Goal: Task Accomplishment & Management: Complete application form

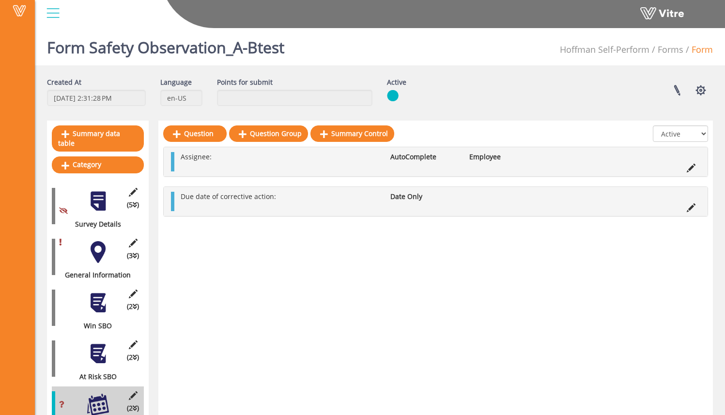
scroll to position [39, 0]
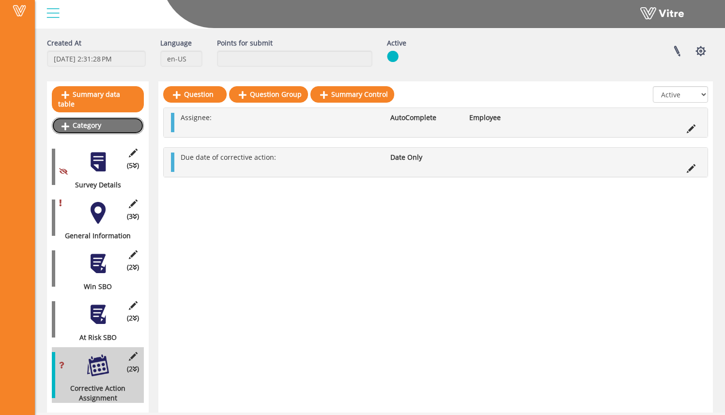
click at [116, 117] on link "Category" at bounding box center [98, 125] width 92 height 16
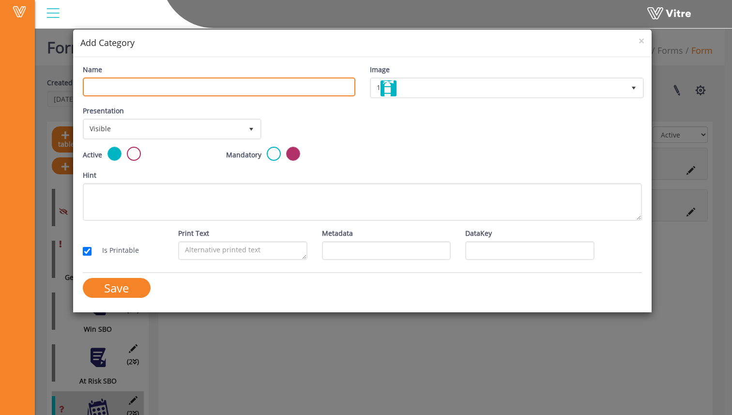
click at [196, 86] on input "Name" at bounding box center [219, 86] width 273 height 19
type input "Win or At-Risk Category"
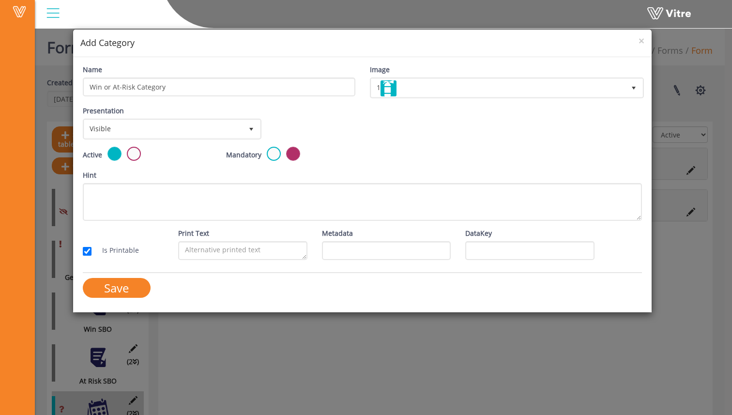
click at [379, 127] on div "Presentation Visible 0 Set Duration Minutes 0 Set conditional rule Set Duration" at bounding box center [363, 126] width 574 height 41
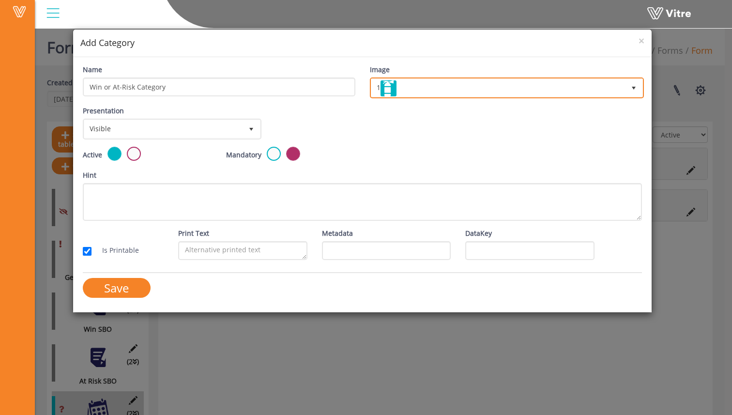
click at [413, 91] on span "1" at bounding box center [498, 87] width 254 height 17
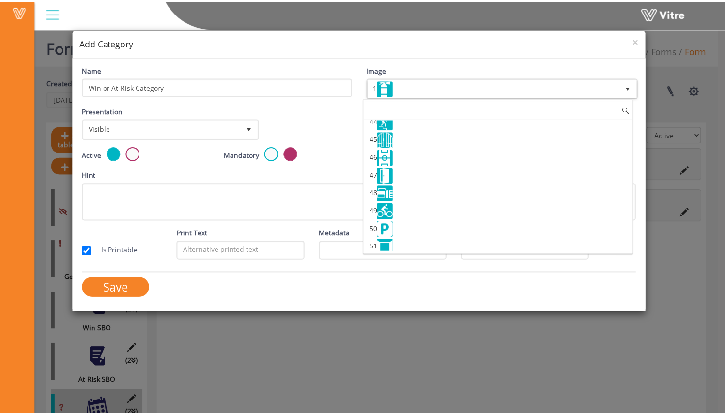
scroll to position [789, 0]
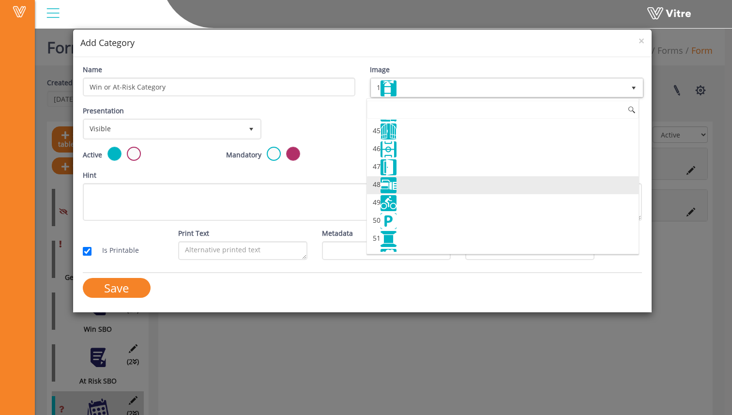
click at [438, 172] on li "47" at bounding box center [503, 167] width 272 height 18
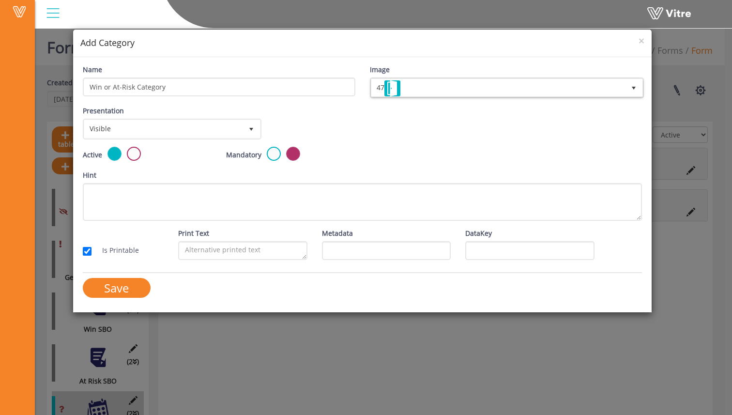
click at [390, 147] on div "Active Mandatory" at bounding box center [363, 158] width 574 height 23
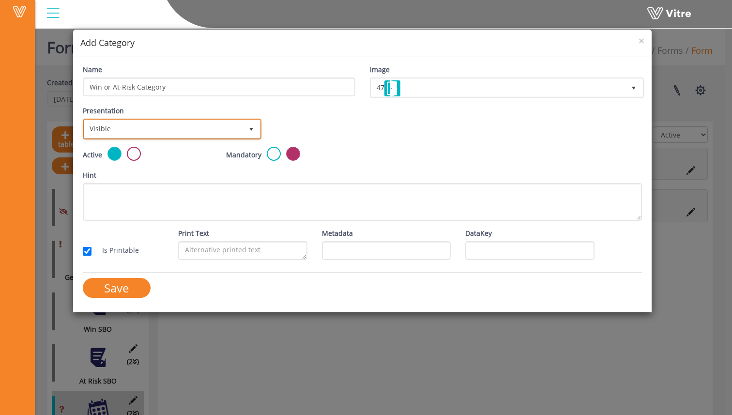
click at [178, 132] on span "Visible" at bounding box center [163, 128] width 158 height 17
click at [175, 148] on li "Visible" at bounding box center [171, 150] width 176 height 16
click at [348, 152] on div "Mandatory" at bounding box center [290, 155] width 129 height 16
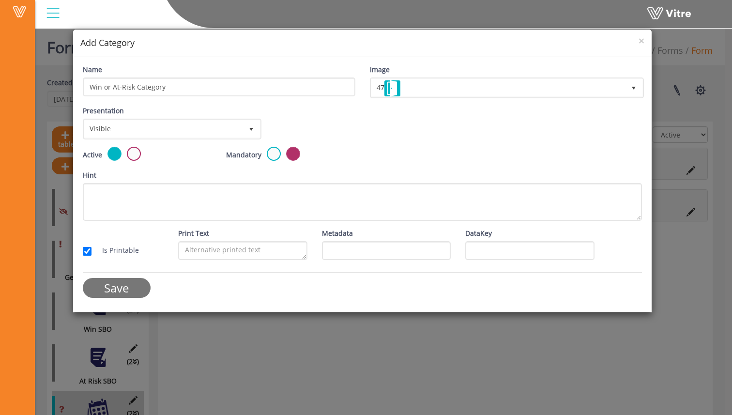
click at [124, 291] on input "Save" at bounding box center [117, 288] width 68 height 20
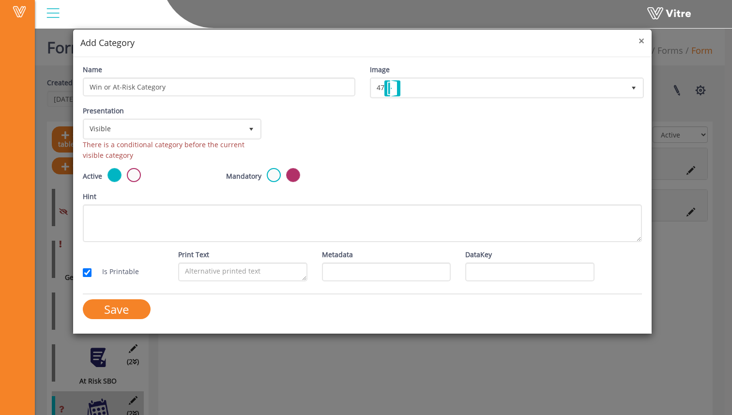
click at [642, 42] on span "×" at bounding box center [642, 41] width 6 height 14
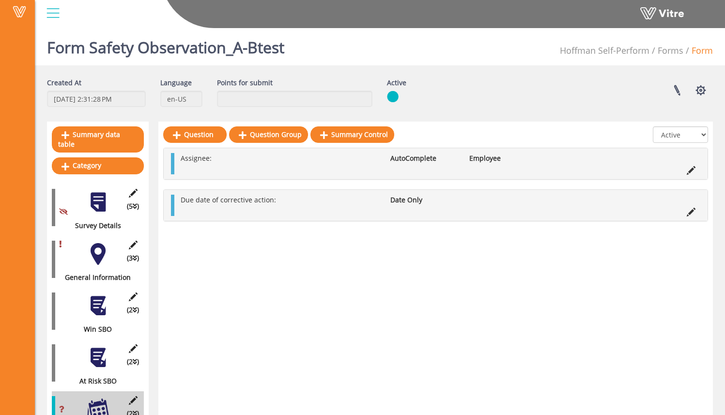
scroll to position [34, 0]
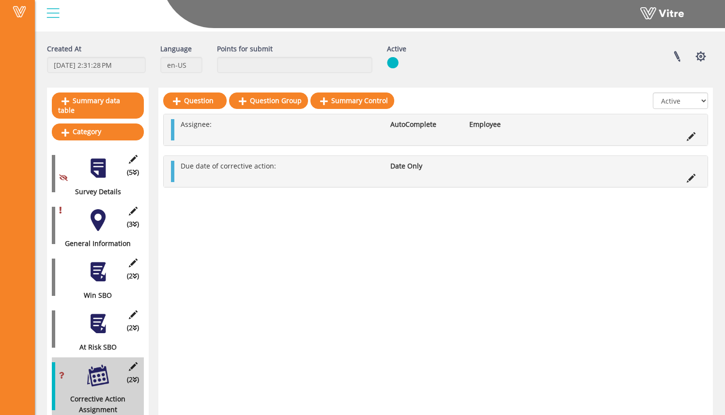
click at [106, 164] on div at bounding box center [98, 168] width 22 height 22
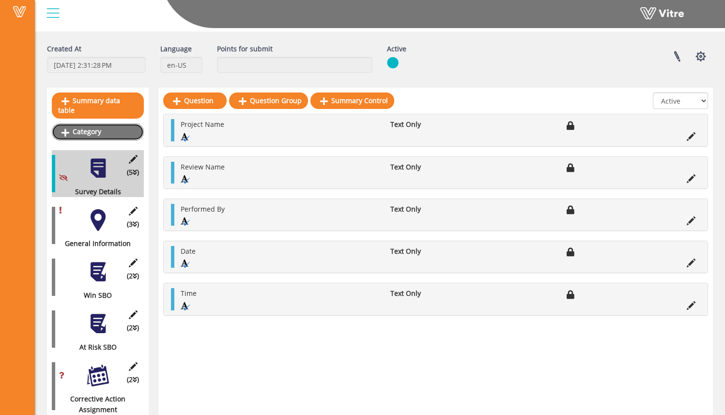
click at [116, 123] on link "Category" at bounding box center [98, 131] width 92 height 16
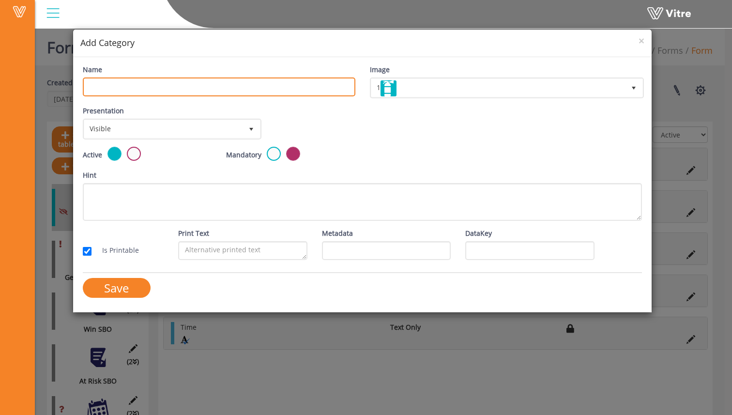
click at [202, 89] on input "Name" at bounding box center [219, 86] width 273 height 19
type input "W"
type input "SBO Type Selection"
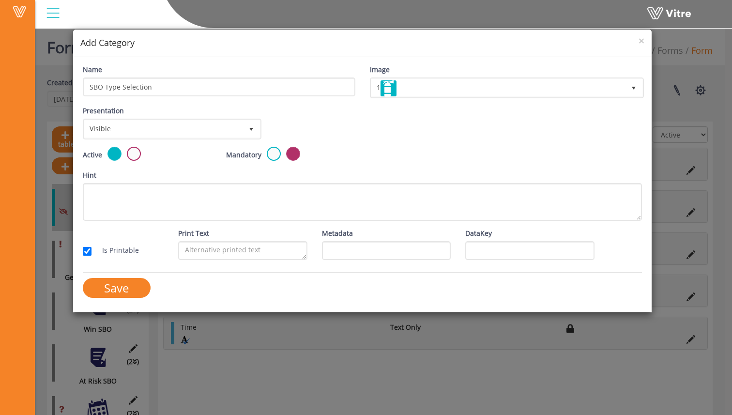
click at [396, 139] on div "Presentation Visible 0 Set Duration Minutes 0 Set conditional rule Set Duration" at bounding box center [363, 126] width 574 height 41
click at [125, 286] on input "Save" at bounding box center [117, 288] width 68 height 20
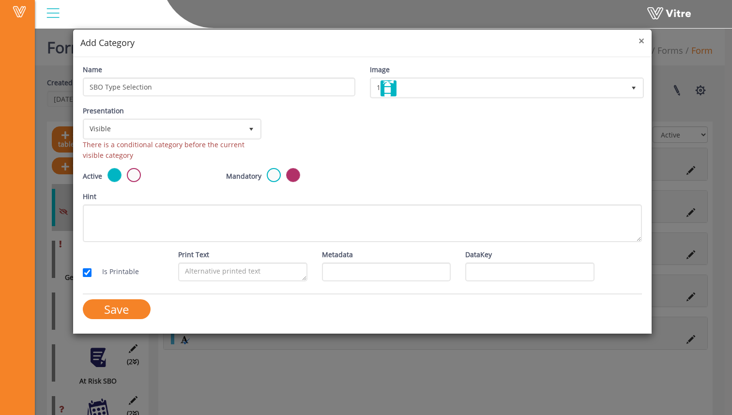
click at [643, 45] on span "×" at bounding box center [642, 41] width 6 height 14
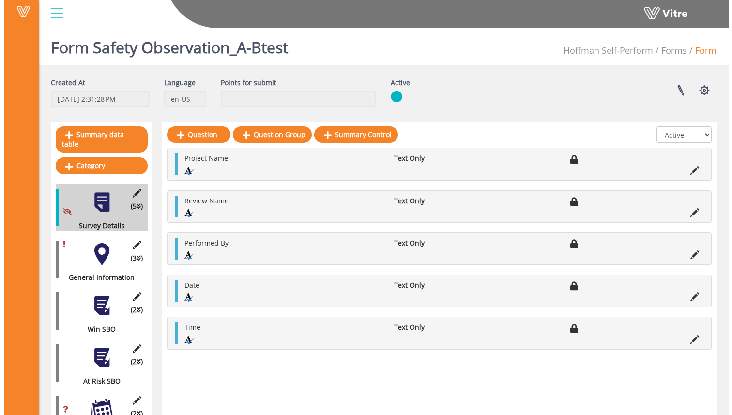
scroll to position [34, 0]
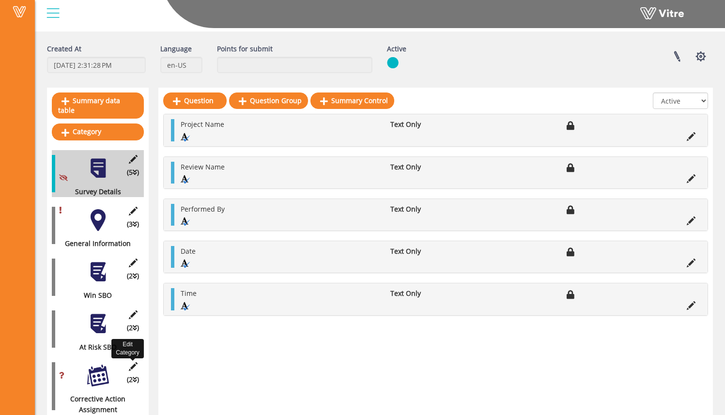
click at [134, 362] on icon at bounding box center [133, 366] width 12 height 9
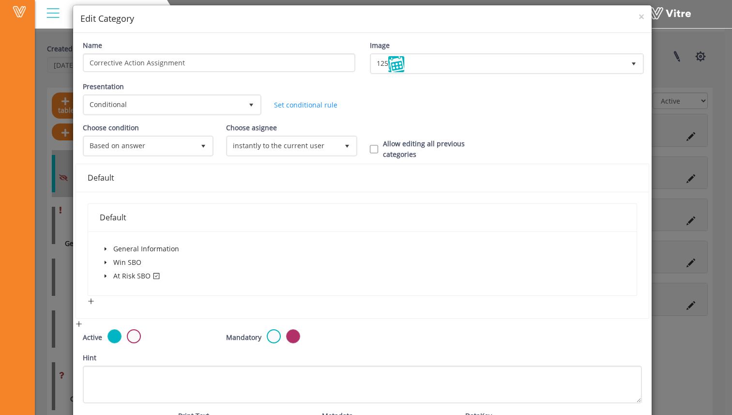
scroll to position [0, 0]
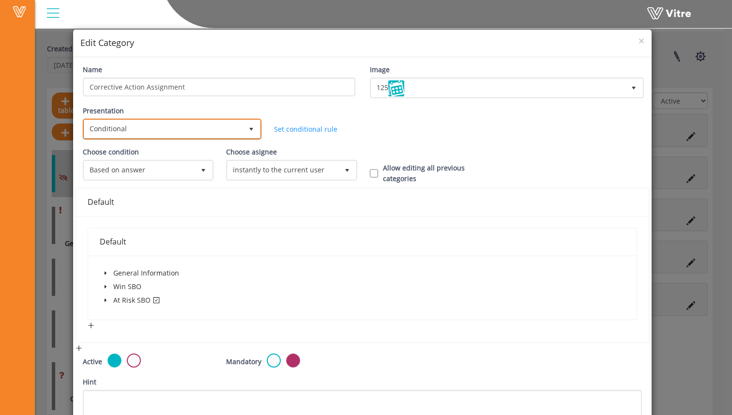
click at [150, 133] on span "Conditional" at bounding box center [163, 128] width 158 height 17
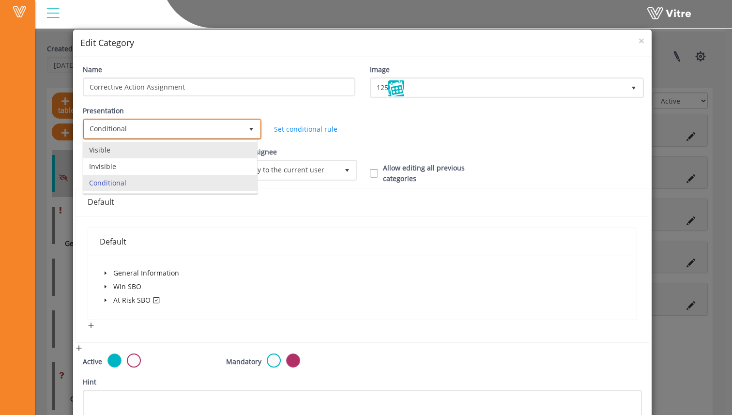
click at [150, 152] on li "Visible" at bounding box center [170, 150] width 174 height 16
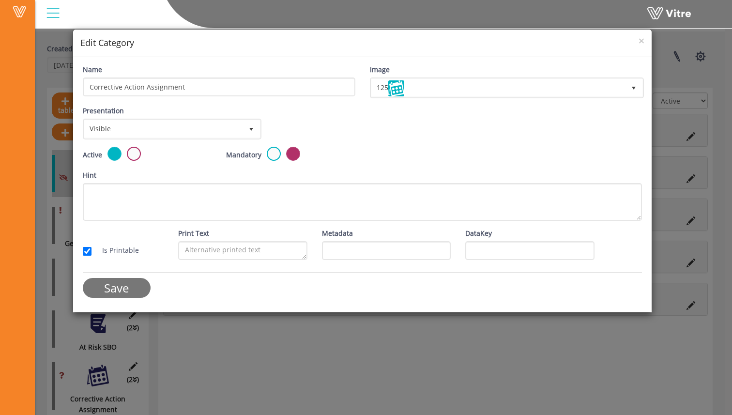
click at [131, 287] on input "Save" at bounding box center [117, 288] width 68 height 20
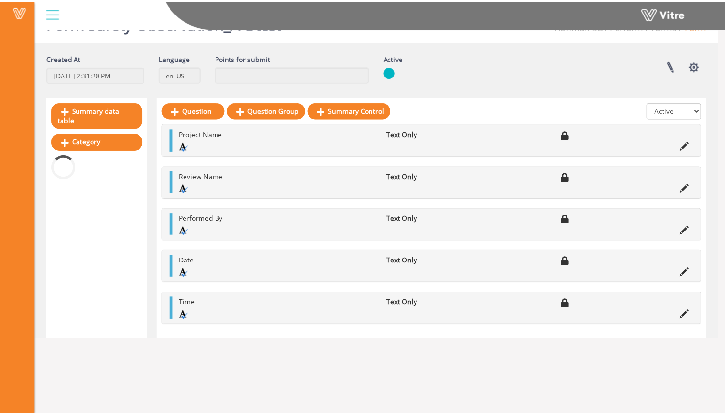
scroll to position [34, 0]
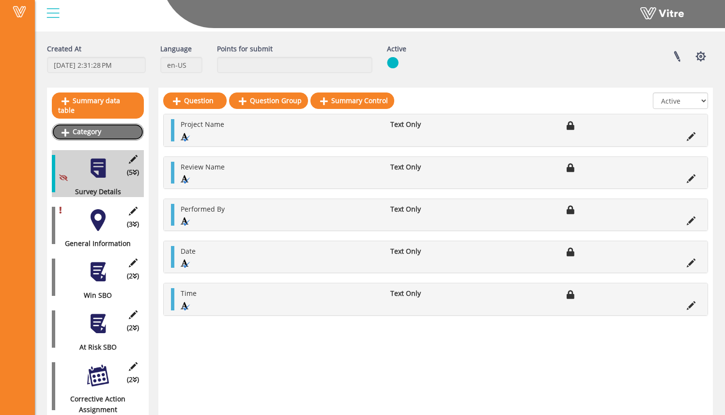
click at [104, 123] on link "Category" at bounding box center [98, 131] width 92 height 16
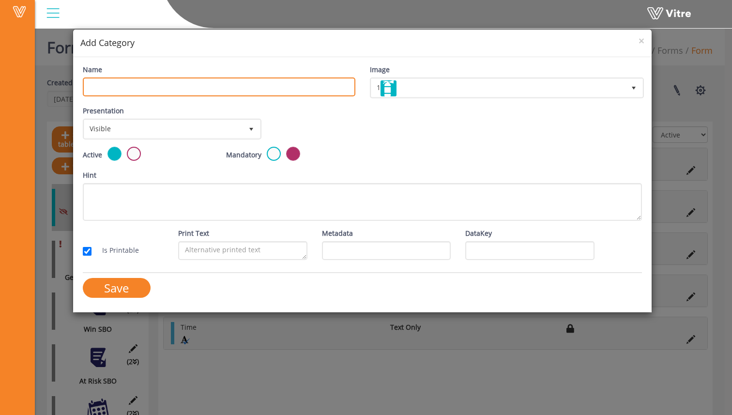
click at [174, 87] on input "Name" at bounding box center [219, 86] width 273 height 19
type input "C"
type input "W"
type input "SBO Type Selection"
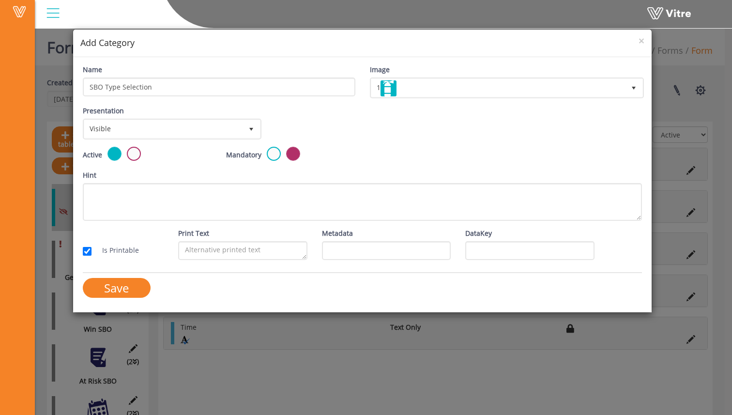
click at [304, 126] on div "Presentation Visible 0 Set Duration Minutes 0 Set conditional rule Set Duration" at bounding box center [363, 126] width 574 height 41
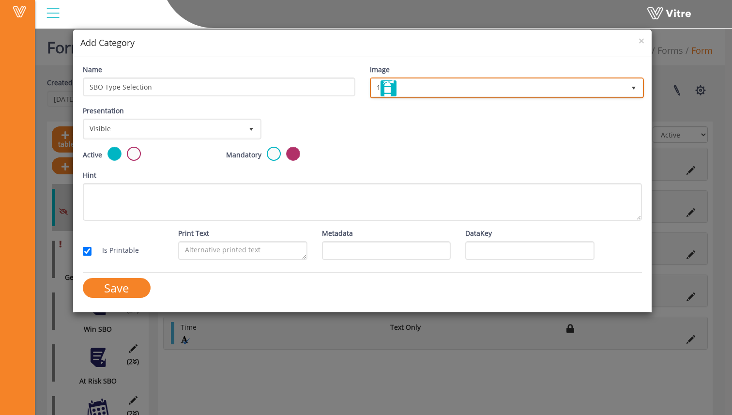
click at [413, 85] on span "1" at bounding box center [498, 87] width 254 height 17
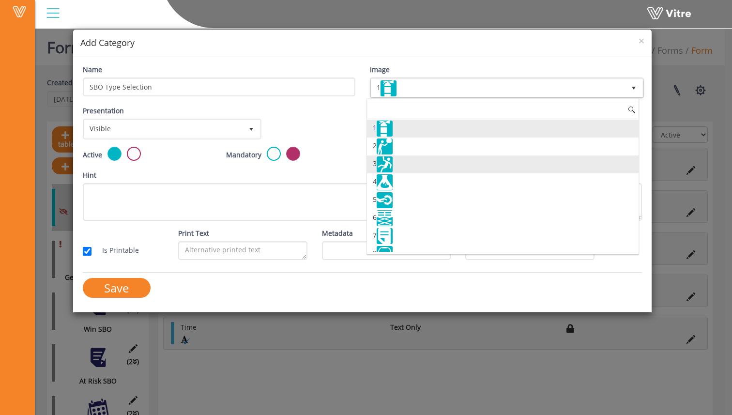
click at [398, 159] on li "3" at bounding box center [503, 164] width 272 height 18
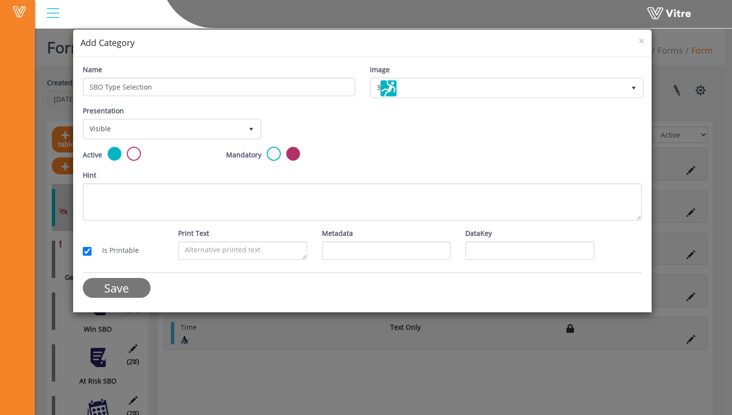
click at [131, 283] on input "Save" at bounding box center [117, 288] width 68 height 20
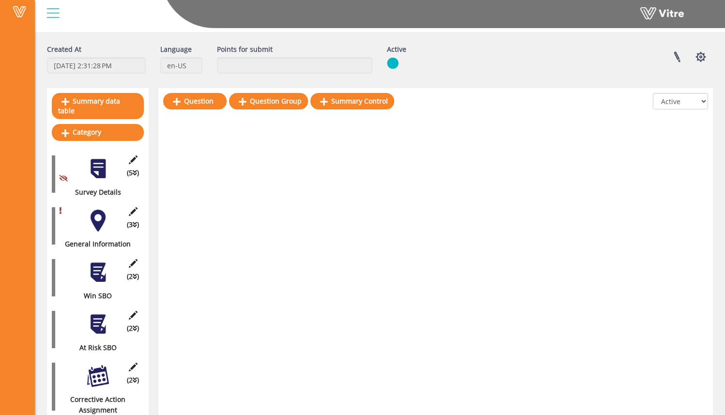
scroll to position [53, 0]
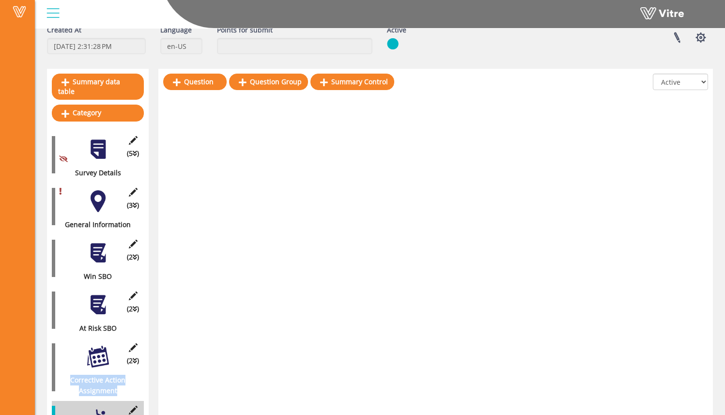
drag, startPoint x: 99, startPoint y: 404, endPoint x: 124, endPoint y: 329, distance: 79.8
click at [124, 329] on div "(5 ) Survey Details (1 ) Audit (3 ) General Information (2 ) Win SBO (1 ) Corre…" at bounding box center [98, 289] width 92 height 317
click at [187, 308] on div "Question Question Group Summary Control All Active Not Active" at bounding box center [435, 263] width 554 height 389
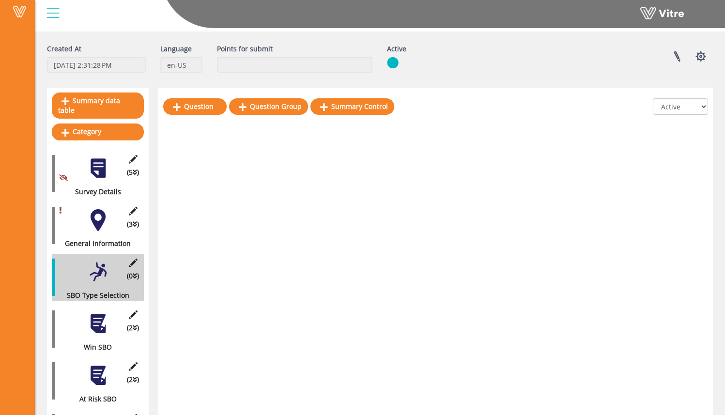
scroll to position [86, 0]
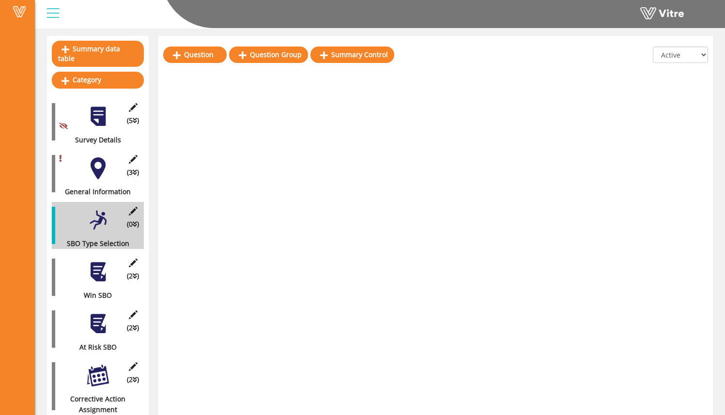
click at [213, 205] on div "Question Question Group Summary Control All Active Not Active" at bounding box center [435, 230] width 554 height 389
click at [203, 57] on link "Question" at bounding box center [194, 54] width 63 height 16
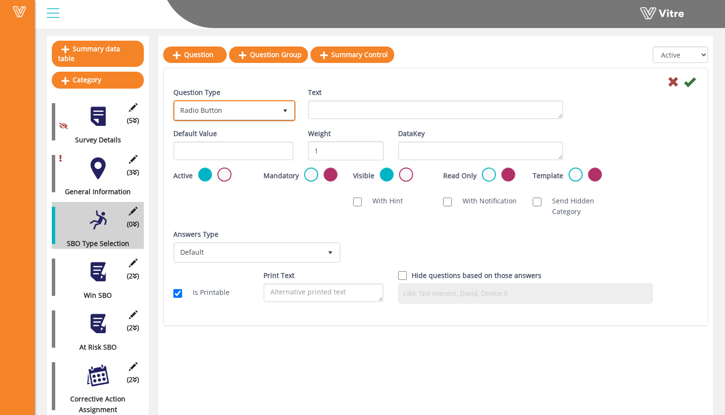
click at [249, 117] on span "Radio Button" at bounding box center [226, 110] width 102 height 17
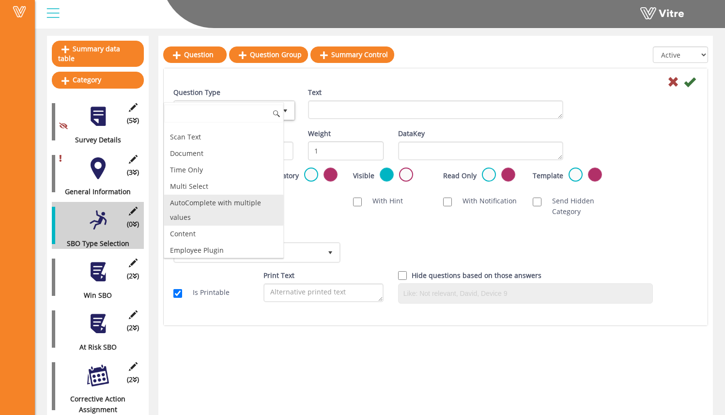
scroll to position [0, 0]
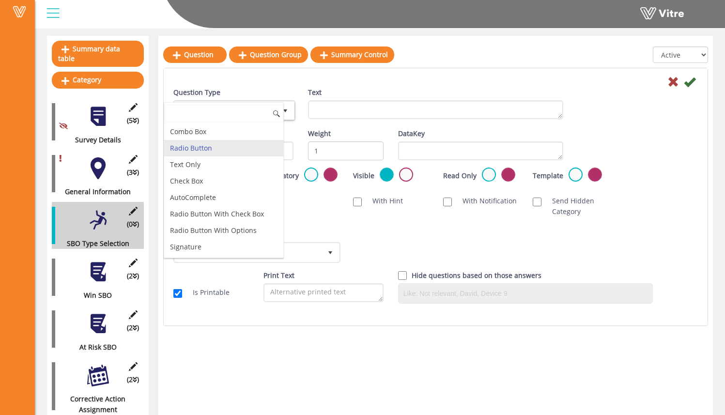
click at [248, 151] on li "Radio Button" at bounding box center [223, 148] width 119 height 16
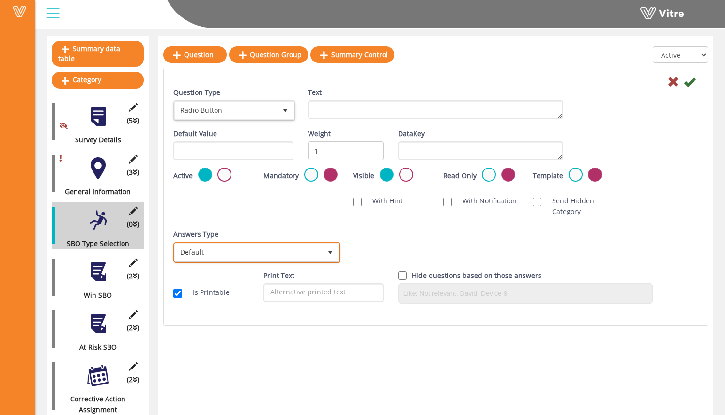
click at [269, 243] on span "Default" at bounding box center [248, 251] width 147 height 17
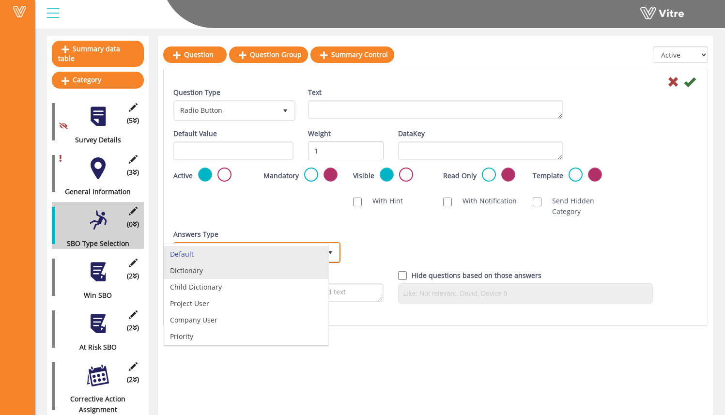
click at [266, 272] on li "Dictionary" at bounding box center [246, 270] width 164 height 16
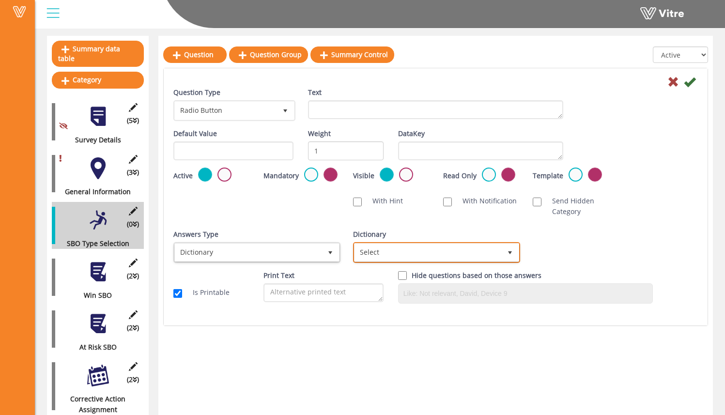
click at [395, 251] on span "Select" at bounding box center [427, 251] width 147 height 17
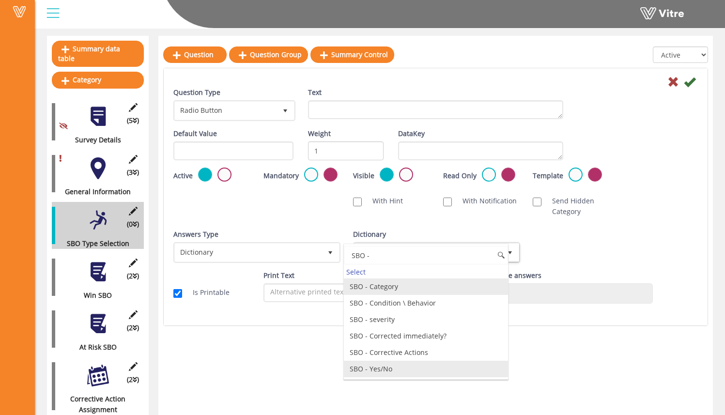
click at [400, 377] on li "SBO - Yes/No" at bounding box center [426, 369] width 164 height 16
type input "SBO -"
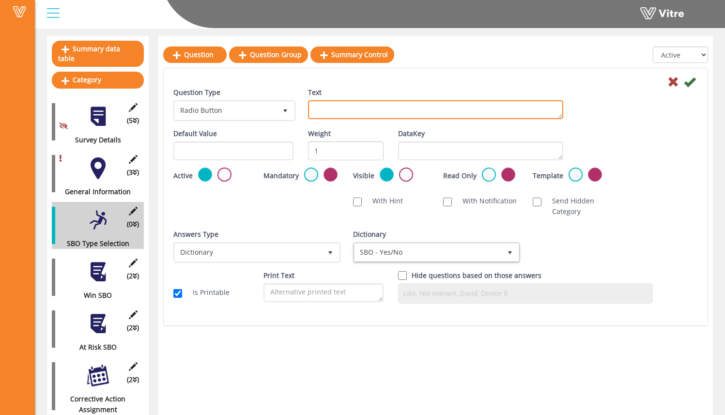
click at [357, 104] on textarea "Text" at bounding box center [435, 109] width 255 height 19
click at [345, 105] on textarea "Text" at bounding box center [435, 109] width 255 height 19
click at [431, 109] on textarea "Are you observing a Win or At-Risk" at bounding box center [435, 109] width 255 height 19
type textarea "Are you observing a Win or At-Risk event?"
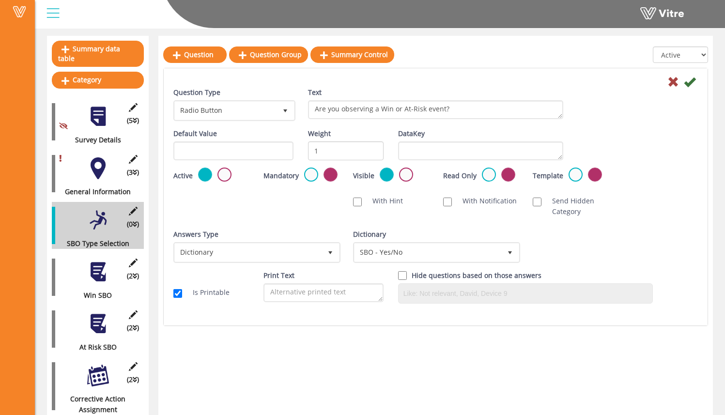
click at [578, 106] on div "Question Type Radio Button 3 Text Are you observing a Win or At-Risk event?" at bounding box center [435, 107] width 539 height 41
click at [691, 80] on icon at bounding box center [690, 82] width 12 height 12
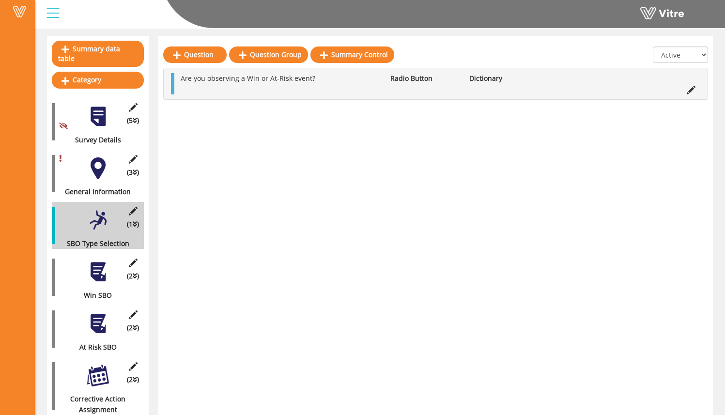
click at [102, 270] on div at bounding box center [98, 272] width 22 height 22
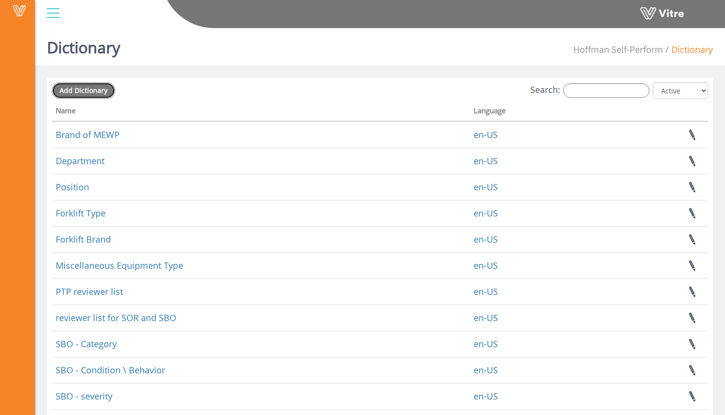
click at [90, 94] on span "Add Dictionary" at bounding box center [84, 90] width 48 height 9
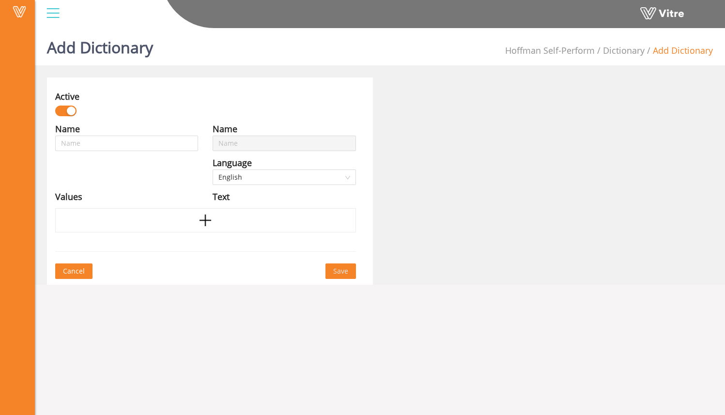
click at [142, 135] on div "Name" at bounding box center [126, 129] width 143 height 14
click at [153, 145] on input "text" at bounding box center [126, 143] width 143 height 15
type input "S"
type input "SB"
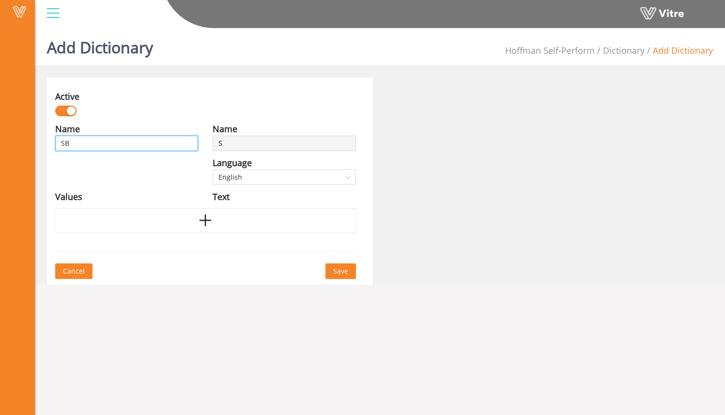
type input "SB"
type input "SBO"
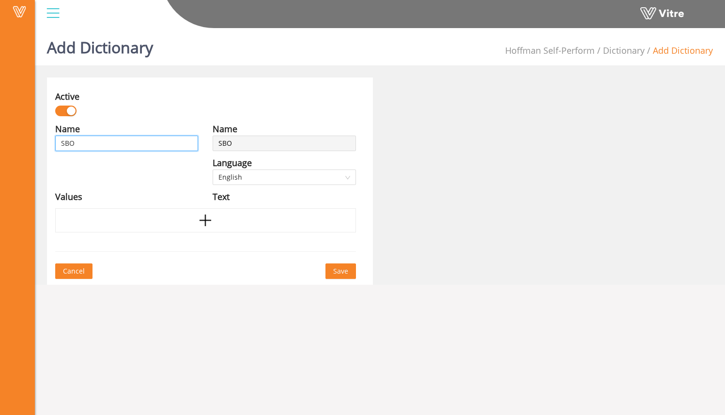
type input "SBO -"
type input "SBO - W"
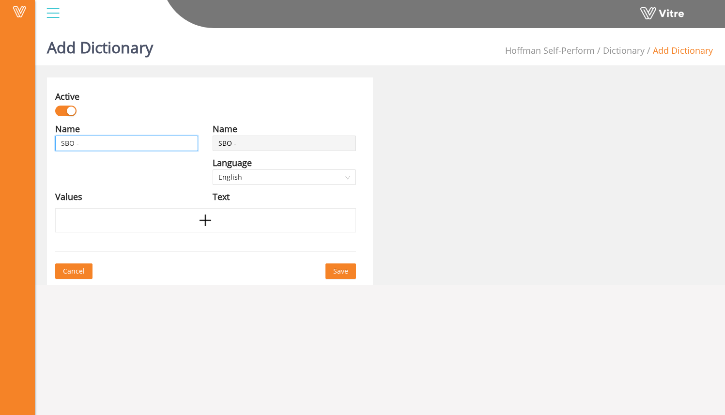
type input "SBO - W"
type input "SBO - Wi"
type input "SBO - Win"
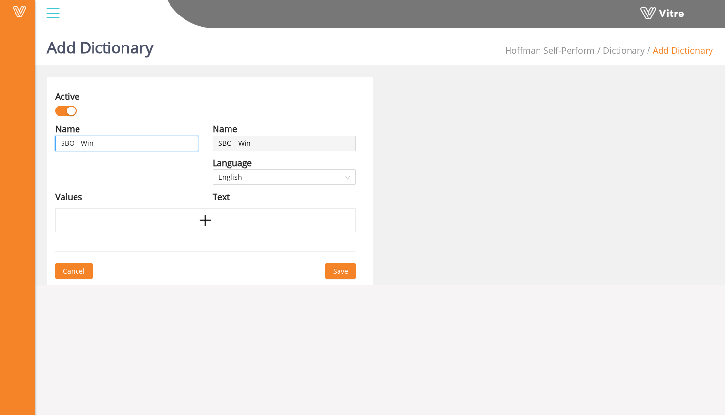
type input "SBO - Win"
type input "SBO - Win o"
type input "SBO - Win or"
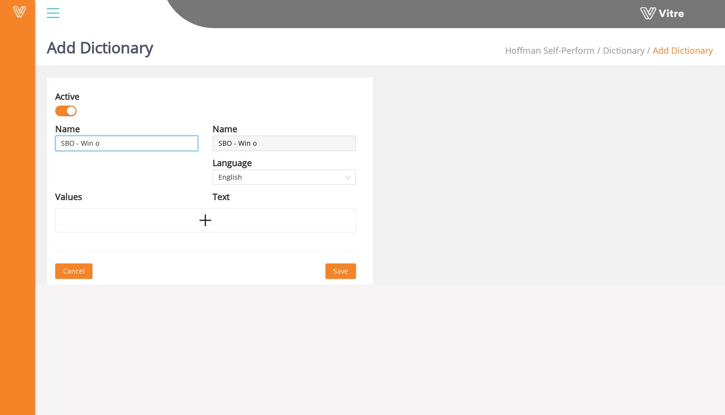
type input "SBO - Win or"
type input "SBO - Win or A"
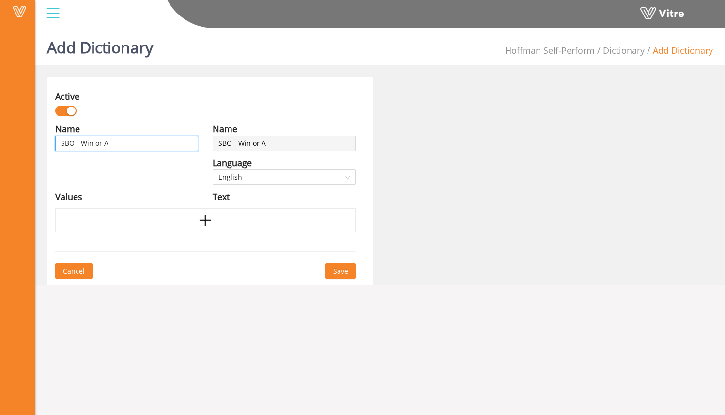
type input "SBO - Win or At"
type input "SBO - Win or At-"
type input "SBO - Win or At-R"
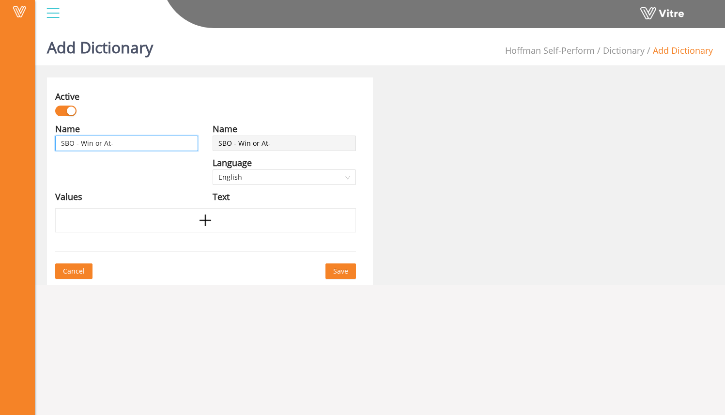
type input "SBO - Win or At-R"
type input "SBO - Win or At-Ri"
type input "SBO - Win or At-Ris"
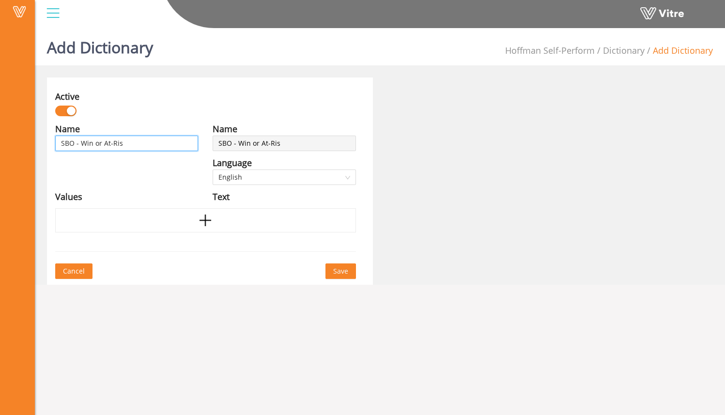
type input "SBO - Win or At-Risk"
click at [237, 219] on div at bounding box center [205, 220] width 301 height 24
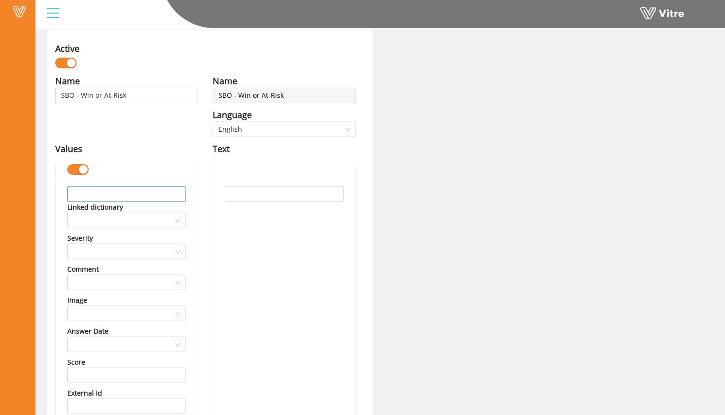
scroll to position [61, 0]
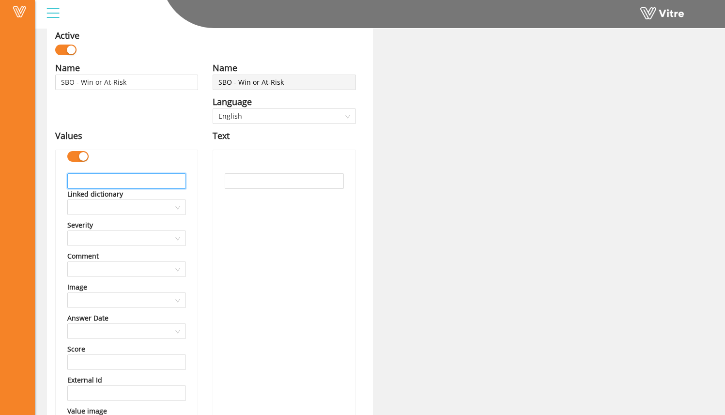
click at [155, 183] on input "text" at bounding box center [126, 180] width 119 height 15
type input "Win"
click at [285, 232] on div at bounding box center [284, 327] width 142 height 331
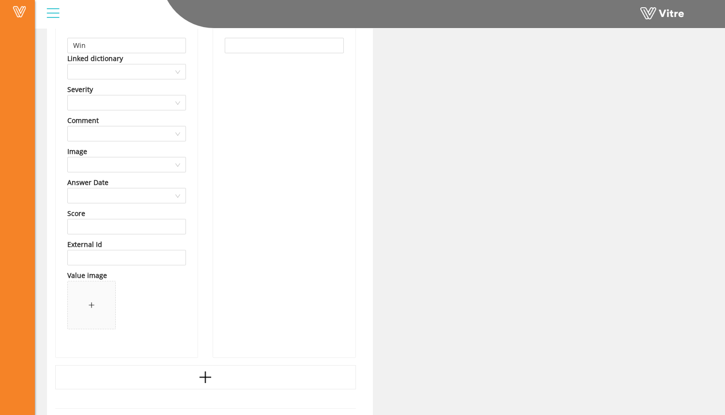
scroll to position [223, 0]
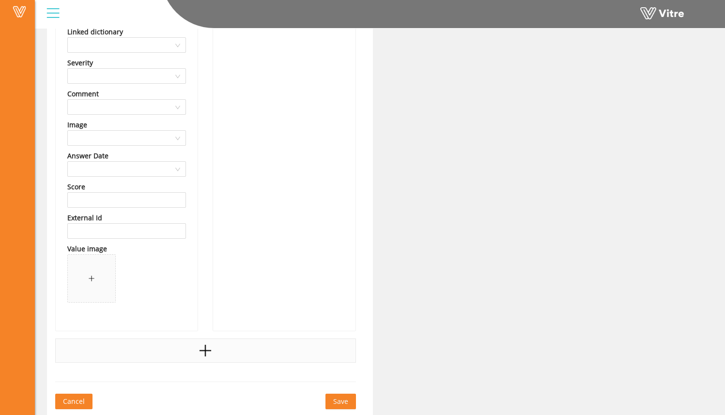
click at [206, 359] on div at bounding box center [205, 350] width 301 height 24
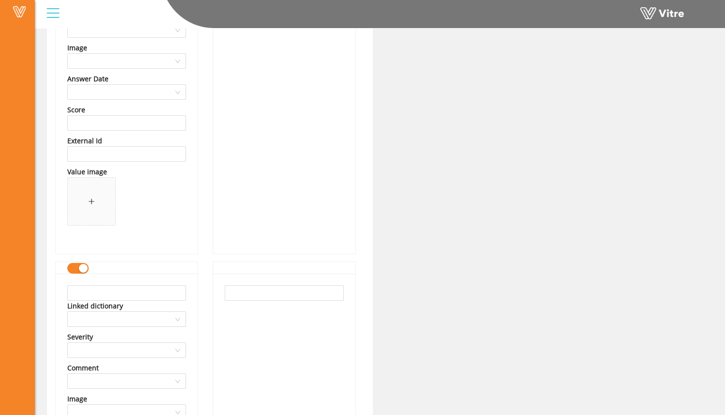
scroll to position [320, 0]
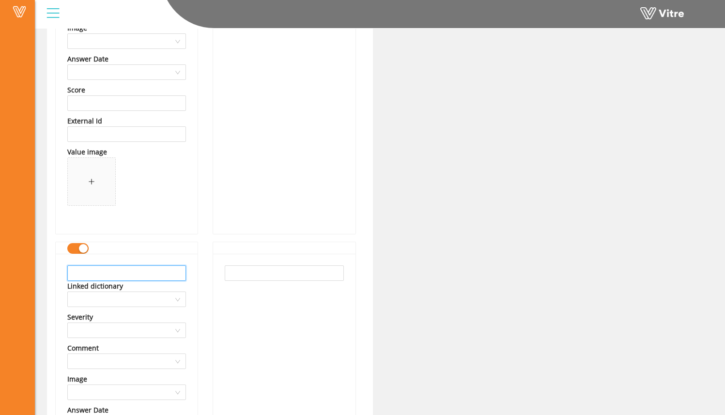
click at [183, 275] on input "text" at bounding box center [126, 272] width 119 height 15
type input "At-Risk"
click at [250, 289] on div at bounding box center [284, 419] width 142 height 331
click at [250, 279] on input "text" at bounding box center [284, 272] width 119 height 15
type input "At-Risk"
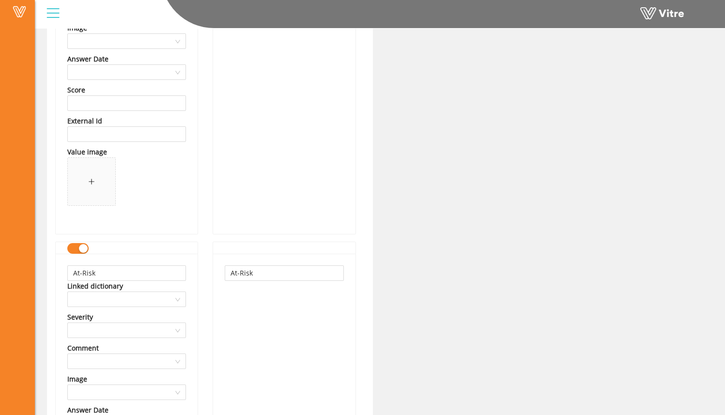
click at [256, 310] on div "At-Risk" at bounding box center [284, 419] width 142 height 331
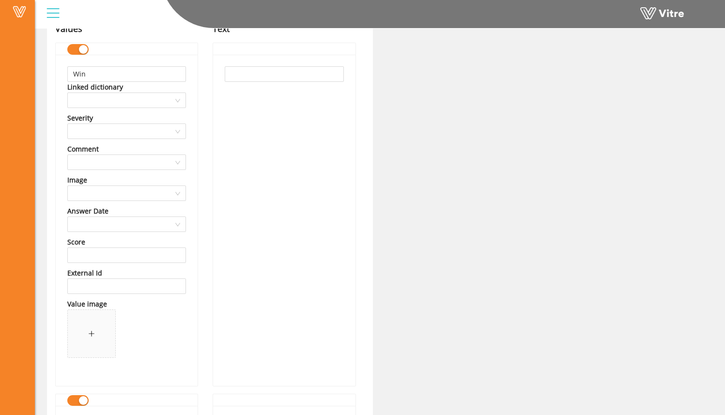
scroll to position [0, 0]
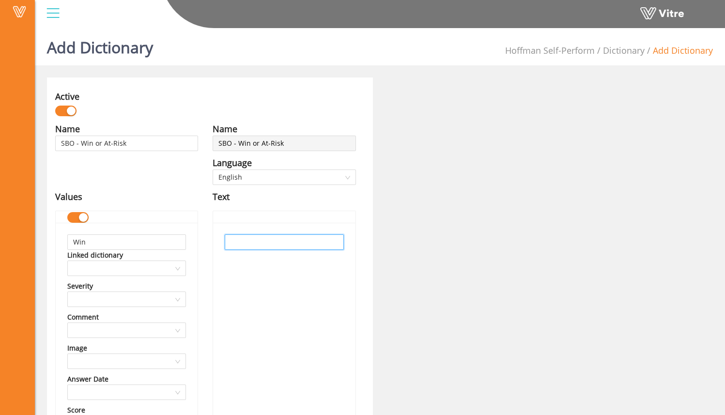
click at [296, 249] on input "text" at bounding box center [284, 241] width 119 height 15
type input "Win"
click at [318, 303] on div "Win" at bounding box center [284, 388] width 142 height 331
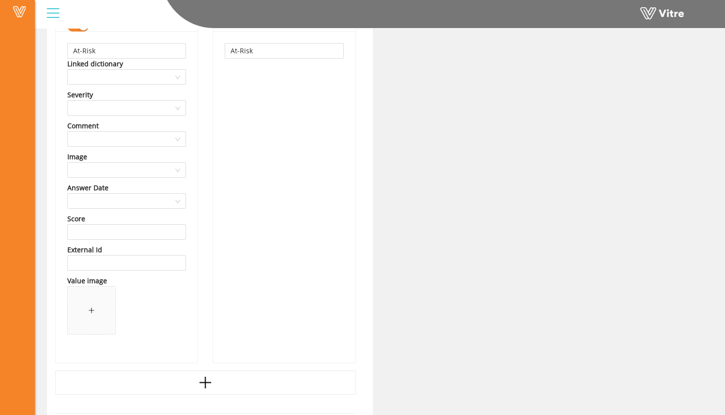
scroll to position [574, 0]
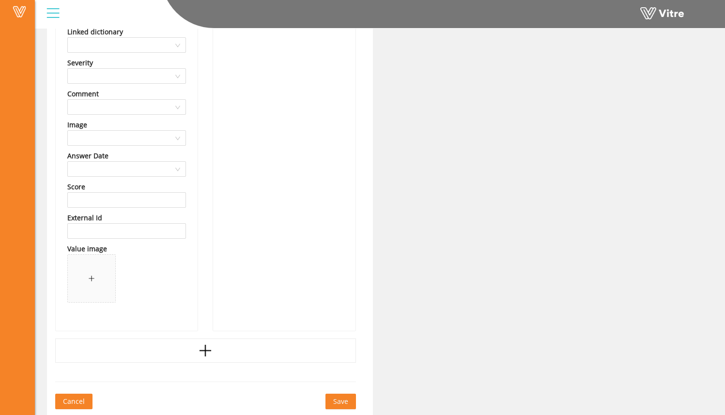
click at [342, 400] on span "Save" at bounding box center [340, 401] width 15 height 11
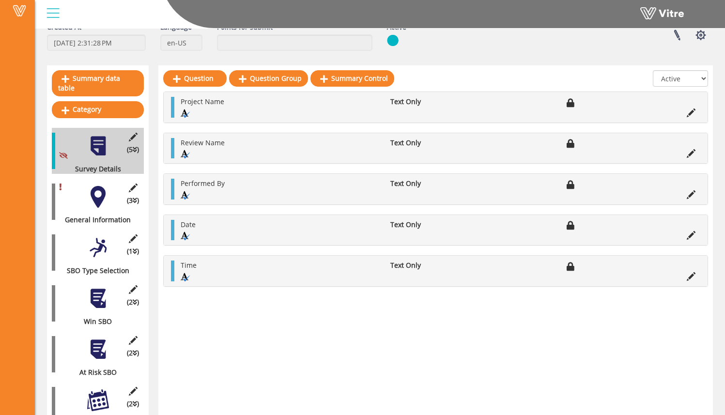
scroll to position [71, 0]
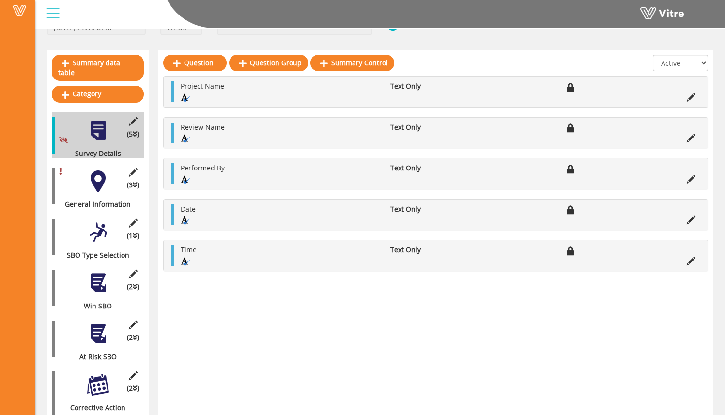
click at [102, 221] on div at bounding box center [98, 232] width 22 height 22
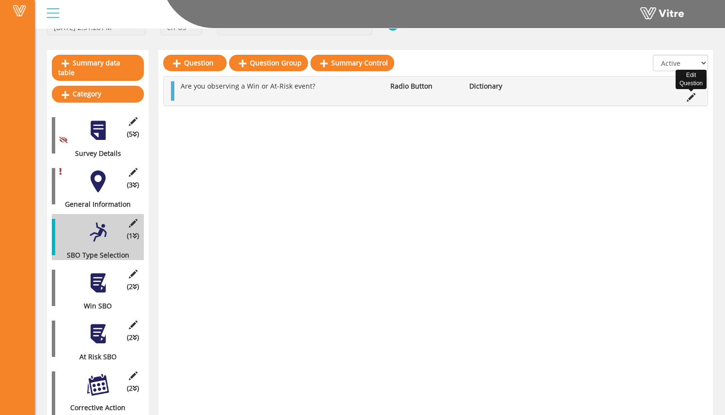
click at [687, 99] on icon at bounding box center [690, 97] width 9 height 9
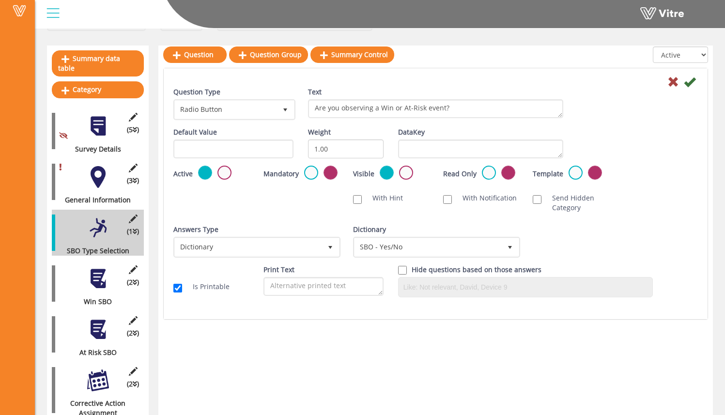
scroll to position [60, 0]
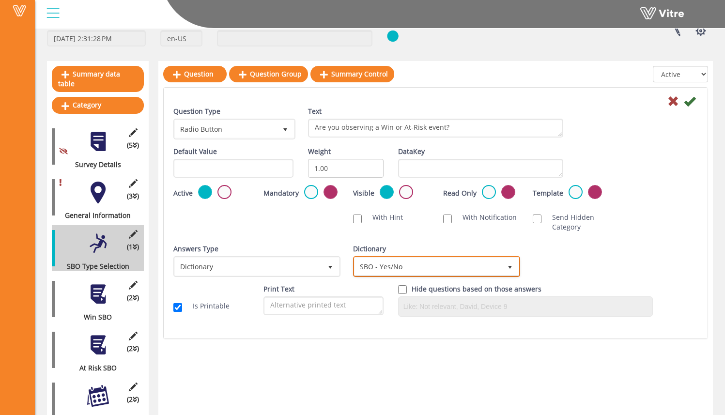
click at [420, 260] on span "SBO - Yes/No" at bounding box center [427, 266] width 147 height 17
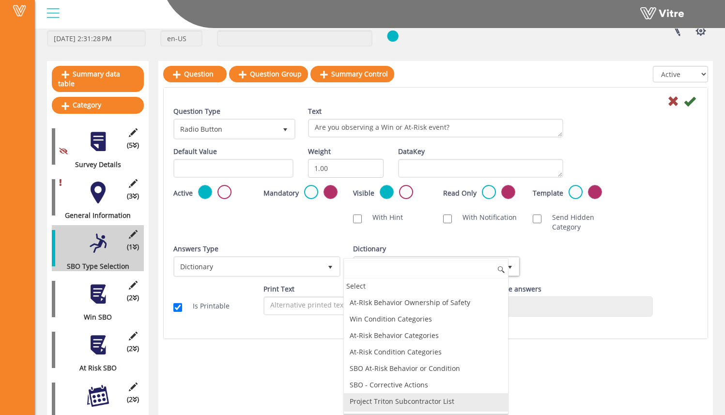
scroll to position [2103, 0]
click at [415, 393] on li "SBO - Yes/No" at bounding box center [426, 401] width 164 height 16
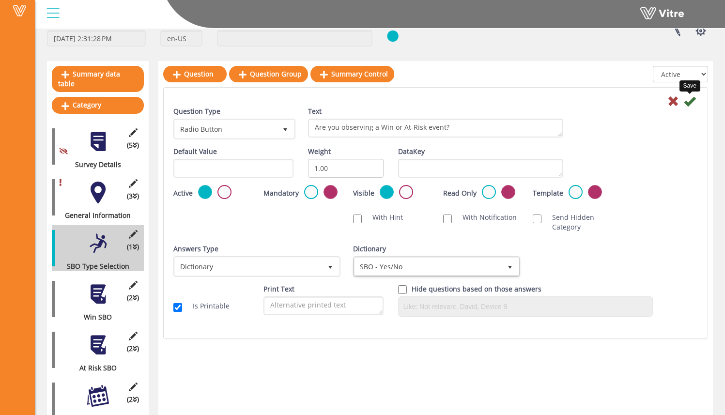
click at [691, 105] on icon at bounding box center [690, 101] width 12 height 12
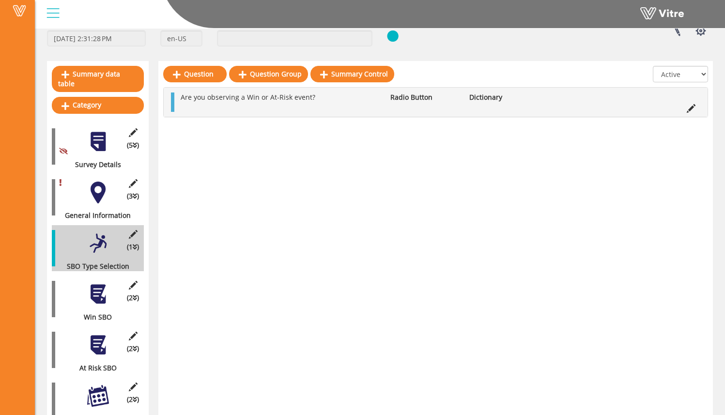
click at [346, 170] on div "Question Question Group Summary Control All Active Not Active Are you observing…" at bounding box center [435, 252] width 554 height 382
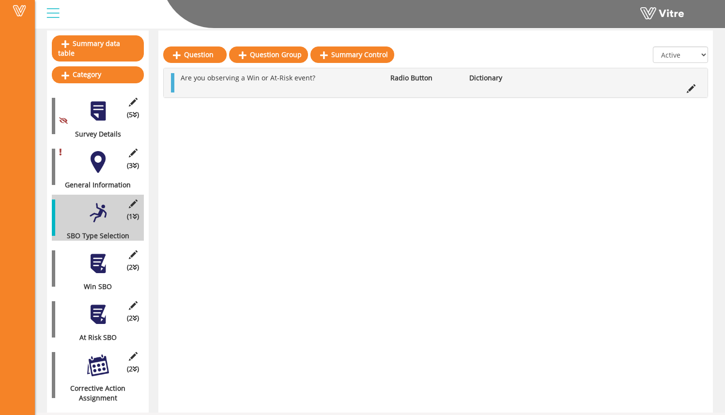
click at [97, 261] on div at bounding box center [98, 264] width 22 height 22
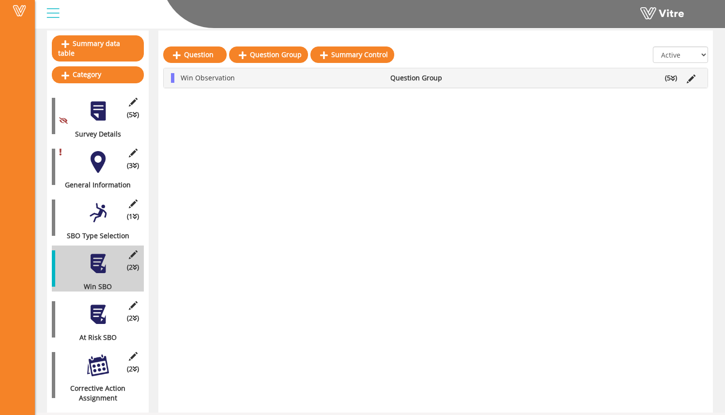
click at [673, 82] on li "(5 )" at bounding box center [671, 78] width 22 height 10
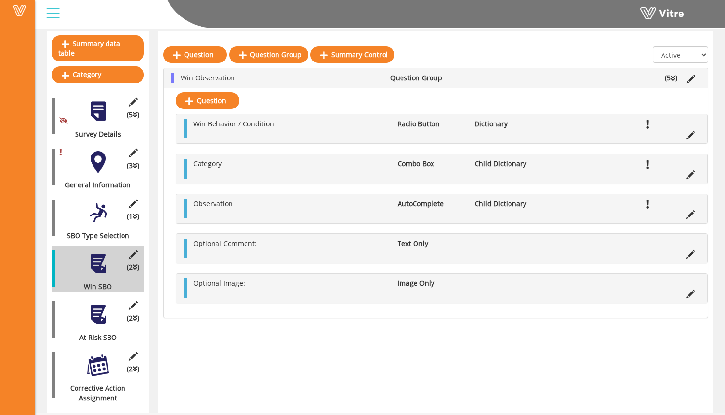
click at [367, 132] on ul "Win Behavior / Condition Radio Button Dictionary" at bounding box center [443, 128] width 511 height 19
click at [693, 133] on icon at bounding box center [690, 135] width 9 height 9
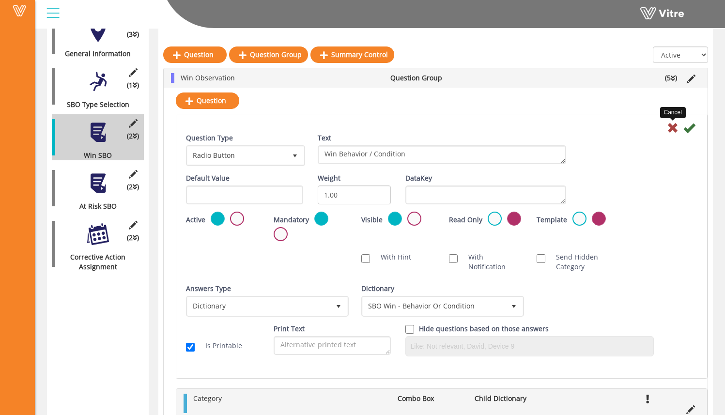
click at [672, 132] on icon at bounding box center [673, 128] width 12 height 12
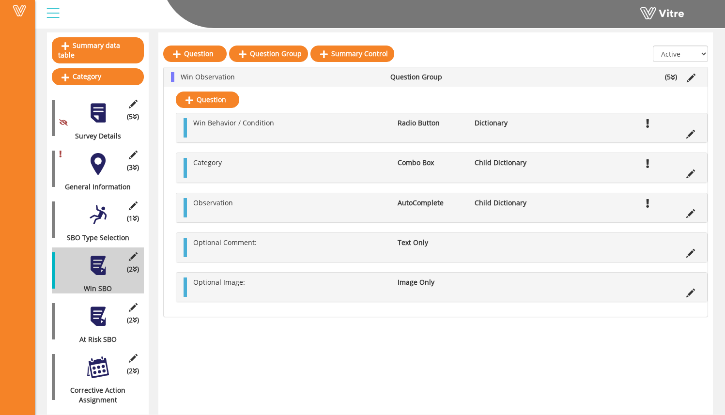
scroll to position [87, 0]
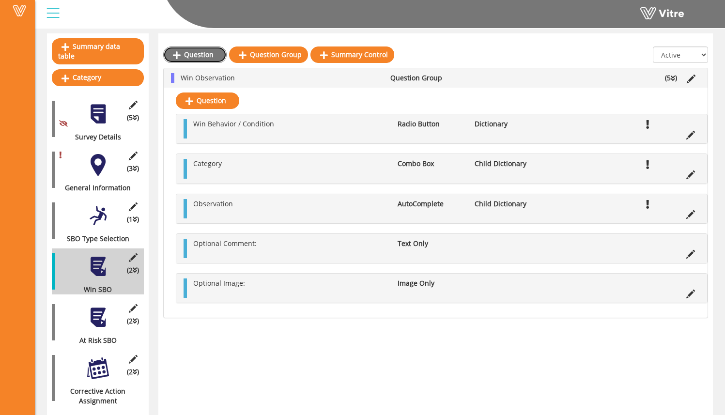
click at [208, 55] on link "Question" at bounding box center [194, 54] width 63 height 16
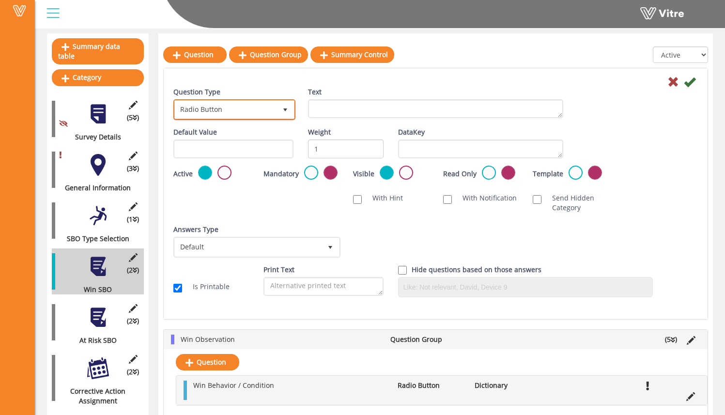
click at [238, 113] on span "Radio Button" at bounding box center [226, 109] width 102 height 17
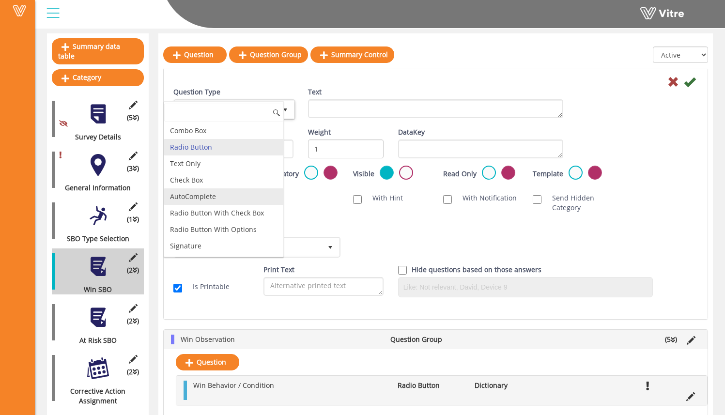
click at [247, 193] on li "AutoComplete" at bounding box center [223, 196] width 119 height 16
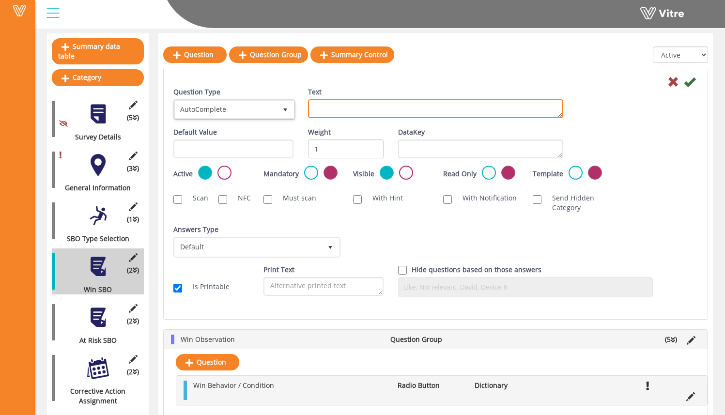
click at [330, 115] on textarea "Text" at bounding box center [435, 108] width 255 height 19
type textarea "Win Behavior or Condition:"
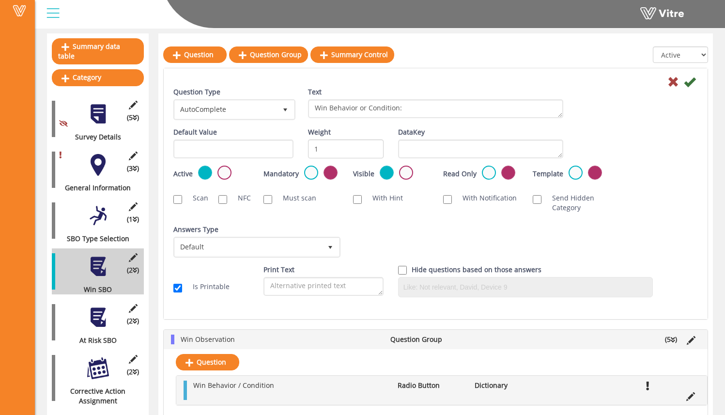
click at [437, 118] on div "Text Win Behavior or Condition:" at bounding box center [436, 106] width 270 height 38
click at [297, 246] on span "Default" at bounding box center [248, 246] width 147 height 17
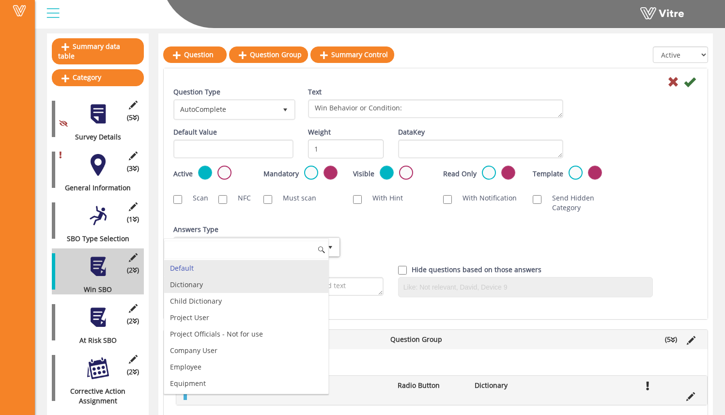
click at [288, 288] on li "Dictionary" at bounding box center [246, 284] width 164 height 16
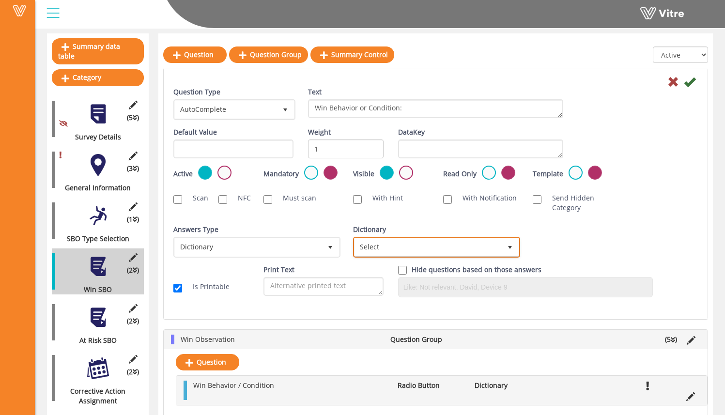
click at [418, 240] on span "Select" at bounding box center [427, 246] width 147 height 17
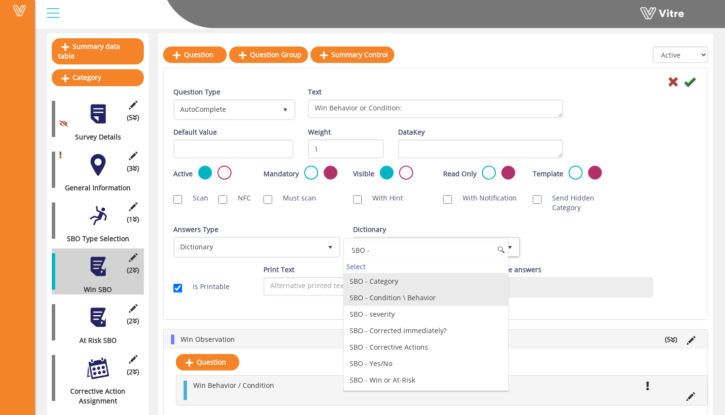
click at [453, 296] on li "SBO - Condition \ Behavior" at bounding box center [426, 297] width 164 height 16
type input "SBO -"
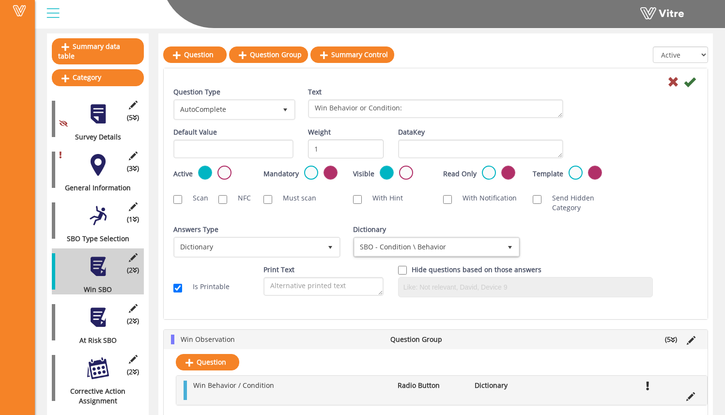
click at [582, 239] on div "Answers Type Default 0 Answers Type Dictionary 1 Module Select Form Context (li…" at bounding box center [435, 245] width 539 height 40
click at [691, 85] on icon at bounding box center [690, 82] width 12 height 12
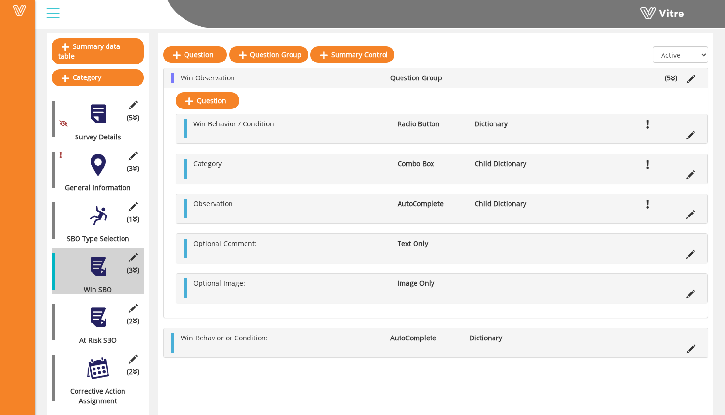
drag, startPoint x: 558, startPoint y: 157, endPoint x: 499, endPoint y: 151, distance: 59.4
click at [500, 151] on div "Win Behavior / Condition Radio Button Dictionary Category Combo Box Child Dicti…" at bounding box center [442, 208] width 532 height 189
click at [191, 54] on link "Question" at bounding box center [194, 54] width 63 height 16
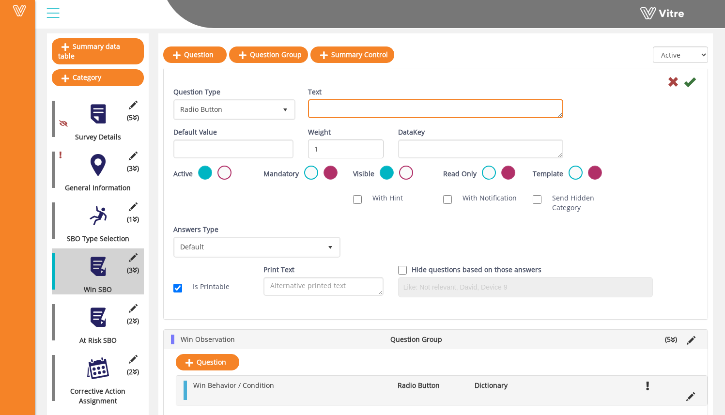
click at [367, 111] on textarea "Text" at bounding box center [435, 108] width 255 height 19
type textarea "Category:"
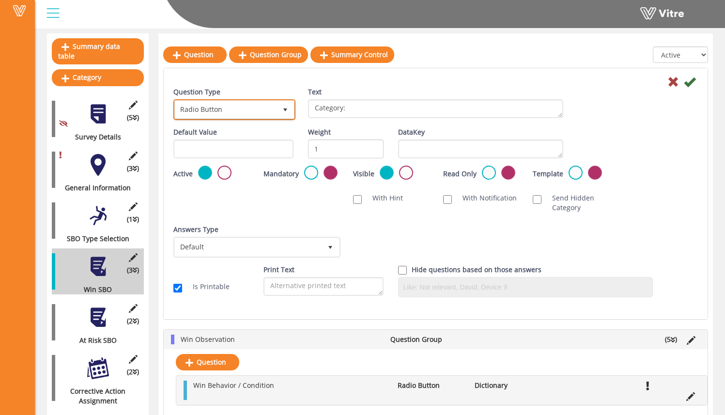
click at [264, 102] on span "Radio Button" at bounding box center [226, 109] width 102 height 17
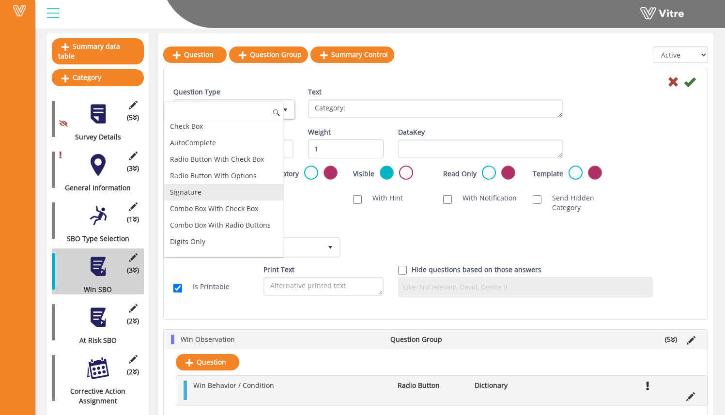
scroll to position [34, 0]
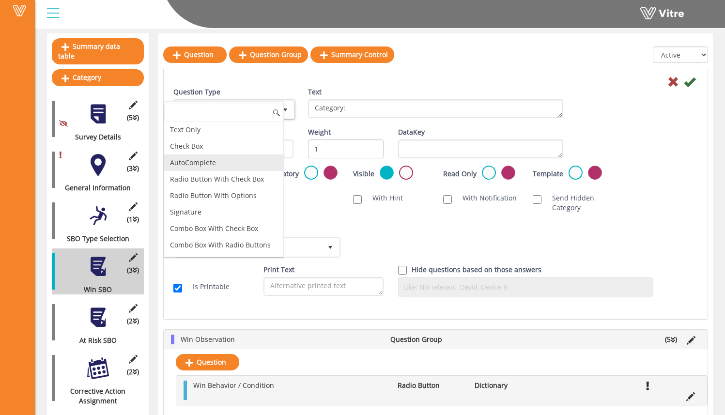
click at [258, 159] on li "AutoComplete" at bounding box center [223, 162] width 119 height 16
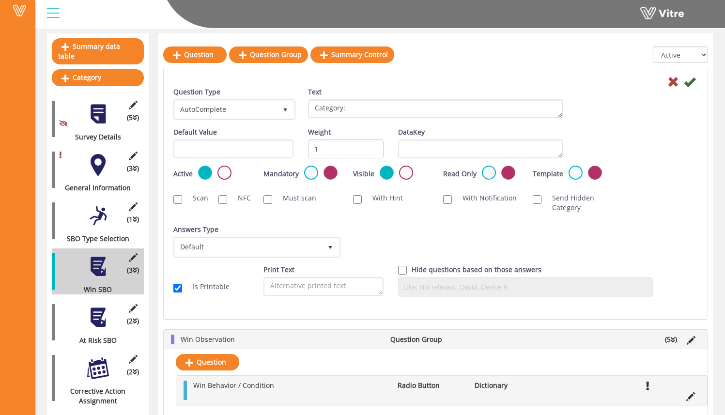
click at [329, 259] on div "Answers Type Default 0" at bounding box center [256, 245] width 180 height 40
click at [327, 246] on span "select" at bounding box center [330, 247] width 8 height 8
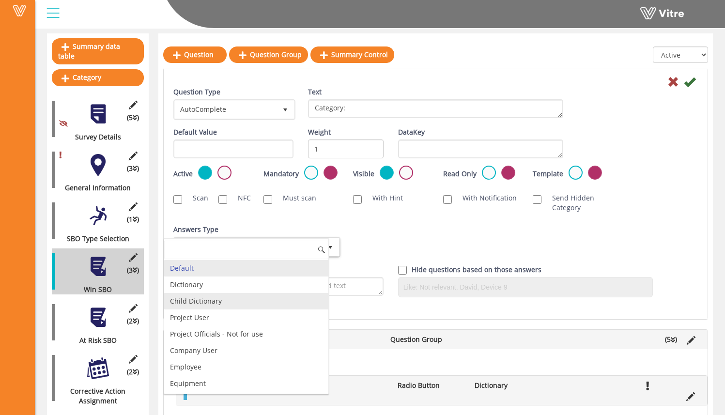
click at [297, 301] on li "Child Dictionary" at bounding box center [246, 301] width 164 height 16
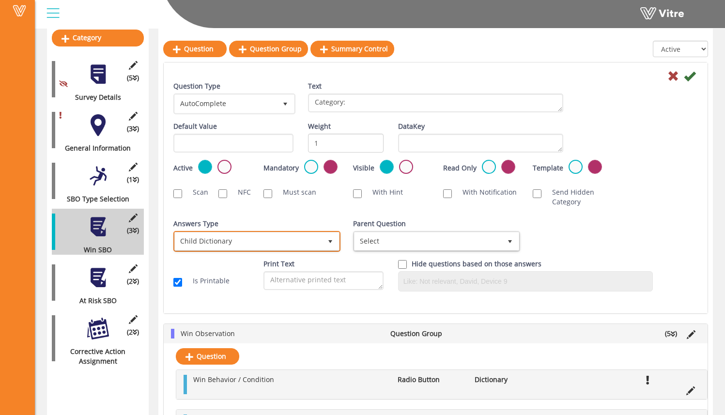
scroll to position [140, 0]
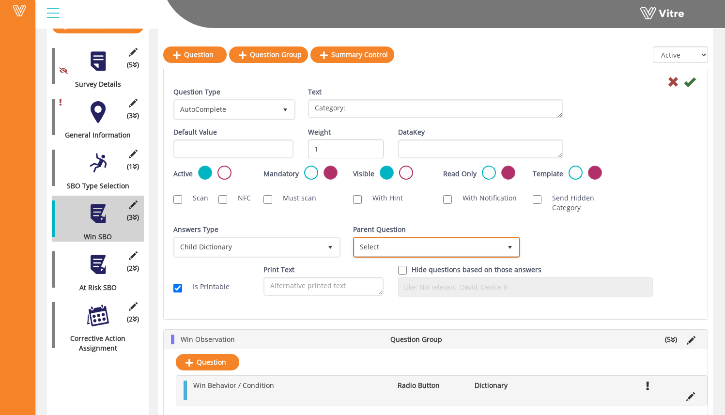
click at [449, 241] on span "Select" at bounding box center [427, 246] width 147 height 17
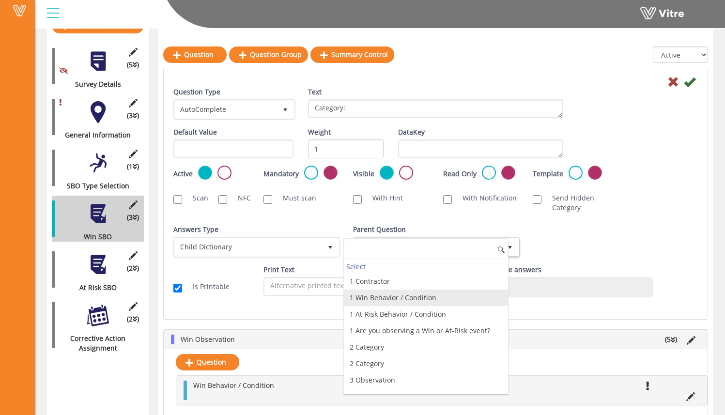
click at [447, 303] on li "1 Win Behavior / Condition" at bounding box center [426, 297] width 164 height 16
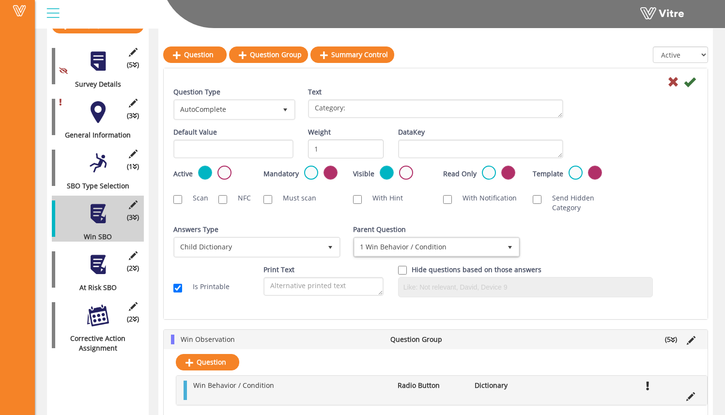
click at [576, 218] on div "Question Type AutoComplete 11 Text Category: Default Value Weight 1 DataKey Act…" at bounding box center [435, 195] width 524 height 217
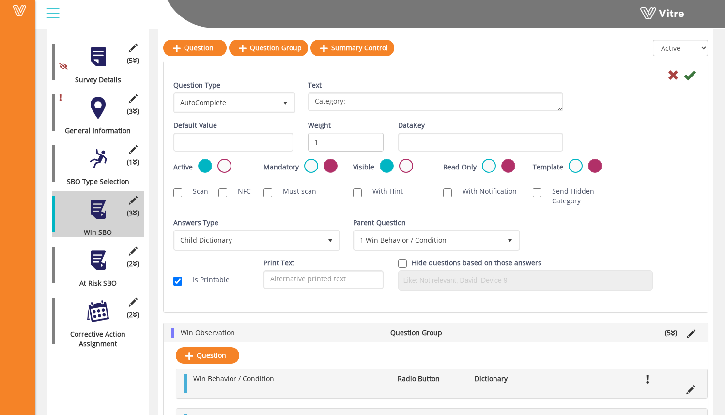
scroll to position [137, 0]
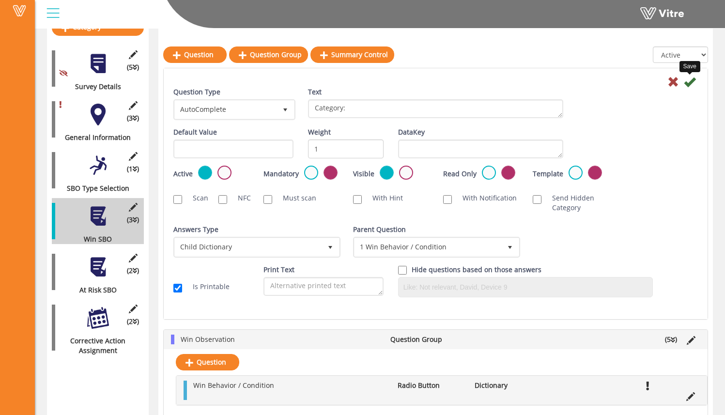
click at [686, 84] on icon at bounding box center [690, 82] width 12 height 12
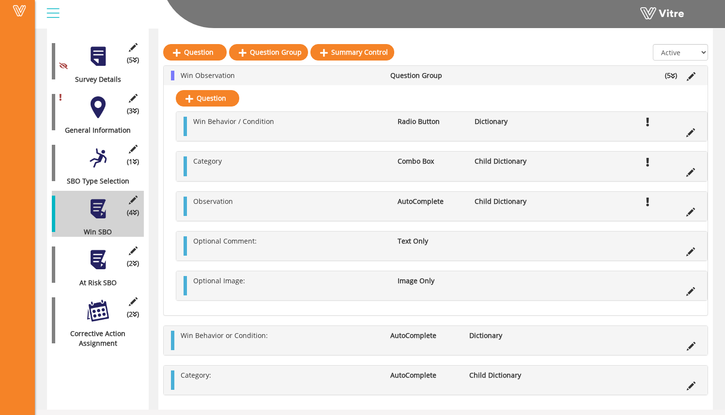
scroll to position [142, 0]
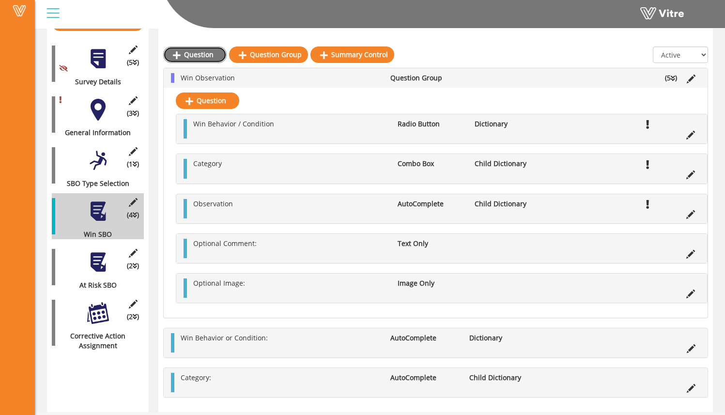
click at [214, 58] on link "Question" at bounding box center [194, 54] width 63 height 16
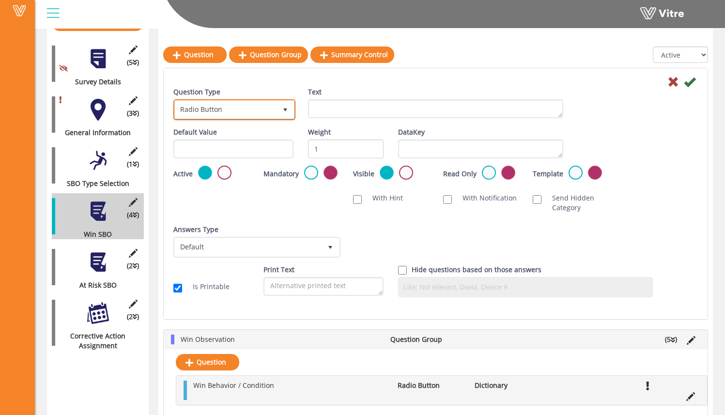
click at [280, 110] on span "select" at bounding box center [284, 109] width 17 height 17
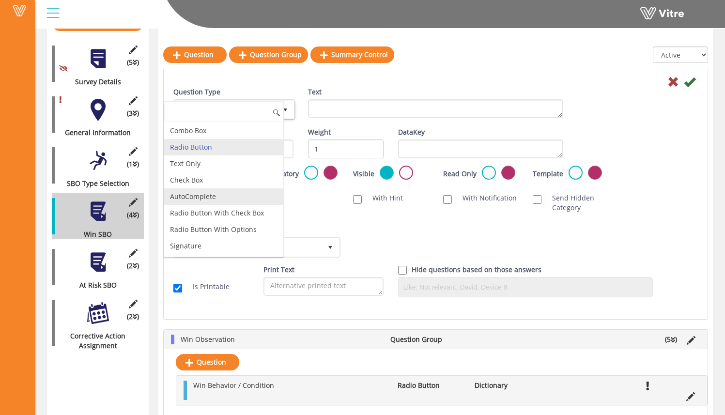
click at [235, 192] on li "AutoComplete" at bounding box center [223, 196] width 119 height 16
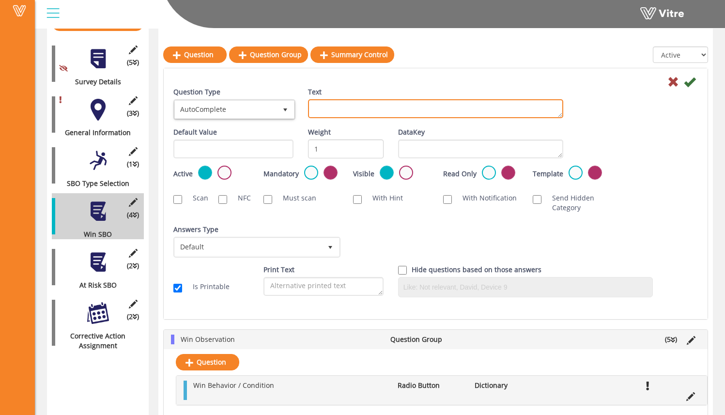
click at [336, 103] on textarea "Text" at bounding box center [435, 108] width 255 height 19
type textarea "Observation"
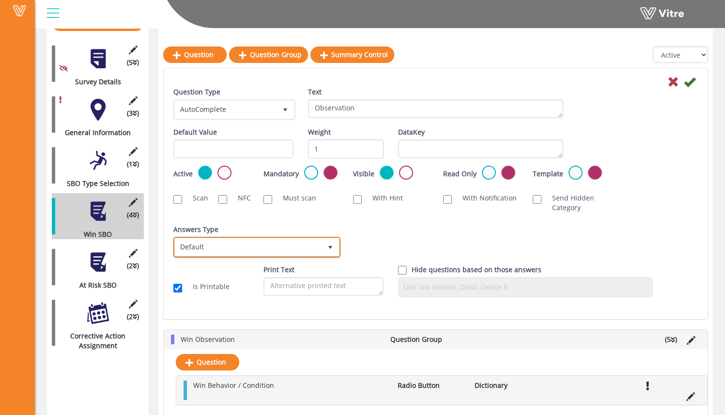
click at [305, 242] on span "Default" at bounding box center [248, 246] width 147 height 17
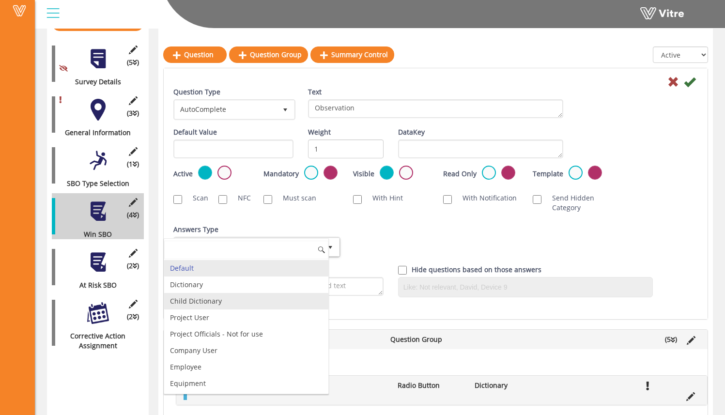
click at [285, 305] on li "Child Dictionary" at bounding box center [246, 301] width 164 height 16
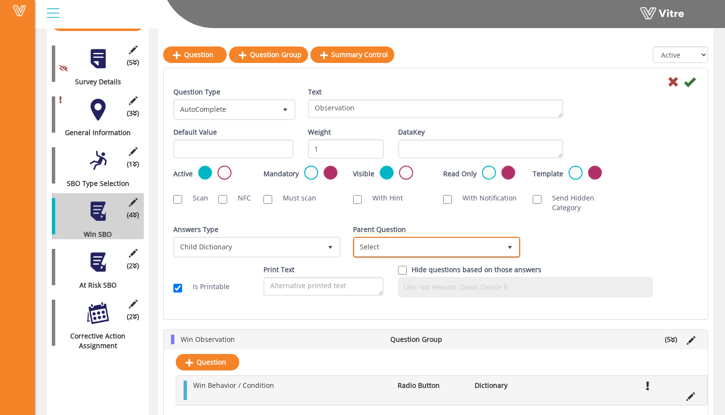
click at [477, 238] on span "Select" at bounding box center [436, 247] width 165 height 18
click at [556, 249] on div "Answers Type Default 0 Answers Type Child Dictionary 2 Module Select Form Conte…" at bounding box center [435, 245] width 539 height 40
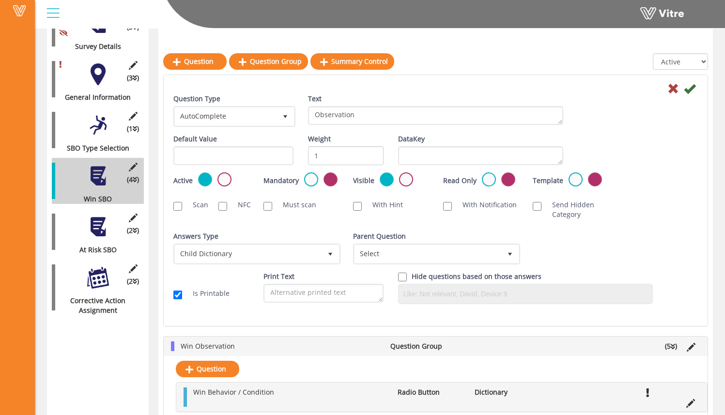
scroll to position [184, 0]
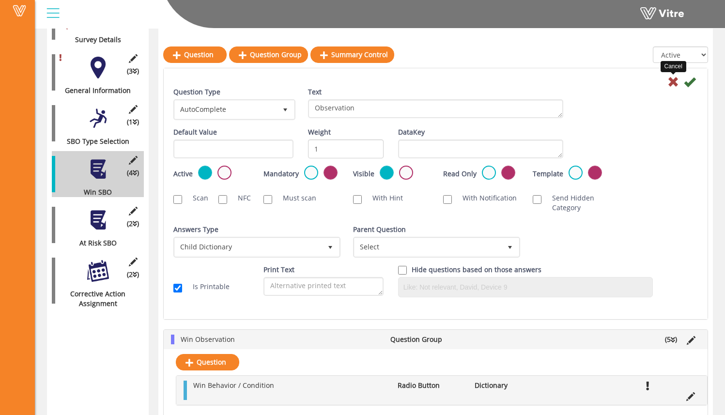
click at [670, 82] on icon at bounding box center [673, 82] width 12 height 12
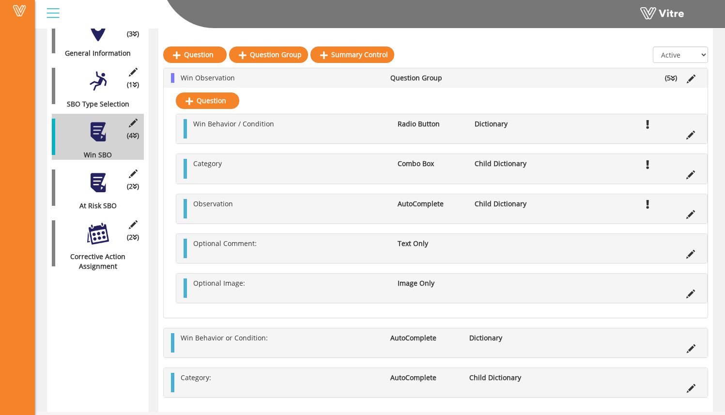
scroll to position [225, 0]
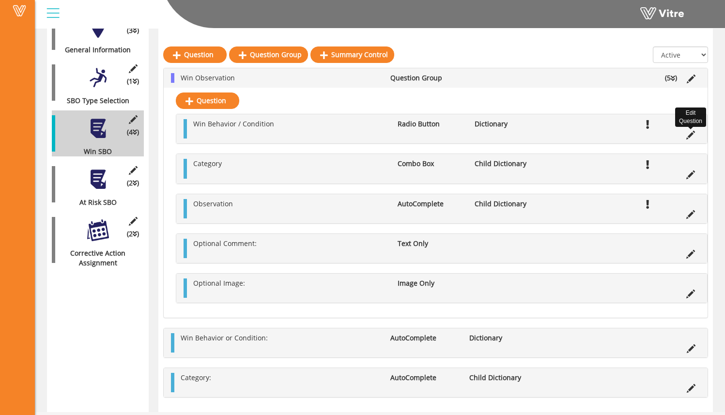
click at [692, 137] on icon at bounding box center [690, 135] width 9 height 9
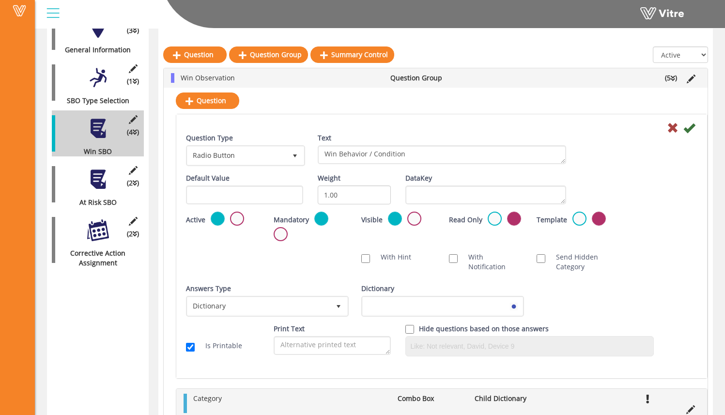
click at [246, 220] on div "Active" at bounding box center [222, 219] width 73 height 15
click at [237, 220] on label at bounding box center [237, 219] width 14 height 14
click at [0, 0] on input "radio" at bounding box center [0, 0] width 0 height 0
click at [690, 131] on icon at bounding box center [689, 128] width 12 height 12
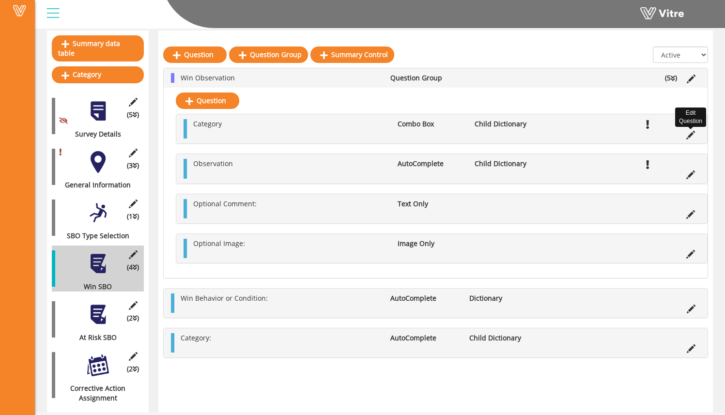
click at [693, 137] on icon at bounding box center [690, 135] width 9 height 9
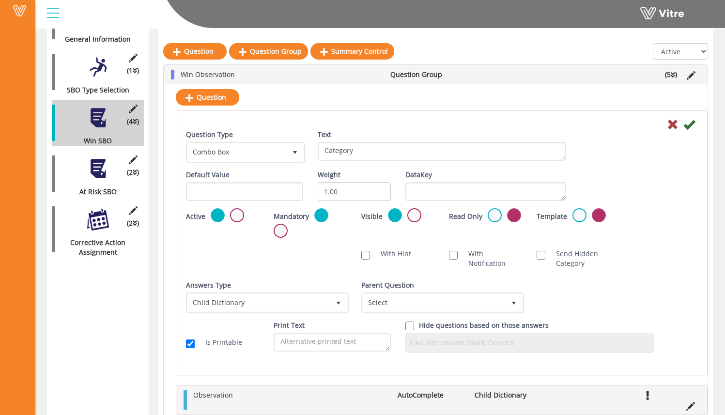
scroll to position [232, 0]
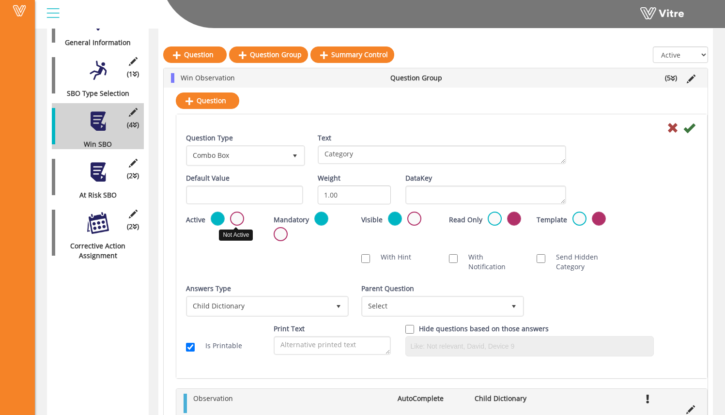
click at [242, 222] on label at bounding box center [237, 219] width 14 height 14
click at [0, 0] on input "radio" at bounding box center [0, 0] width 0 height 0
click at [693, 127] on icon at bounding box center [689, 128] width 12 height 12
click at [686, 127] on icon at bounding box center [689, 128] width 12 height 12
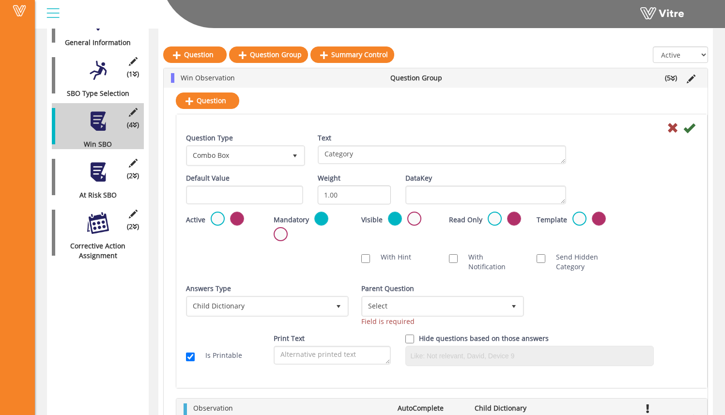
click at [689, 125] on icon at bounding box center [689, 128] width 12 height 12
click at [427, 310] on span "Select" at bounding box center [434, 305] width 142 height 17
click at [427, 304] on span "Select" at bounding box center [434, 305] width 142 height 17
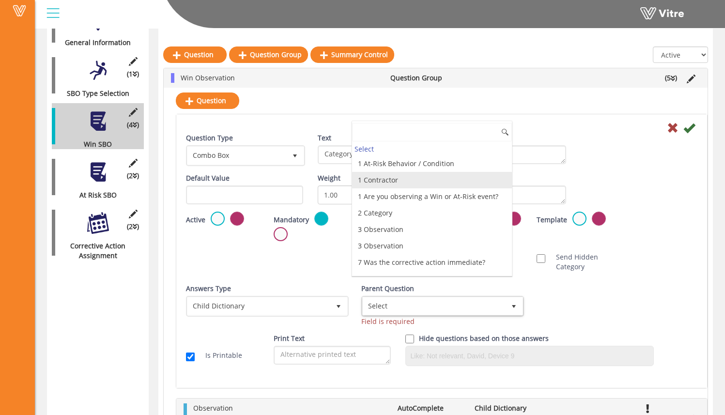
click at [433, 173] on li "1 Contractor" at bounding box center [432, 180] width 160 height 16
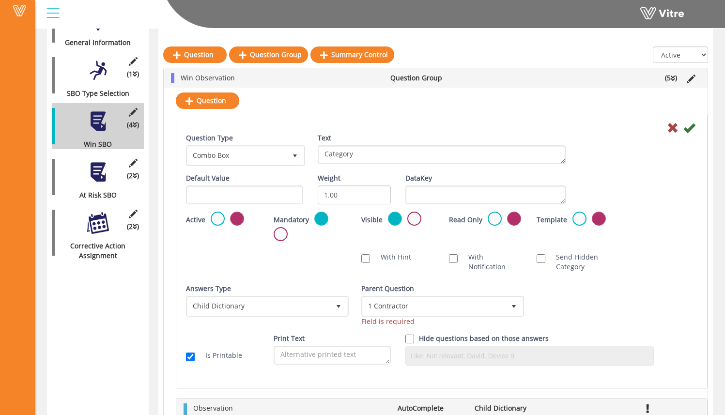
click at [688, 130] on icon at bounding box center [689, 128] width 12 height 12
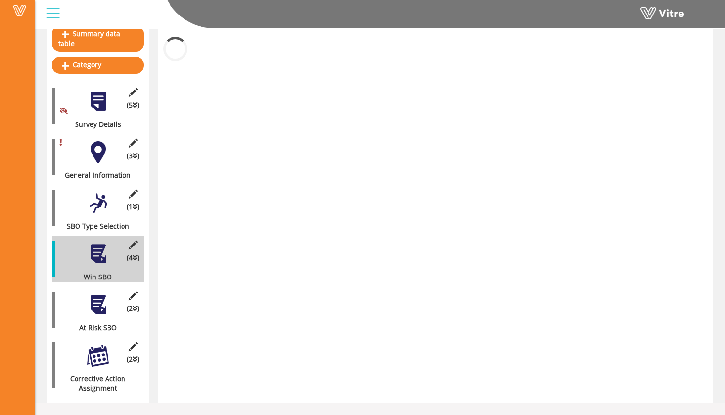
scroll to position [90, 0]
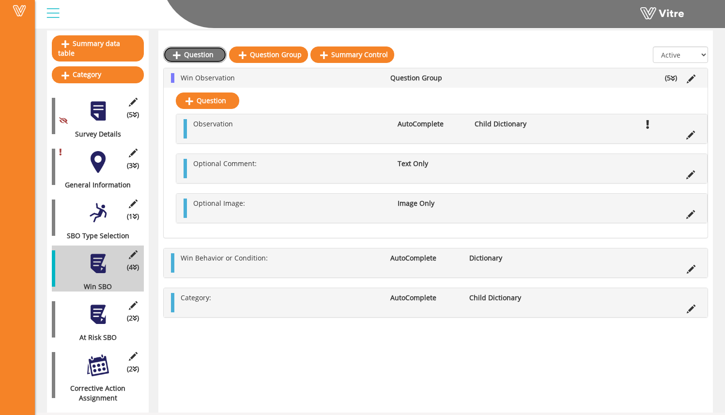
click at [203, 53] on link "Question" at bounding box center [194, 54] width 63 height 16
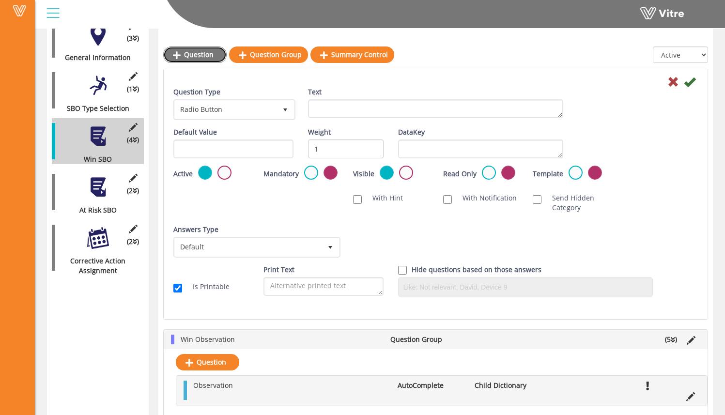
scroll to position [246, 0]
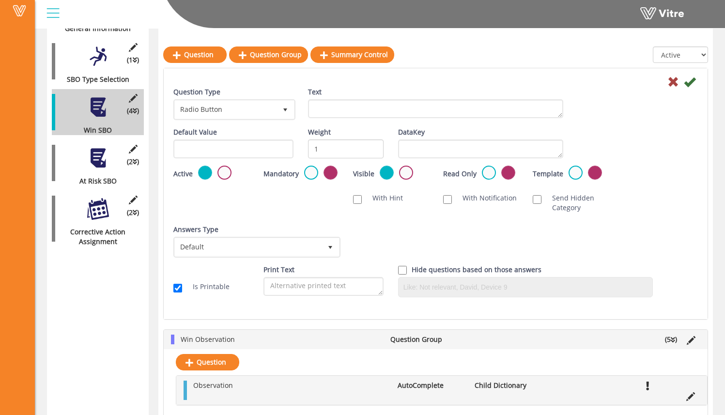
click at [329, 128] on label "Weight" at bounding box center [319, 132] width 23 height 10
click at [329, 139] on input "1" at bounding box center [346, 148] width 76 height 19
click at [335, 109] on textarea "Text" at bounding box center [435, 108] width 255 height 19
type textarea "Observation"
click at [265, 105] on span "Radio Button" at bounding box center [226, 109] width 102 height 17
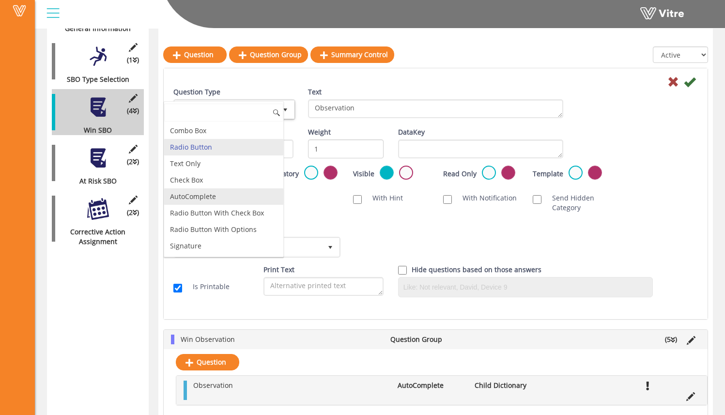
click at [245, 190] on li "AutoComplete" at bounding box center [223, 196] width 119 height 16
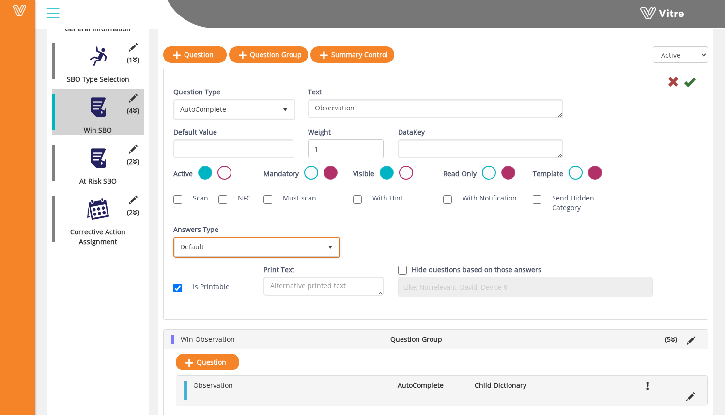
click at [301, 245] on span "Default" at bounding box center [248, 246] width 147 height 17
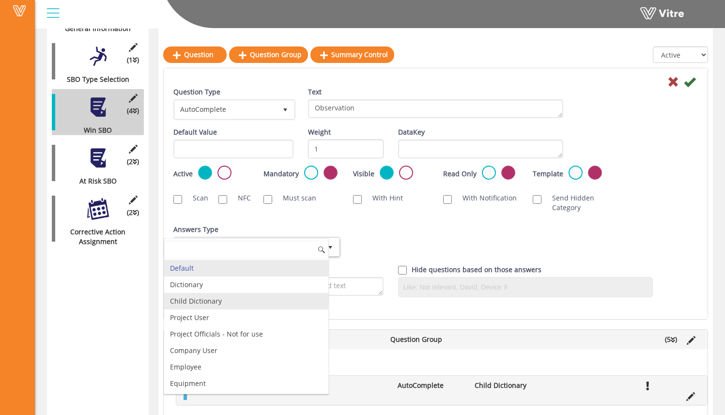
click at [272, 298] on li "Child Dictionary" at bounding box center [246, 301] width 164 height 16
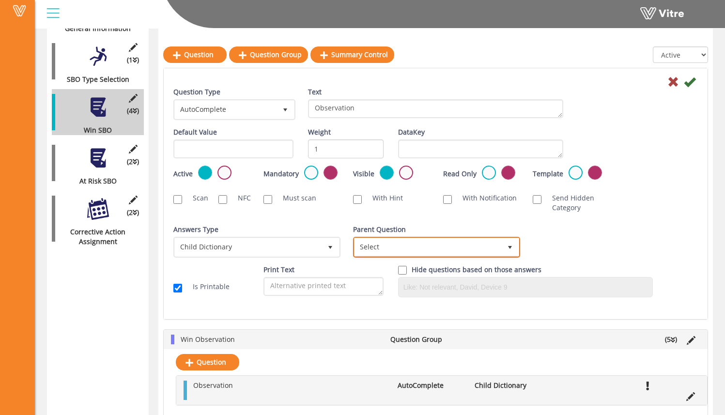
click at [432, 248] on span "Select" at bounding box center [427, 246] width 147 height 17
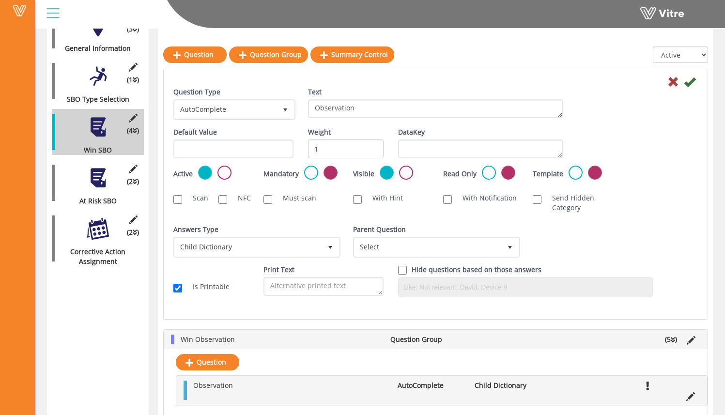
scroll to position [235, 0]
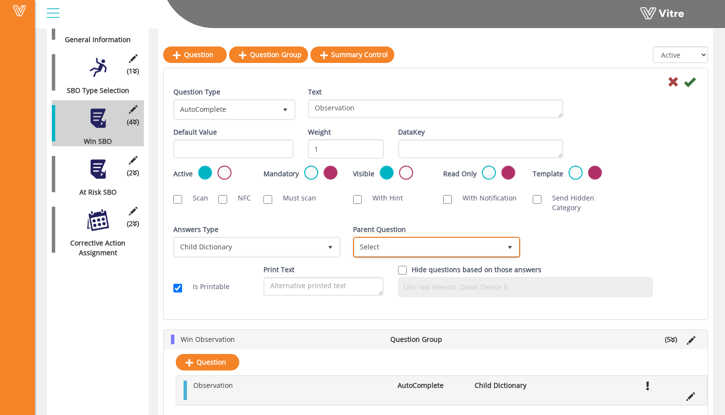
click at [433, 253] on span "Select" at bounding box center [427, 246] width 147 height 17
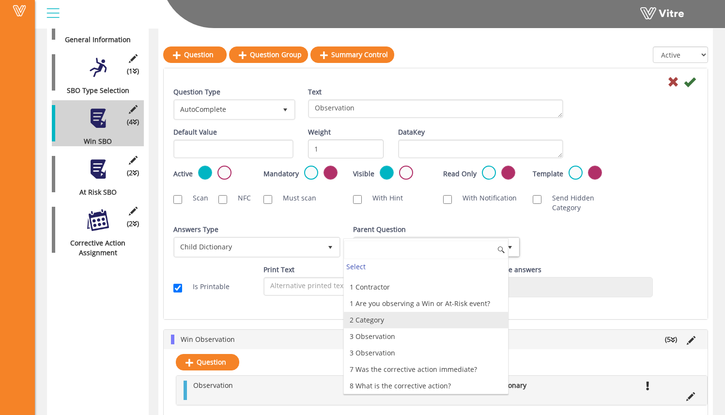
scroll to position [0, 0]
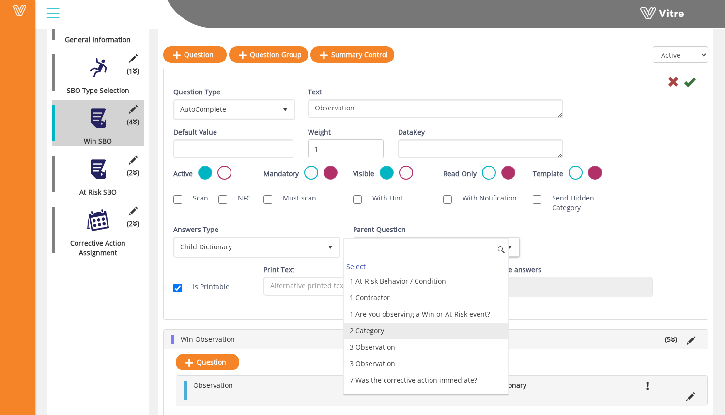
click at [427, 334] on li "2 Category" at bounding box center [426, 330] width 164 height 16
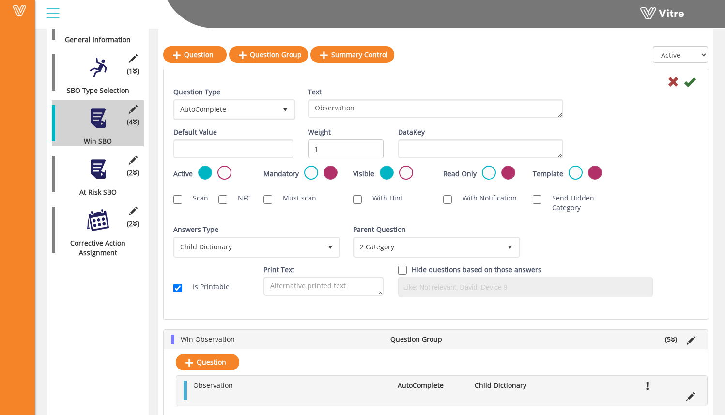
click at [626, 233] on div "Answers Type Default 0 Answers Type Child Dictionary 2 Module Select Form Conte…" at bounding box center [435, 245] width 539 height 40
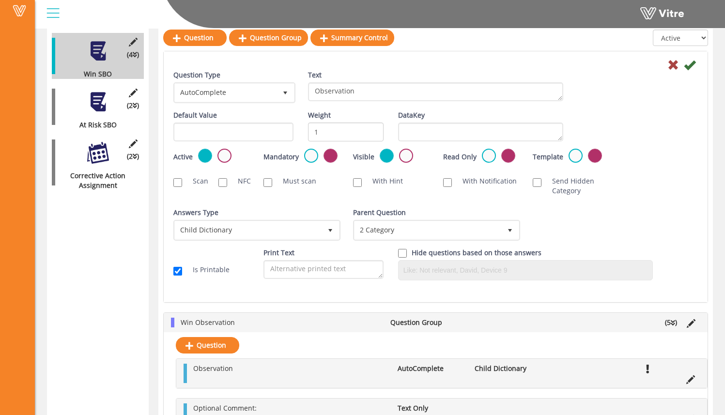
scroll to position [310, 0]
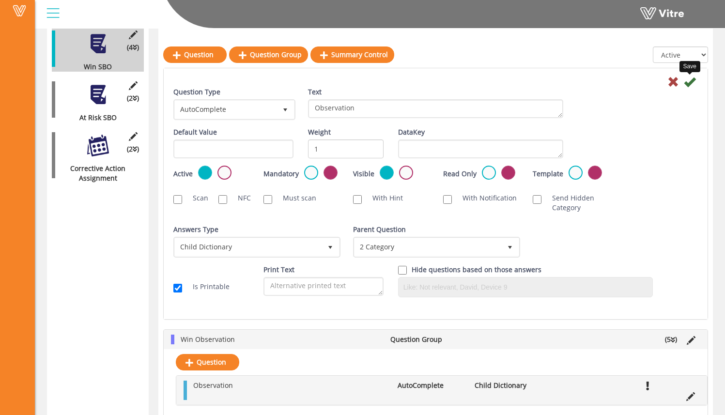
click at [691, 86] on icon at bounding box center [690, 82] width 12 height 12
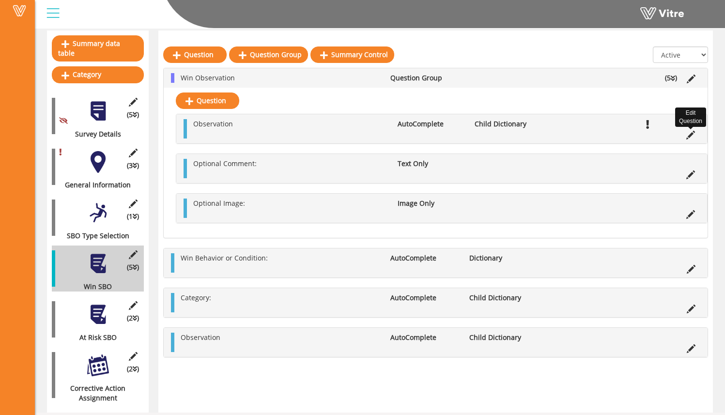
click at [685, 138] on li "Edit Question" at bounding box center [690, 134] width 18 height 10
click at [688, 135] on icon at bounding box center [690, 135] width 9 height 9
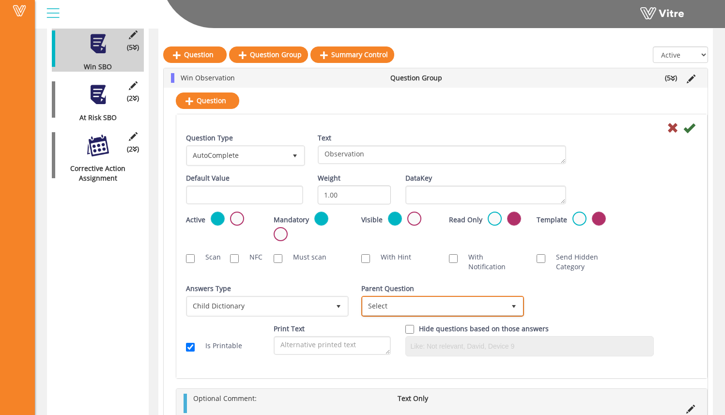
click at [373, 304] on span "Select" at bounding box center [434, 305] width 142 height 17
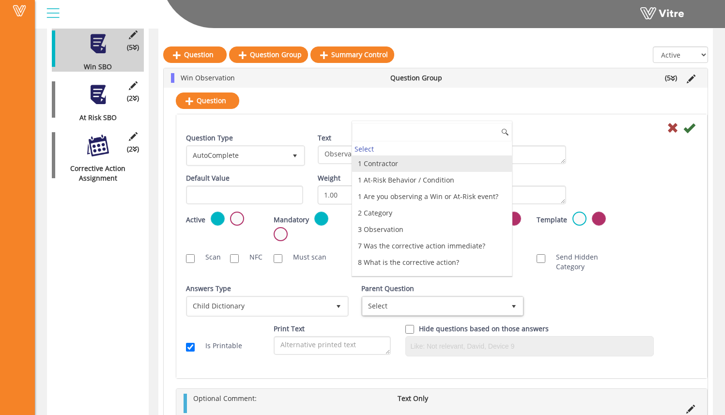
click at [371, 166] on li "1 Contractor" at bounding box center [432, 163] width 160 height 16
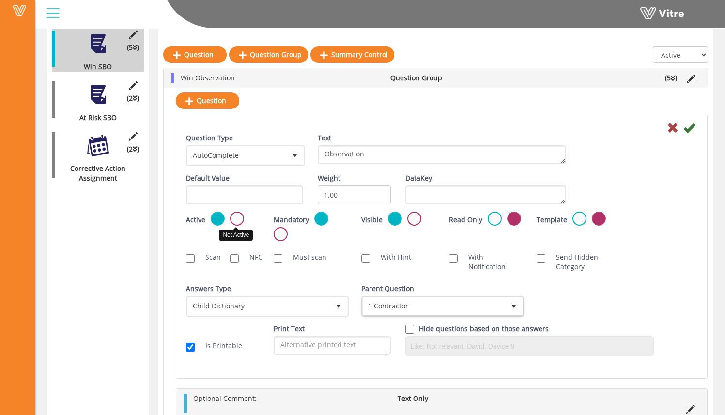
click at [235, 220] on label at bounding box center [237, 219] width 14 height 14
click at [0, 0] on input "radio" at bounding box center [0, 0] width 0 height 0
click at [689, 130] on icon at bounding box center [689, 128] width 12 height 12
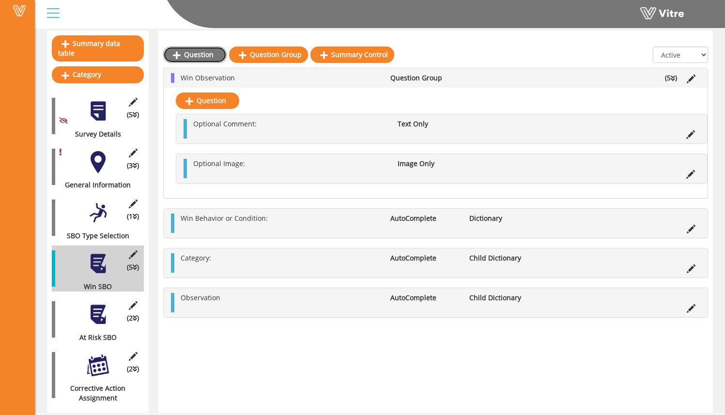
click at [183, 55] on link "Question" at bounding box center [194, 54] width 63 height 16
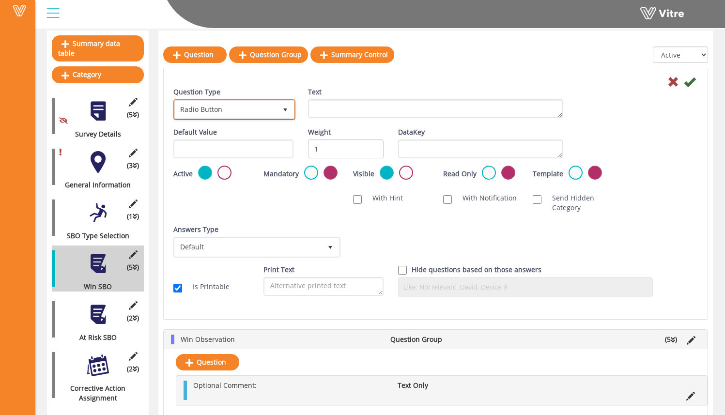
click at [251, 107] on span "Radio Button" at bounding box center [226, 109] width 102 height 17
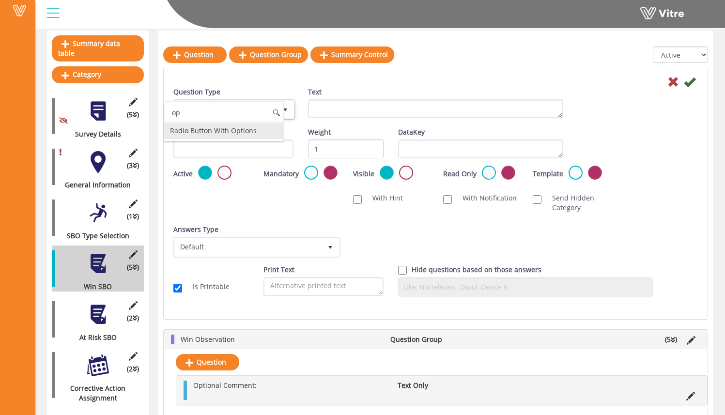
type input "o"
click at [254, 139] on ul "Image Only" at bounding box center [223, 130] width 119 height 16
click at [266, 135] on li "Image Only" at bounding box center [223, 130] width 119 height 16
type input "image"
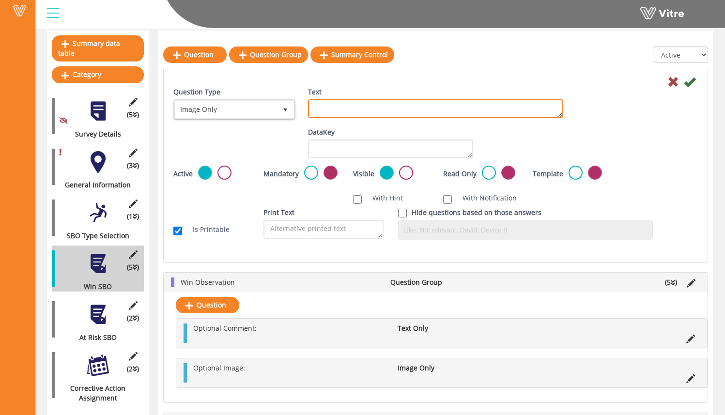
click at [327, 102] on textarea "Text" at bounding box center [435, 108] width 255 height 19
type textarea "Optional Image:"
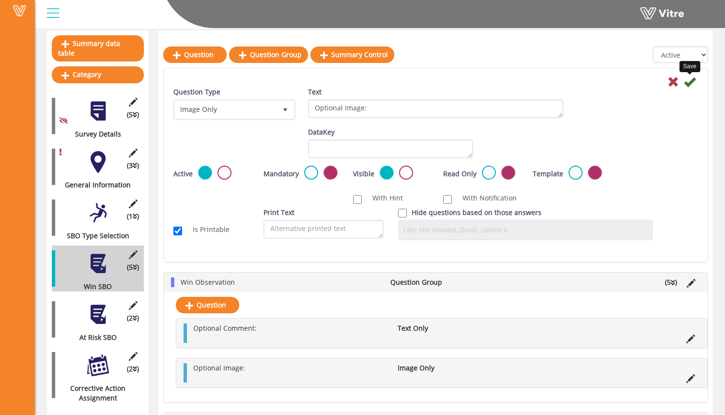
click at [687, 82] on icon at bounding box center [690, 82] width 12 height 12
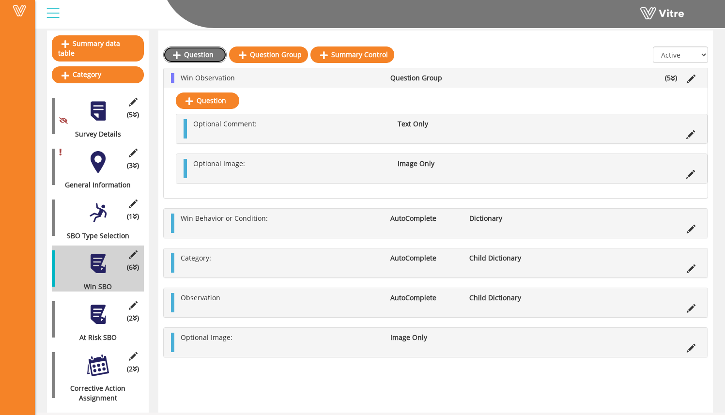
click at [210, 55] on link "Question" at bounding box center [194, 54] width 63 height 16
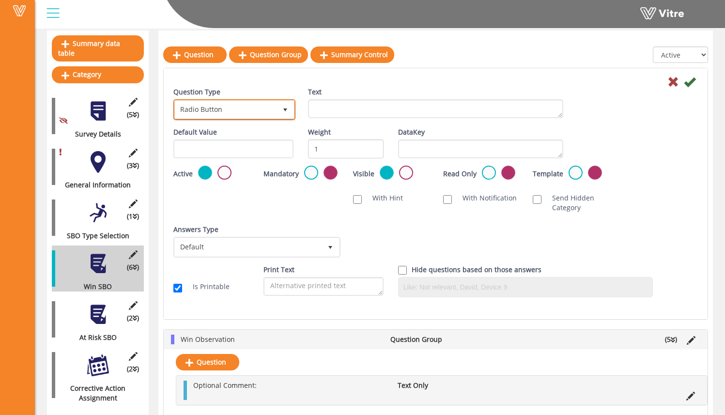
click at [285, 109] on span "select" at bounding box center [285, 110] width 8 height 8
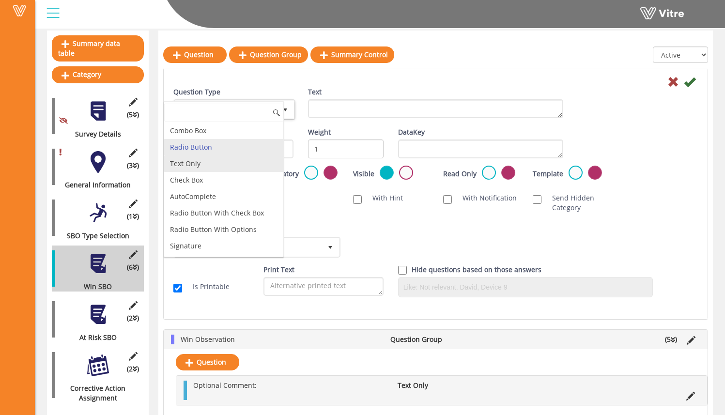
click at [253, 160] on li "Text Only" at bounding box center [223, 163] width 119 height 16
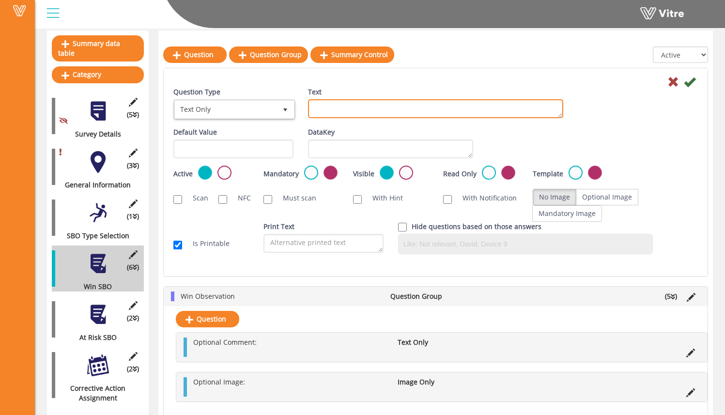
click at [333, 108] on textarea "Text" at bounding box center [435, 108] width 255 height 19
type textarea "Optional Comment:"
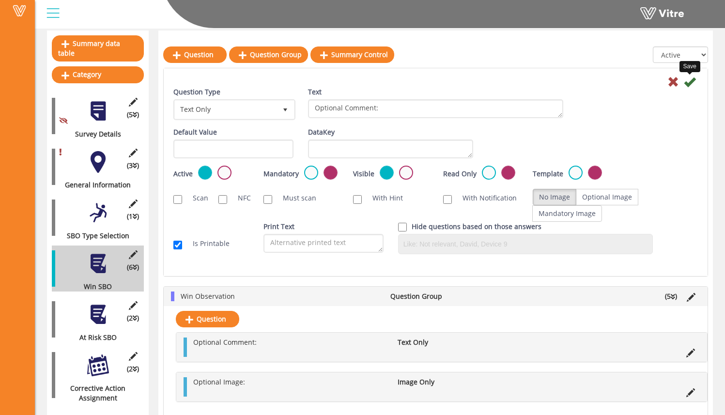
click at [686, 82] on icon at bounding box center [690, 82] width 12 height 12
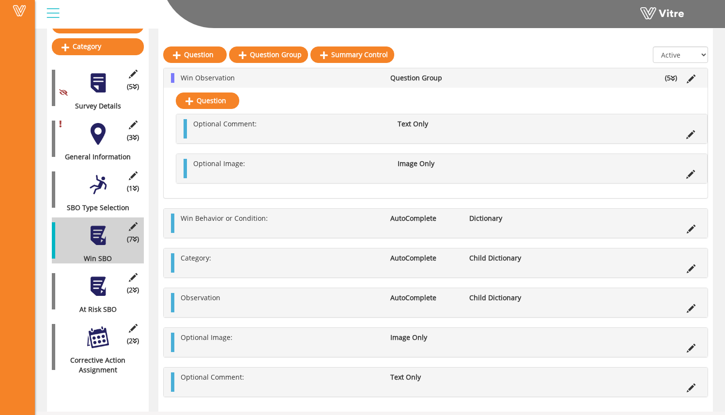
scroll to position [120, 0]
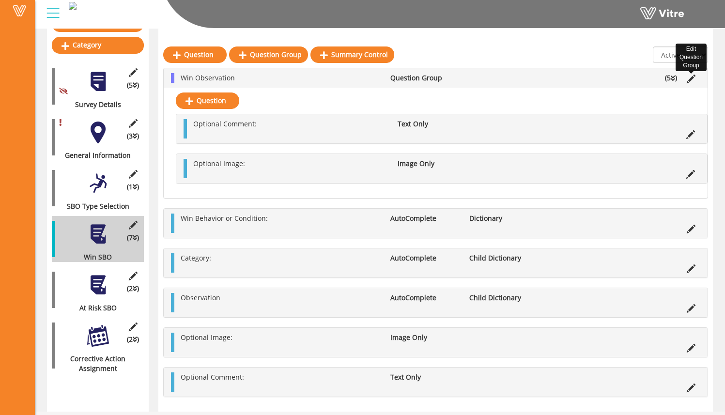
click at [691, 76] on icon at bounding box center [690, 79] width 9 height 9
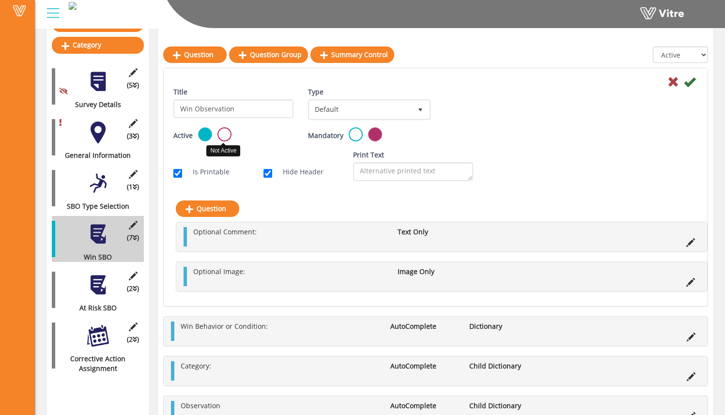
click at [228, 137] on label at bounding box center [224, 134] width 14 height 14
click at [0, 0] on input "radio" at bounding box center [0, 0] width 0 height 0
click at [692, 78] on icon at bounding box center [690, 82] width 12 height 12
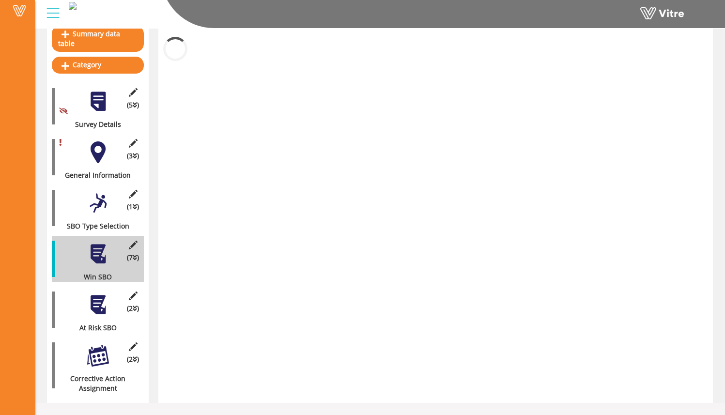
scroll to position [90, 0]
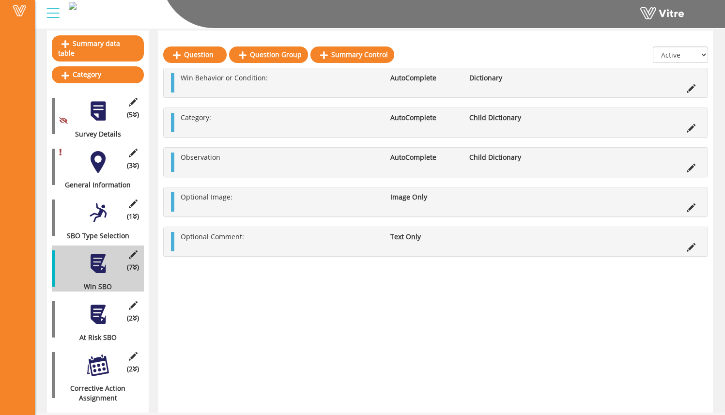
click at [226, 315] on div "Question Question Group Summary Control All Active Not Active Win Observation Q…" at bounding box center [435, 221] width 554 height 382
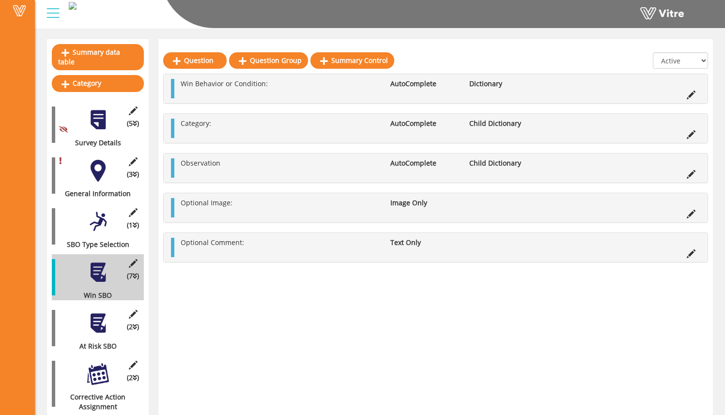
scroll to position [88, 0]
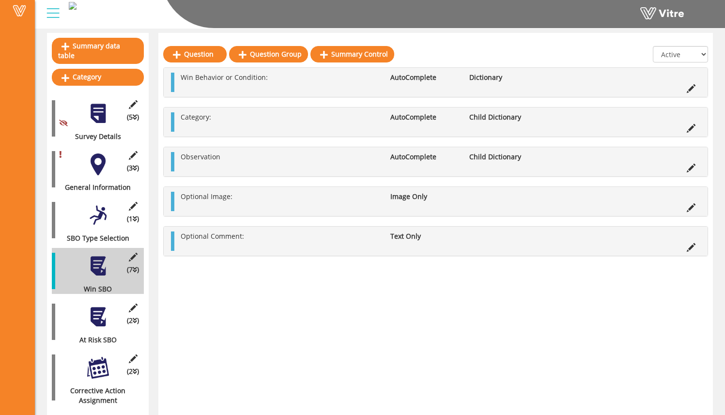
click at [103, 312] on div at bounding box center [98, 317] width 22 height 22
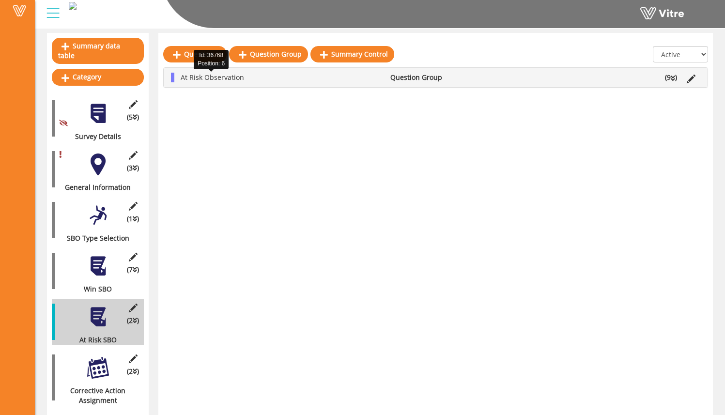
click at [213, 76] on span "At Risk Observation" at bounding box center [212, 77] width 63 height 9
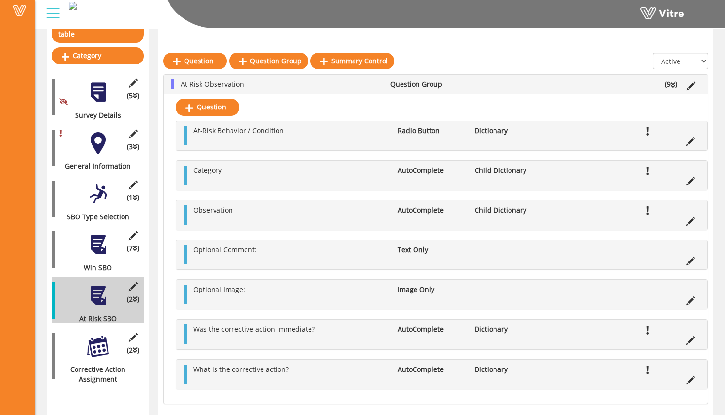
scroll to position [119, 0]
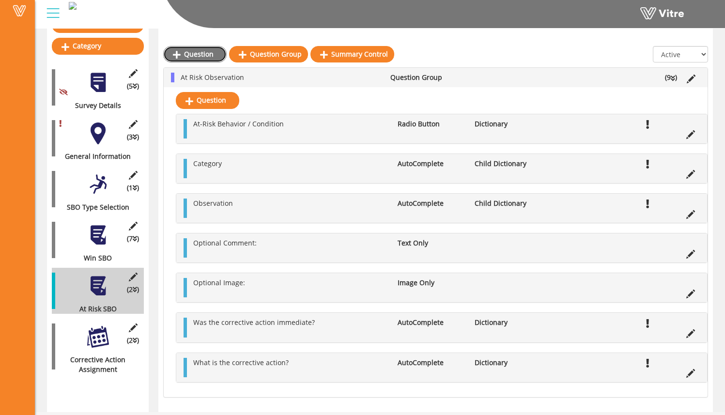
click at [212, 57] on link "Question" at bounding box center [194, 54] width 63 height 16
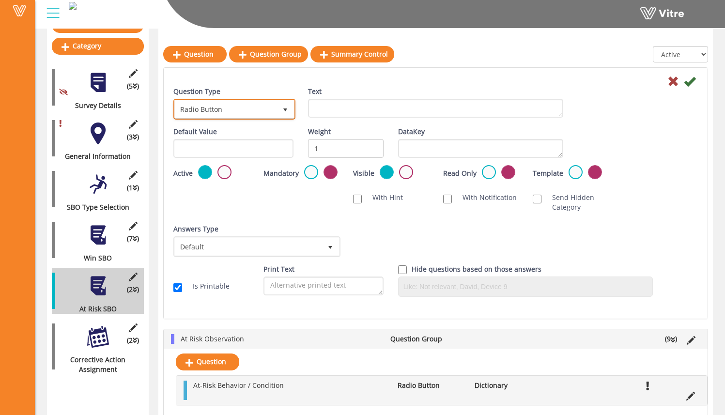
click at [246, 107] on span "Radio Button" at bounding box center [226, 108] width 102 height 17
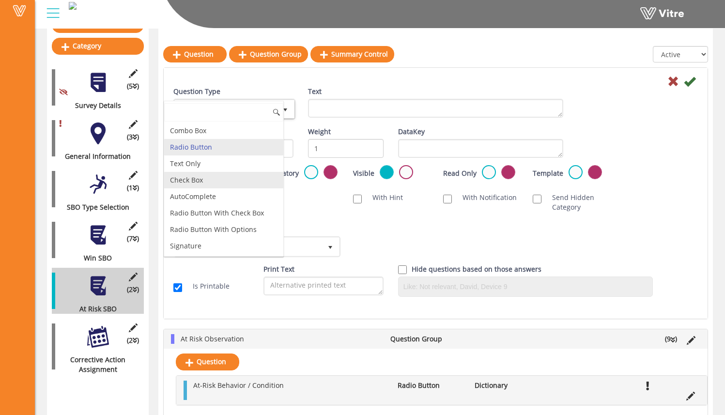
click at [236, 189] on li "AutoComplete" at bounding box center [223, 196] width 119 height 16
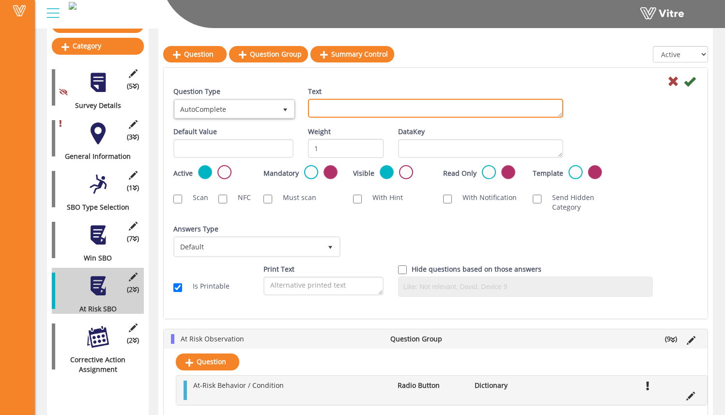
click at [326, 112] on textarea "Text" at bounding box center [435, 108] width 255 height 19
type textarea "A"
type textarea "Behavior or Condition:"
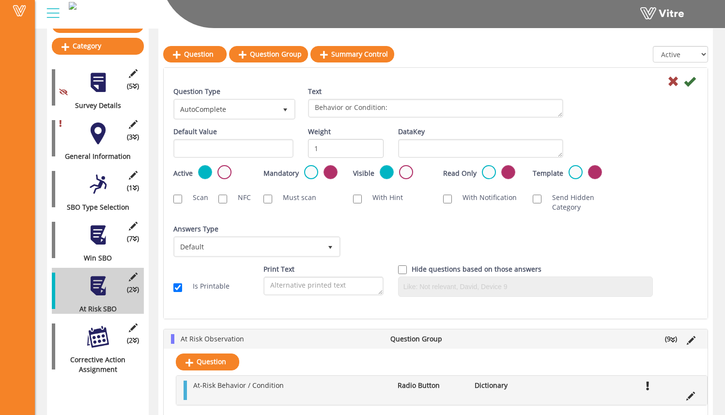
click at [425, 237] on div "Answers Type Default 0 Answers Type Default 0 Module Select Form Context (limit…" at bounding box center [435, 244] width 539 height 40
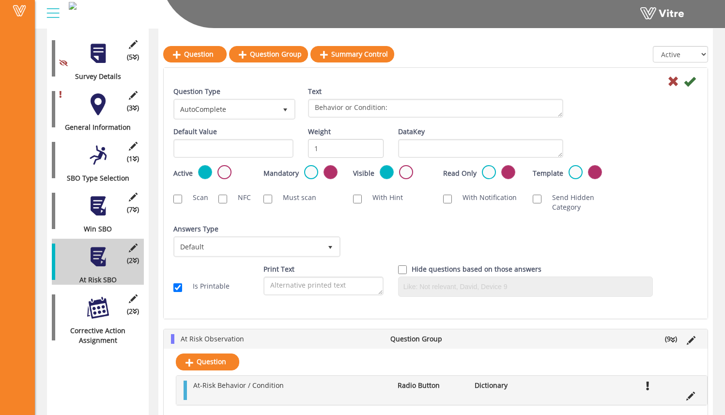
scroll to position [168, 0]
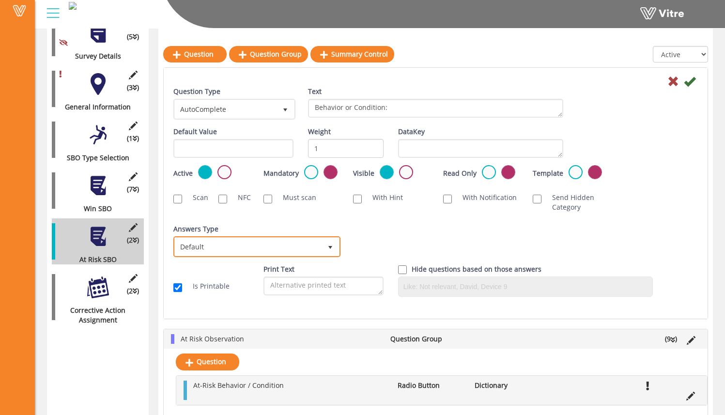
click at [332, 252] on span "select" at bounding box center [329, 246] width 17 height 17
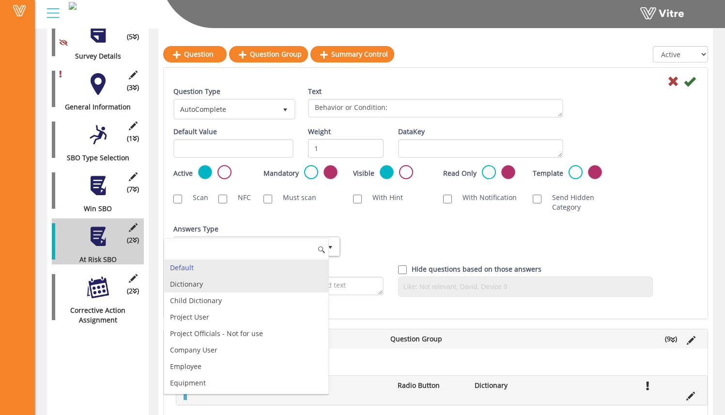
click at [285, 278] on li "Dictionary" at bounding box center [246, 284] width 164 height 16
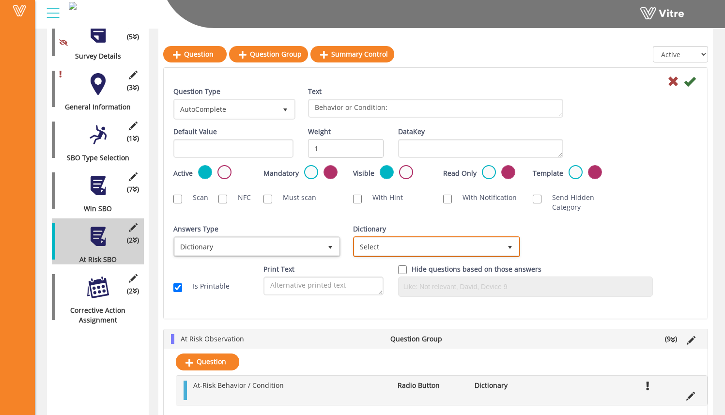
click at [373, 240] on span "Select" at bounding box center [427, 246] width 147 height 17
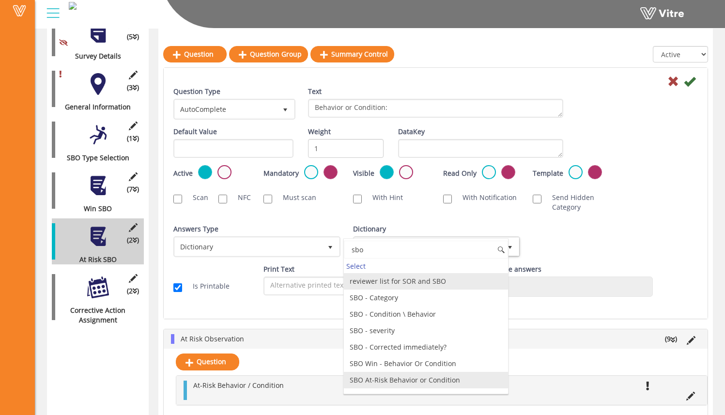
click at [421, 380] on li "SBO At-Risk Behavior or Condition" at bounding box center [426, 380] width 164 height 16
type input "sbo"
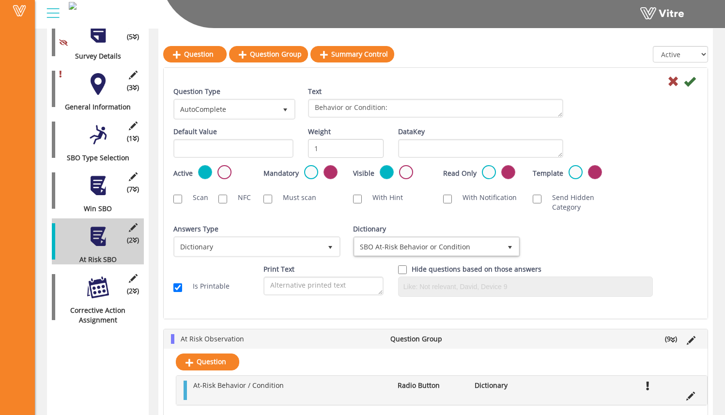
click at [537, 235] on div "Answers Type Default 0 Answers Type Dictionary 1 Module Select Form Context (li…" at bounding box center [435, 244] width 539 height 40
click at [692, 86] on icon at bounding box center [690, 82] width 12 height 12
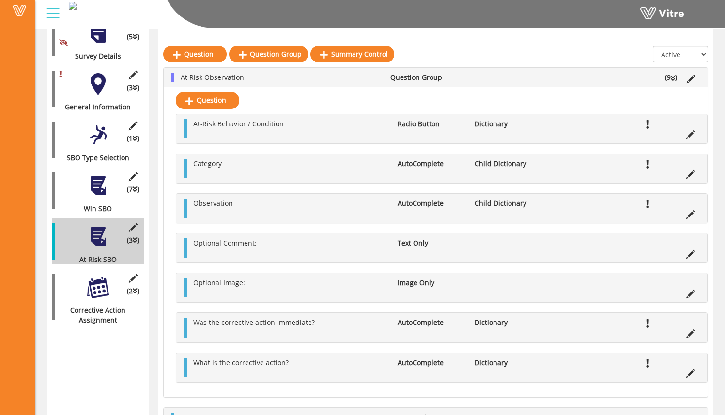
click at [102, 180] on div at bounding box center [98, 186] width 22 height 22
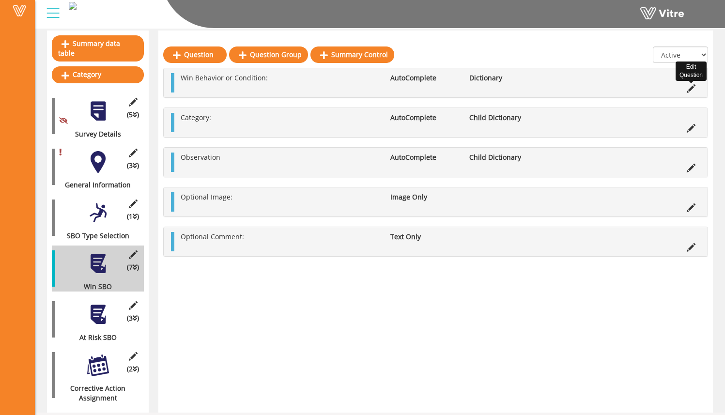
click at [694, 92] on icon at bounding box center [690, 88] width 9 height 9
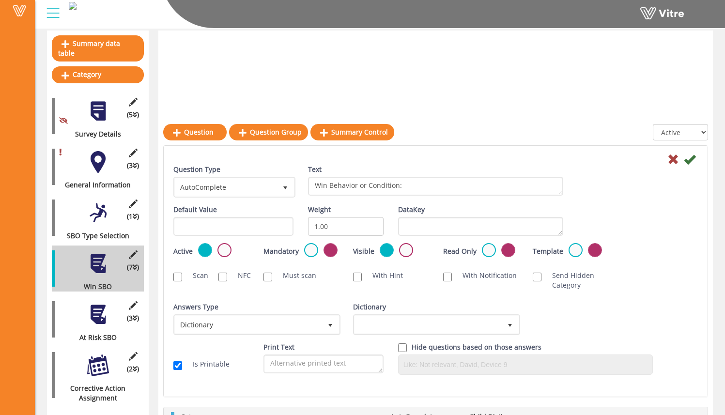
scroll to position [168, 0]
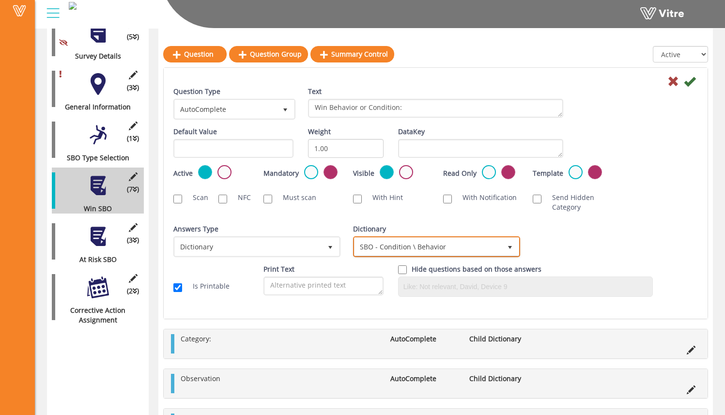
click at [421, 244] on span "SBO - Condition \ Behavior" at bounding box center [427, 246] width 147 height 17
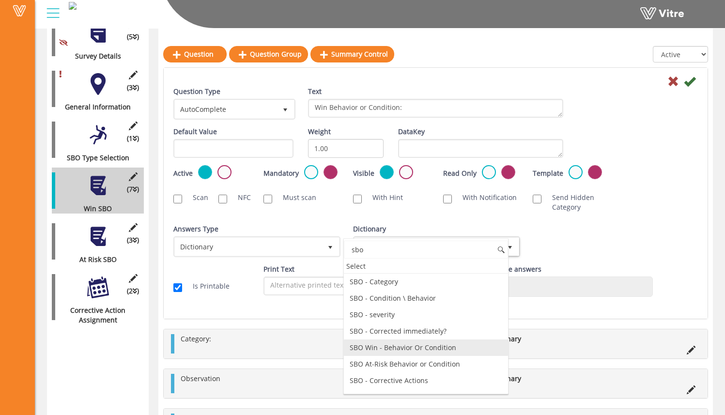
scroll to position [22, 0]
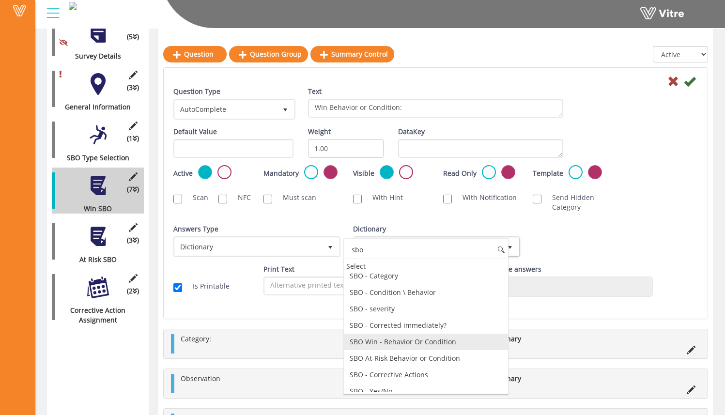
click at [452, 347] on li "SBO Win - Behavior Or Condition" at bounding box center [426, 342] width 164 height 16
type input "sbo"
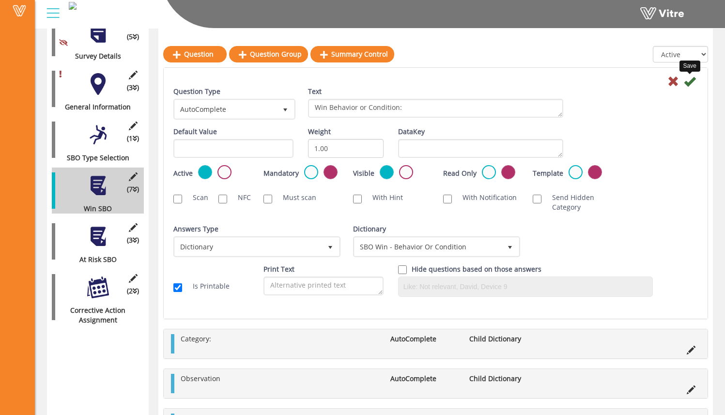
click at [693, 78] on icon at bounding box center [690, 82] width 12 height 12
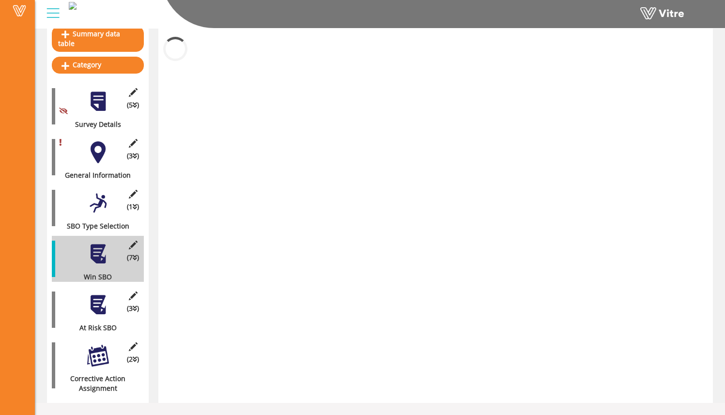
scroll to position [90, 0]
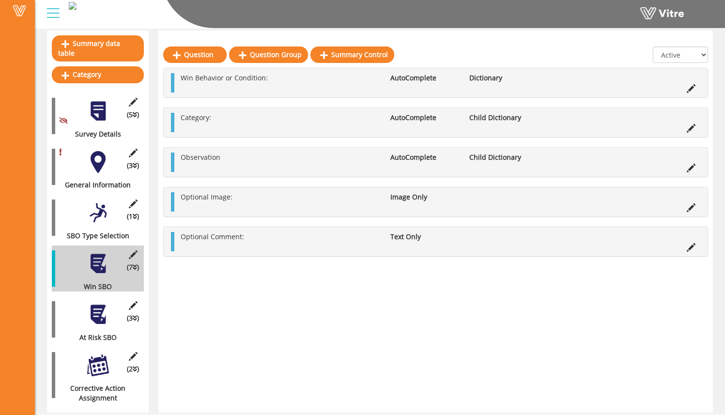
click at [103, 312] on div at bounding box center [98, 315] width 22 height 22
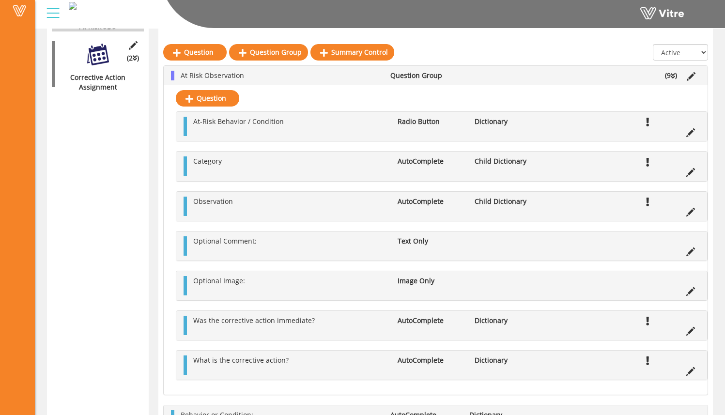
scroll to position [398, 0]
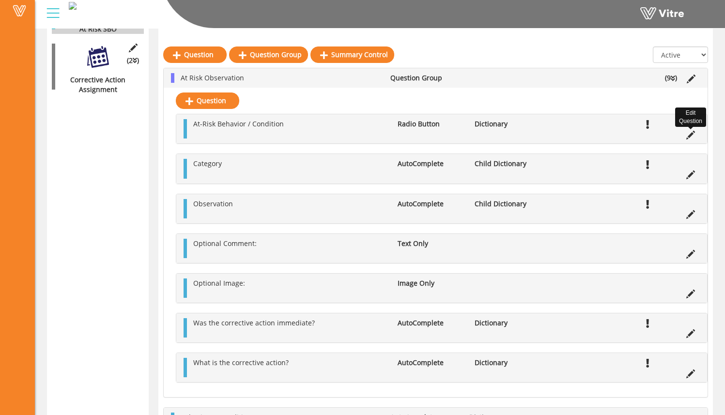
click at [692, 137] on icon at bounding box center [690, 135] width 9 height 9
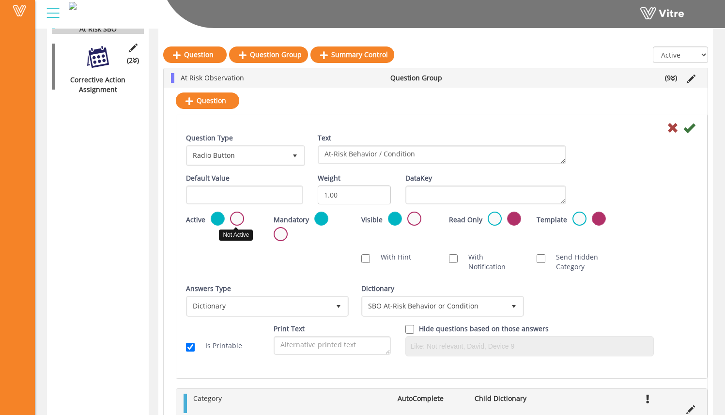
click at [237, 218] on label at bounding box center [237, 219] width 14 height 14
click at [0, 0] on input "radio" at bounding box center [0, 0] width 0 height 0
click at [693, 128] on icon at bounding box center [689, 128] width 12 height 12
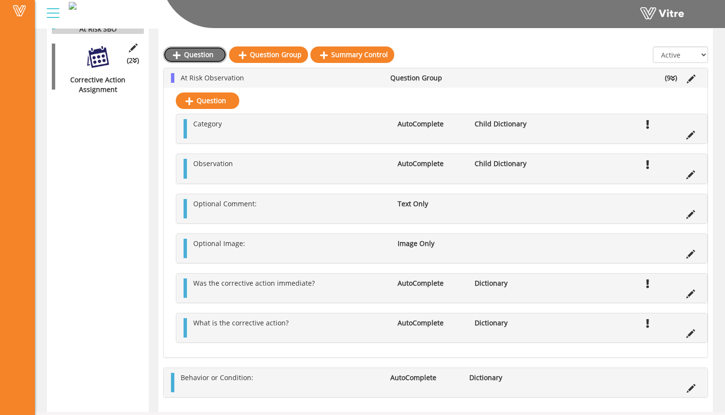
click at [188, 47] on link "Question" at bounding box center [194, 54] width 63 height 16
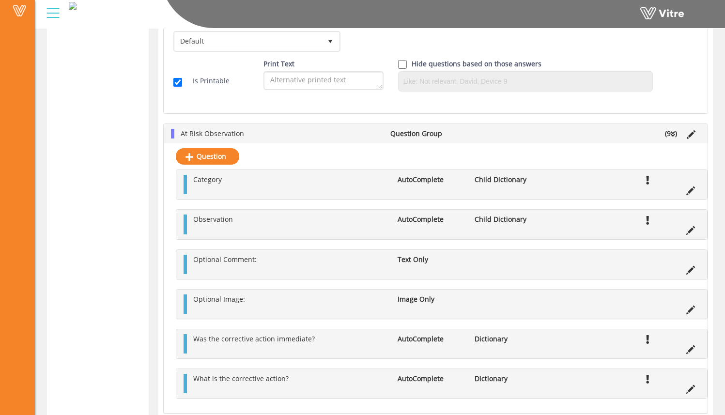
scroll to position [289, 0]
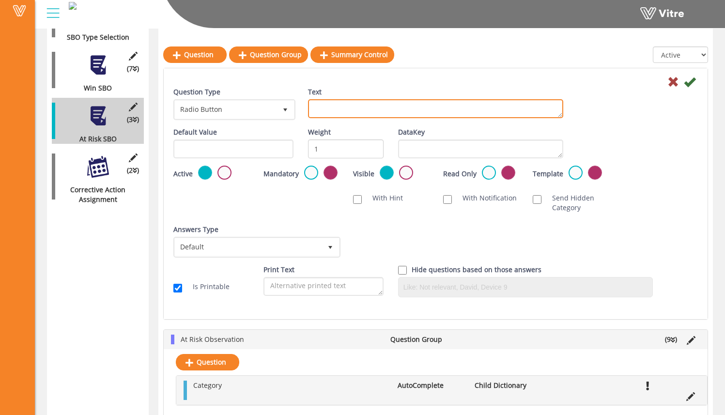
click at [320, 104] on textarea "Text" at bounding box center [435, 108] width 255 height 19
type textarea "Category:"
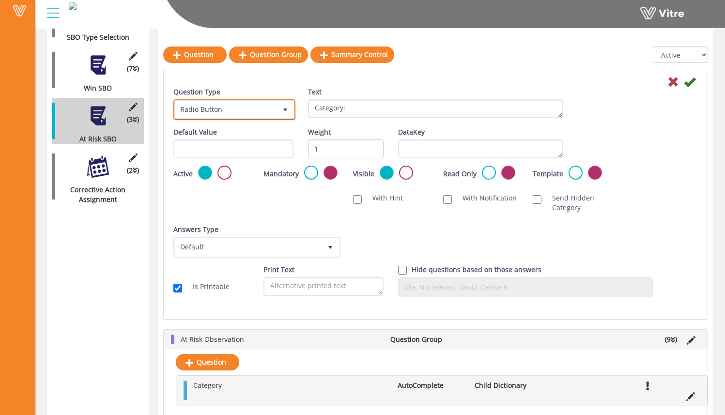
click at [248, 112] on span "Radio Button" at bounding box center [226, 109] width 102 height 17
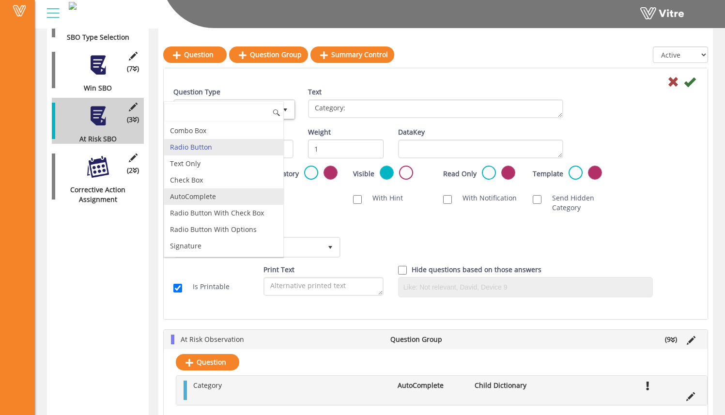
click at [230, 194] on li "AutoComplete" at bounding box center [223, 196] width 119 height 16
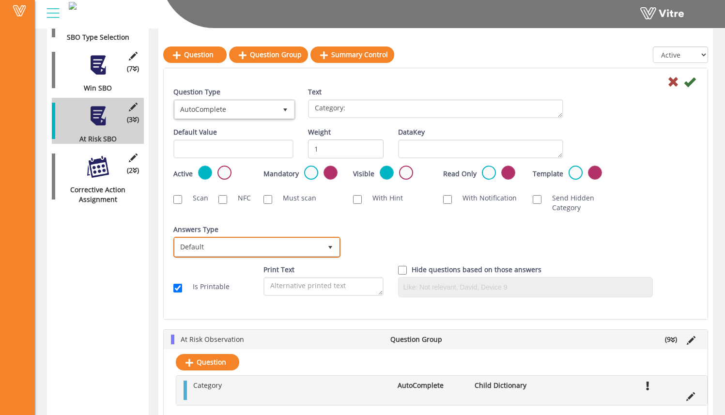
click at [317, 245] on span "Default" at bounding box center [248, 246] width 147 height 17
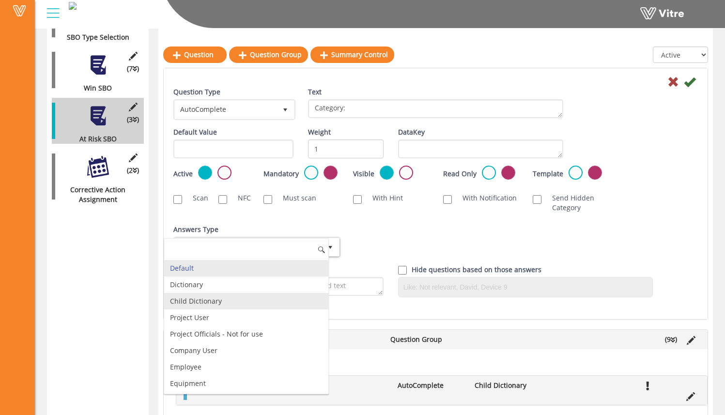
click at [289, 295] on li "Child Dictionary" at bounding box center [246, 301] width 164 height 16
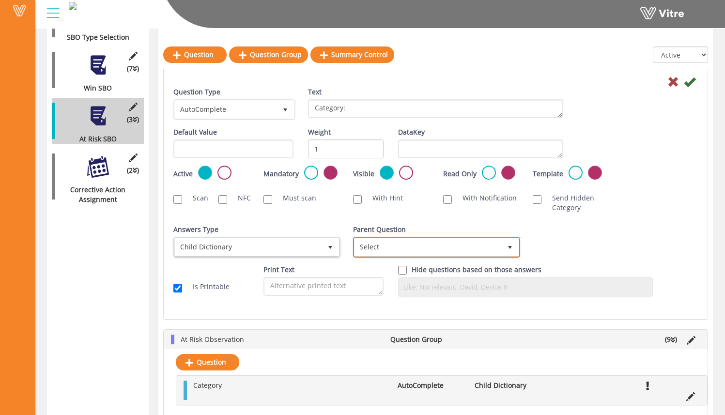
click at [419, 252] on span "Select" at bounding box center [427, 246] width 147 height 17
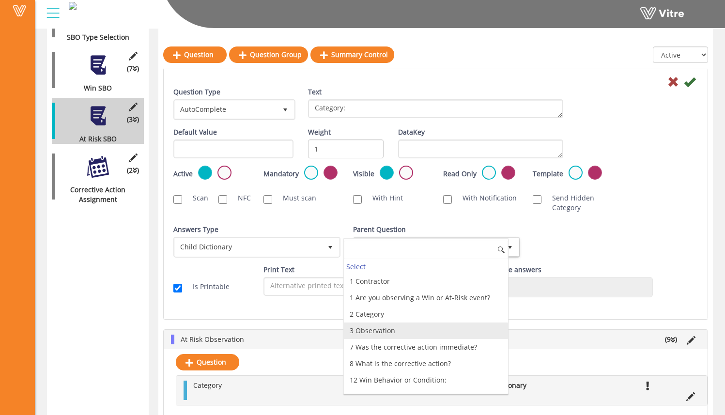
scroll to position [46, 0]
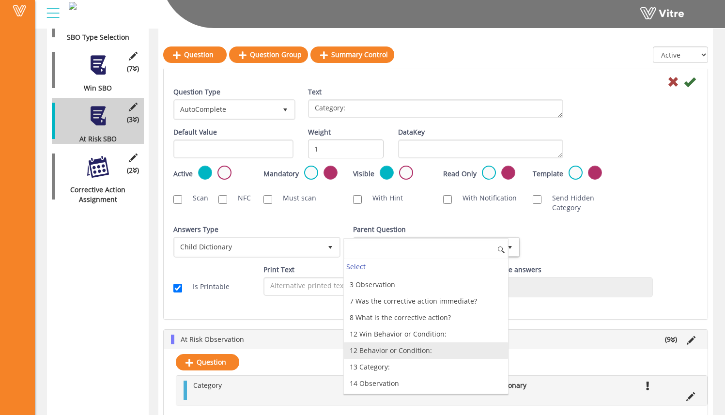
click at [449, 345] on li "12 Behavior or Condition:" at bounding box center [426, 350] width 164 height 16
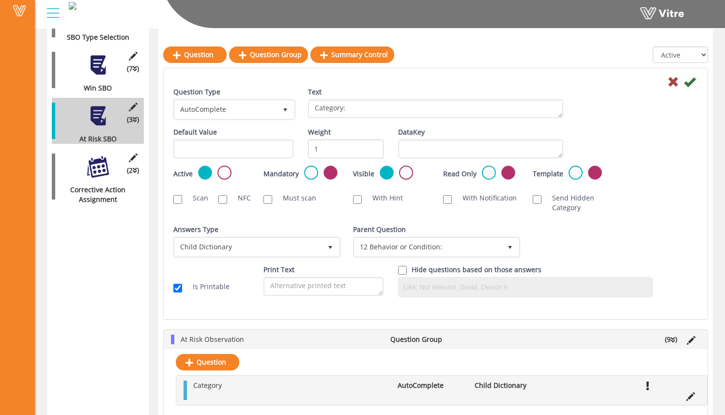
click at [600, 220] on div "Question Type AutoComplete 11 Text Category: Default Value Weight 1 DataKey Act…" at bounding box center [435, 195] width 524 height 217
click at [691, 80] on icon at bounding box center [690, 82] width 12 height 12
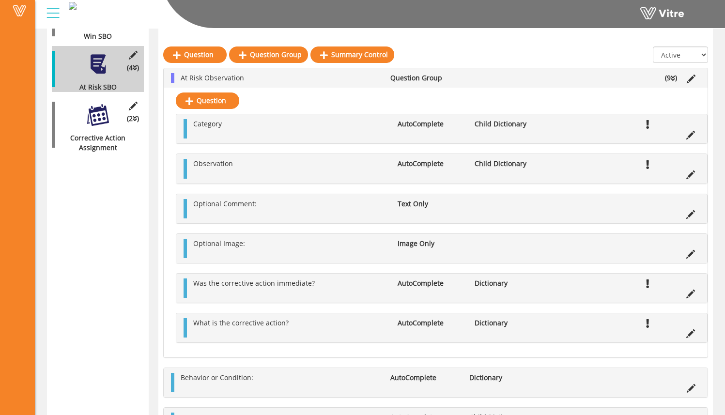
scroll to position [325, 0]
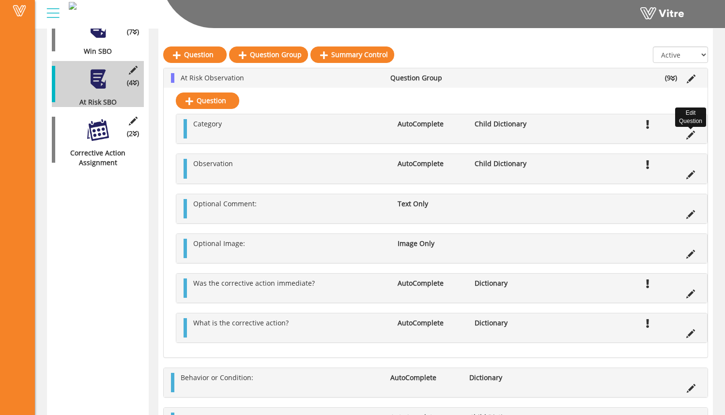
click at [691, 134] on icon at bounding box center [690, 135] width 9 height 9
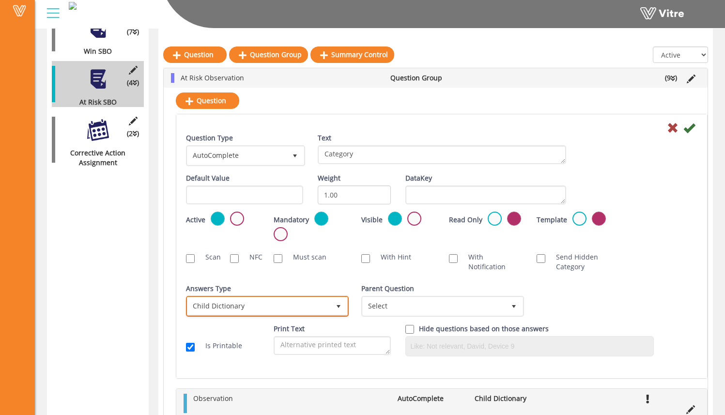
click at [321, 303] on span "Child Dictionary" at bounding box center [258, 305] width 142 height 17
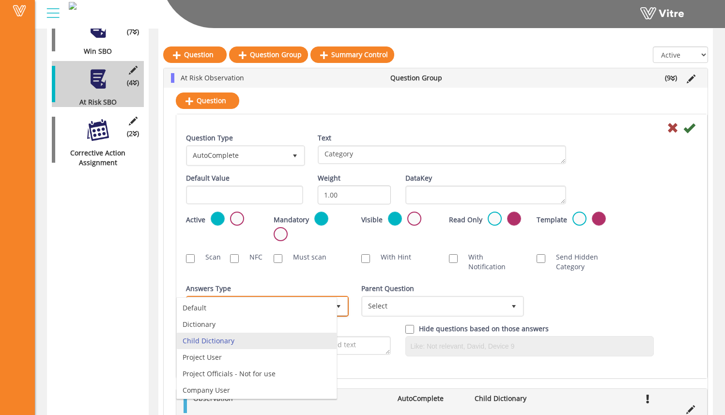
click at [301, 339] on li "Child Dictionary" at bounding box center [257, 341] width 160 height 16
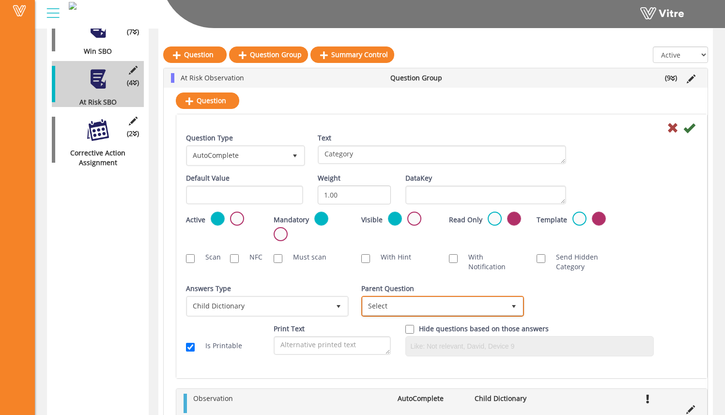
click at [391, 307] on span "Select" at bounding box center [434, 305] width 142 height 17
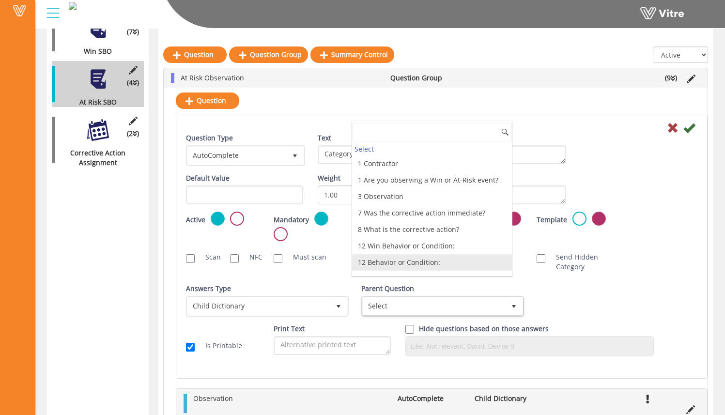
click at [387, 266] on li "12 Behavior or Condition:" at bounding box center [432, 262] width 160 height 16
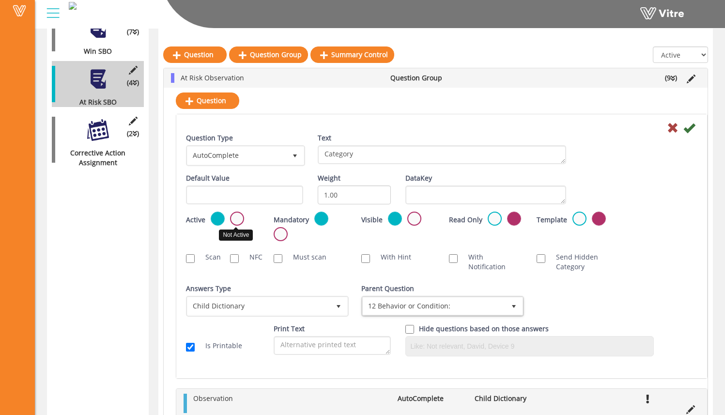
click at [236, 216] on label at bounding box center [237, 219] width 14 height 14
click at [0, 0] on input "radio" at bounding box center [0, 0] width 0 height 0
click at [694, 127] on icon at bounding box center [689, 128] width 12 height 12
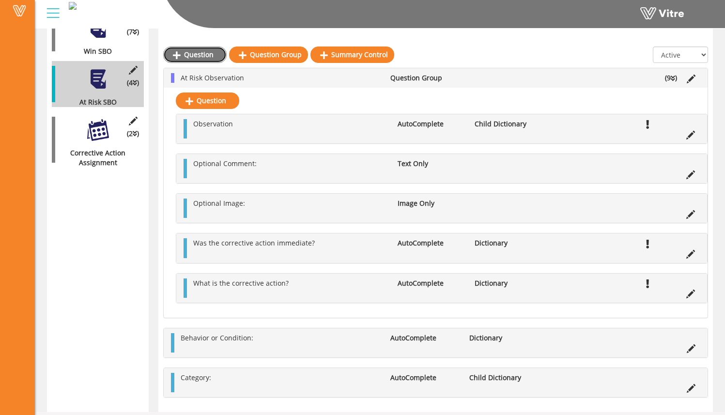
click at [188, 54] on link "Question" at bounding box center [194, 54] width 63 height 16
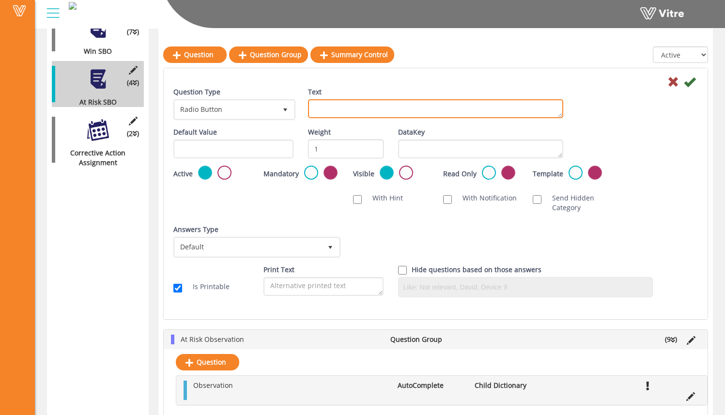
click at [332, 108] on textarea "Text" at bounding box center [435, 108] width 255 height 19
type textarea "Observation:"
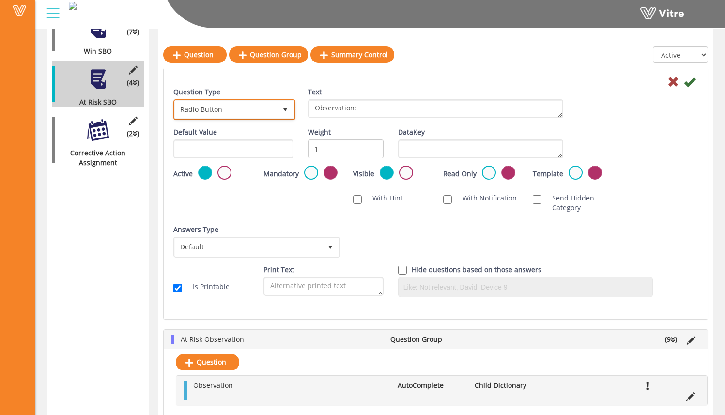
click at [254, 109] on span "Radio Button" at bounding box center [226, 109] width 102 height 17
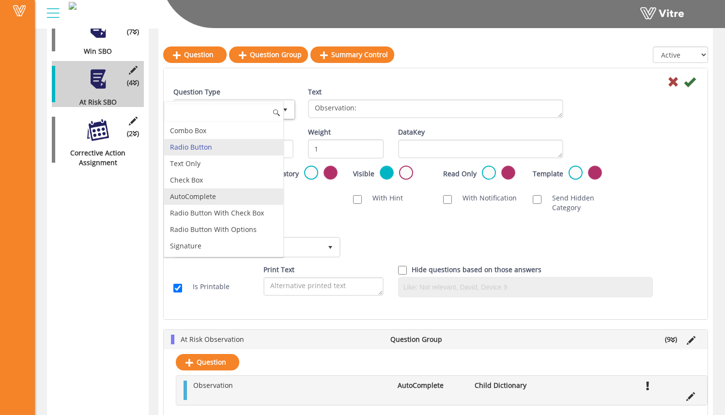
click at [235, 189] on li "AutoComplete" at bounding box center [223, 196] width 119 height 16
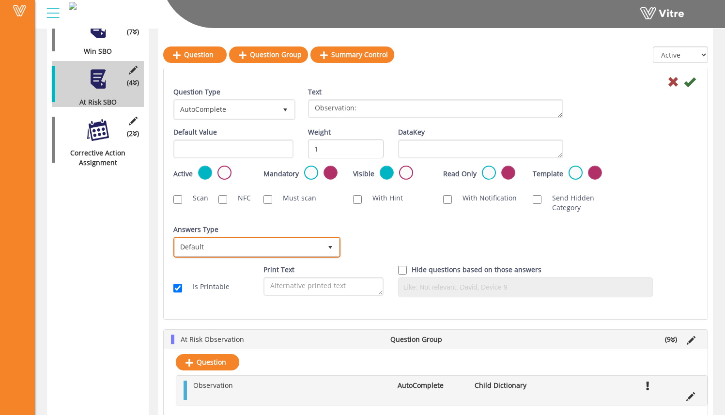
click at [261, 243] on span "Default" at bounding box center [248, 246] width 147 height 17
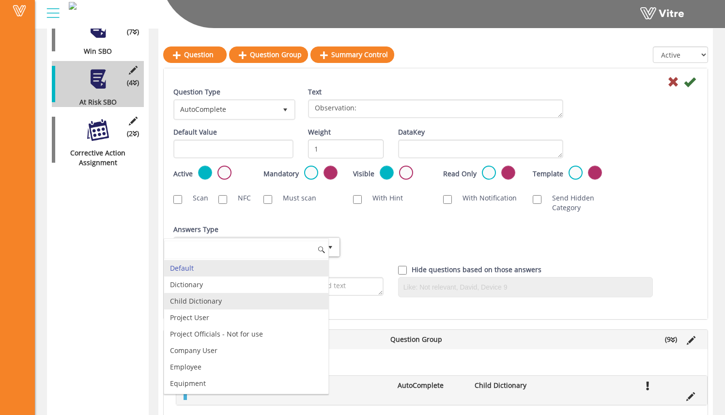
click at [253, 301] on li "Child Dictionary" at bounding box center [246, 301] width 164 height 16
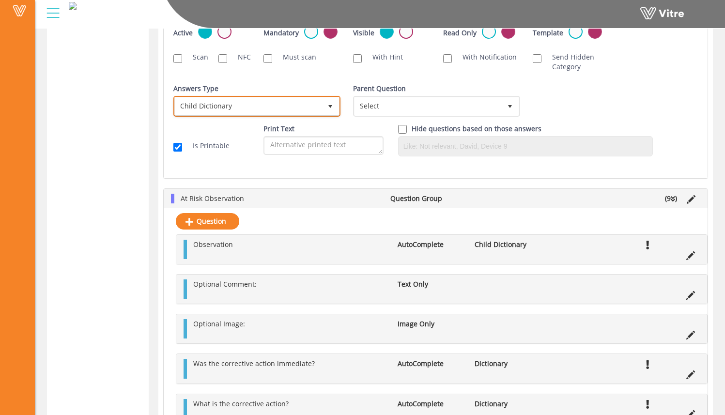
scroll to position [526, 0]
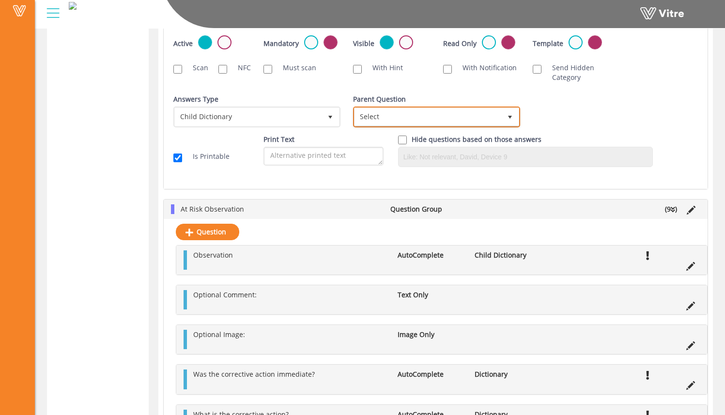
click at [420, 119] on span "Select" at bounding box center [427, 116] width 147 height 17
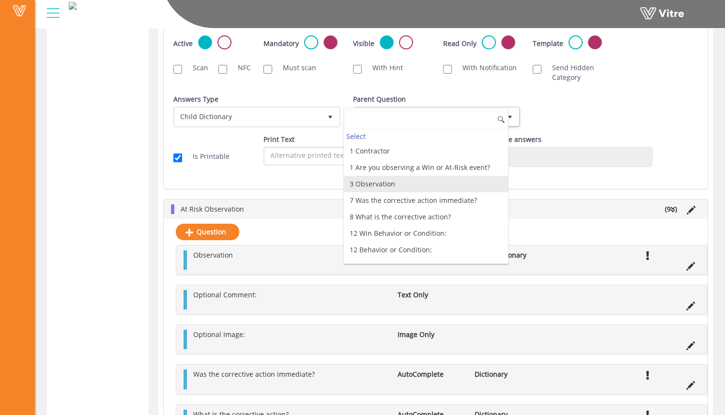
scroll to position [46, 0]
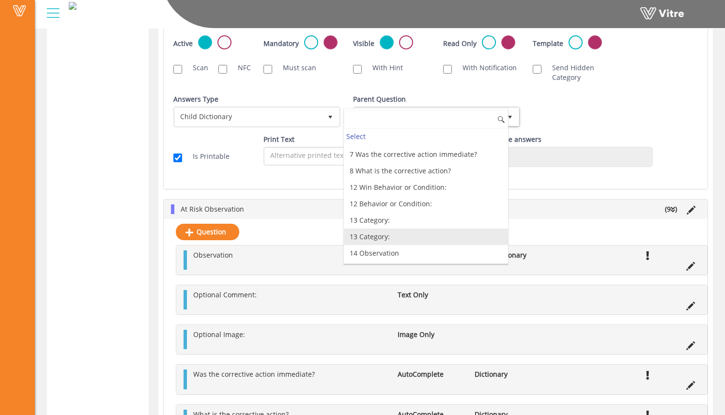
click at [431, 236] on li "13 Category:" at bounding box center [426, 236] width 164 height 16
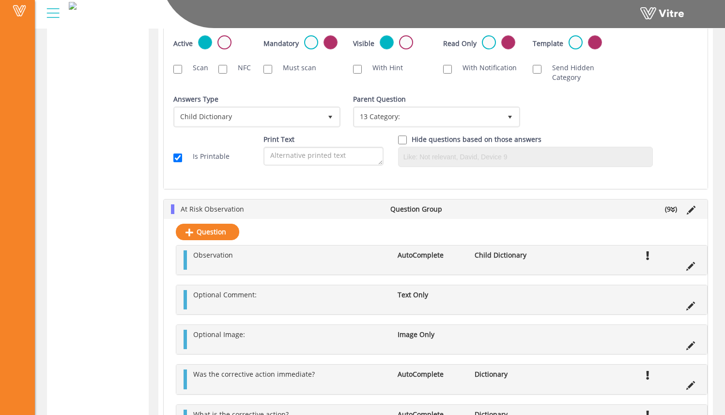
click at [559, 122] on div "Answers Type Default 0 Answers Type Child Dictionary 2 Module Select Form Conte…" at bounding box center [435, 114] width 539 height 40
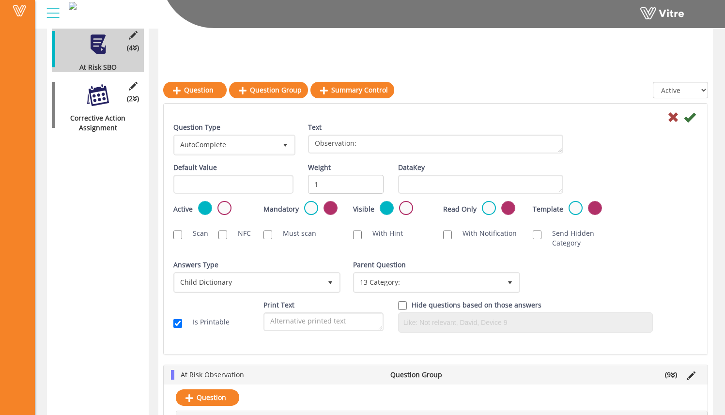
scroll to position [342, 0]
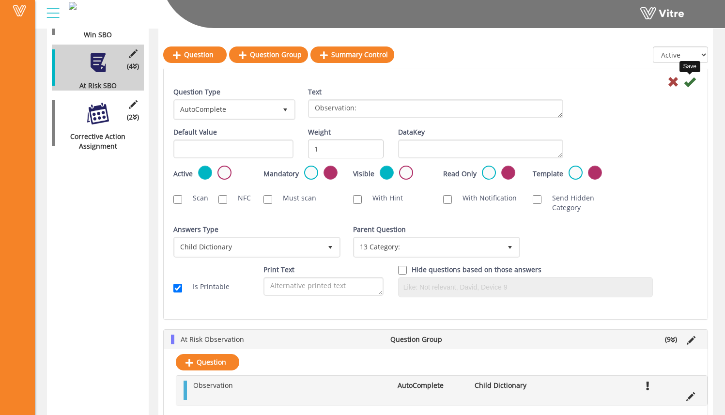
click at [688, 82] on icon at bounding box center [690, 82] width 12 height 12
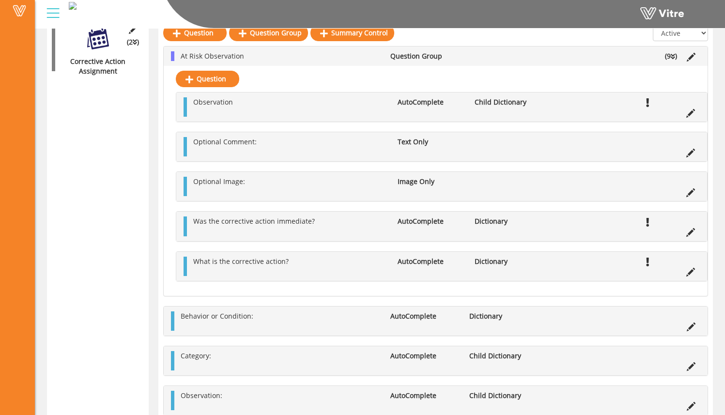
scroll to position [415, 0]
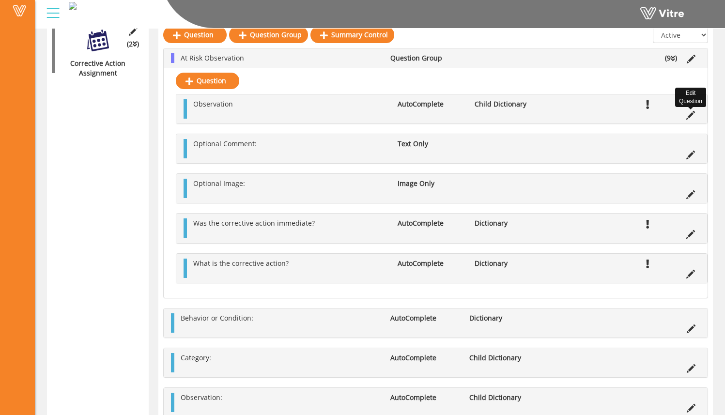
click at [690, 117] on icon at bounding box center [690, 115] width 9 height 9
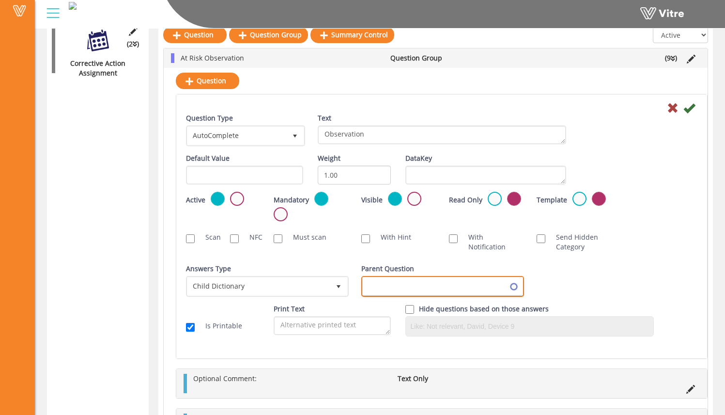
click at [428, 282] on span at bounding box center [434, 285] width 142 height 17
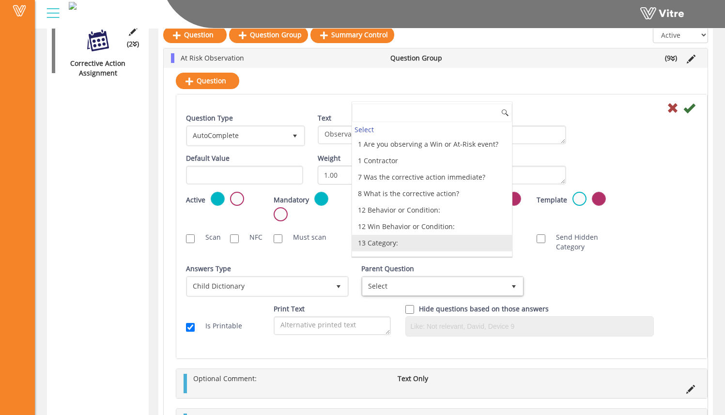
click at [399, 235] on li "13 Category:" at bounding box center [432, 243] width 160 height 16
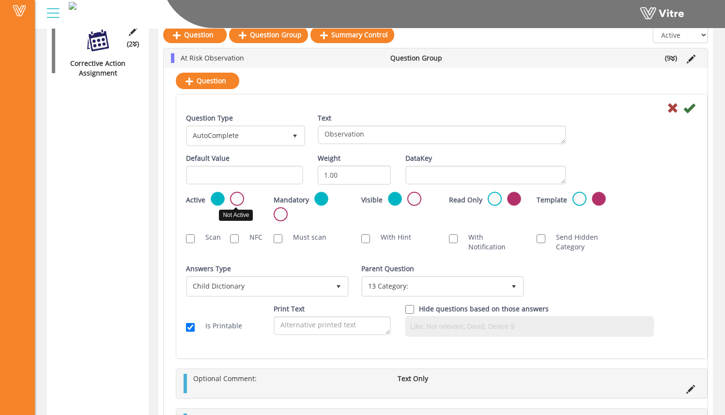
click at [242, 197] on label at bounding box center [237, 199] width 14 height 14
click at [0, 0] on input "radio" at bounding box center [0, 0] width 0 height 0
click at [692, 108] on icon at bounding box center [689, 108] width 12 height 12
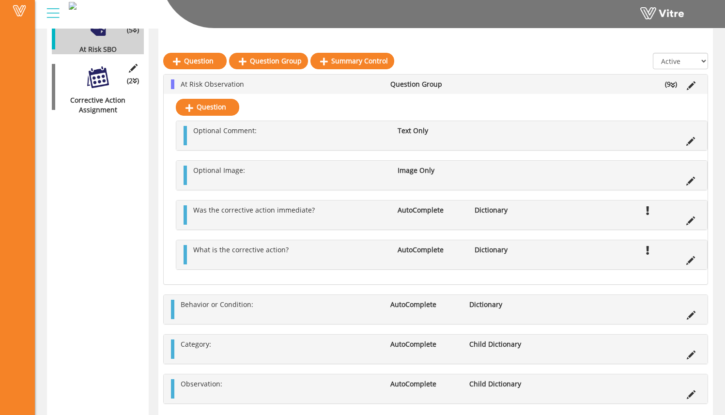
scroll to position [385, 0]
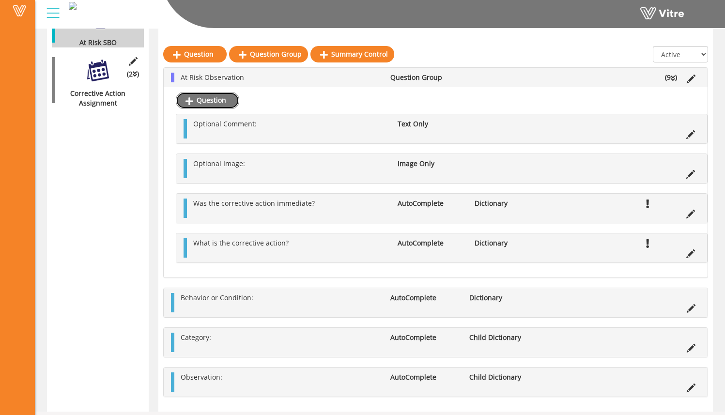
click at [221, 97] on link "Question" at bounding box center [207, 100] width 63 height 16
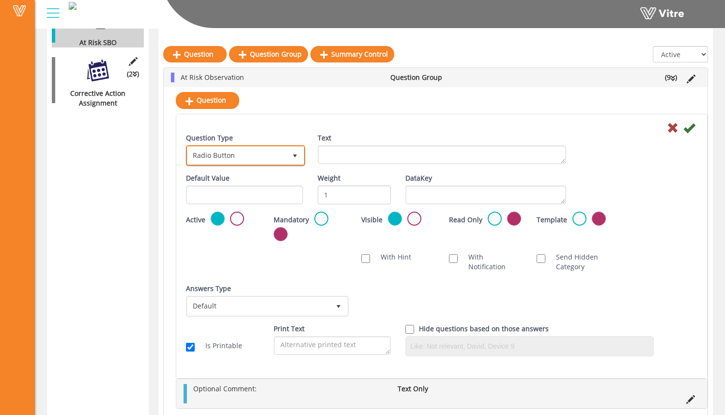
click at [291, 154] on span "select" at bounding box center [295, 156] width 8 height 8
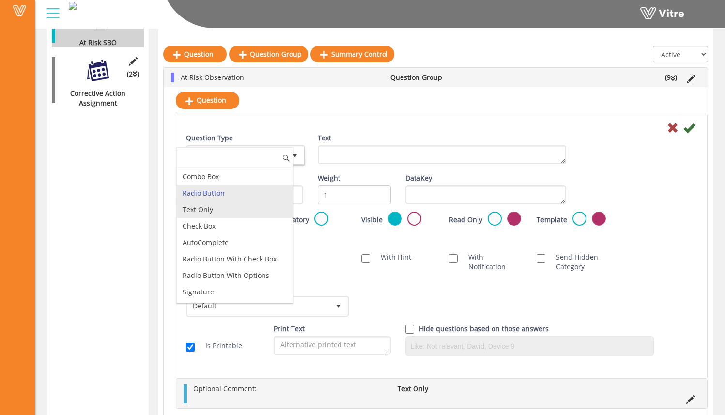
click at [277, 204] on li "Text Only" at bounding box center [235, 209] width 116 height 16
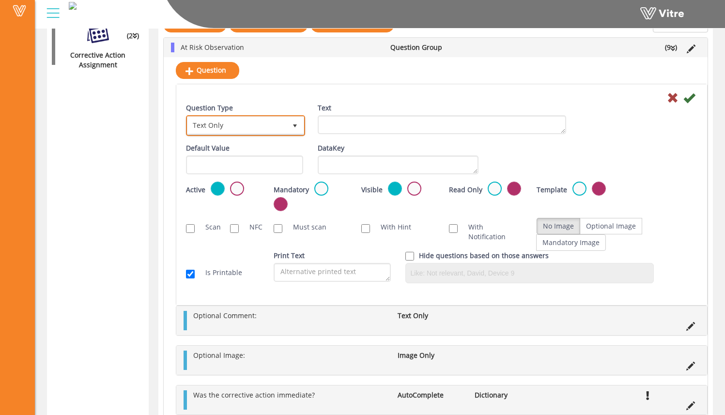
scroll to position [434, 0]
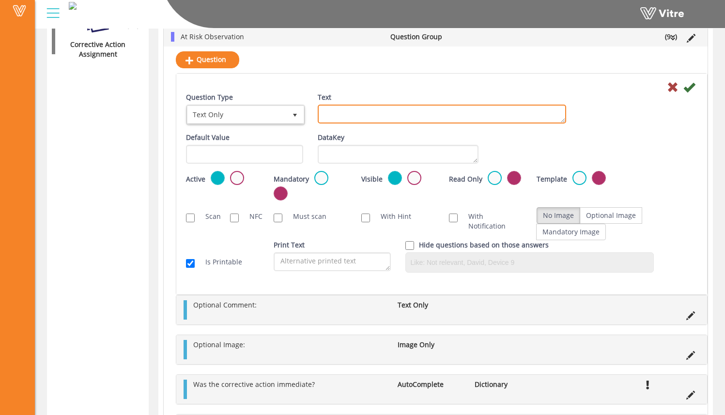
click at [339, 119] on textarea "Text" at bounding box center [442, 114] width 248 height 19
type textarea "Optional Comment:"
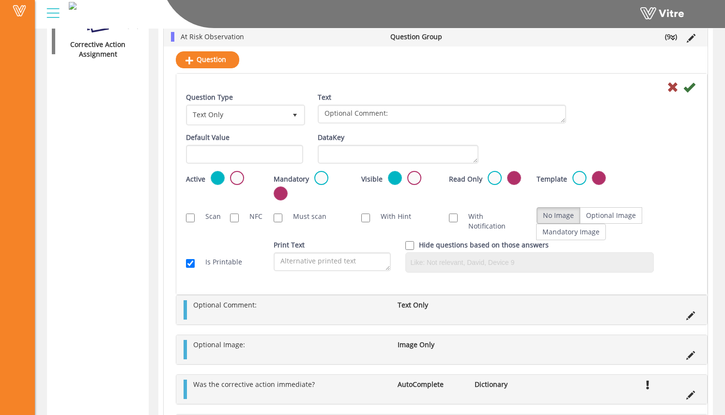
click at [377, 97] on div "Text Optional Comment:" at bounding box center [442, 107] width 248 height 31
click at [688, 88] on icon at bounding box center [689, 87] width 12 height 12
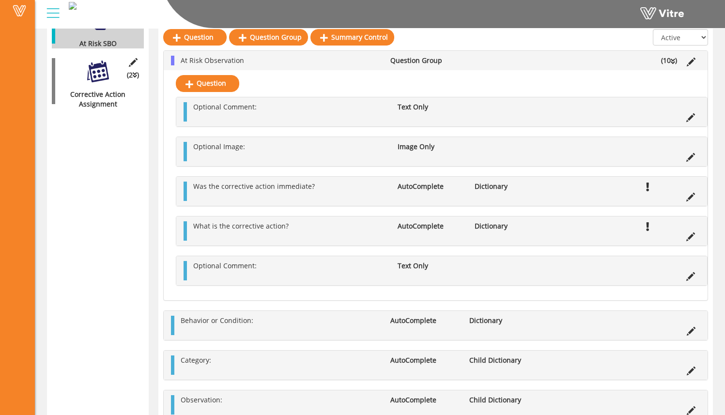
scroll to position [367, 0]
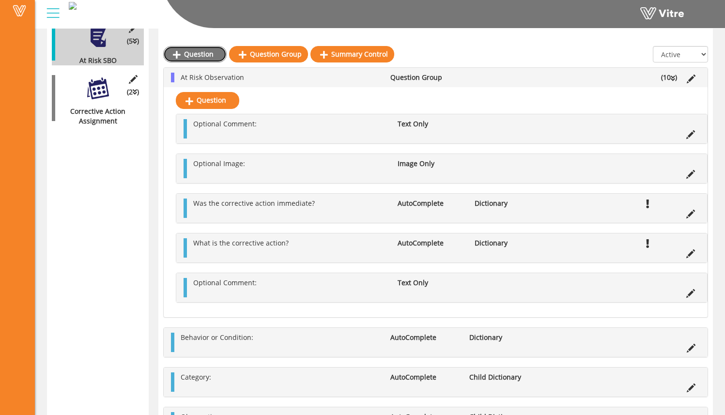
click at [201, 60] on link "Question" at bounding box center [194, 54] width 63 height 16
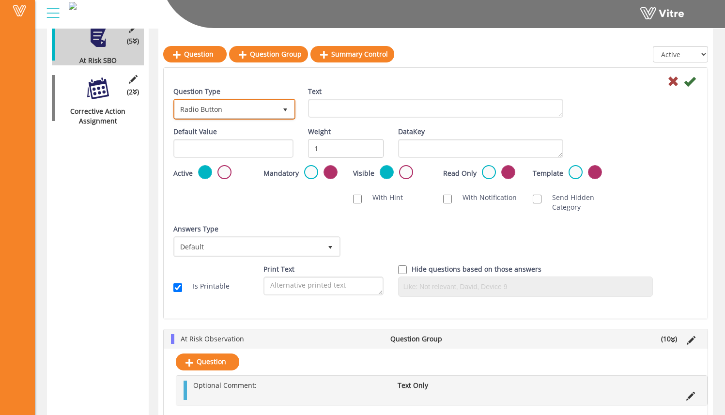
click at [276, 108] on span "select" at bounding box center [284, 108] width 17 height 17
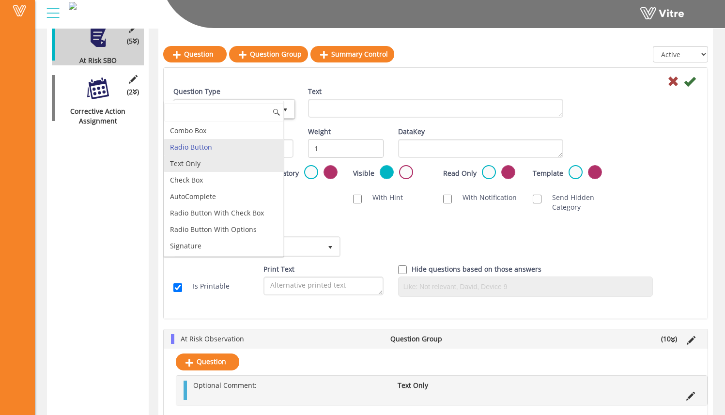
click at [255, 157] on li "Text Only" at bounding box center [223, 163] width 119 height 16
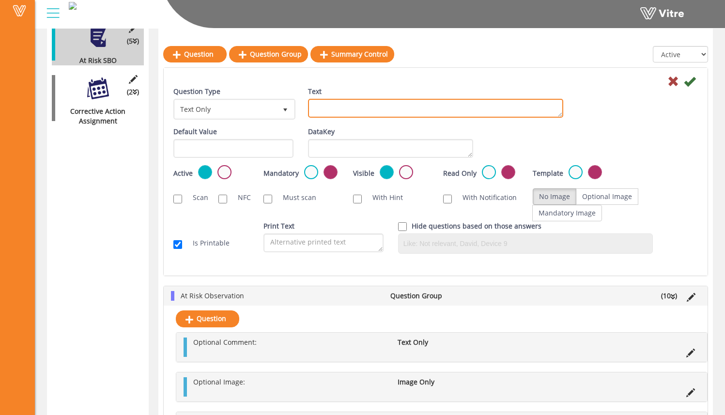
click at [349, 113] on textarea "Text" at bounding box center [435, 108] width 255 height 19
type textarea "Optional Comment:"
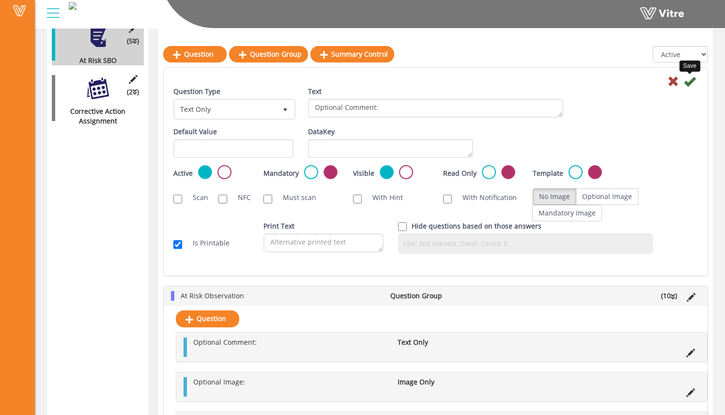
click at [690, 82] on icon at bounding box center [690, 82] width 12 height 12
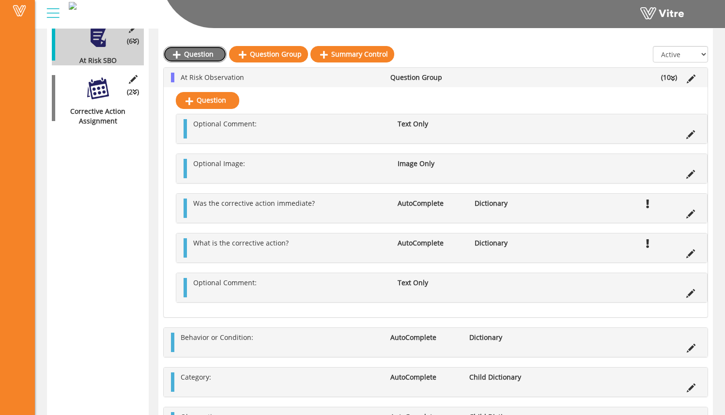
click at [212, 55] on link "Question" at bounding box center [194, 54] width 63 height 16
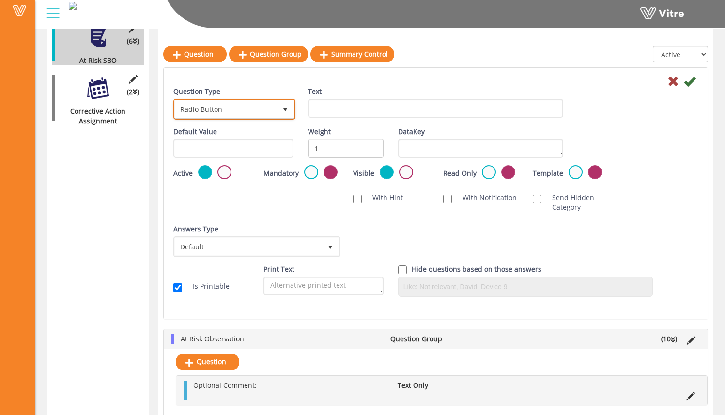
click at [274, 103] on span "Radio Button" at bounding box center [226, 108] width 102 height 17
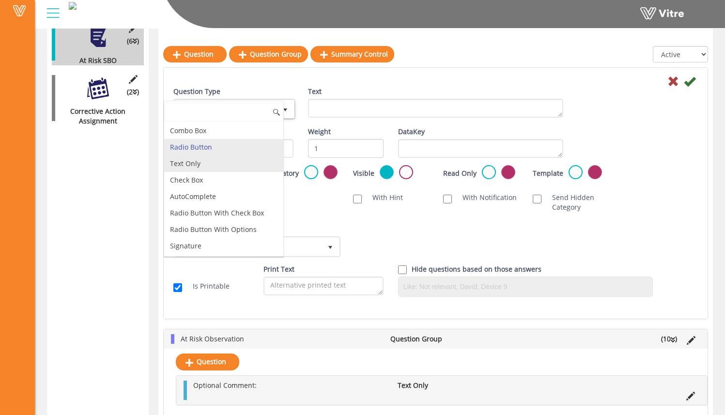
click at [253, 164] on li "Text Only" at bounding box center [223, 163] width 119 height 16
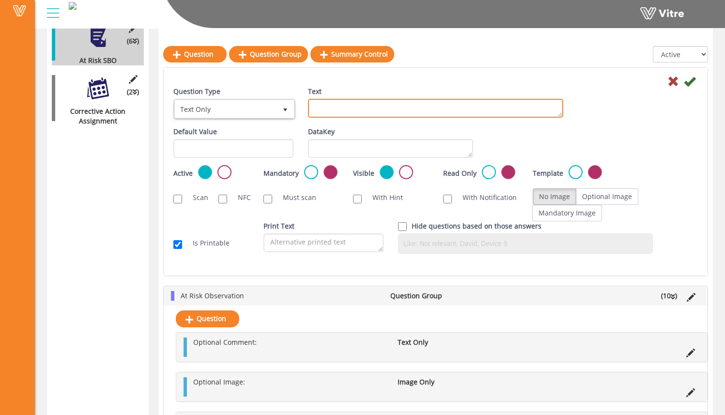
click at [325, 106] on textarea "Text" at bounding box center [435, 108] width 255 height 19
type textarea "Option Image:"
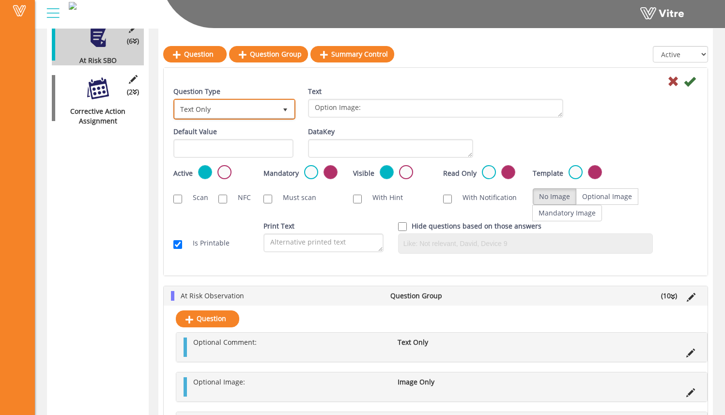
click at [256, 114] on span "Text Only" at bounding box center [226, 108] width 102 height 17
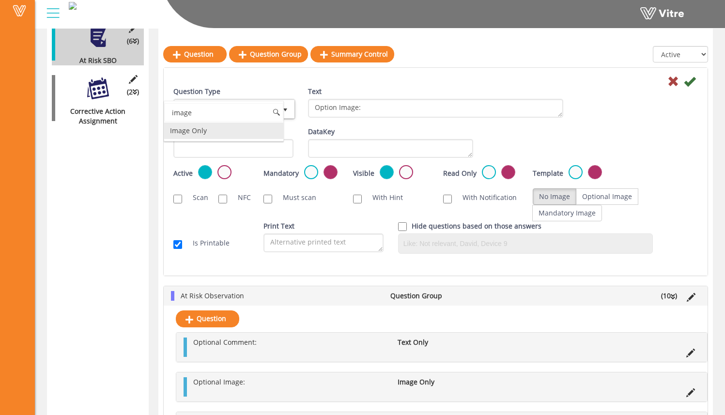
click at [247, 140] on div "image Image Only No data found." at bounding box center [224, 121] width 120 height 41
click at [250, 134] on li "Image Only" at bounding box center [223, 130] width 119 height 16
type input "image"
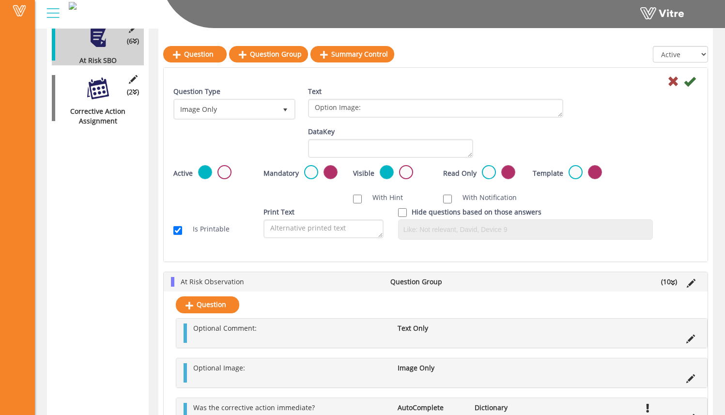
click at [426, 86] on div at bounding box center [435, 81] width 539 height 12
click at [695, 83] on div at bounding box center [435, 81] width 539 height 12
click at [694, 83] on icon at bounding box center [690, 82] width 12 height 12
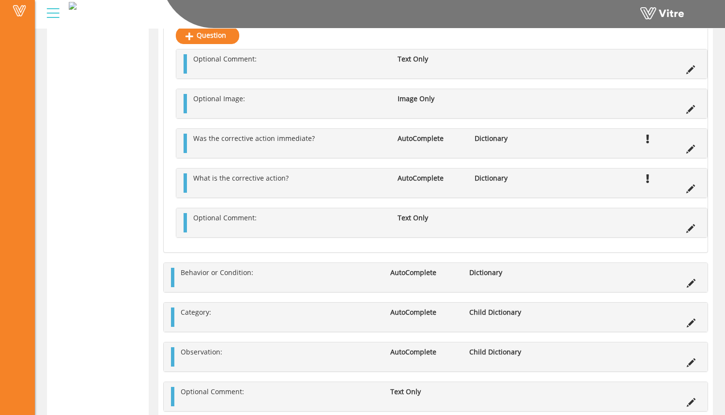
scroll to position [457, 0]
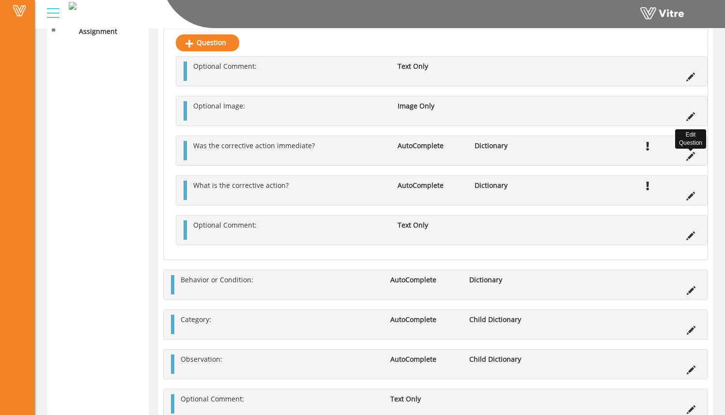
click at [689, 159] on icon at bounding box center [690, 156] width 9 height 9
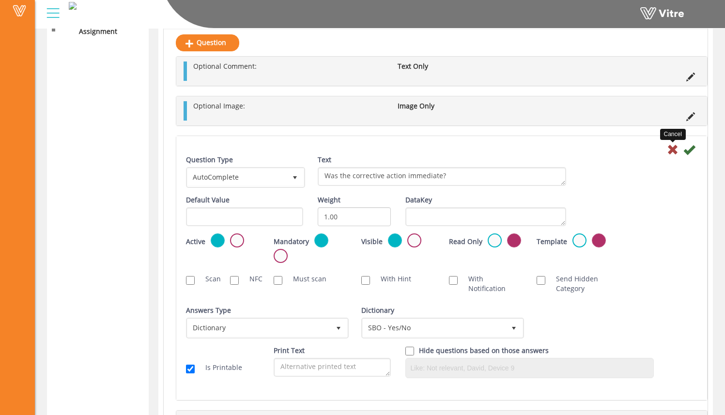
click at [671, 148] on icon at bounding box center [673, 150] width 12 height 12
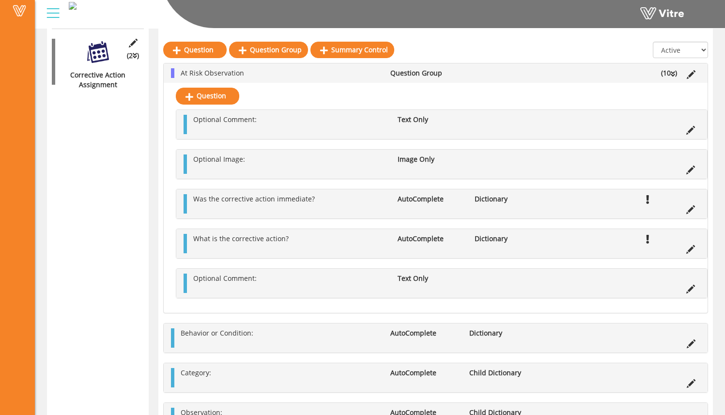
scroll to position [403, 0]
click at [693, 74] on icon at bounding box center [690, 75] width 9 height 9
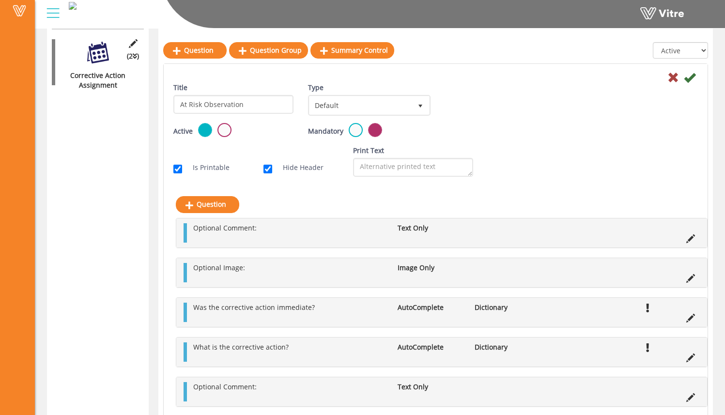
click at [215, 132] on div "Active" at bounding box center [233, 130] width 120 height 15
click at [225, 131] on label at bounding box center [224, 130] width 14 height 14
click at [0, 0] on input "radio" at bounding box center [0, 0] width 0 height 0
click at [688, 76] on icon at bounding box center [690, 78] width 12 height 12
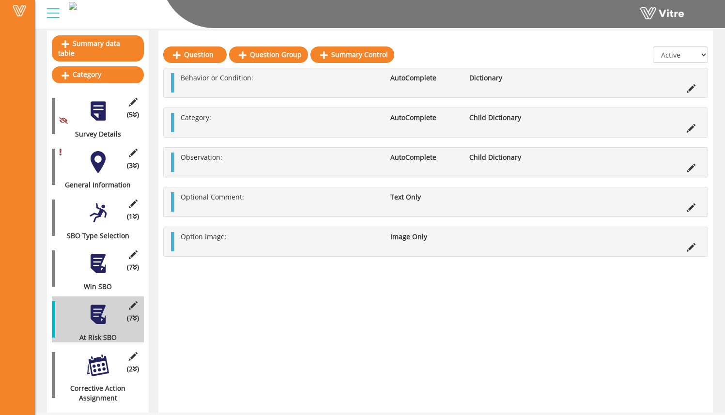
click at [99, 270] on div "(7 ) Win SBO" at bounding box center [98, 268] width 92 height 46
click at [98, 255] on div at bounding box center [98, 264] width 22 height 22
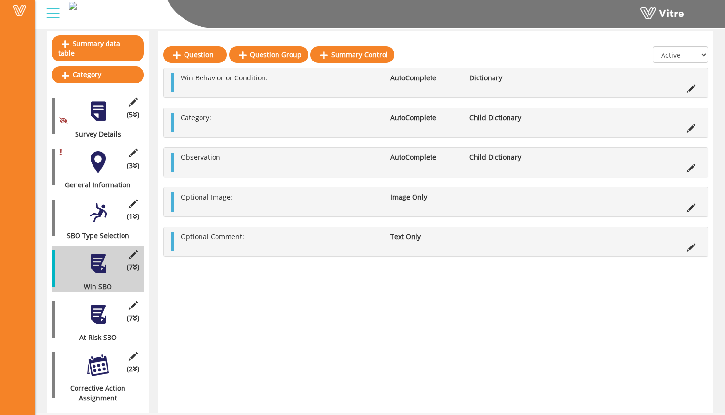
click at [98, 316] on div "(7 ) At Risk SBO" at bounding box center [98, 319] width 92 height 46
click at [101, 304] on div at bounding box center [98, 315] width 22 height 22
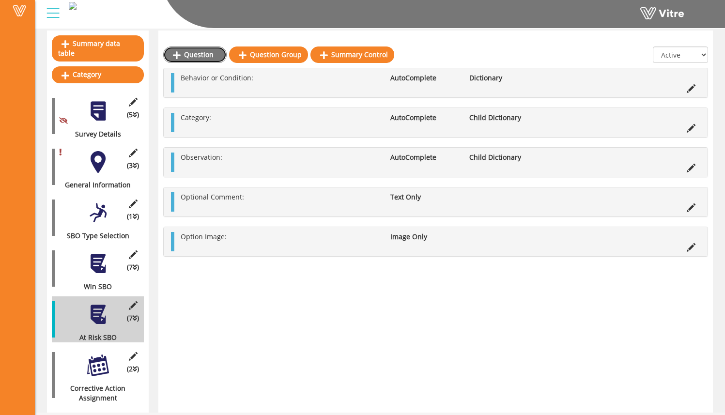
click at [207, 53] on link "Question" at bounding box center [194, 54] width 63 height 16
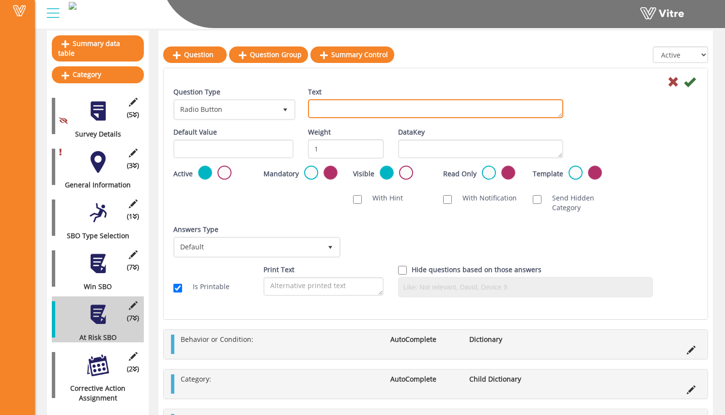
click at [337, 114] on textarea "Text" at bounding box center [435, 108] width 255 height 19
type textarea "Was the correction action immediate?"
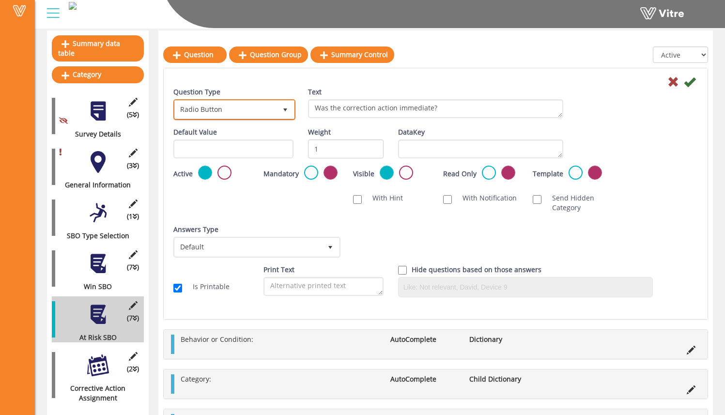
click at [235, 107] on span "Radio Button" at bounding box center [226, 109] width 102 height 17
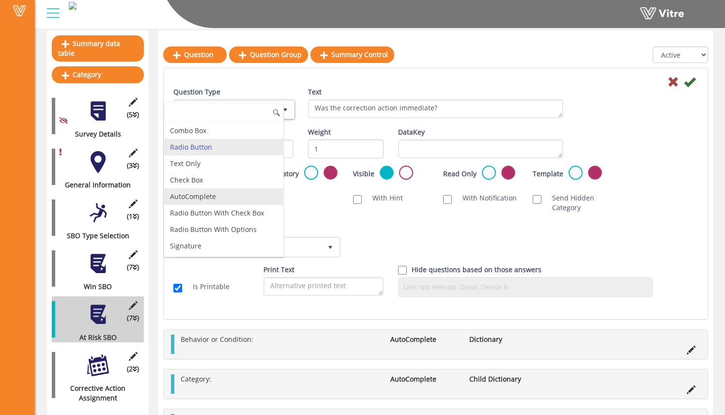
click at [246, 191] on li "AutoComplete" at bounding box center [223, 196] width 119 height 16
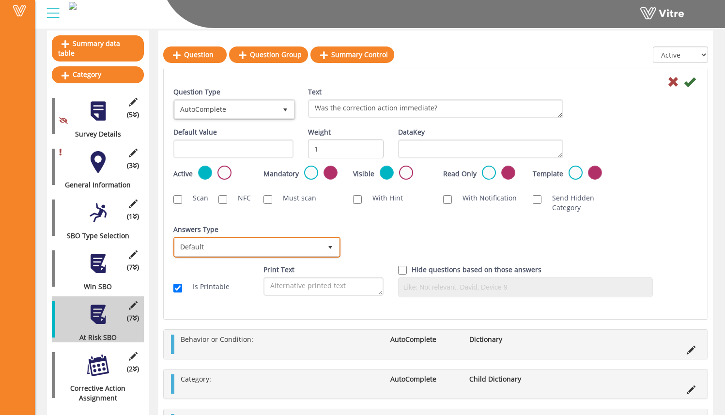
click at [320, 244] on span "Default" at bounding box center [248, 246] width 147 height 17
click at [259, 232] on div "Answers Type Default 0" at bounding box center [255, 241] width 165 height 33
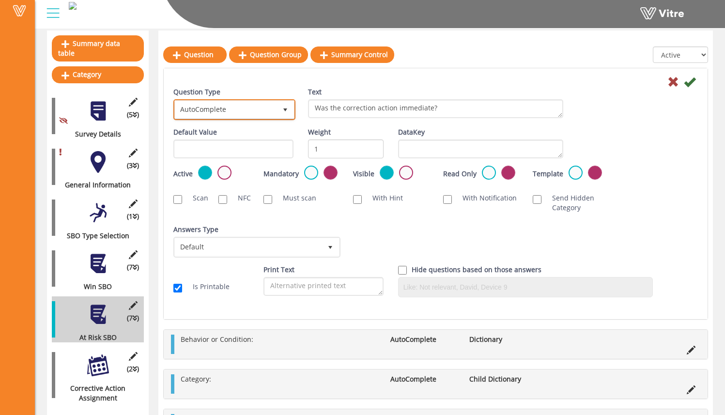
click at [224, 113] on span "AutoComplete" at bounding box center [226, 109] width 102 height 17
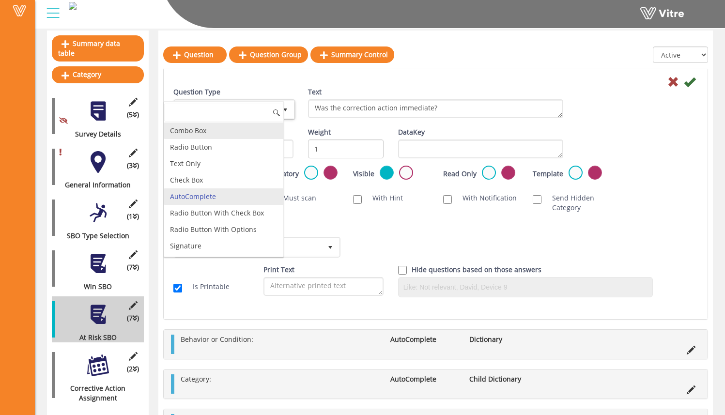
click at [226, 127] on li "Combo Box" at bounding box center [223, 130] width 119 height 16
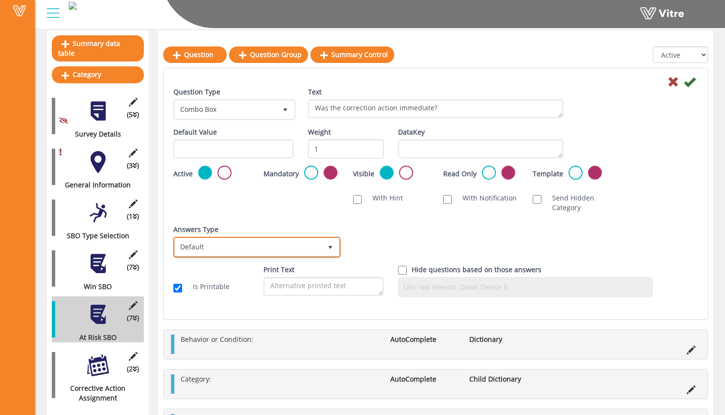
click at [245, 253] on span "Default" at bounding box center [248, 246] width 147 height 17
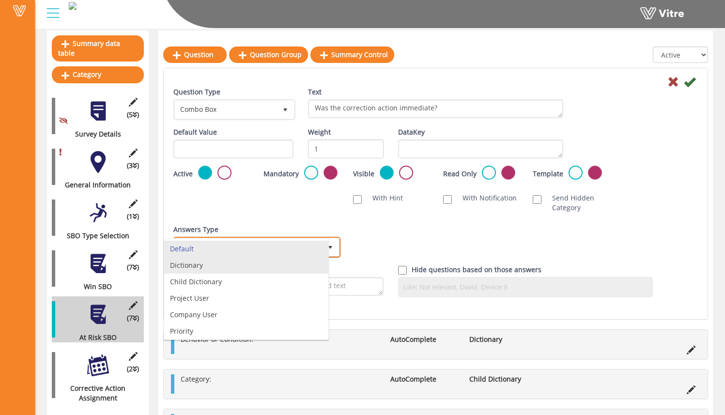
click at [246, 263] on li "Dictionary" at bounding box center [246, 265] width 164 height 16
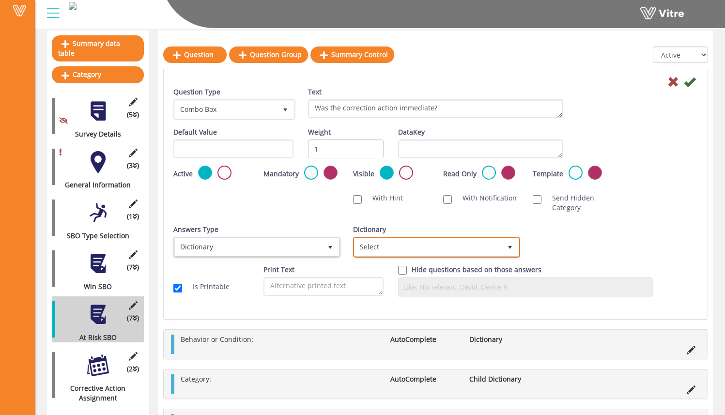
click at [364, 243] on span "Select" at bounding box center [427, 246] width 147 height 17
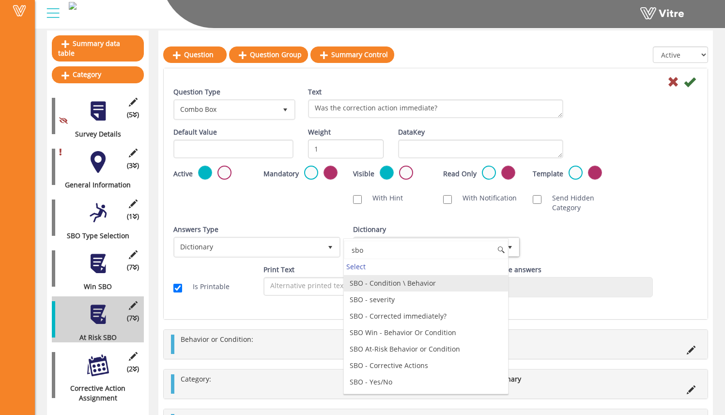
scroll to position [40, 0]
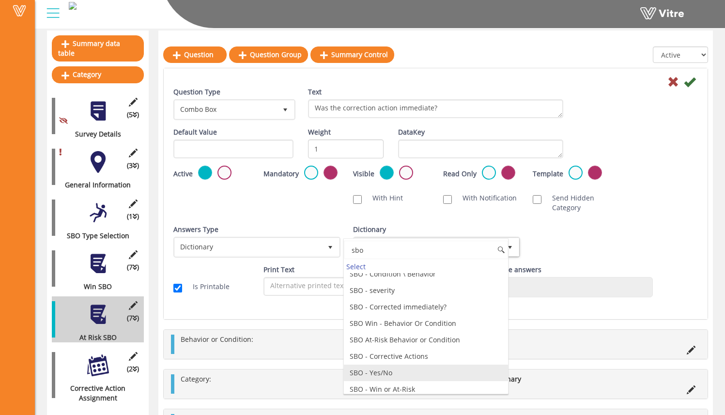
click at [426, 372] on li "SBO - Yes/No" at bounding box center [426, 373] width 164 height 16
type input "sbo"
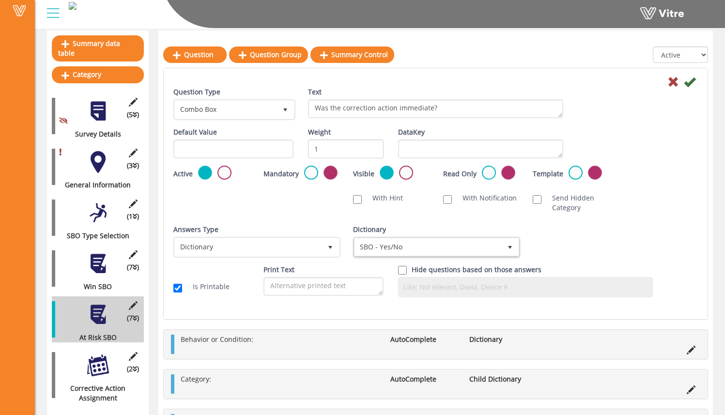
click at [566, 225] on div "Answers Type Dictionary 1 Answers Type Default 0 Module Select Form Context (li…" at bounding box center [435, 245] width 539 height 40
click at [689, 80] on icon at bounding box center [690, 82] width 12 height 12
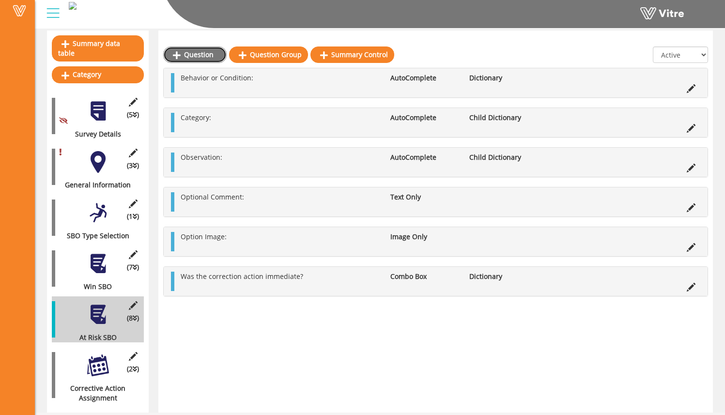
click at [196, 53] on link "Question" at bounding box center [194, 54] width 63 height 16
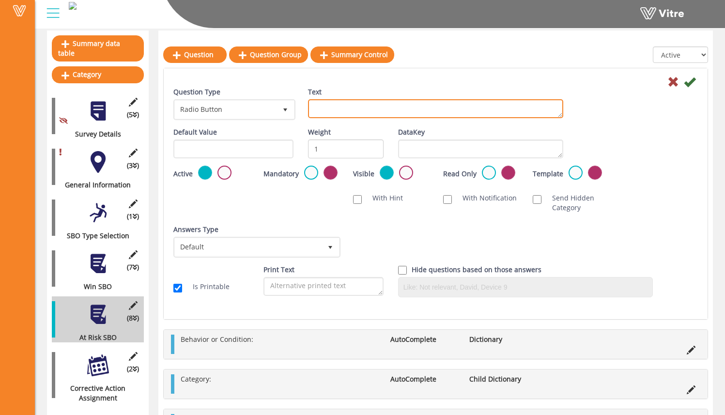
click at [313, 101] on textarea "Text" at bounding box center [435, 108] width 255 height 19
type textarea "What was the corrective action?"
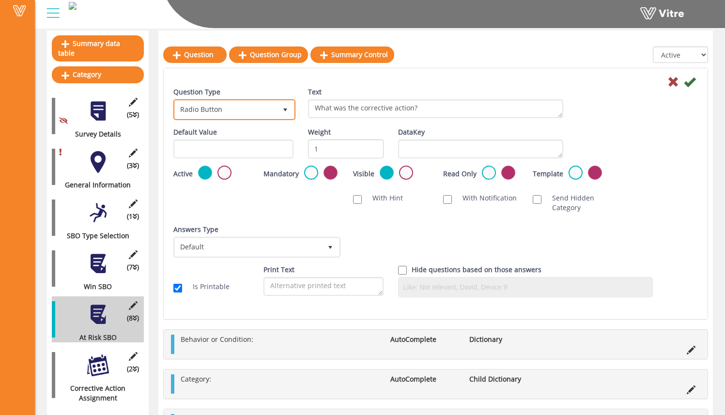
click at [254, 111] on span "Radio Button" at bounding box center [226, 109] width 102 height 17
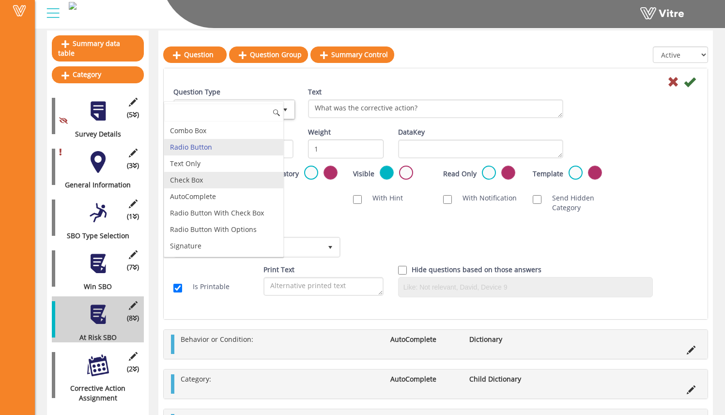
click at [232, 191] on li "AutoComplete" at bounding box center [223, 196] width 119 height 16
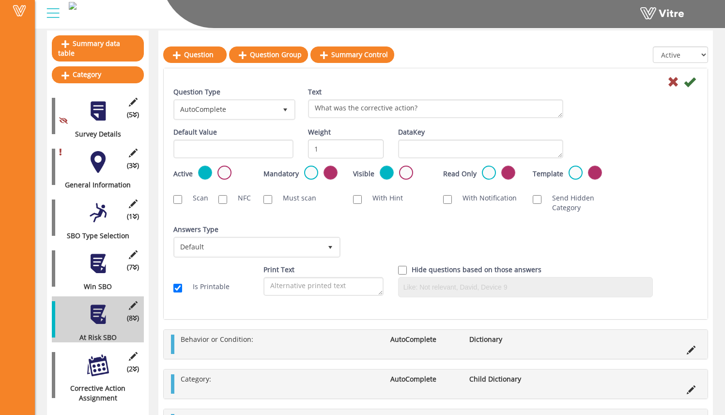
click at [332, 215] on div "Scan NFC Must scan With Hint With Notification Send Hidden Category No Image Op…" at bounding box center [435, 202] width 539 height 29
click at [302, 248] on span "Default" at bounding box center [248, 246] width 147 height 17
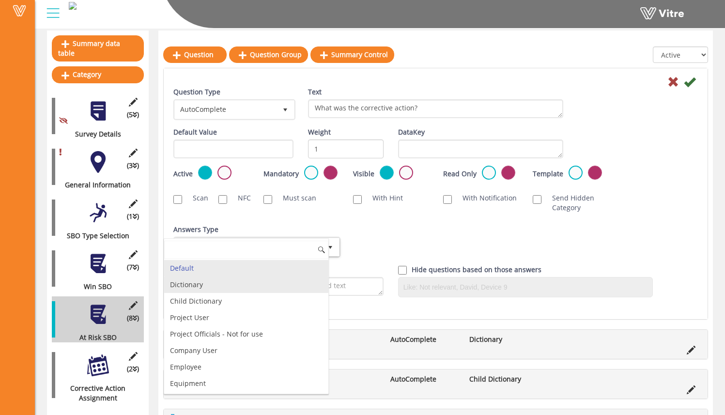
click at [291, 288] on li "Dictionary" at bounding box center [246, 284] width 164 height 16
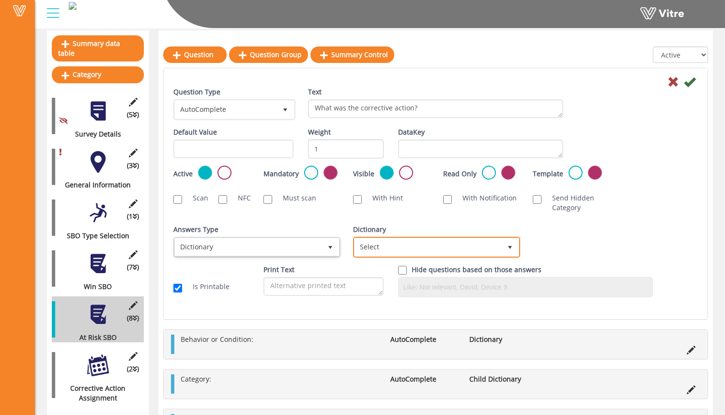
click at [390, 242] on span "Select" at bounding box center [427, 246] width 147 height 17
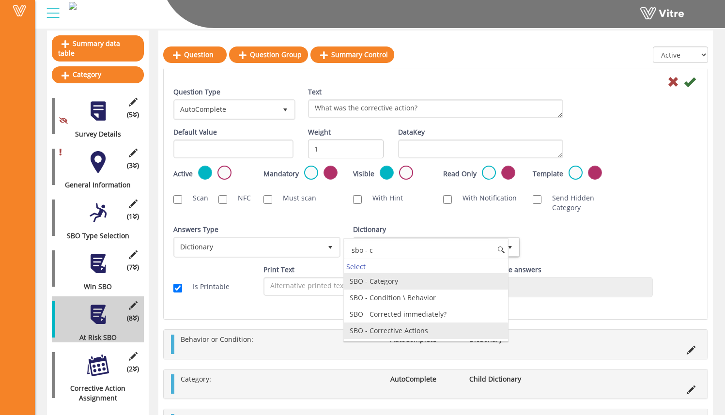
click at [443, 330] on li "SBO - Corrective Actions" at bounding box center [426, 330] width 164 height 16
type input "sbo - c"
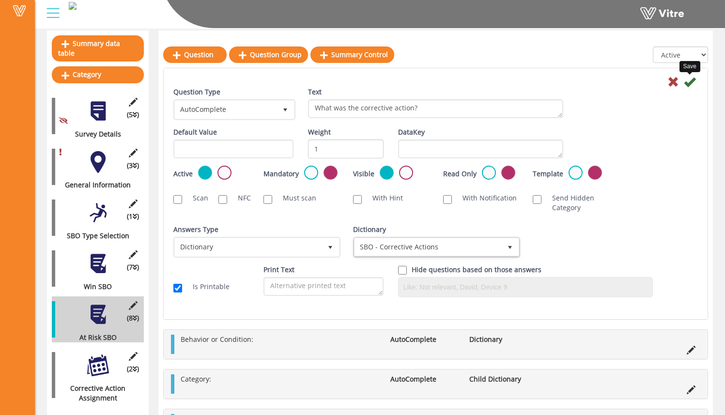
click at [687, 79] on icon at bounding box center [690, 82] width 12 height 12
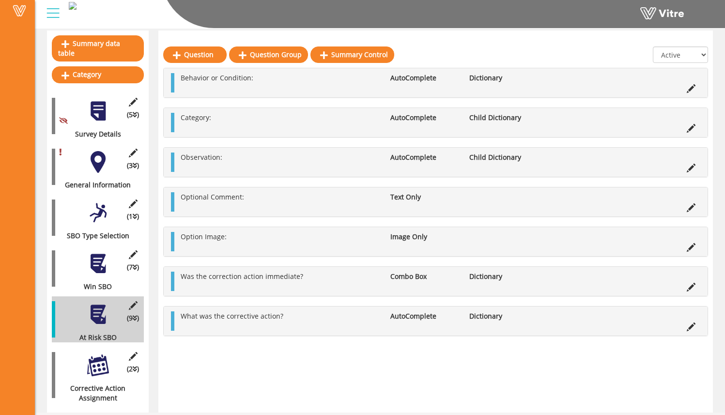
click at [98, 358] on div at bounding box center [98, 365] width 22 height 22
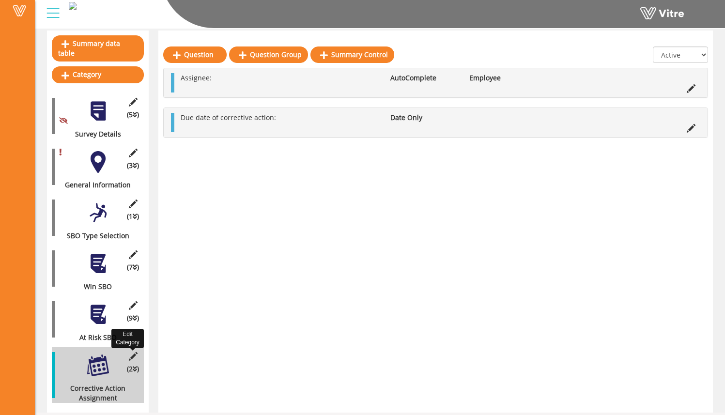
click at [137, 352] on icon at bounding box center [133, 356] width 12 height 9
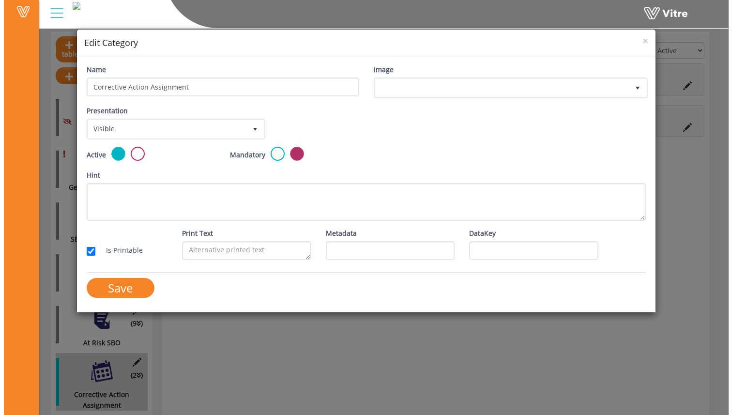
scroll to position [86, 0]
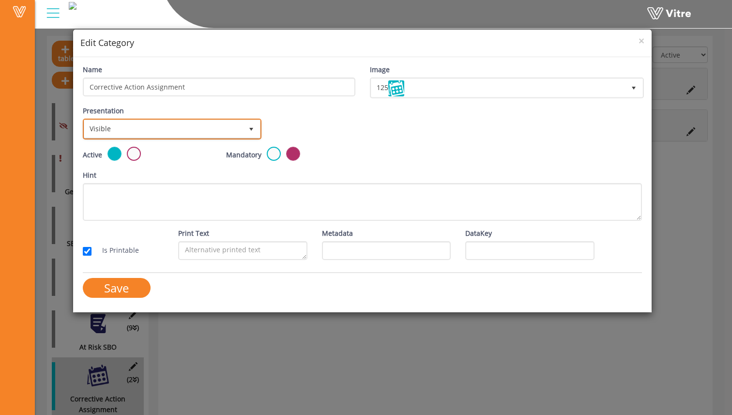
click at [115, 128] on span "Visible" at bounding box center [163, 128] width 158 height 17
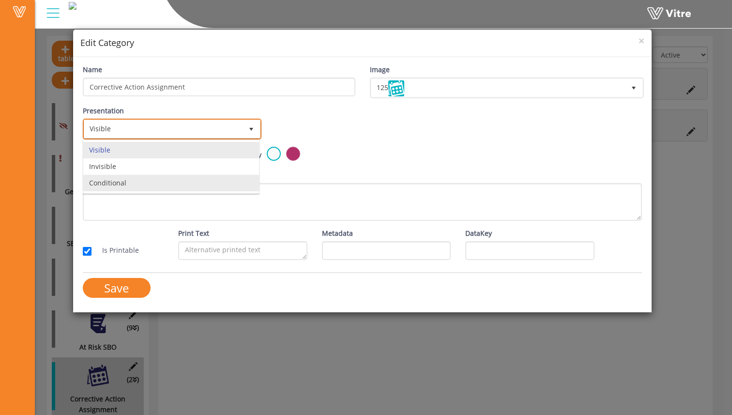
click at [127, 180] on li "Conditional" at bounding box center [171, 183] width 176 height 16
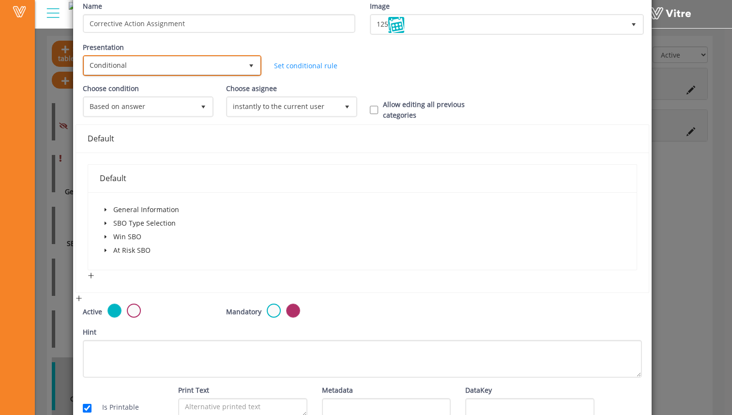
scroll to position [66, 0]
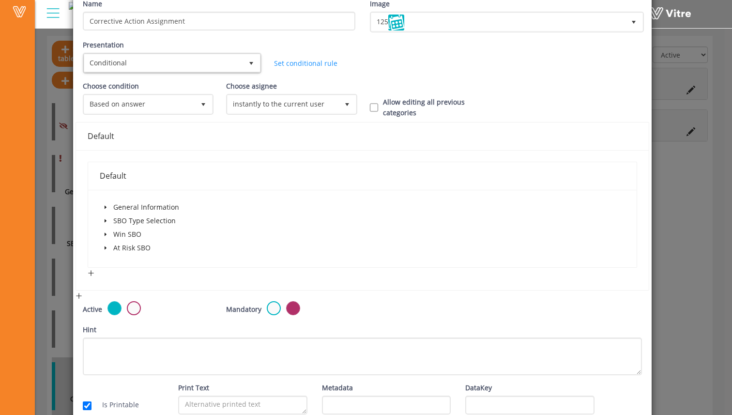
click at [104, 246] on icon "caret-down" at bounding box center [105, 247] width 5 height 5
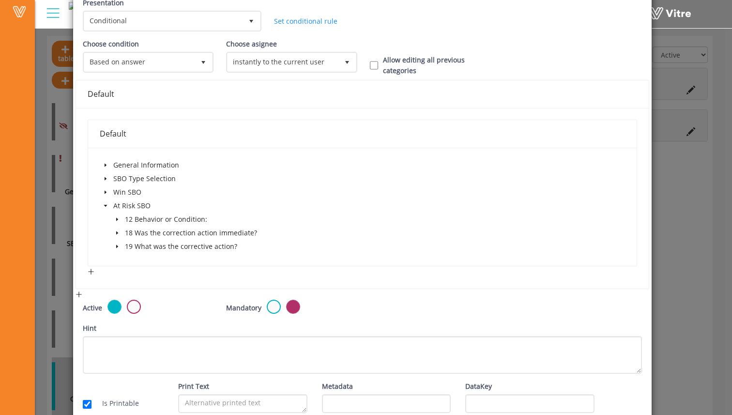
scroll to position [137, 0]
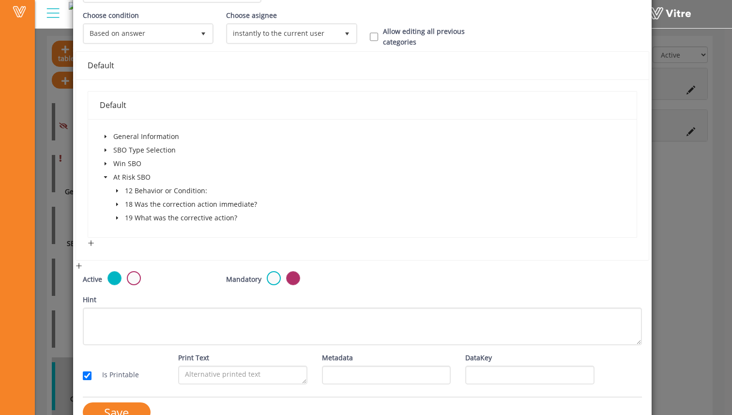
click at [115, 215] on span at bounding box center [117, 218] width 12 height 12
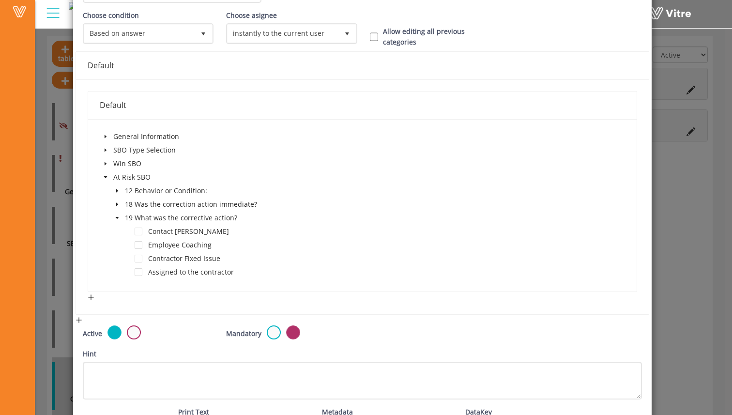
click at [142, 274] on div "Assigned to the contractor" at bounding box center [168, 273] width 136 height 14
click at [139, 273] on span at bounding box center [139, 272] width 8 height 8
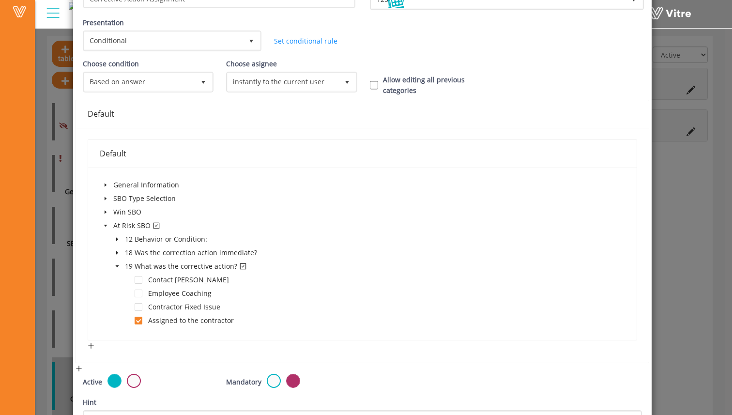
scroll to position [213, 0]
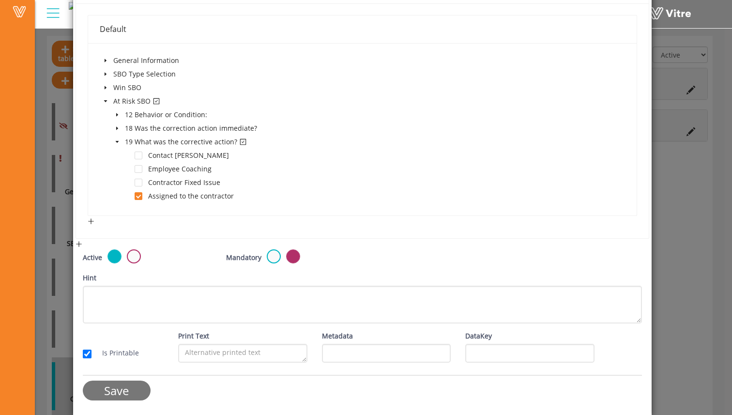
click at [120, 393] on input "Save" at bounding box center [117, 390] width 68 height 20
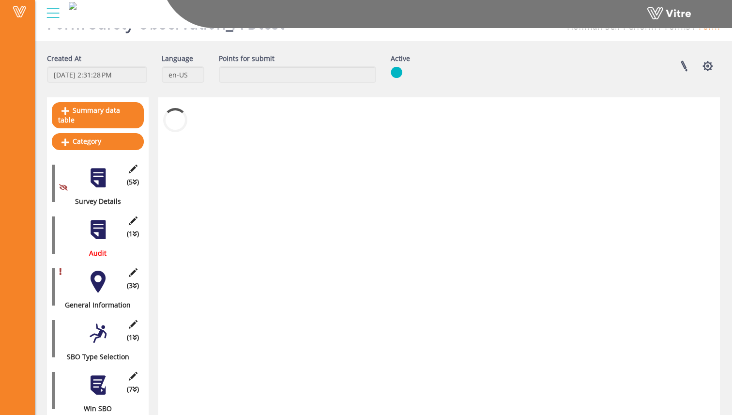
scroll to position [86, 0]
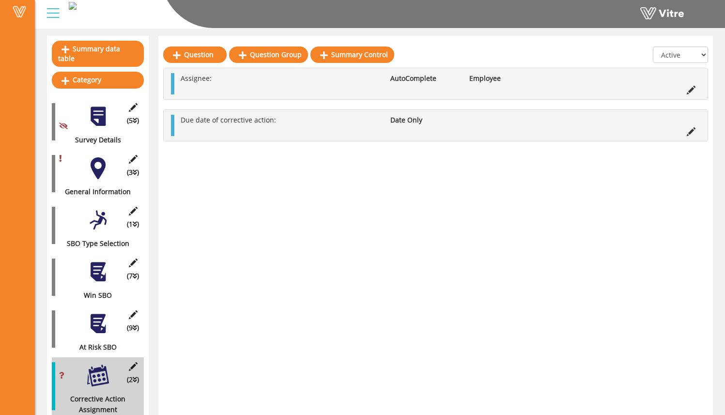
click at [103, 212] on div at bounding box center [98, 220] width 22 height 22
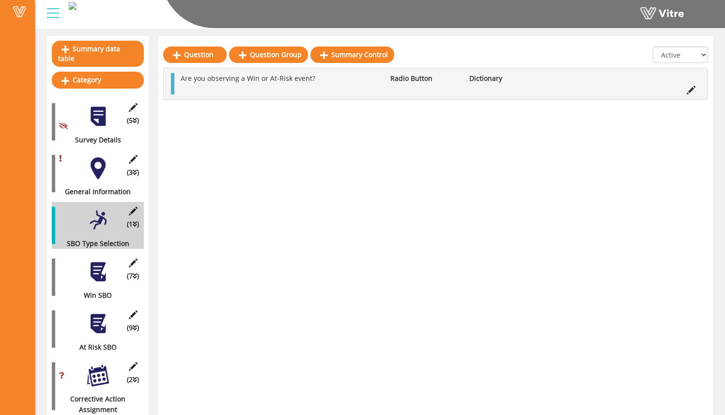
click at [97, 266] on div at bounding box center [98, 272] width 22 height 22
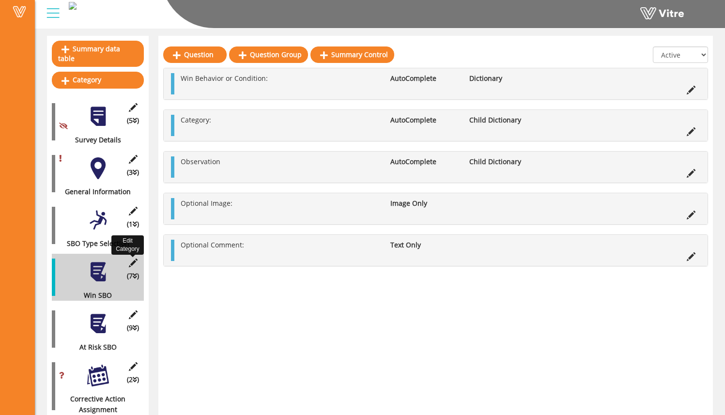
click at [137, 259] on icon at bounding box center [133, 263] width 12 height 9
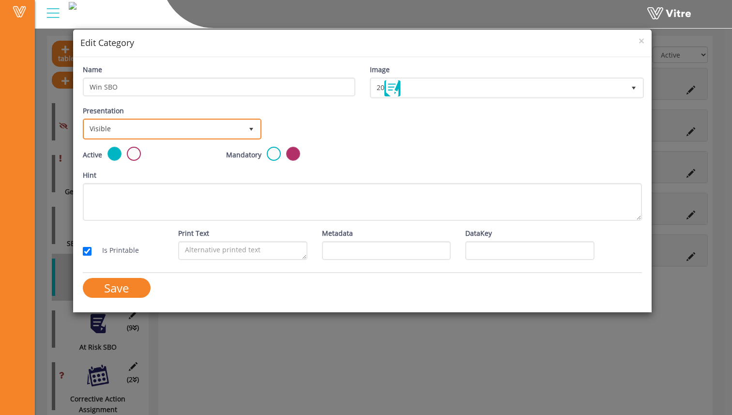
click at [145, 127] on span "Visible" at bounding box center [163, 128] width 158 height 17
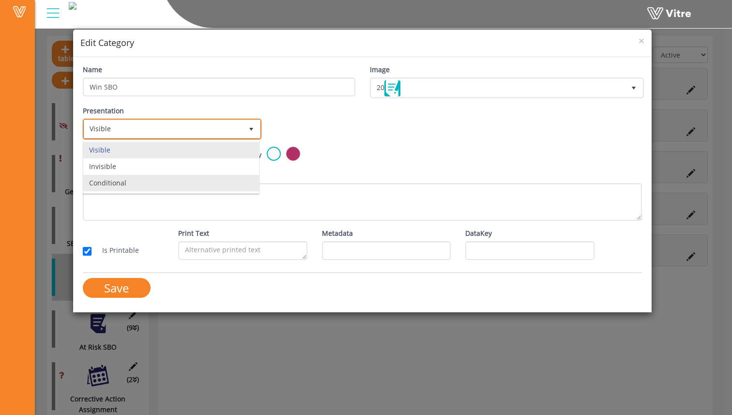
click at [142, 179] on li "Conditional" at bounding box center [171, 183] width 176 height 16
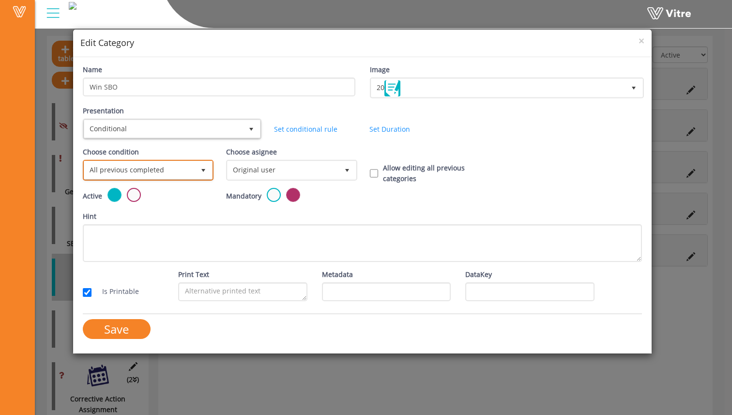
click at [196, 169] on span "select" at bounding box center [203, 169] width 17 height 17
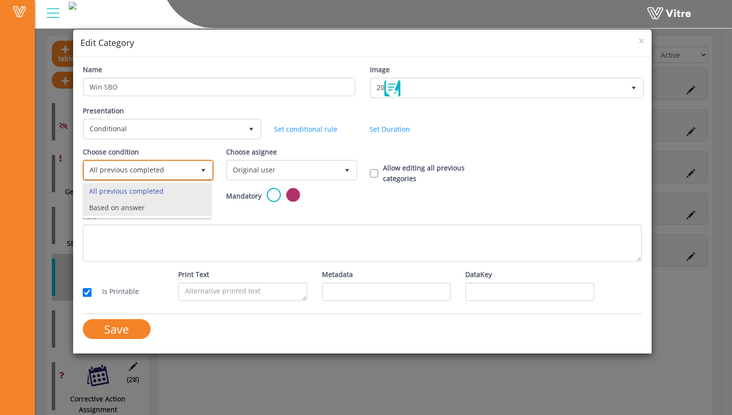
click at [192, 207] on li "Based on answer" at bounding box center [147, 207] width 128 height 16
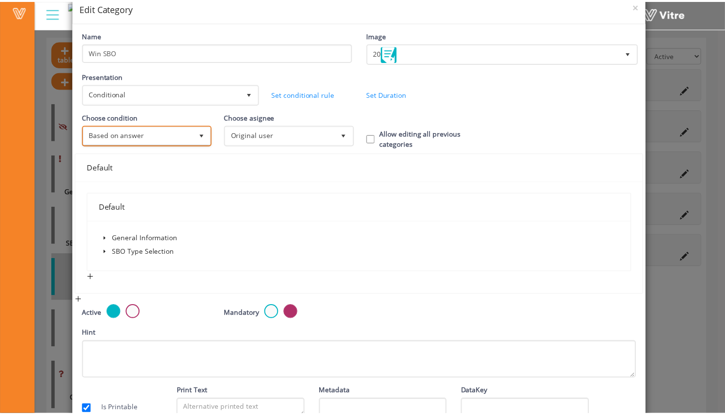
scroll to position [39, 0]
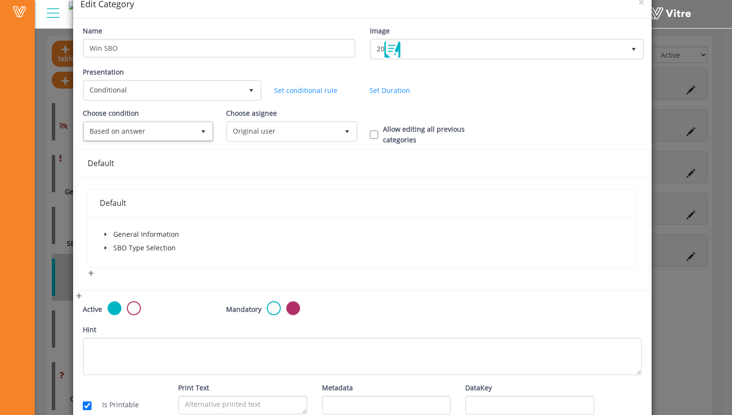
click at [104, 245] on span at bounding box center [106, 248] width 12 height 12
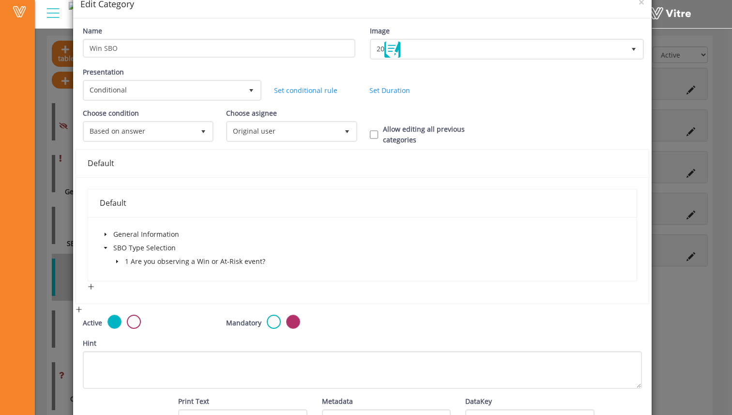
click at [115, 256] on span at bounding box center [117, 262] width 12 height 12
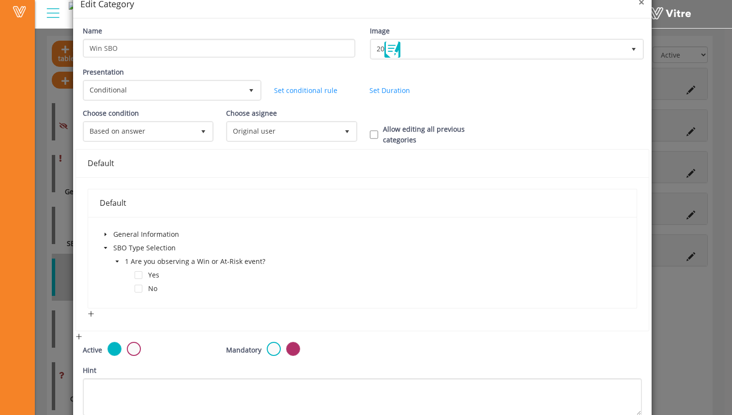
click at [639, 3] on span "×" at bounding box center [642, 2] width 6 height 14
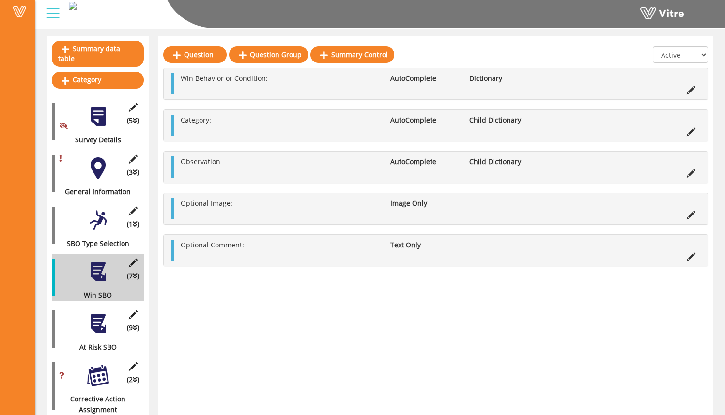
click at [106, 215] on div at bounding box center [98, 220] width 22 height 22
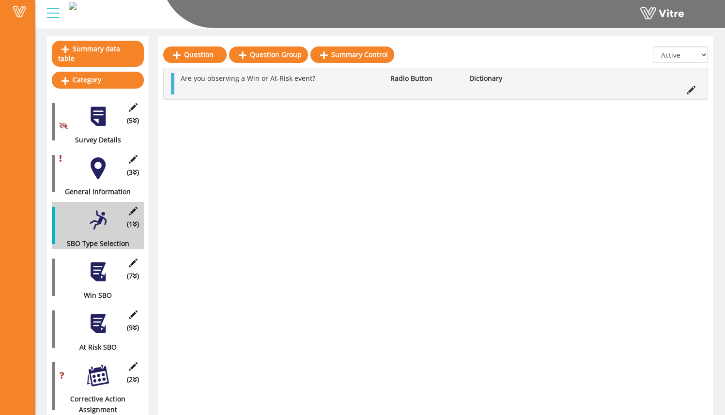
click at [696, 92] on li at bounding box center [691, 89] width 18 height 11
click at [692, 91] on icon at bounding box center [690, 90] width 9 height 9
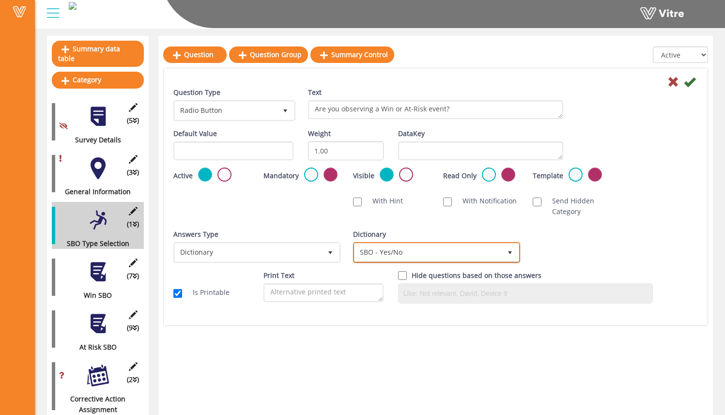
click at [493, 254] on span "SBO - Yes/No" at bounding box center [427, 251] width 147 height 17
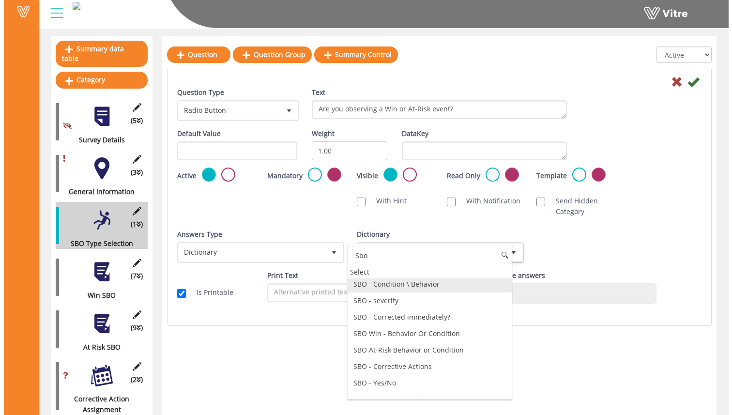
scroll to position [46, 0]
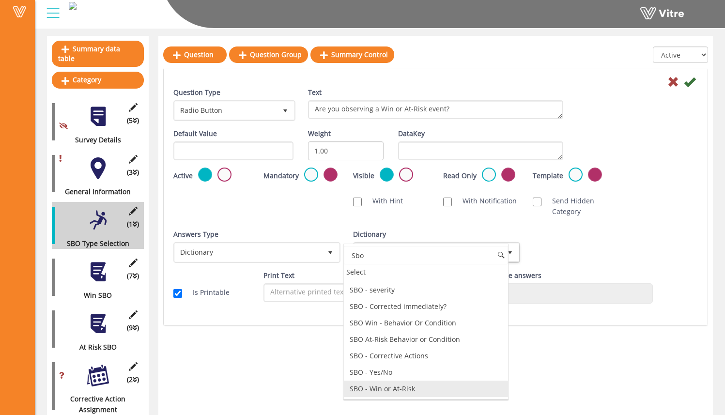
click at [445, 389] on li "SBO - Win or At-Risk" at bounding box center [426, 388] width 164 height 16
type input "Sbo"
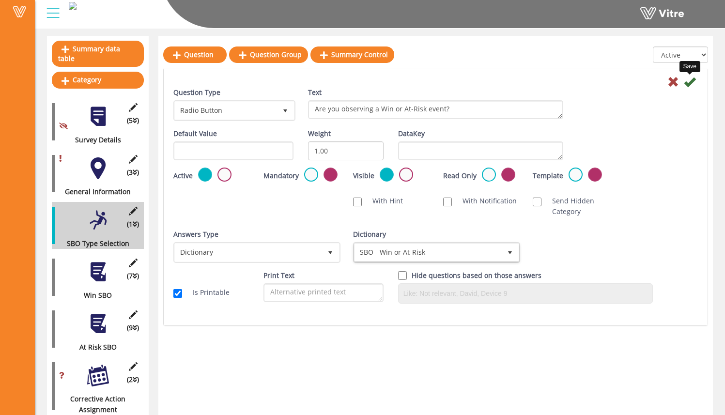
click at [689, 82] on icon at bounding box center [690, 82] width 12 height 12
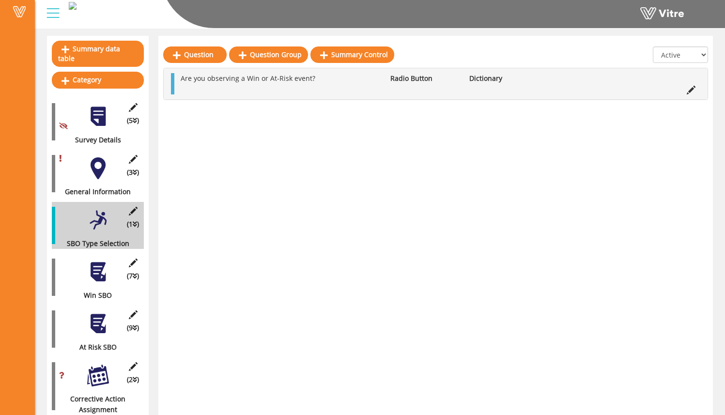
click at [102, 261] on div at bounding box center [98, 272] width 22 height 22
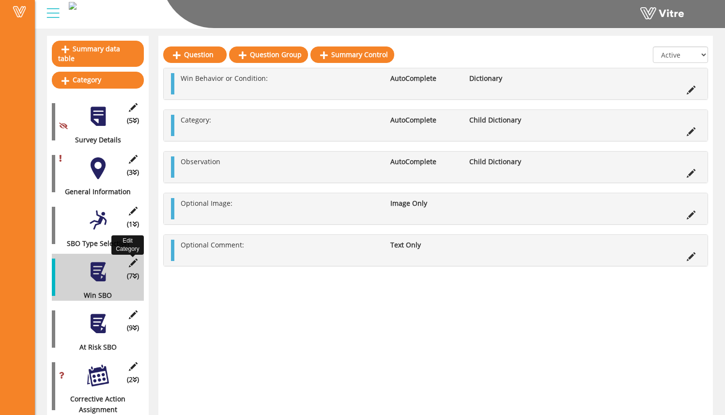
click at [133, 259] on icon at bounding box center [133, 263] width 12 height 9
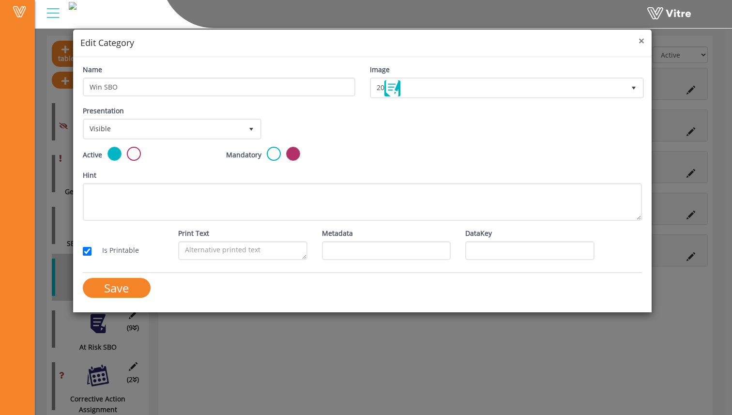
click at [643, 39] on span "×" at bounding box center [642, 41] width 6 height 14
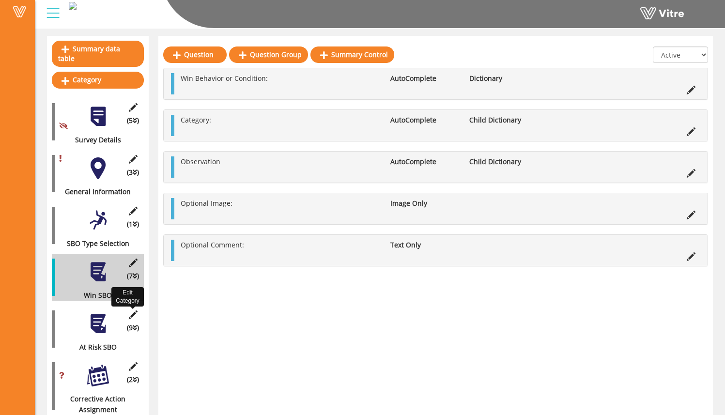
click at [134, 310] on icon at bounding box center [133, 314] width 12 height 9
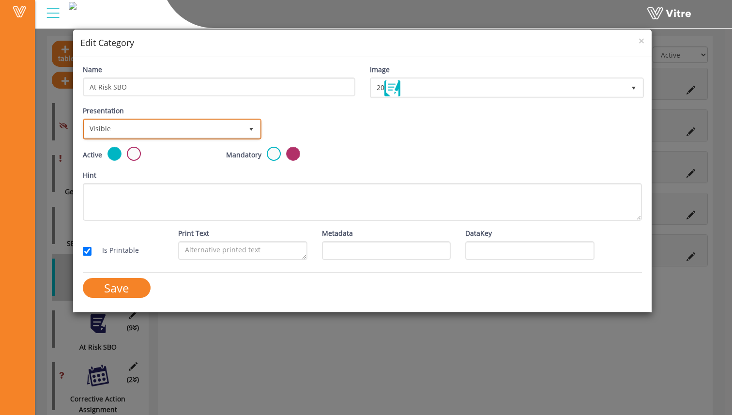
click at [195, 121] on span "Visible" at bounding box center [163, 128] width 158 height 17
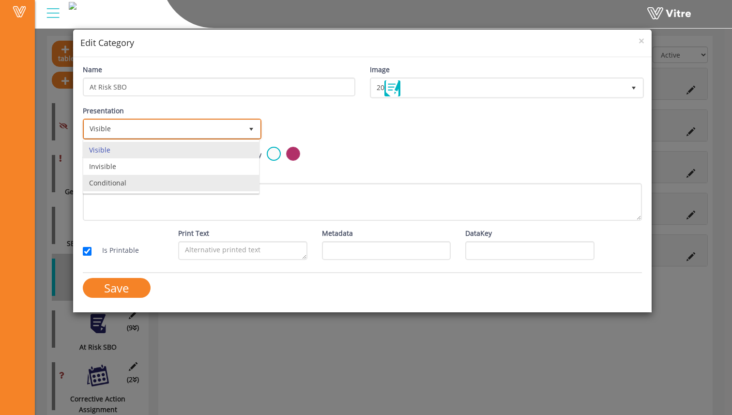
click at [191, 179] on li "Conditional" at bounding box center [171, 183] width 176 height 16
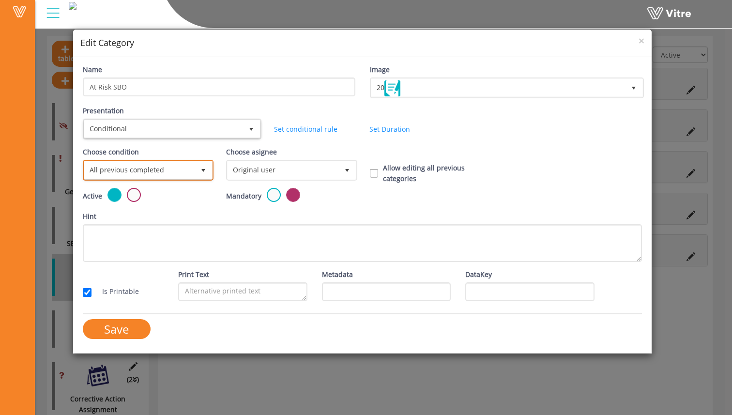
click at [159, 171] on span "All previous completed" at bounding box center [139, 169] width 110 height 17
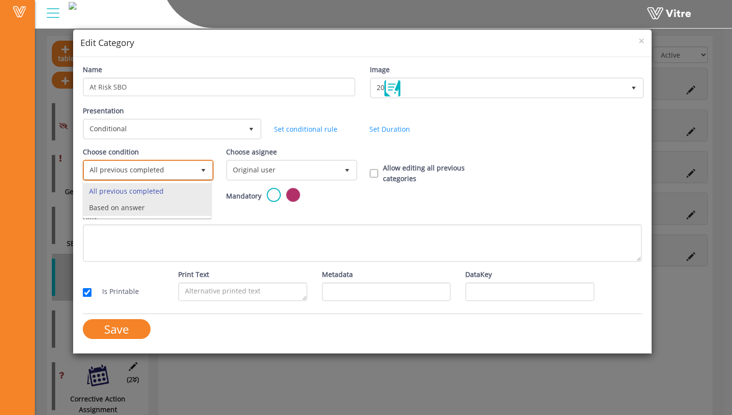
click at [157, 204] on li "Based on answer" at bounding box center [147, 207] width 128 height 16
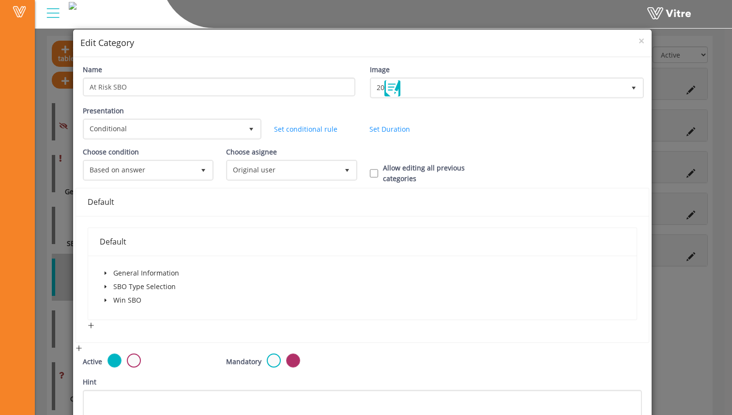
click at [109, 288] on span at bounding box center [106, 287] width 12 height 12
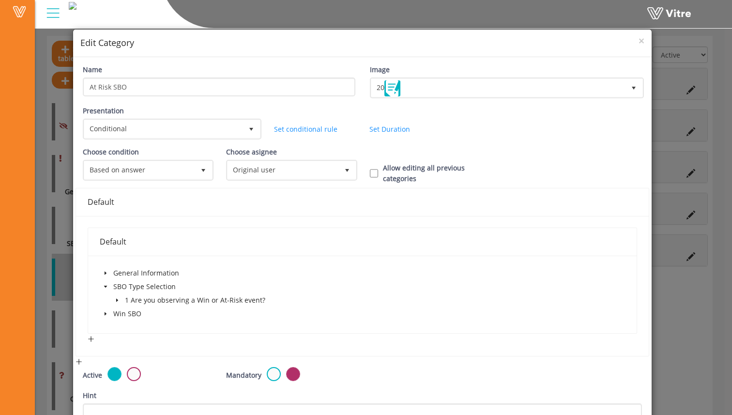
click at [115, 300] on icon "caret-down" at bounding box center [117, 300] width 5 height 5
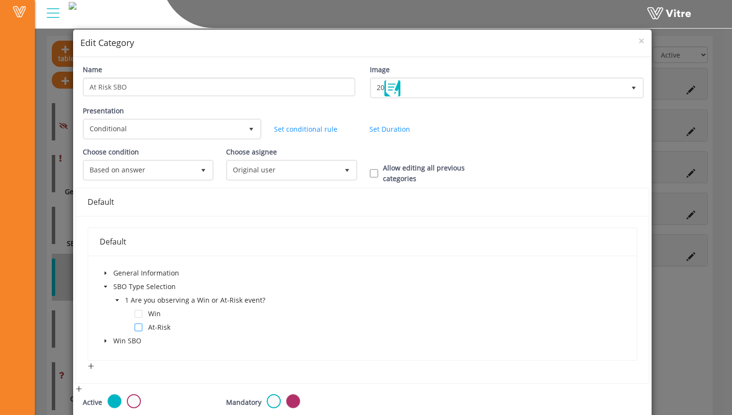
click at [138, 329] on span at bounding box center [139, 327] width 8 height 8
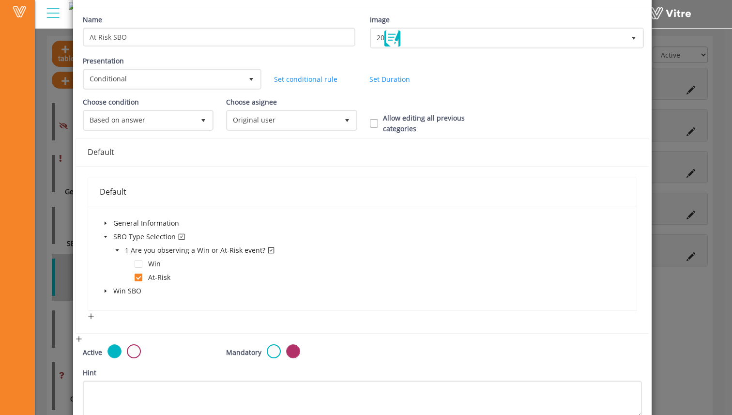
scroll to position [57, 0]
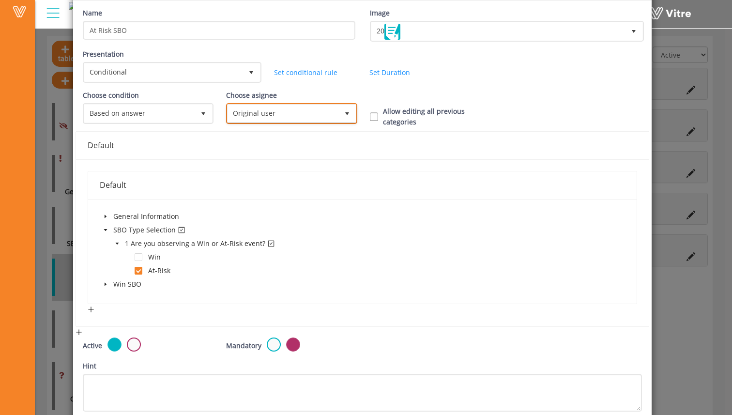
click at [265, 107] on span "Original user" at bounding box center [283, 113] width 110 height 17
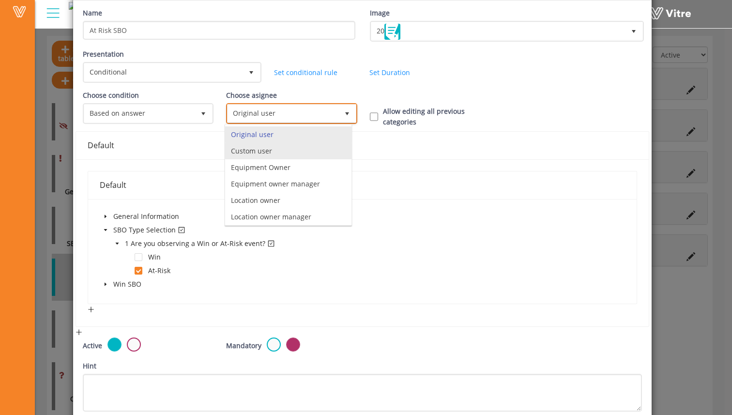
scroll to position [68, 0]
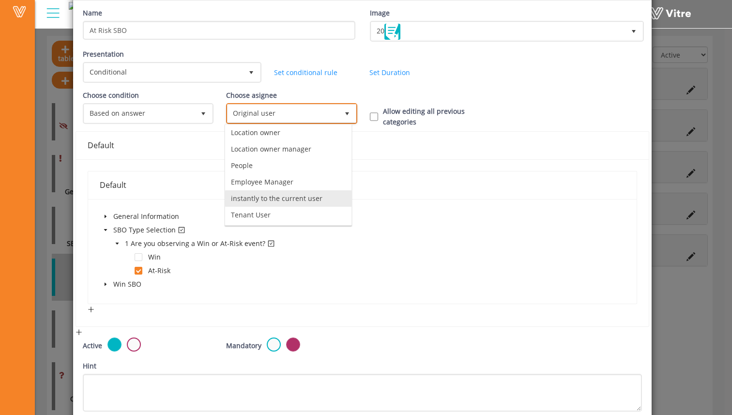
click at [287, 194] on li "instantly to the current user" at bounding box center [288, 198] width 126 height 16
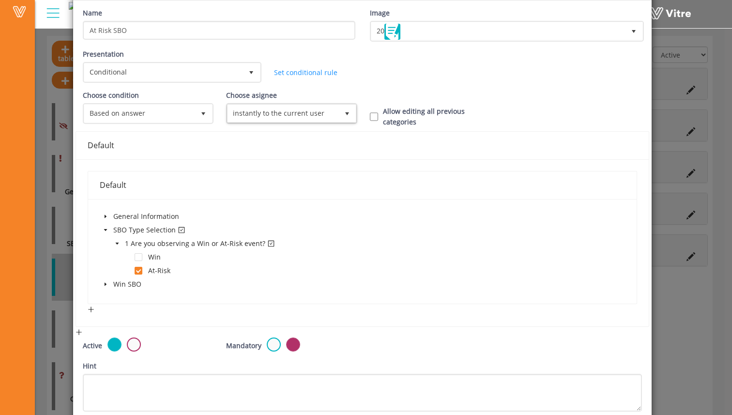
click at [307, 216] on div "General Information SBO Type Selection 1 Are you observing a Win or At-Risk eve…" at bounding box center [363, 251] width 526 height 81
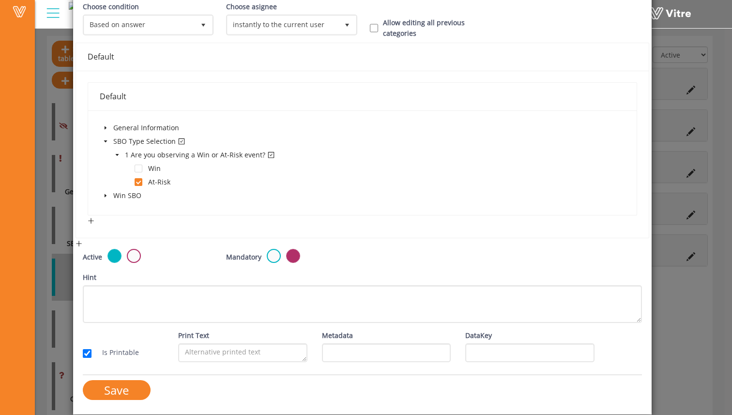
scroll to position [145, 0]
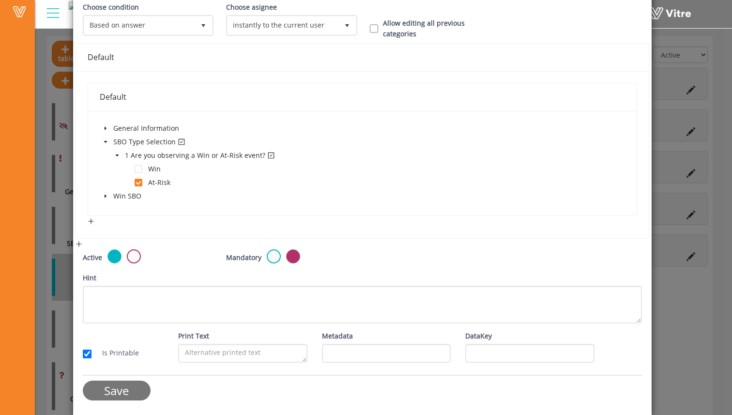
click at [132, 386] on input "Save" at bounding box center [117, 390] width 68 height 20
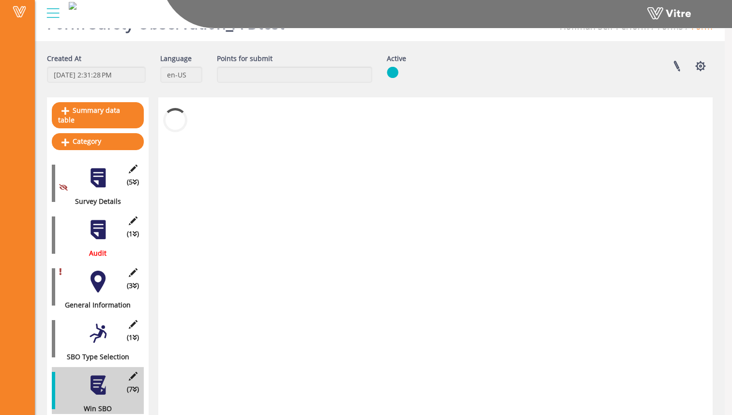
scroll to position [86, 0]
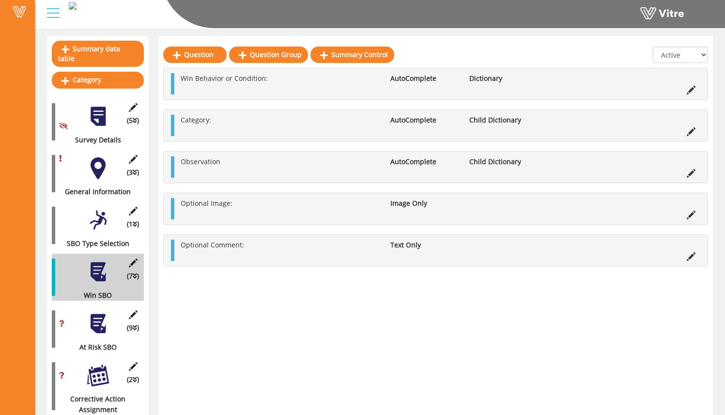
click at [92, 317] on div at bounding box center [98, 324] width 22 height 22
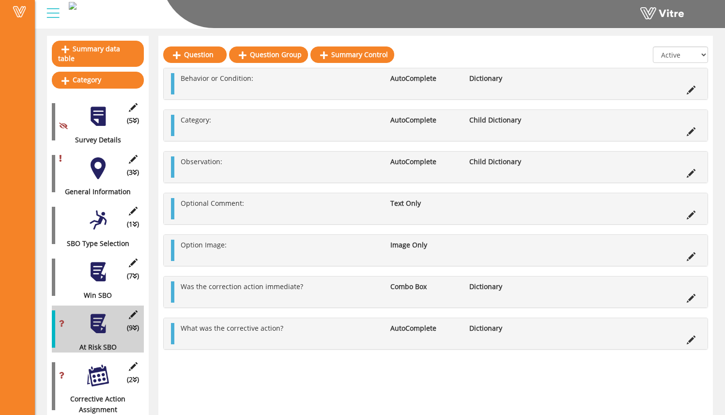
click at [103, 365] on div at bounding box center [98, 376] width 22 height 22
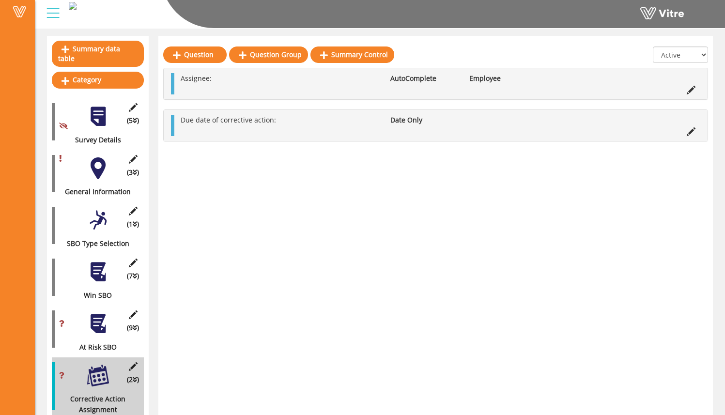
click at [102, 318] on div at bounding box center [98, 324] width 22 height 22
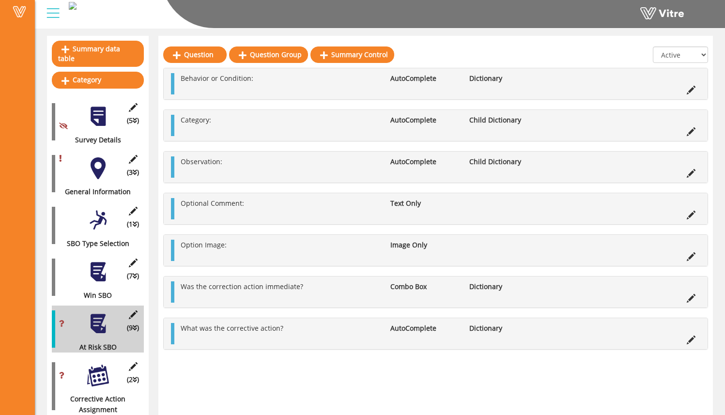
click at [104, 272] on div at bounding box center [98, 272] width 22 height 22
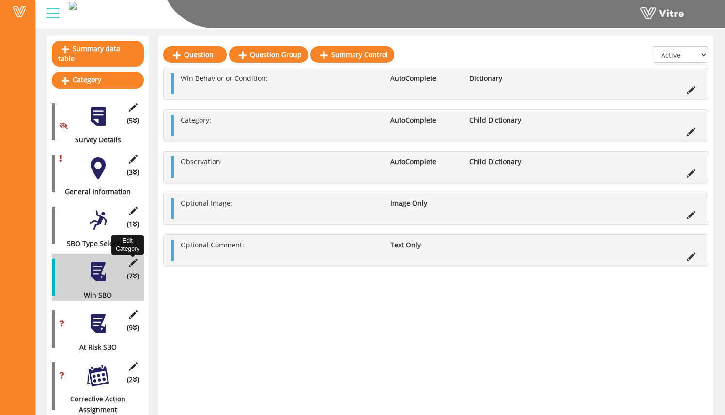
click at [135, 259] on icon at bounding box center [133, 263] width 12 height 9
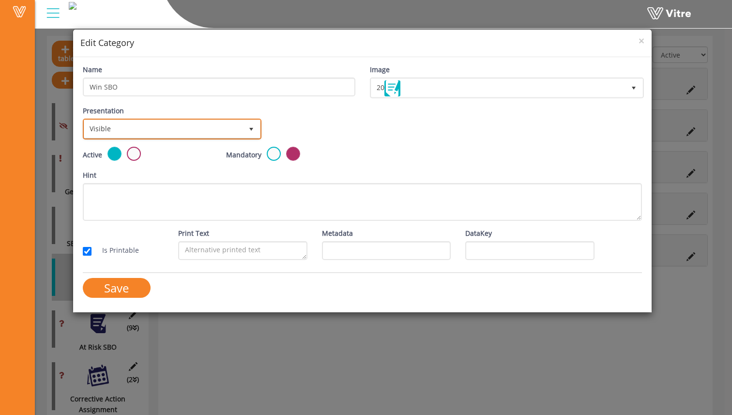
click at [179, 128] on span "Visible" at bounding box center [163, 128] width 158 height 17
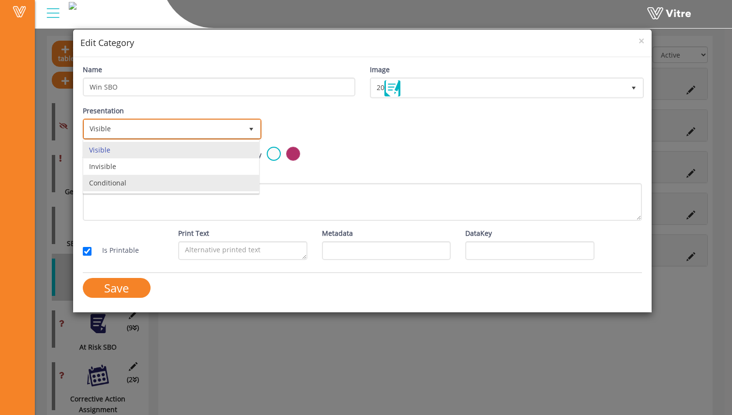
click at [174, 180] on li "Conditional" at bounding box center [171, 183] width 176 height 16
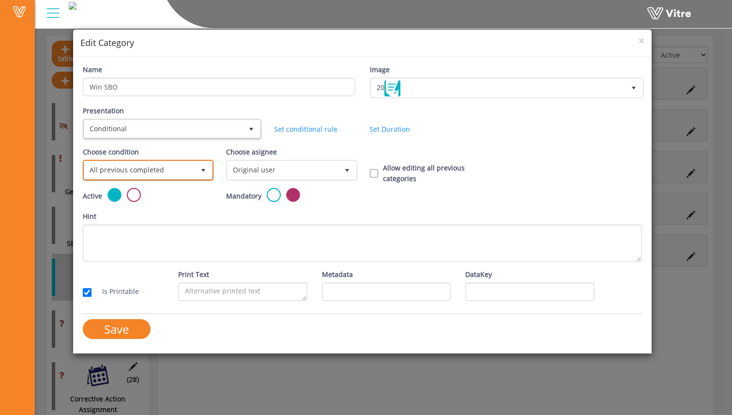
click at [199, 176] on span "select" at bounding box center [203, 169] width 17 height 17
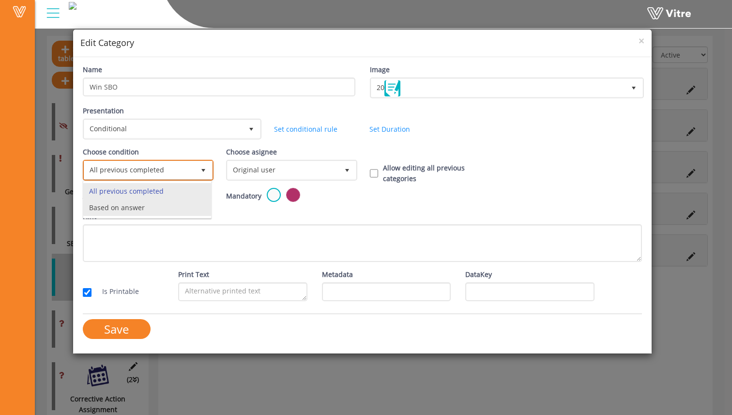
click at [192, 206] on li "Based on answer" at bounding box center [147, 207] width 128 height 16
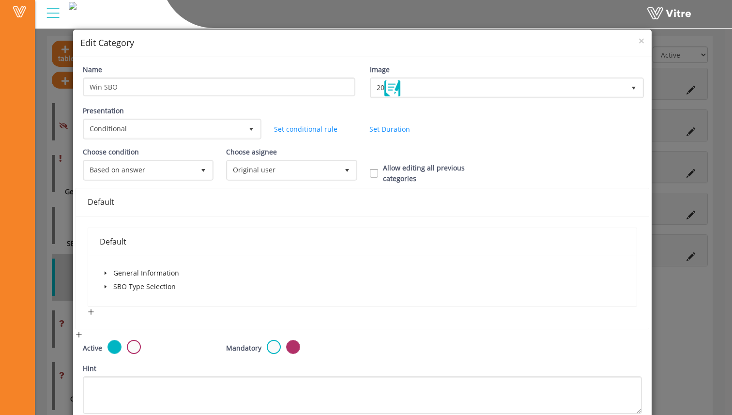
click at [103, 286] on icon "caret-down" at bounding box center [105, 286] width 5 height 5
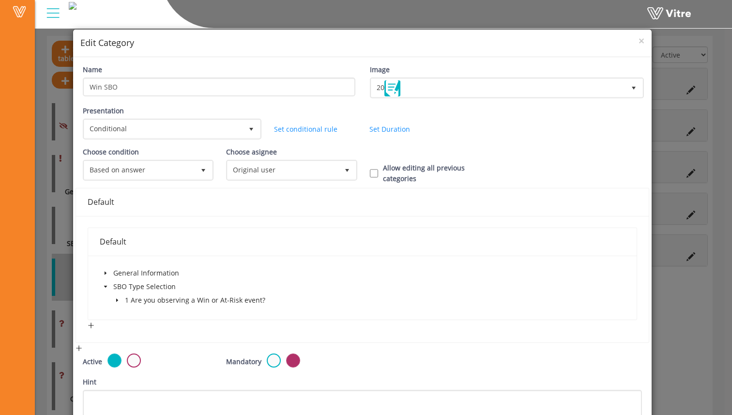
click at [118, 301] on icon "caret-down" at bounding box center [117, 300] width 5 height 5
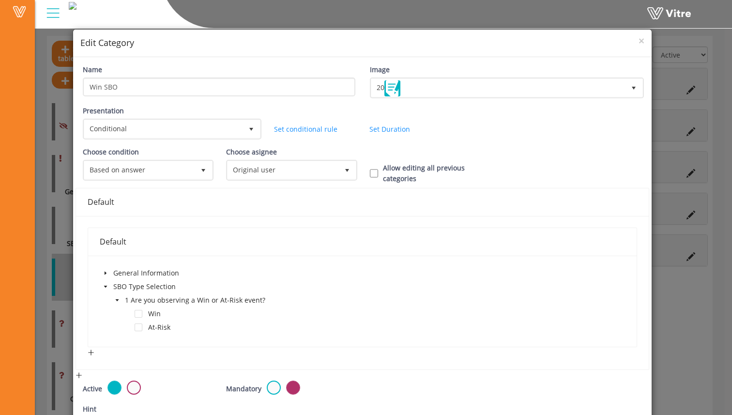
click at [142, 314] on div "Win" at bounding box center [131, 315] width 63 height 14
click at [140, 313] on span at bounding box center [139, 314] width 8 height 8
click at [271, 255] on div "Default" at bounding box center [363, 242] width 526 height 28
click at [282, 170] on span "Original user" at bounding box center [283, 169] width 110 height 17
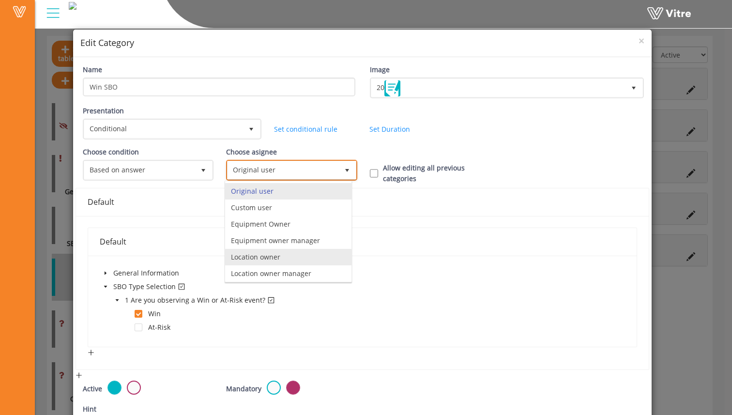
scroll to position [68, 0]
click at [290, 253] on li "instantly to the current user" at bounding box center [288, 255] width 126 height 16
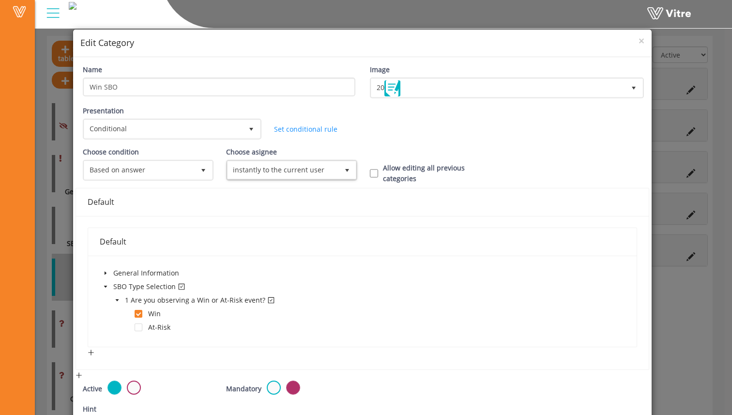
click at [313, 204] on div "Default" at bounding box center [363, 202] width 550 height 12
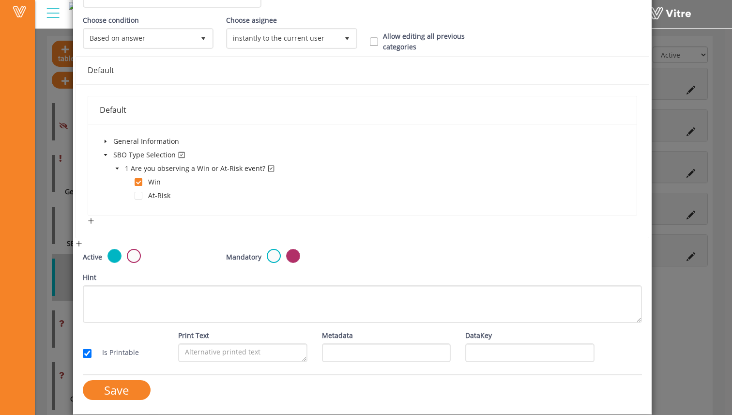
scroll to position [131, 0]
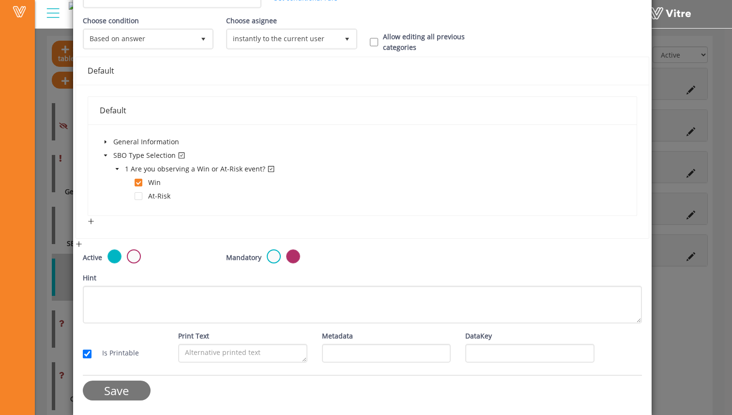
click at [131, 388] on input "Save" at bounding box center [117, 390] width 68 height 20
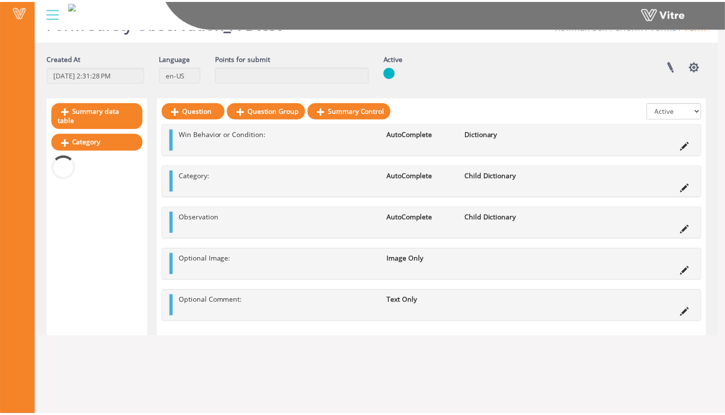
scroll to position [86, 0]
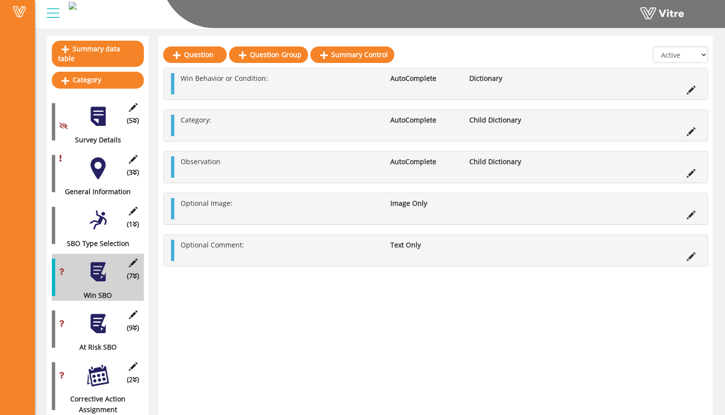
click at [104, 317] on div at bounding box center [98, 324] width 22 height 22
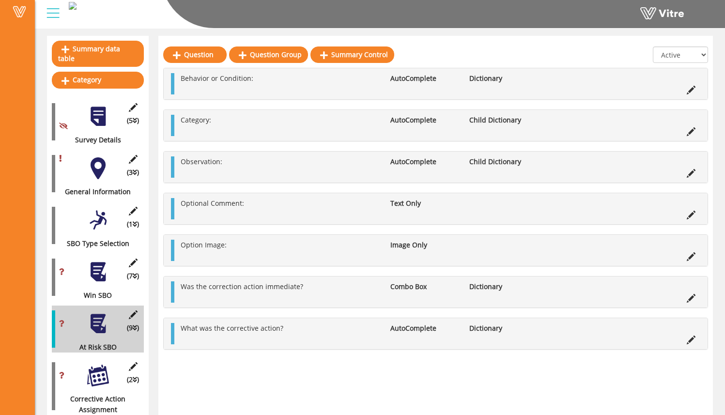
click at [104, 369] on div at bounding box center [98, 376] width 22 height 22
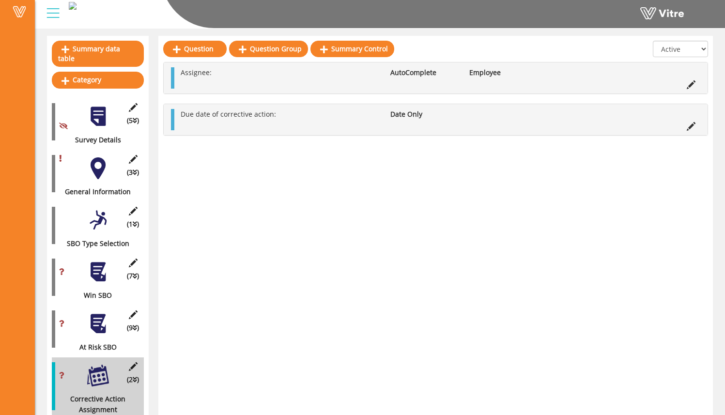
scroll to position [0, 0]
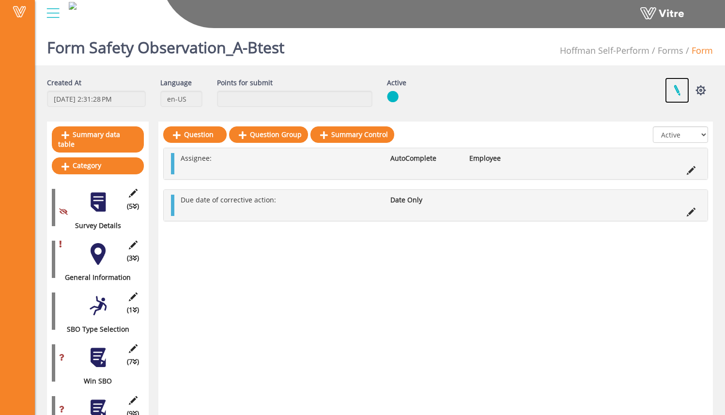
click at [677, 89] on link at bounding box center [677, 90] width 24 height 26
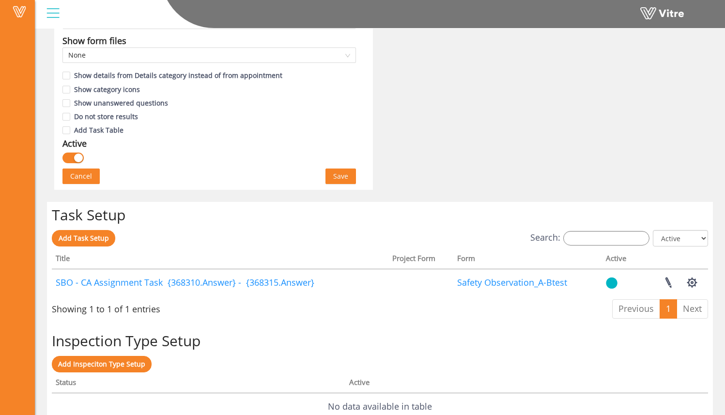
scroll to position [581, 0]
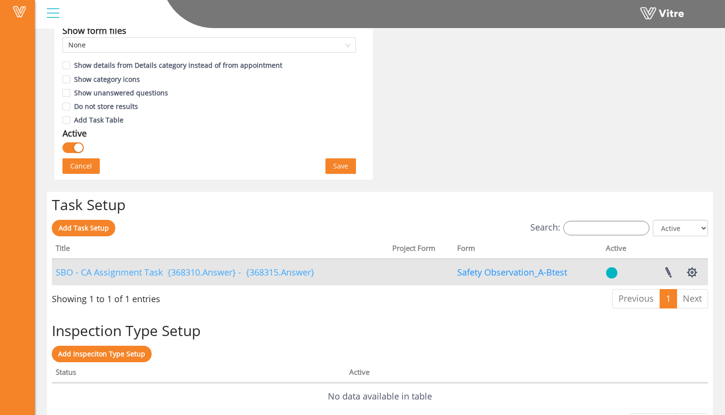
click at [220, 271] on link "SBO - CA Assignment Task {368310.Answer} - {368315.Answer}" at bounding box center [185, 272] width 259 height 12
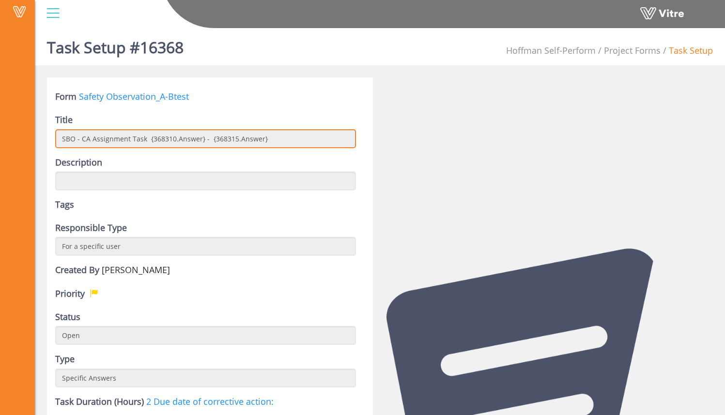
drag, startPoint x: 145, startPoint y: 138, endPoint x: 92, endPoint y: 140, distance: 52.8
click at [92, 140] on input "SBO - CA Assignment Task {368310.Answer} - {368315.Answer}" at bounding box center [205, 138] width 301 height 19
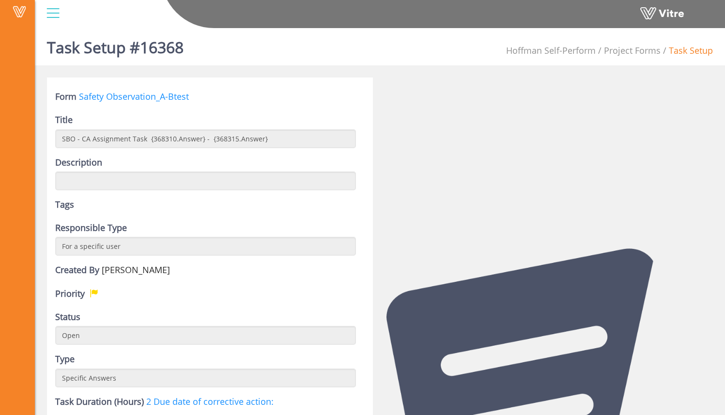
click at [227, 162] on div "Description" at bounding box center [205, 172] width 301 height 35
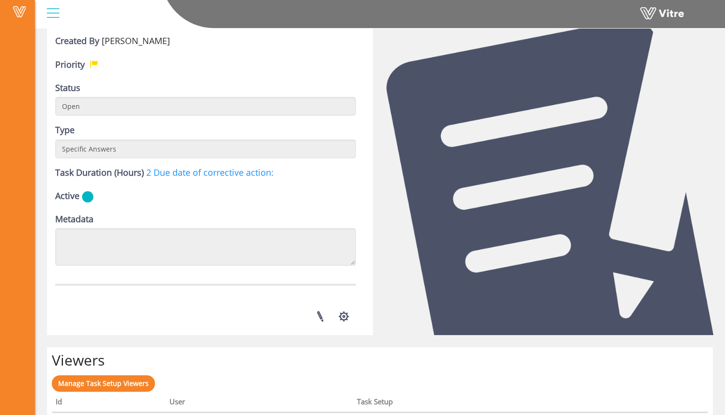
scroll to position [235, 0]
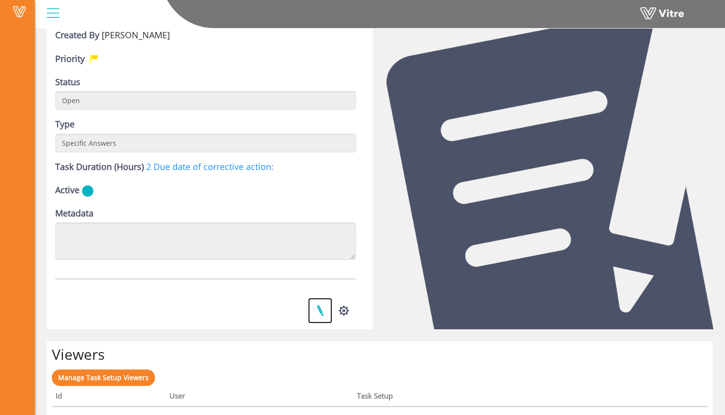
click at [319, 307] on link at bounding box center [320, 311] width 24 height 26
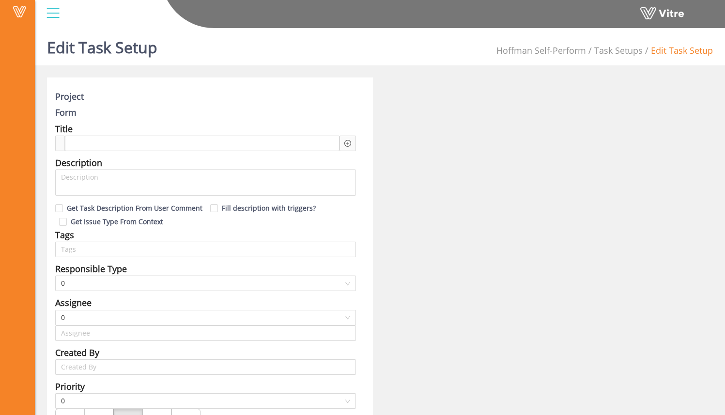
type input "[PERSON_NAME]"
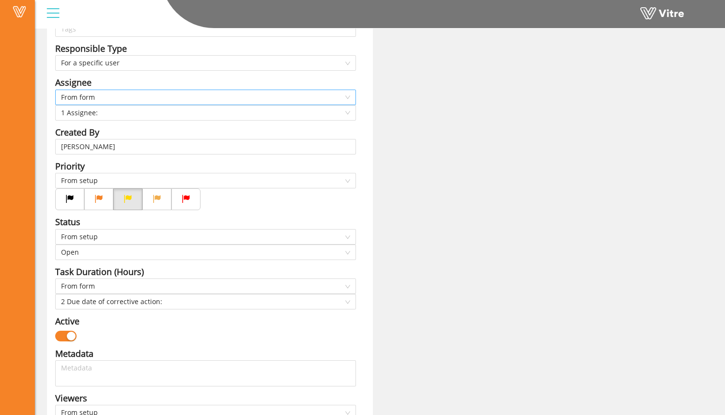
scroll to position [231, 0]
click at [184, 113] on span "1 Assignee:" at bounding box center [205, 112] width 289 height 15
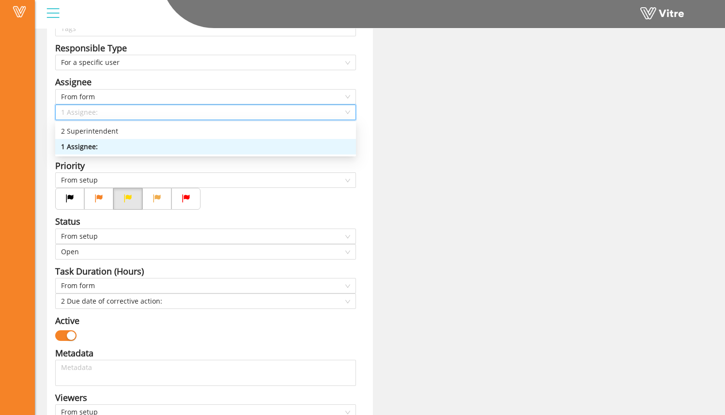
click at [175, 145] on div "1 Assignee:" at bounding box center [205, 146] width 289 height 11
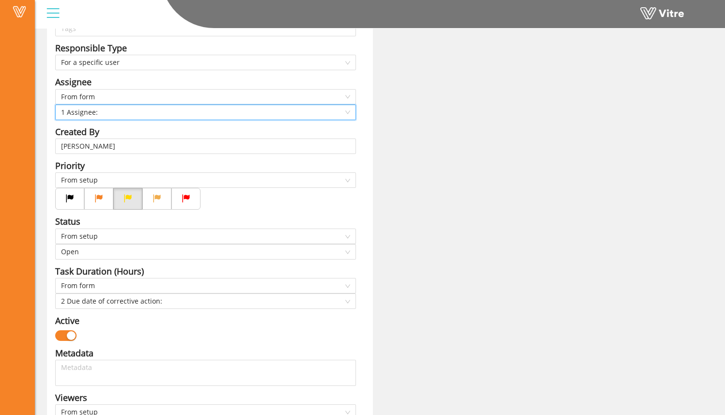
click at [191, 126] on div "Created By" at bounding box center [205, 132] width 301 height 14
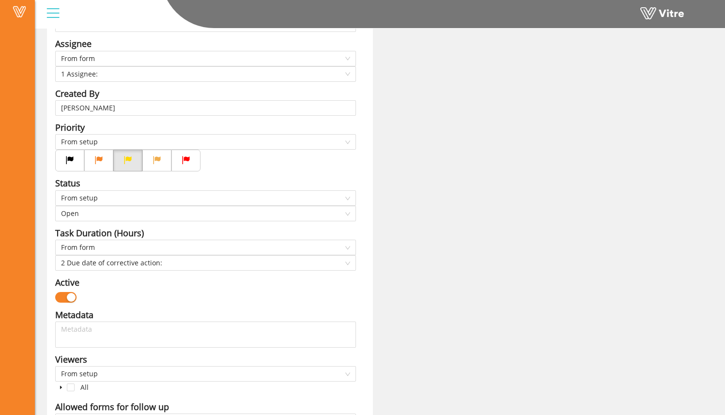
scroll to position [275, 0]
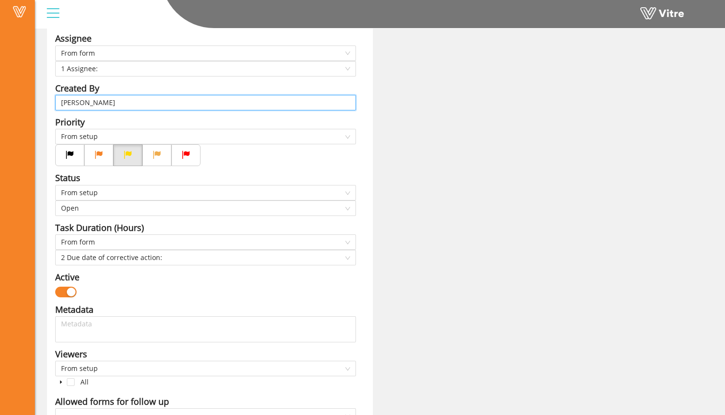
click at [186, 108] on input "[PERSON_NAME]" at bounding box center [205, 102] width 289 height 15
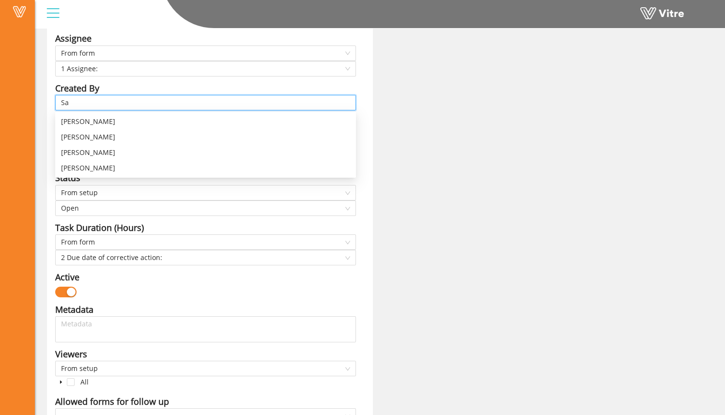
type input "S"
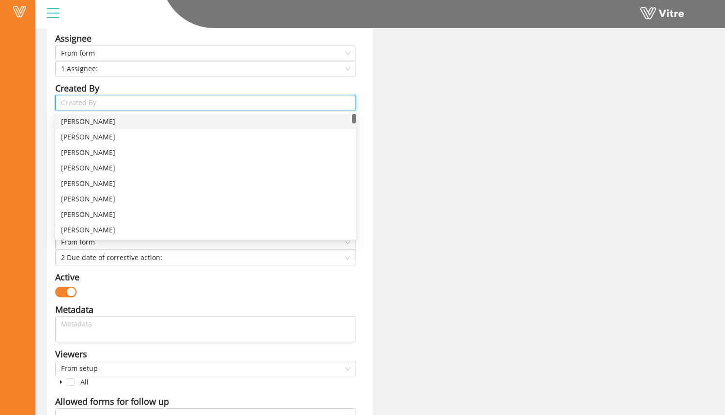
click at [390, 133] on div "Project Form Safety Observation_A-Btest Title SBO - CA Assignment Task Answer-1…" at bounding box center [380, 306] width 680 height 1008
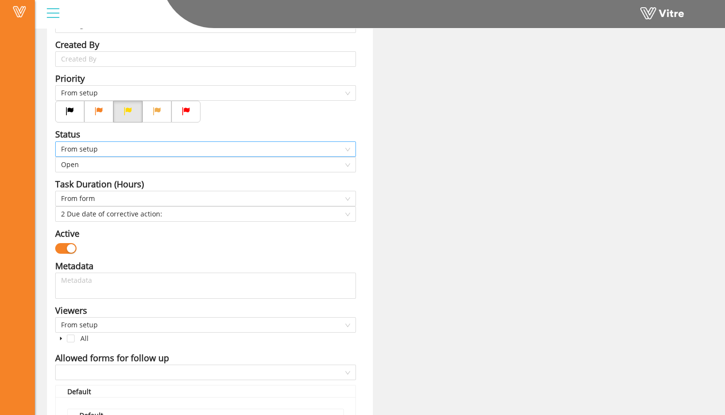
scroll to position [329, 0]
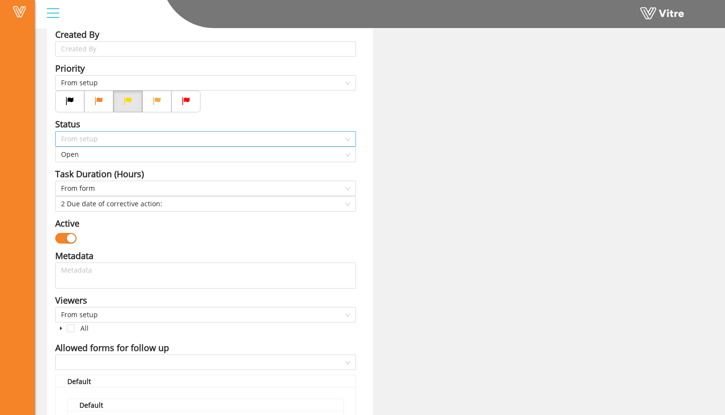
click at [167, 140] on span "From setup" at bounding box center [205, 139] width 289 height 15
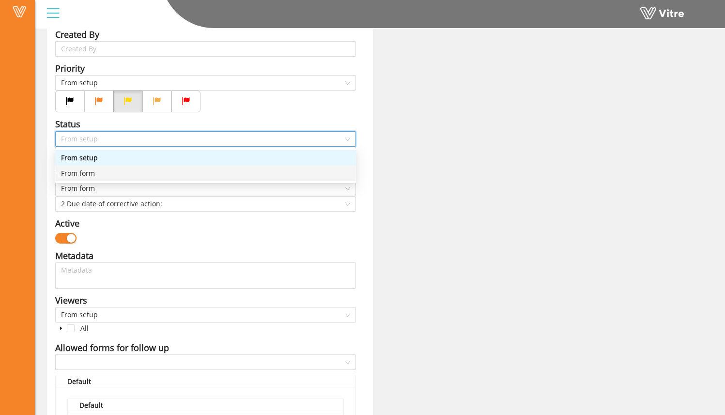
click at [164, 172] on div "From form" at bounding box center [205, 173] width 289 height 11
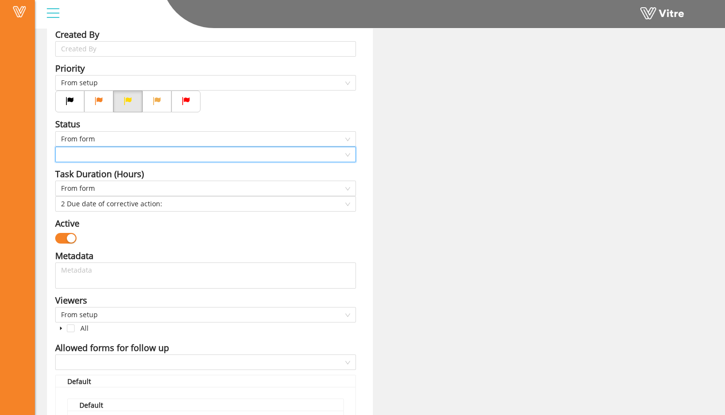
click at [161, 152] on input "search" at bounding box center [202, 154] width 282 height 15
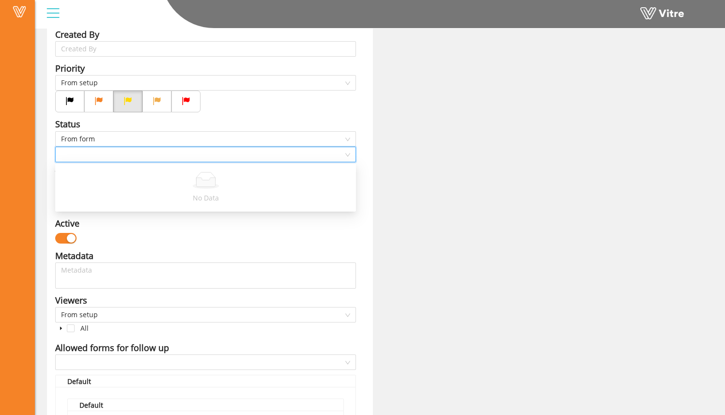
click at [161, 152] on input "search" at bounding box center [202, 154] width 282 height 15
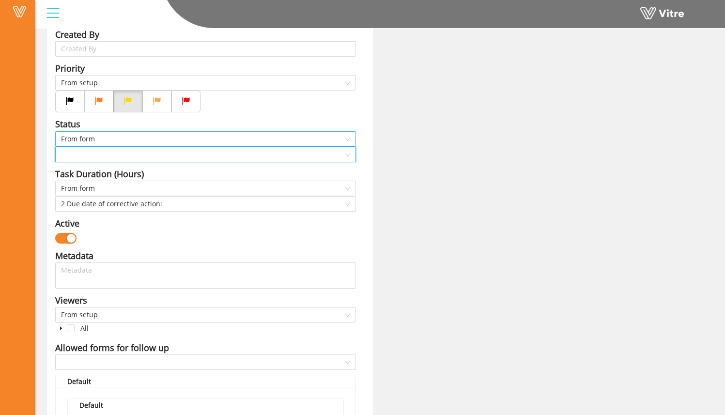
click at [162, 137] on span "From form" at bounding box center [205, 139] width 289 height 15
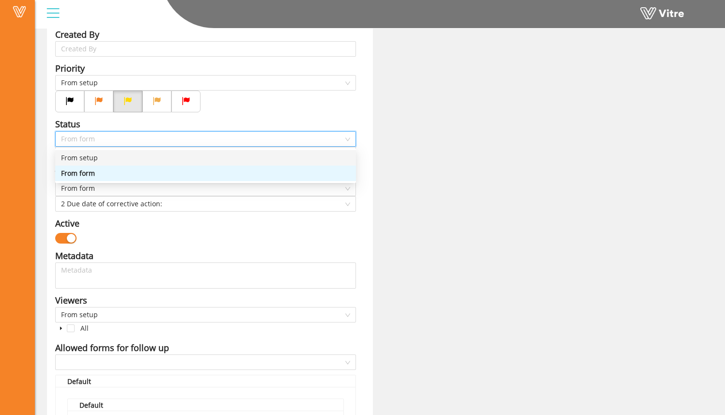
click at [159, 153] on div "From setup" at bounding box center [205, 157] width 289 height 11
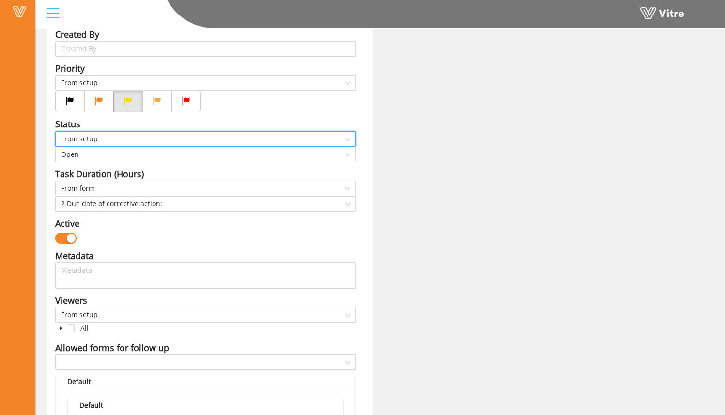
click at [425, 141] on div "Project Form Safety Observation_A-Btest Title SBO - CA Assignment Task Answer-1…" at bounding box center [380, 253] width 680 height 1008
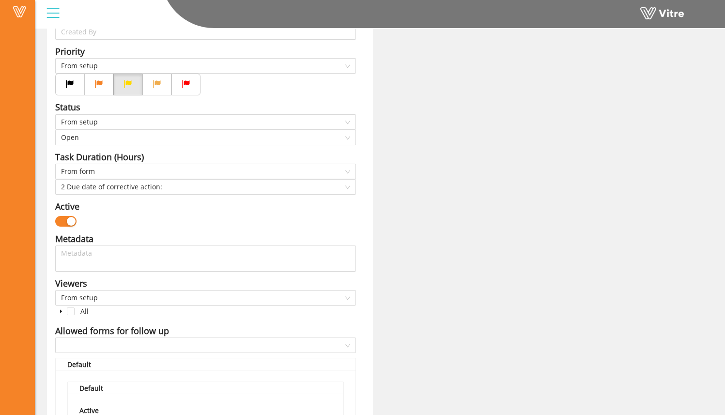
scroll to position [350, 0]
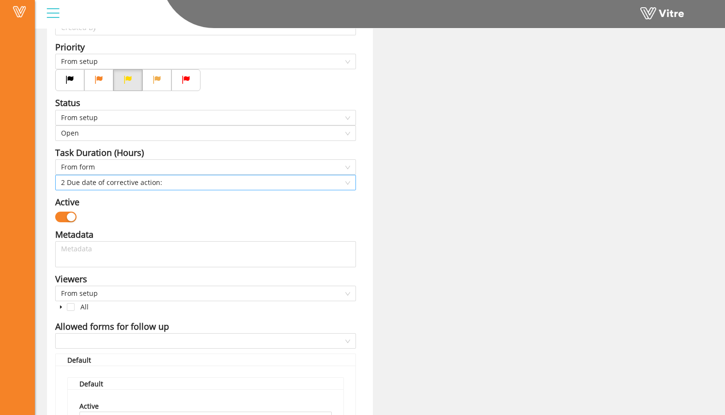
click at [191, 188] on span "2 Due date of corrective action:" at bounding box center [205, 182] width 289 height 15
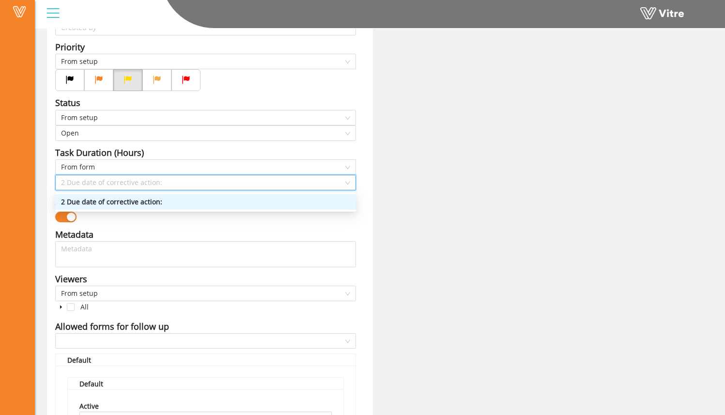
click at [187, 203] on div "2 Due date of corrective action:" at bounding box center [205, 202] width 289 height 11
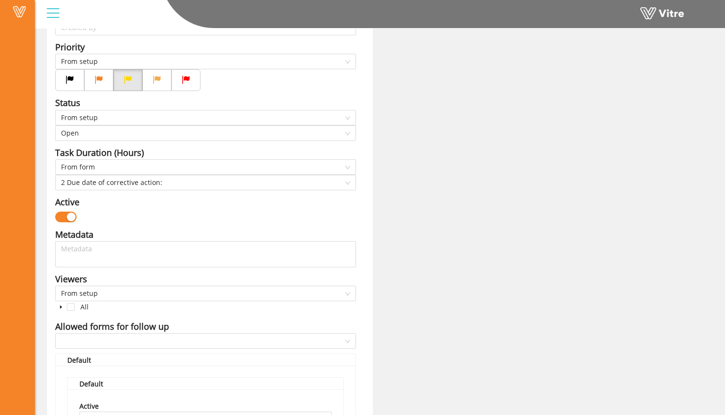
click at [187, 203] on div "Active" at bounding box center [205, 202] width 301 height 14
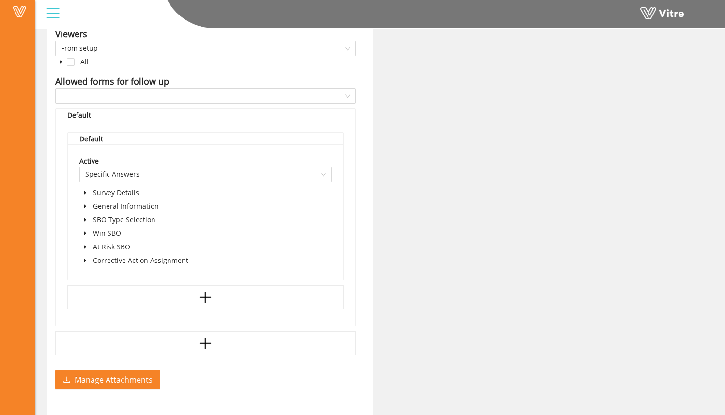
scroll to position [599, 0]
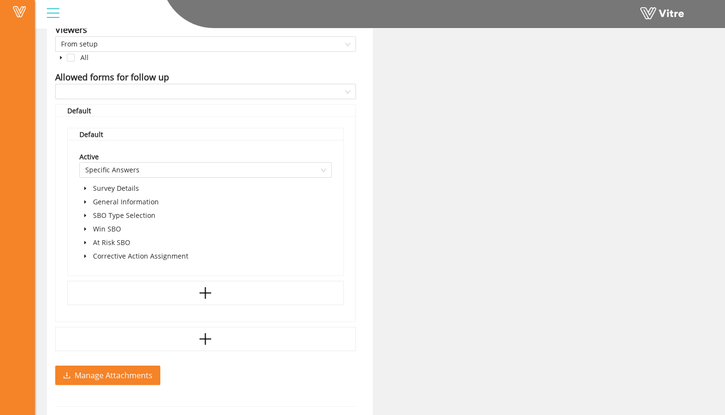
click at [85, 245] on icon "caret-down" at bounding box center [85, 242] width 5 height 5
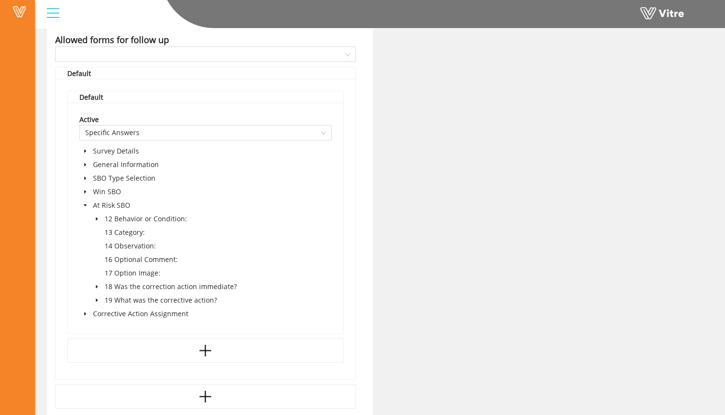
scroll to position [639, 0]
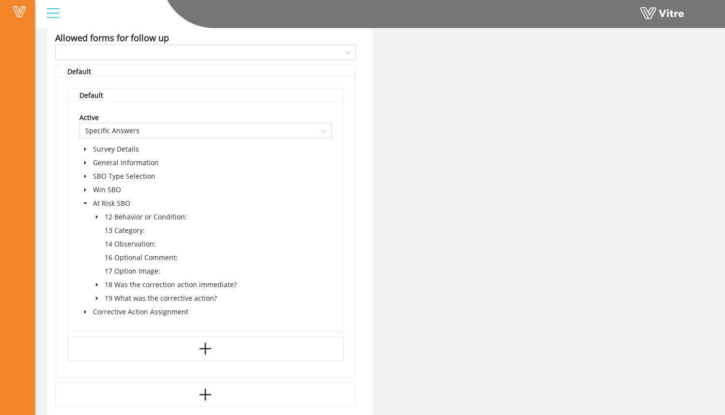
click at [98, 285] on icon "caret-down" at bounding box center [96, 284] width 5 height 5
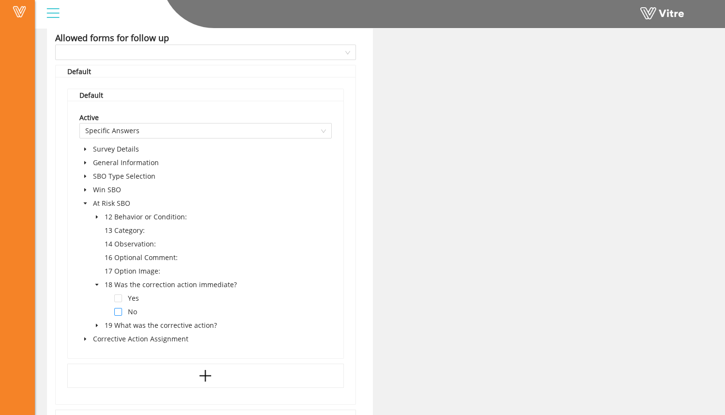
click at [119, 309] on span at bounding box center [118, 312] width 8 height 8
click at [388, 268] on div "Project Form Safety Observation_A-Btest Title SBO - CA Assignment Task Answer-1…" at bounding box center [380, 4] width 680 height 1130
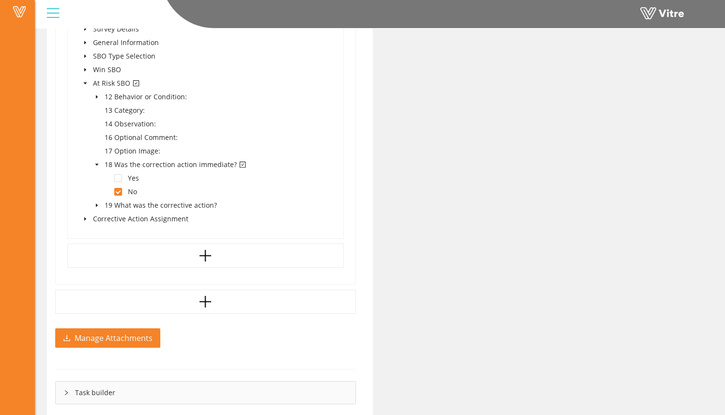
scroll to position [793, 0]
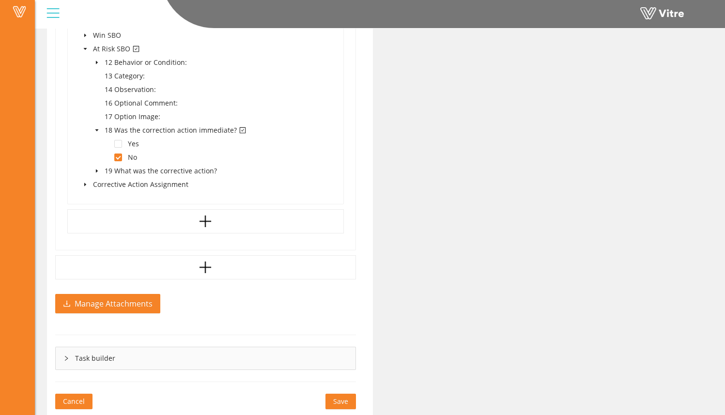
click at [342, 397] on span "Save" at bounding box center [340, 401] width 15 height 11
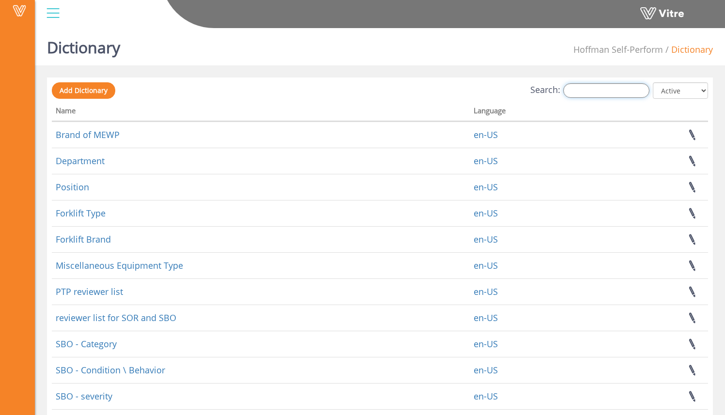
click at [598, 90] on input "Search:" at bounding box center [606, 90] width 86 height 15
type input "safety"
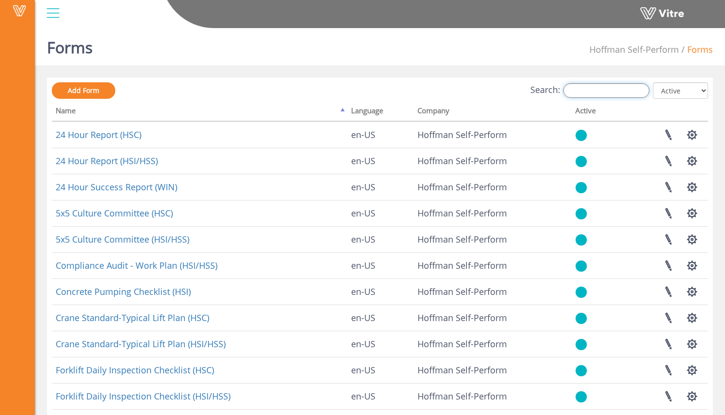
click at [591, 91] on input "Search:" at bounding box center [606, 90] width 86 height 15
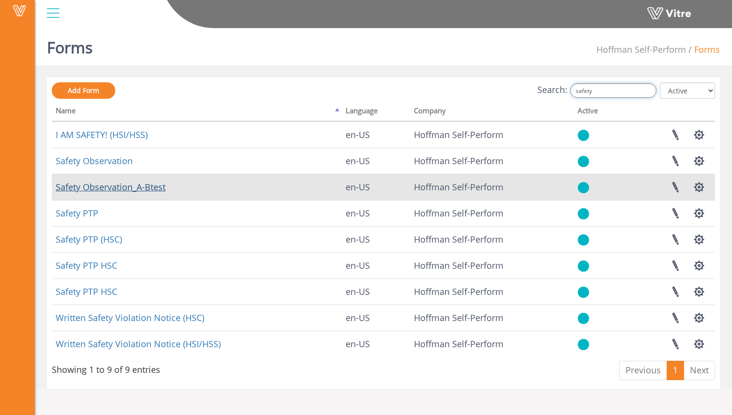
type input "safety"
click at [152, 191] on link "Safety Observation_A-Btest" at bounding box center [111, 187] width 110 height 12
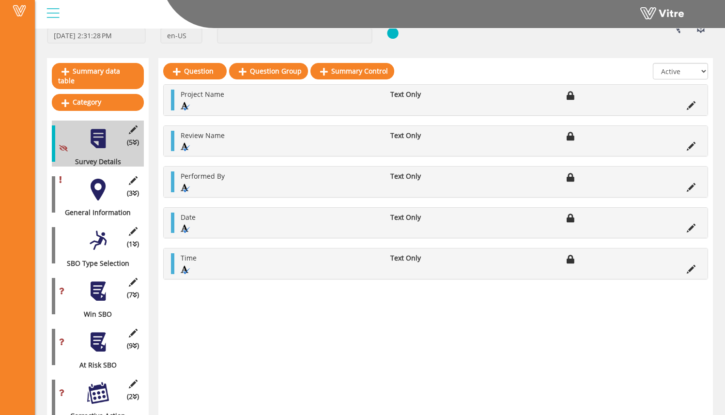
scroll to position [61, 0]
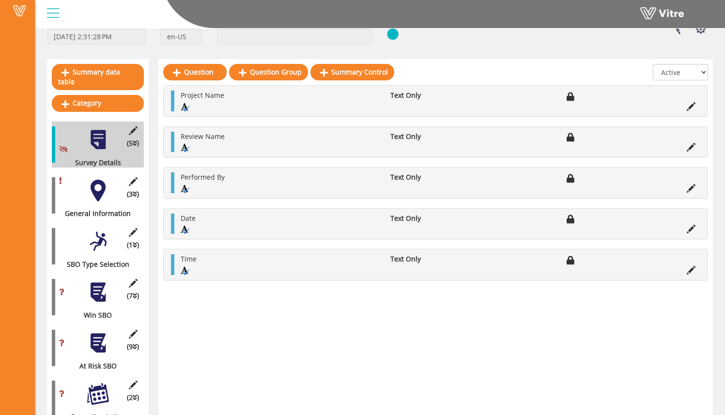
click at [96, 180] on div at bounding box center [98, 191] width 22 height 22
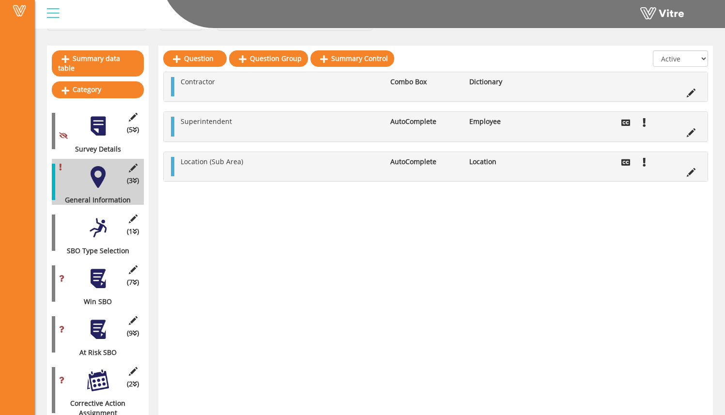
scroll to position [90, 0]
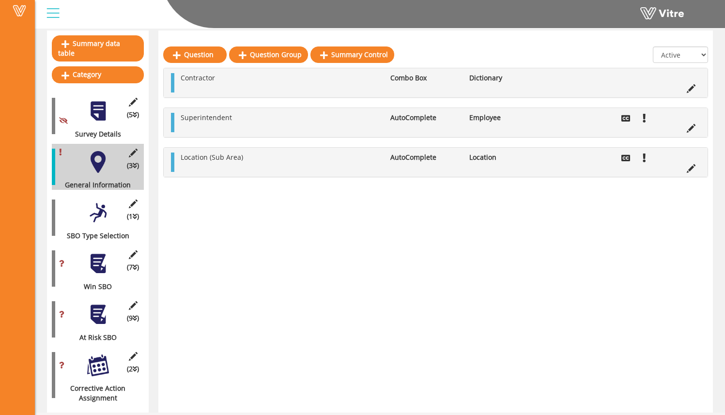
click at [94, 202] on div at bounding box center [98, 213] width 22 height 22
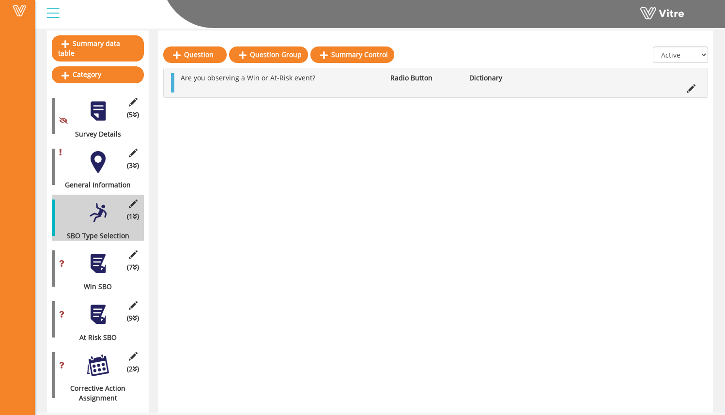
click at [99, 245] on div "(7 ) Win SBO" at bounding box center [98, 268] width 92 height 46
click at [98, 256] on div at bounding box center [98, 264] width 22 height 22
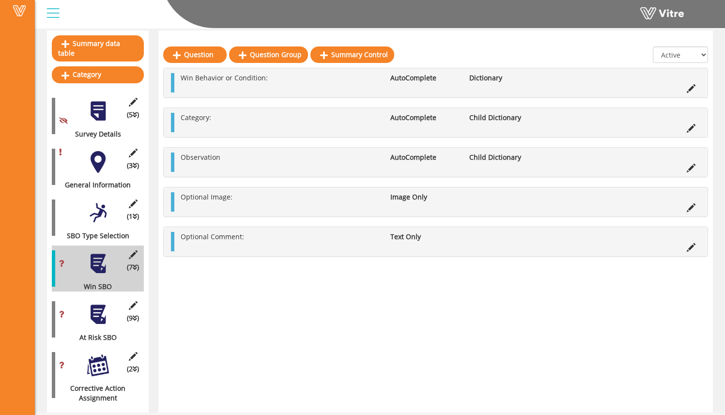
click at [103, 304] on div at bounding box center [98, 315] width 22 height 22
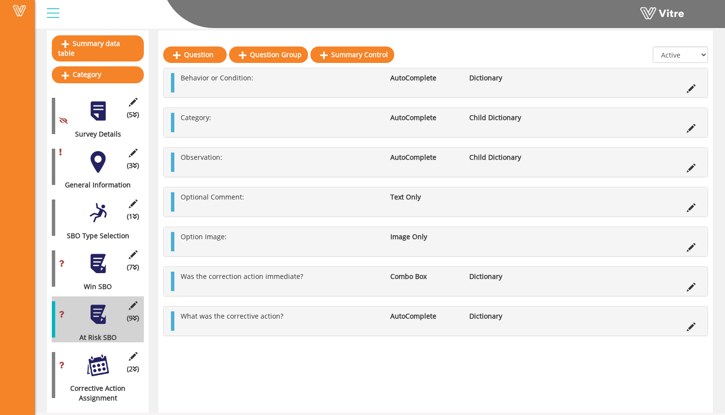
click at [103, 354] on div at bounding box center [98, 365] width 22 height 22
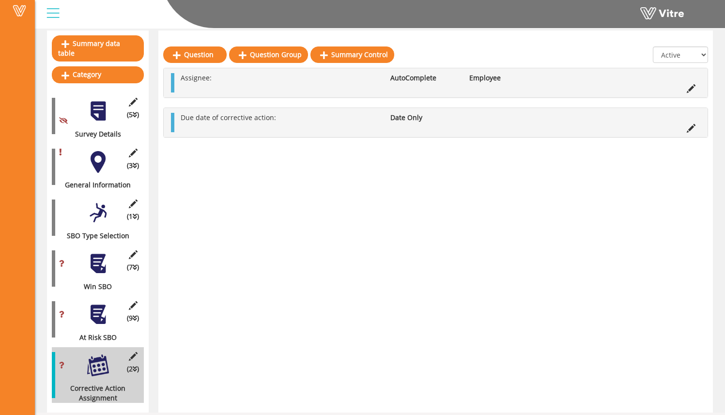
click at [96, 306] on div at bounding box center [98, 315] width 22 height 22
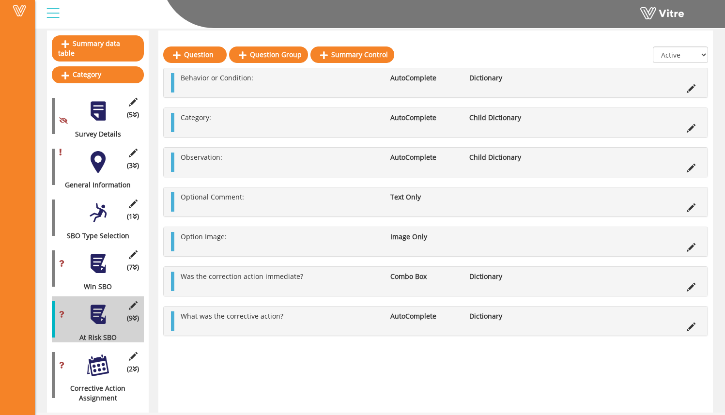
click at [103, 254] on div at bounding box center [98, 264] width 22 height 22
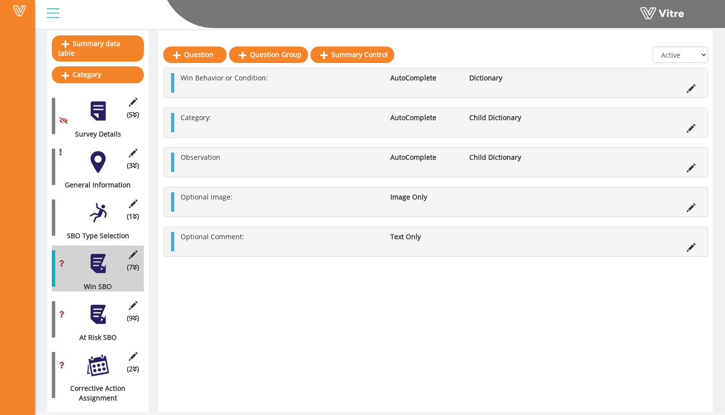
click at [102, 203] on div at bounding box center [98, 213] width 22 height 22
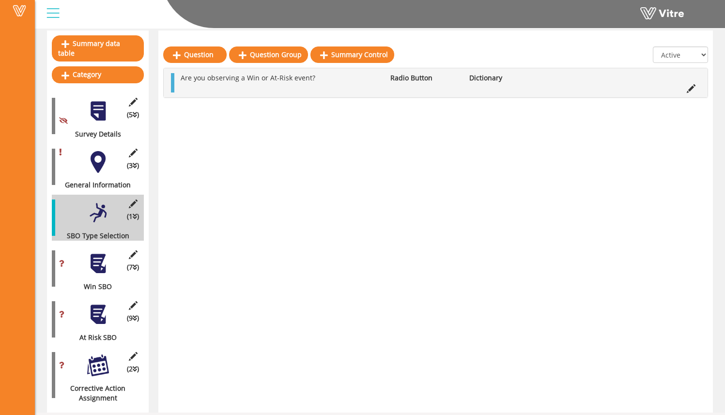
click at [104, 245] on div "(7 ) Win SBO" at bounding box center [98, 268] width 92 height 46
click at [102, 254] on div at bounding box center [98, 264] width 22 height 22
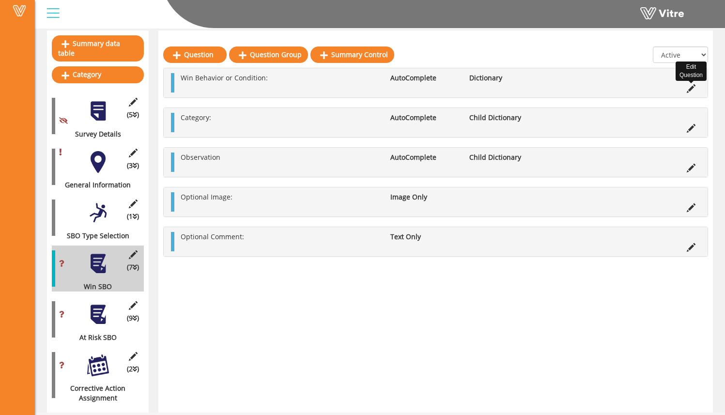
click at [687, 90] on icon at bounding box center [690, 88] width 9 height 9
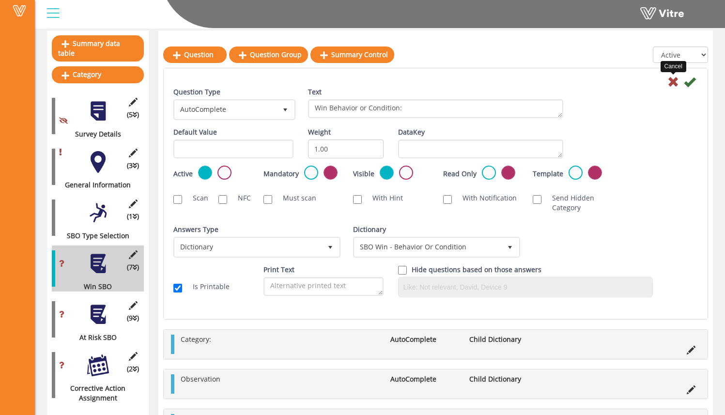
click at [675, 84] on icon at bounding box center [673, 82] width 12 height 12
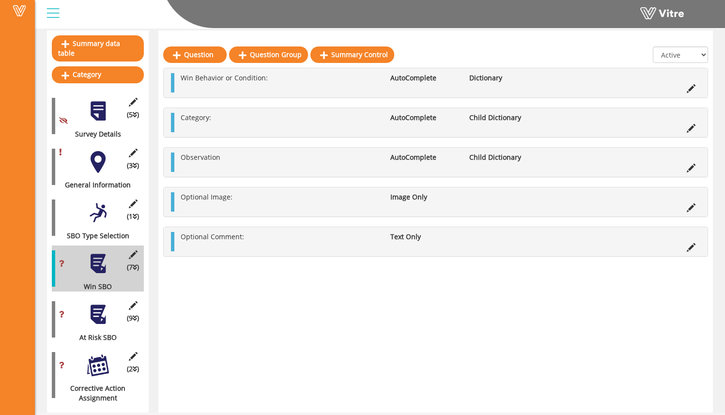
click at [99, 306] on div at bounding box center [98, 315] width 22 height 22
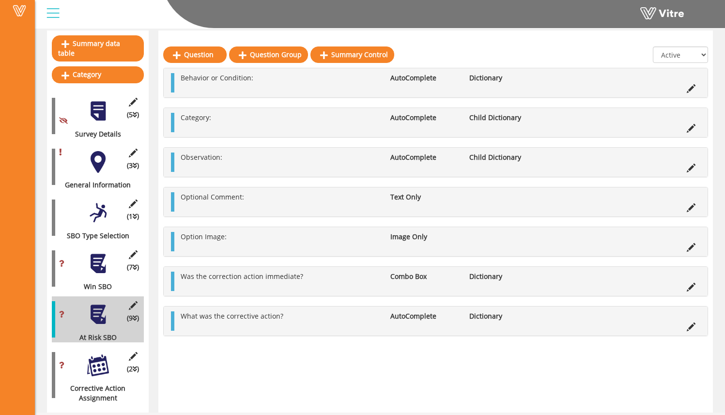
click at [691, 92] on icon at bounding box center [690, 88] width 9 height 9
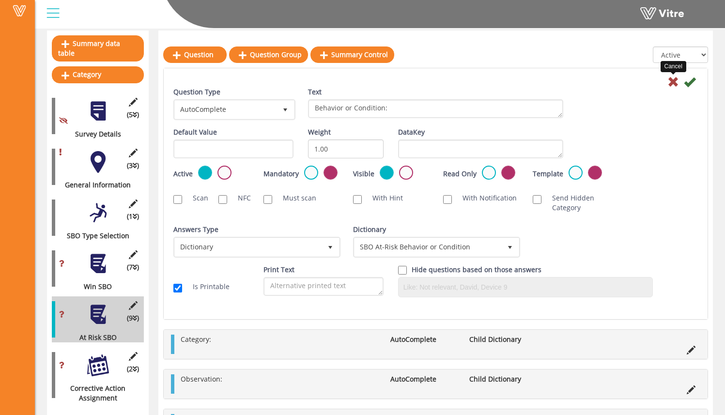
click at [674, 82] on icon at bounding box center [673, 82] width 12 height 12
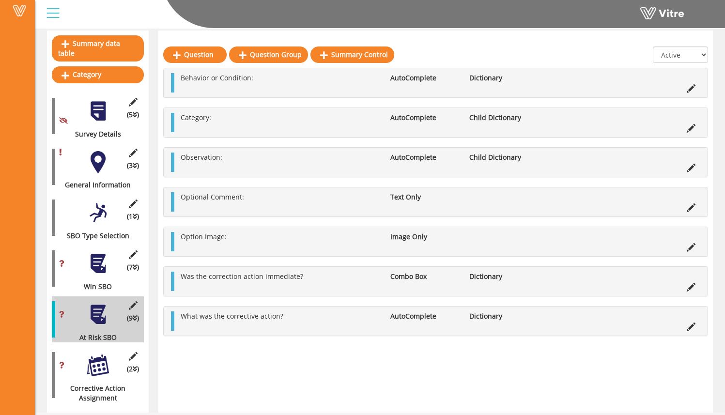
click at [107, 152] on div at bounding box center [98, 162] width 22 height 22
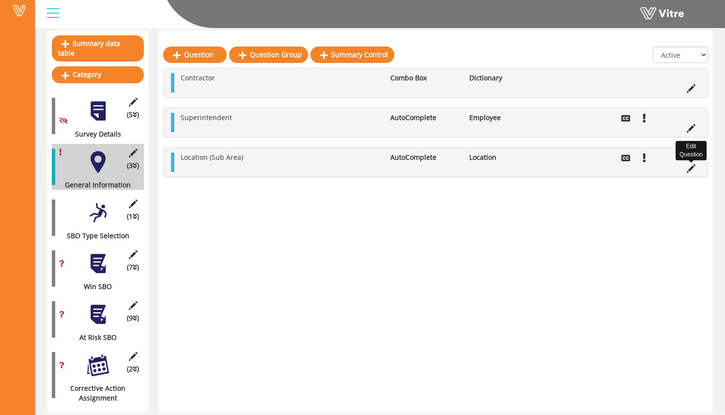
click at [694, 171] on icon at bounding box center [690, 168] width 9 height 9
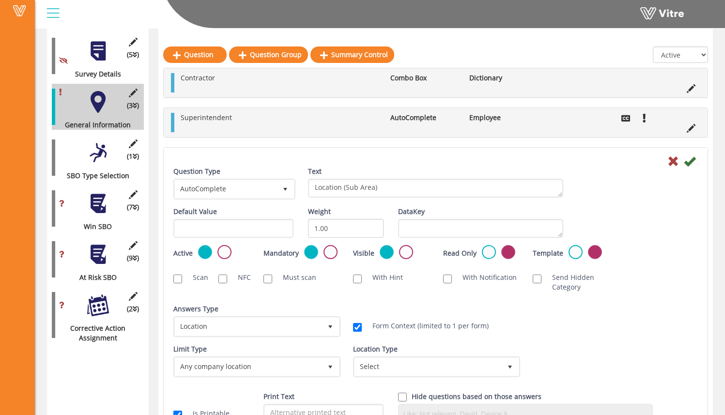
scroll to position [151, 0]
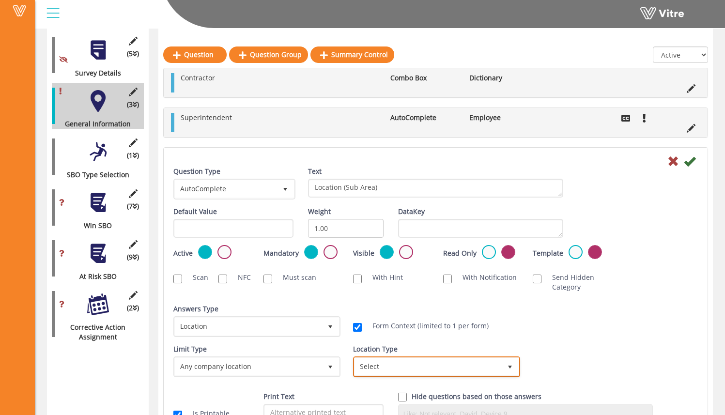
click at [415, 365] on span "Select" at bounding box center [427, 366] width 147 height 17
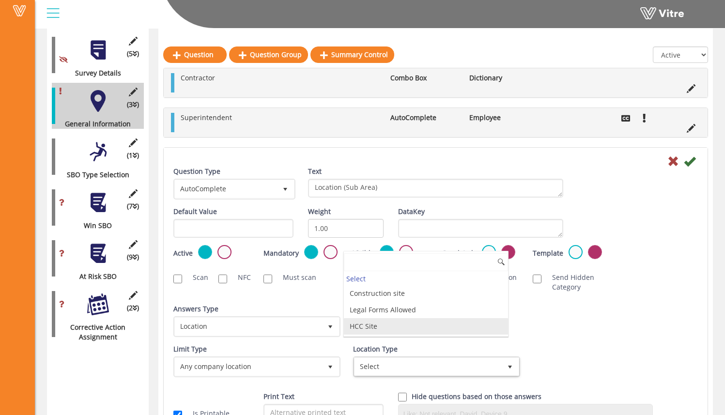
click at [414, 329] on li "HCC Site" at bounding box center [426, 326] width 164 height 16
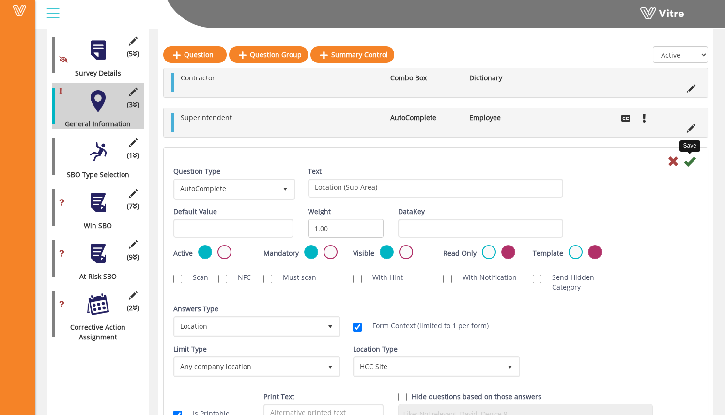
click at [691, 163] on icon at bounding box center [690, 161] width 12 height 12
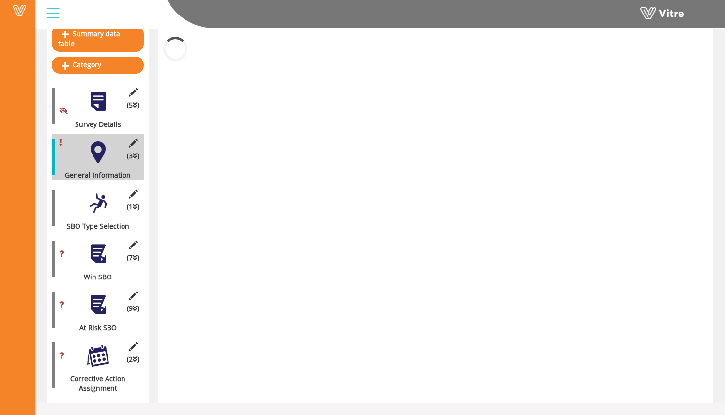
scroll to position [90, 0]
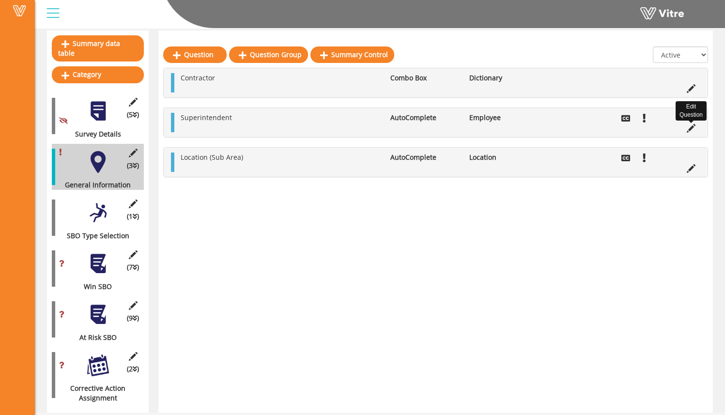
click at [690, 127] on icon at bounding box center [690, 128] width 9 height 9
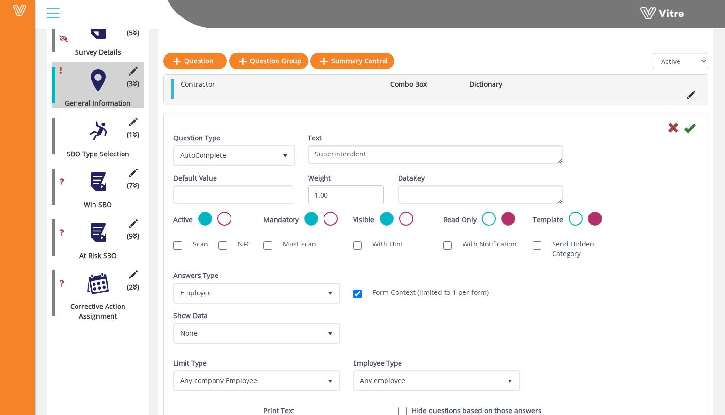
scroll to position [179, 0]
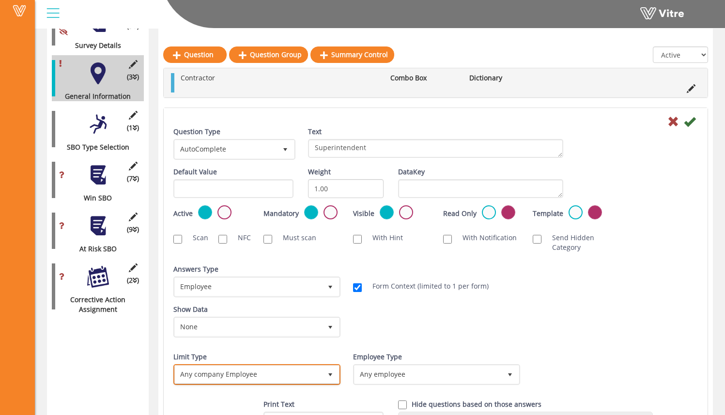
click at [310, 368] on span "Any company Employee" at bounding box center [248, 373] width 147 height 17
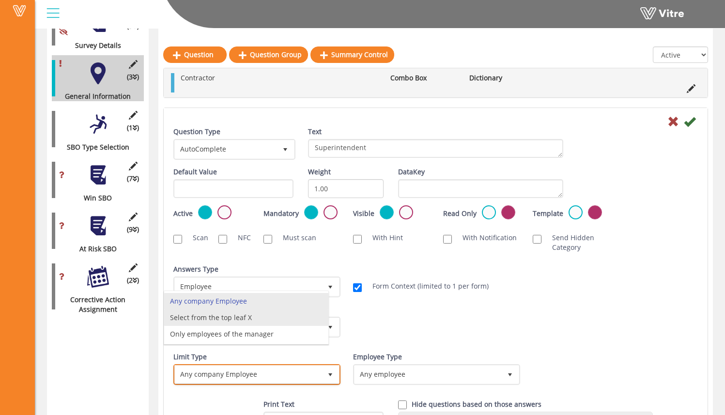
click at [293, 316] on li "Select from the top leaf X" at bounding box center [246, 317] width 164 height 16
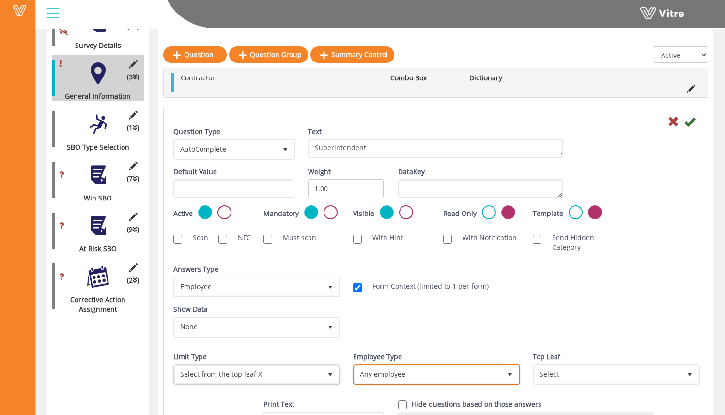
click at [395, 369] on span "Any employee" at bounding box center [427, 373] width 147 height 17
click at [422, 370] on li "Any employee" at bounding box center [426, 376] width 164 height 16
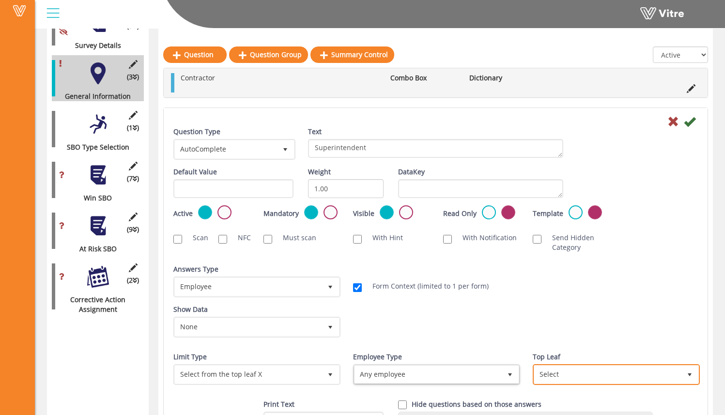
click at [536, 364] on span "Select" at bounding box center [616, 374] width 167 height 21
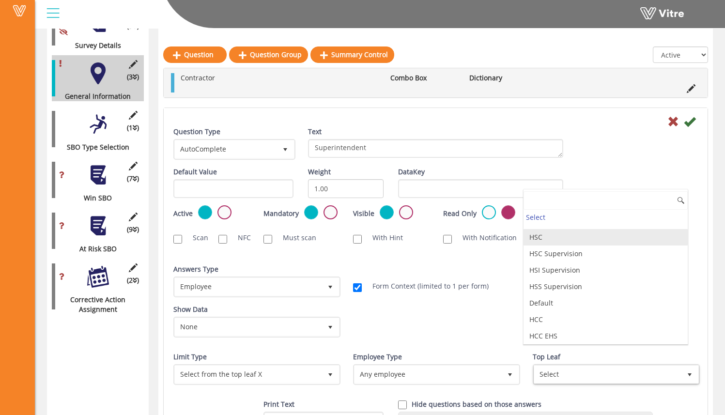
scroll to position [45, 0]
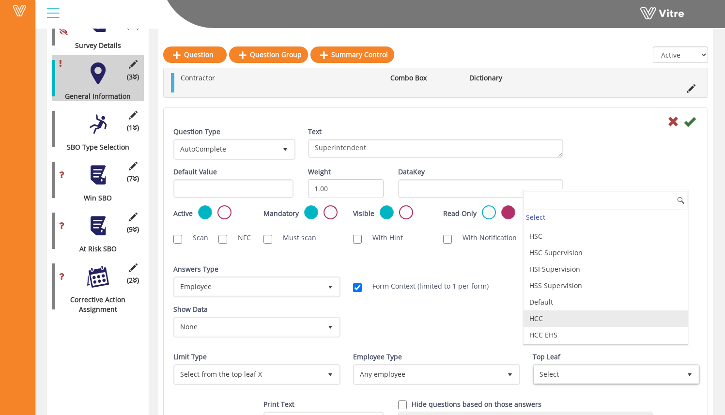
click at [563, 326] on li "HCC" at bounding box center [605, 318] width 164 height 16
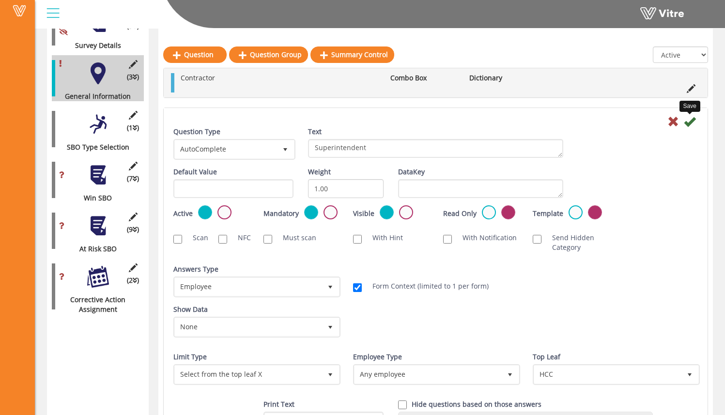
click at [691, 122] on icon at bounding box center [690, 122] width 12 height 12
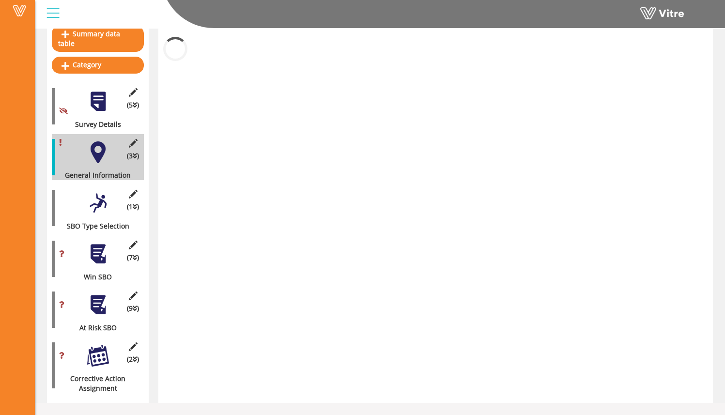
scroll to position [90, 0]
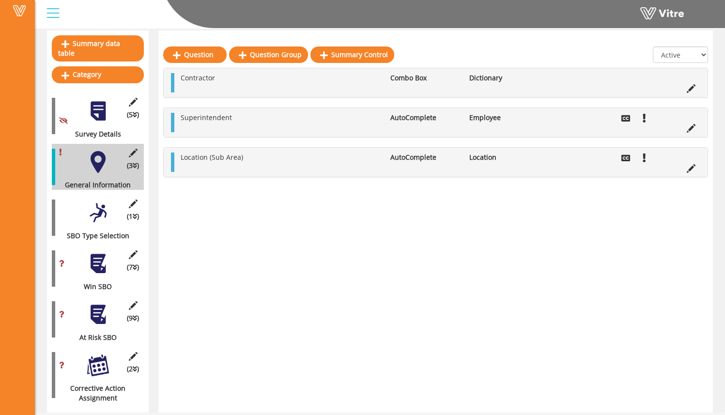
click at [77, 202] on div "(1 ) SBO Type Selection" at bounding box center [98, 218] width 92 height 46
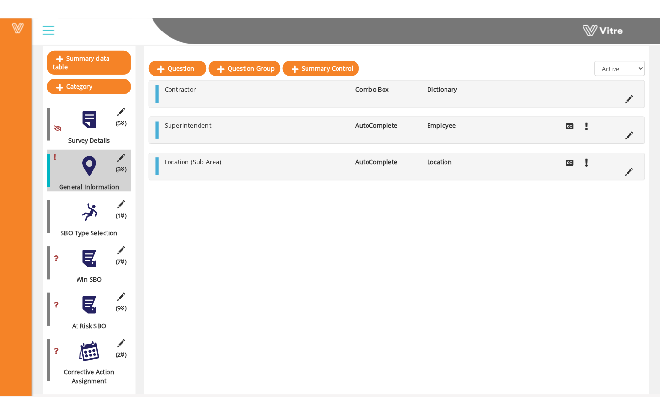
scroll to position [0, 0]
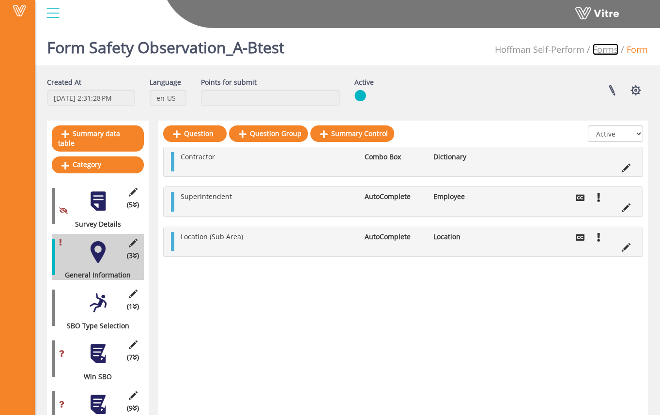
click at [613, 50] on link "Forms" at bounding box center [606, 50] width 26 height 12
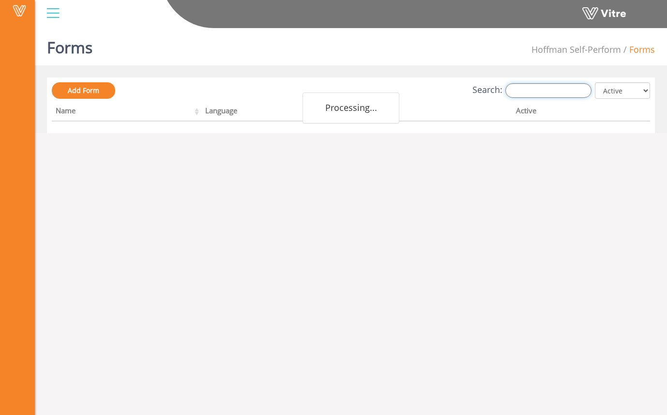
click at [553, 88] on input "Search:" at bounding box center [548, 90] width 86 height 15
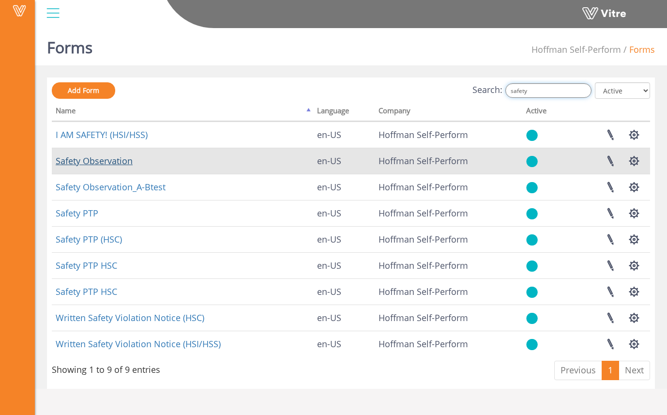
type input "safety"
click at [130, 160] on link "Safety Observation" at bounding box center [94, 161] width 77 height 12
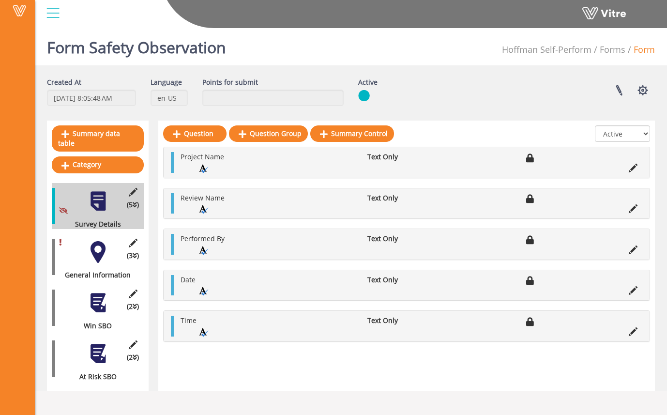
click at [104, 246] on div at bounding box center [98, 252] width 22 height 22
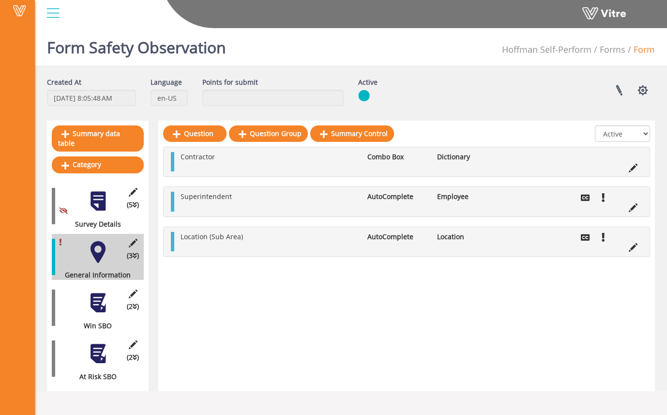
click at [89, 302] on div at bounding box center [98, 303] width 22 height 22
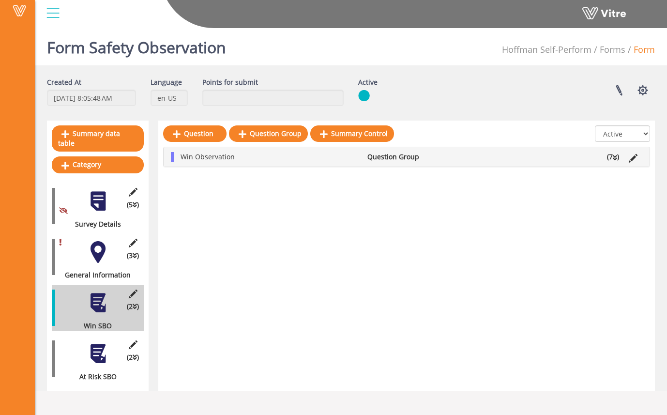
click at [614, 157] on icon at bounding box center [615, 157] width 4 height 7
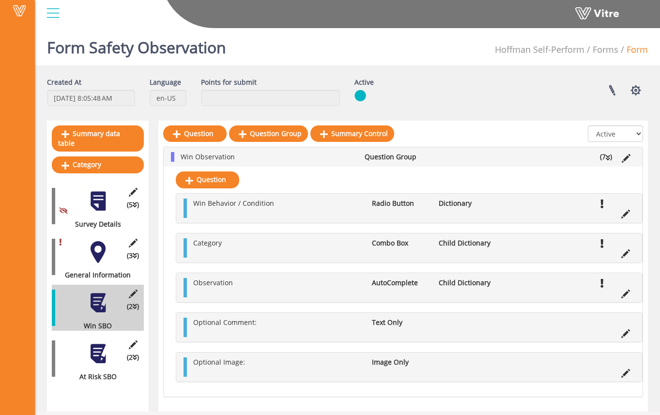
scroll to position [10, 0]
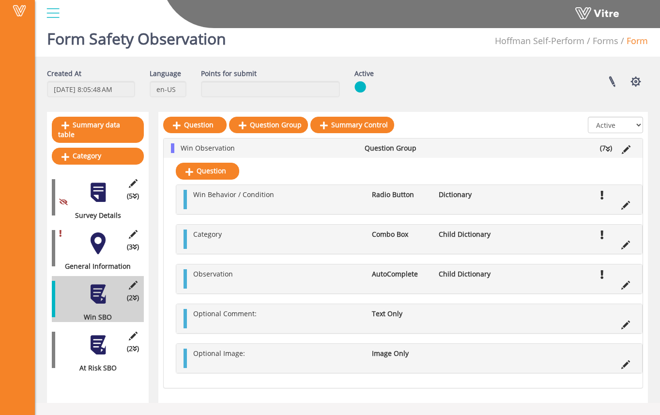
click at [132, 344] on span "(2 )" at bounding box center [133, 349] width 12 height 10
click at [133, 332] on icon at bounding box center [133, 336] width 12 height 9
click at [134, 343] on div "Edit Category (2 ) At Risk SBO" at bounding box center [98, 350] width 92 height 46
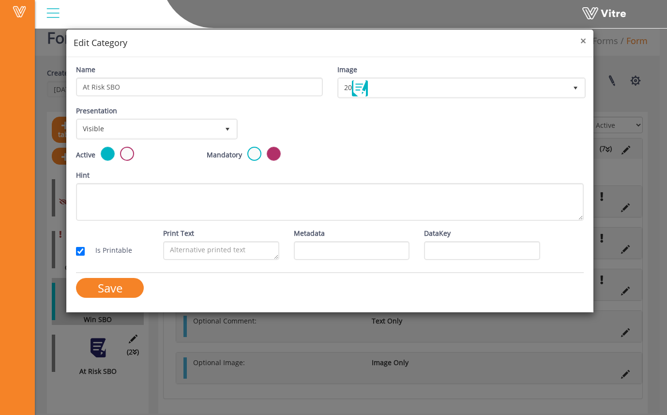
click at [585, 43] on span "×" at bounding box center [583, 41] width 6 height 14
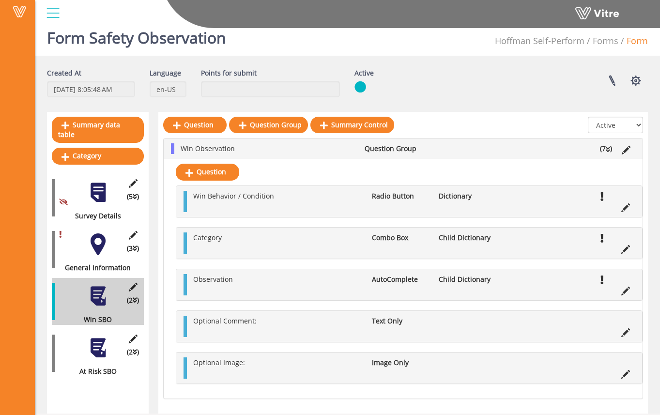
click at [139, 343] on div "(2 ) At Risk SBO" at bounding box center [98, 353] width 92 height 47
click at [129, 347] on span "(2 )" at bounding box center [133, 352] width 12 height 11
click at [133, 349] on icon at bounding box center [135, 352] width 4 height 7
click at [98, 342] on div at bounding box center [98, 348] width 22 height 22
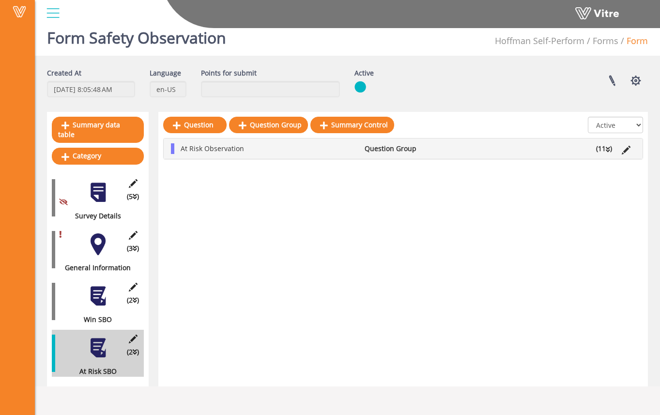
scroll to position [0, 0]
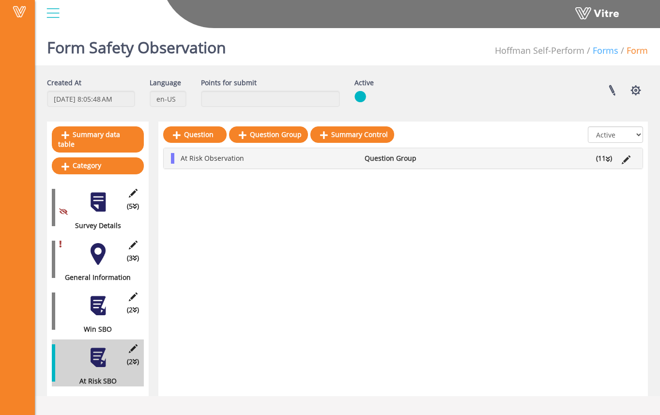
click at [600, 52] on link "Forms" at bounding box center [606, 51] width 26 height 12
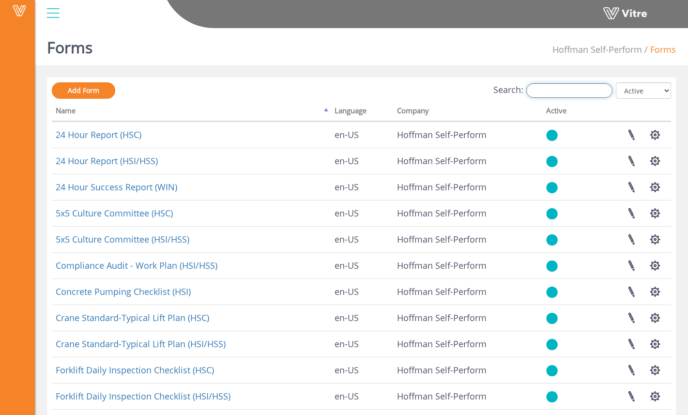
click at [587, 94] on input "Search:" at bounding box center [569, 90] width 86 height 15
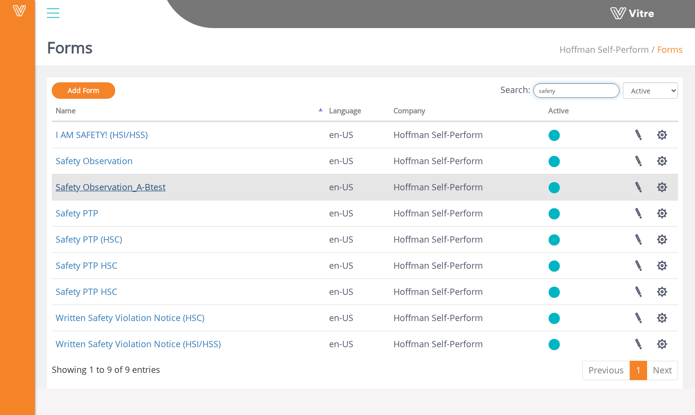
type input "safety"
click at [155, 186] on link "Safety Observation_A-Btest" at bounding box center [111, 187] width 110 height 12
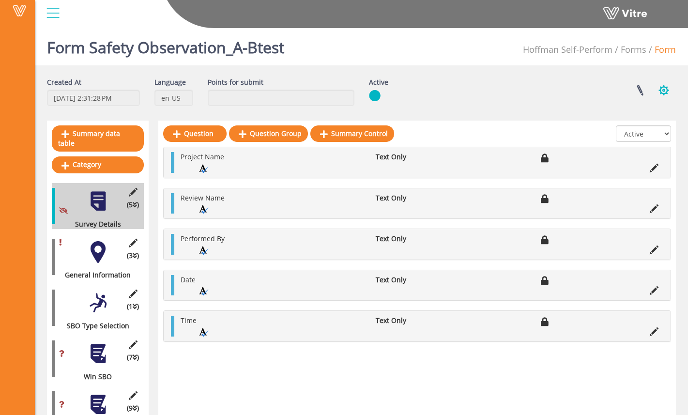
click at [670, 88] on button "button" at bounding box center [664, 90] width 24 height 26
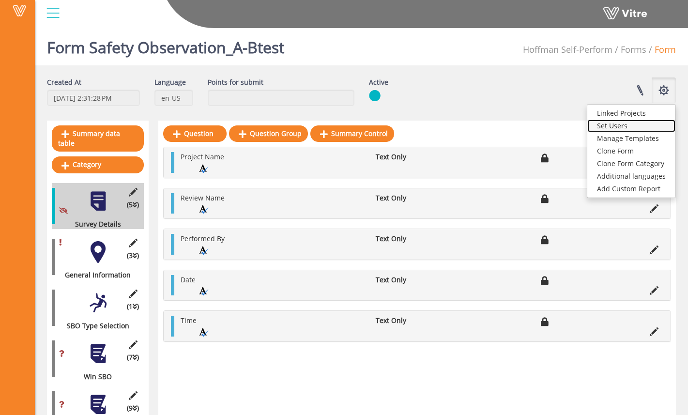
click at [640, 125] on link "Set Users" at bounding box center [631, 126] width 88 height 13
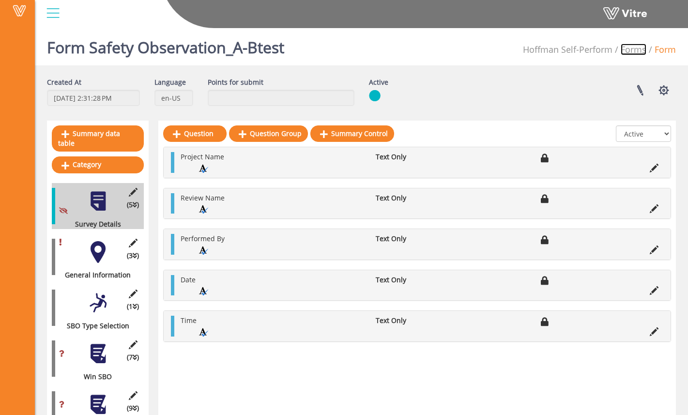
click at [634, 51] on link "Forms" at bounding box center [634, 50] width 26 height 12
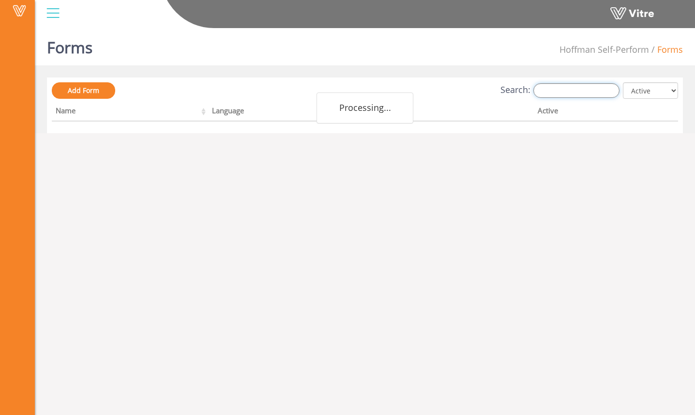
click at [578, 92] on input "Search:" at bounding box center [576, 90] width 86 height 15
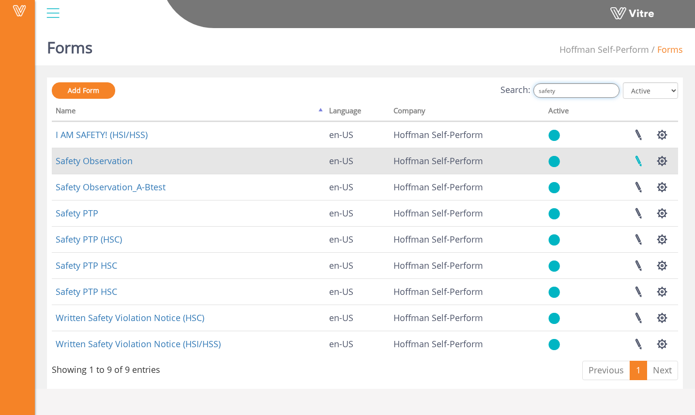
type input "safety"
click at [635, 159] on link at bounding box center [638, 161] width 24 height 26
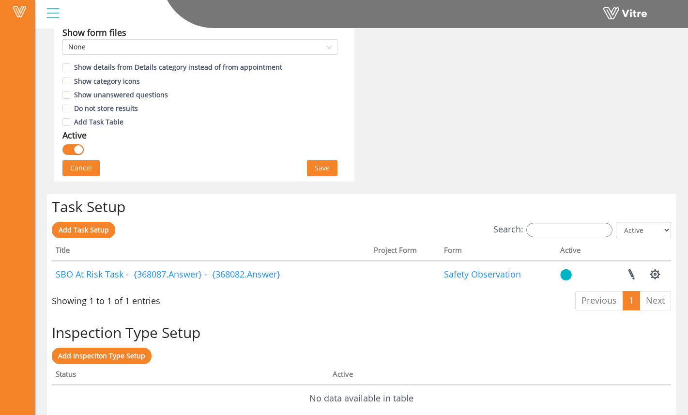
scroll to position [596, 0]
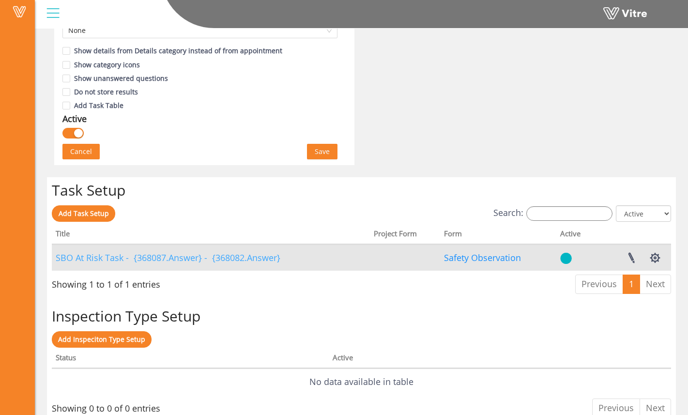
click at [237, 260] on link "SBO At Risk Task - {368087.Answer} - {368082.Answer}" at bounding box center [168, 258] width 225 height 12
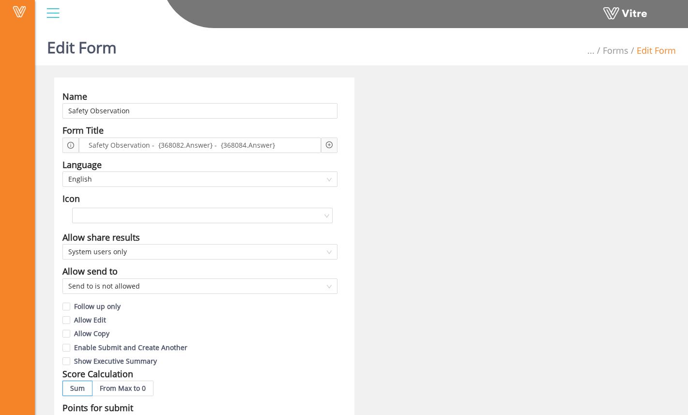
scroll to position [596, 0]
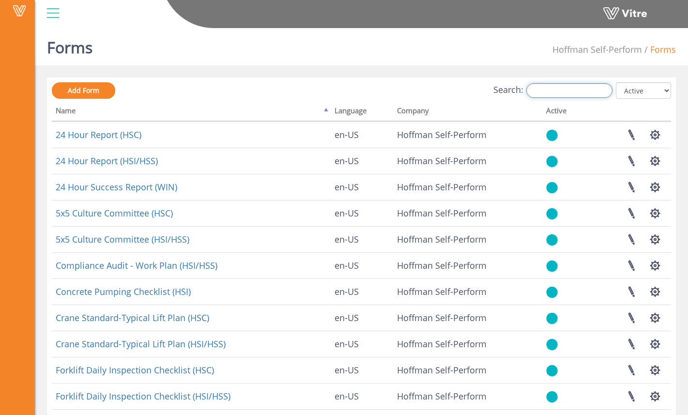
click at [568, 89] on input "Search:" at bounding box center [569, 90] width 86 height 15
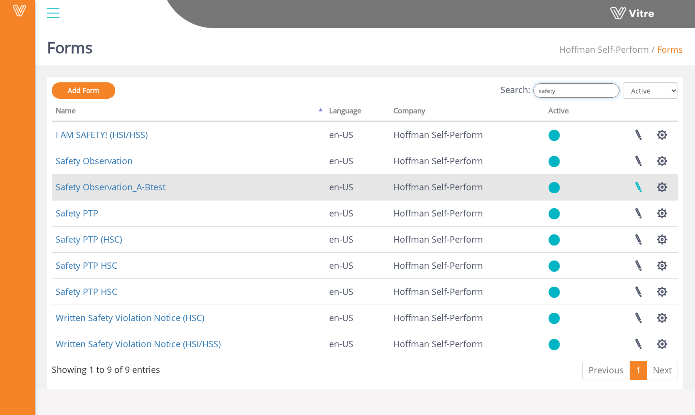
type input "safety"
click at [642, 187] on link at bounding box center [638, 187] width 24 height 26
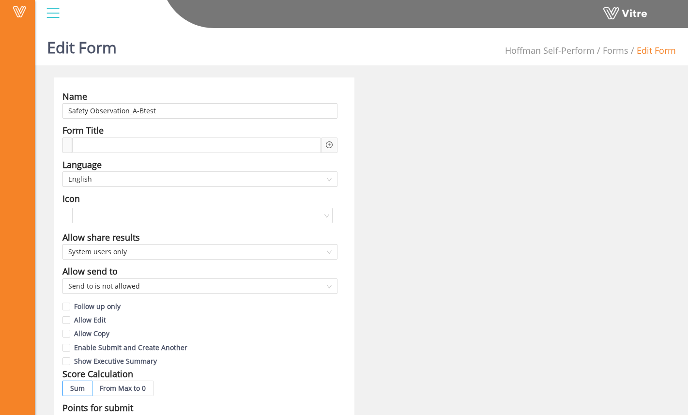
click at [330, 144] on icon "plus-circle" at bounding box center [329, 144] width 7 height 7
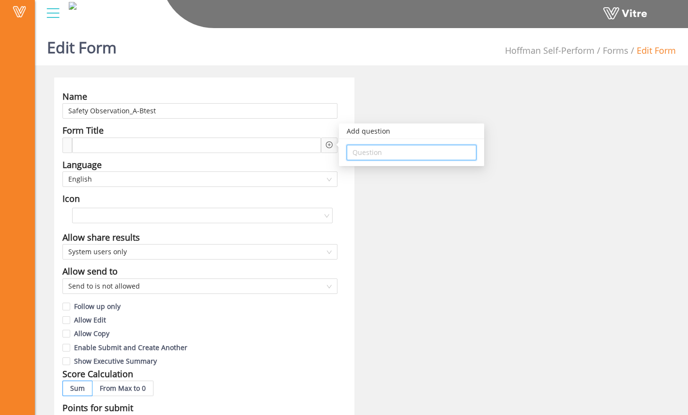
click at [367, 149] on input "search" at bounding box center [411, 152] width 118 height 15
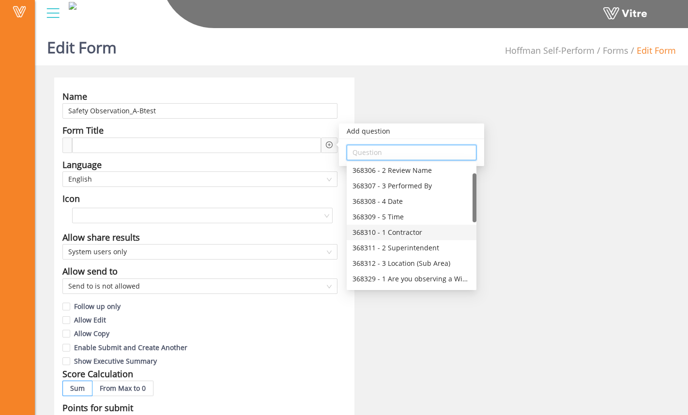
scroll to position [23, 0]
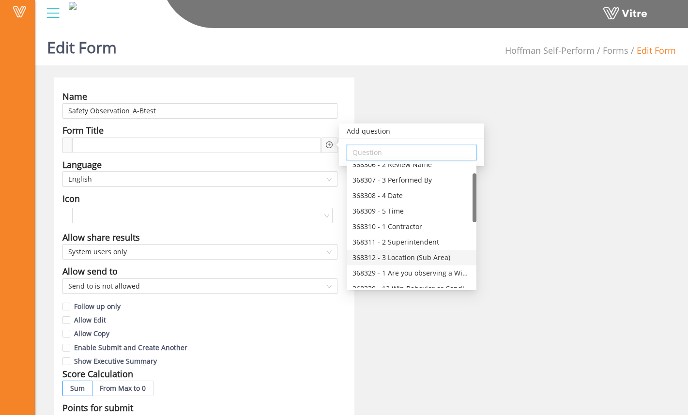
click at [426, 255] on div "368312 - 3 Location (Sub Area)" at bounding box center [411, 257] width 118 height 11
type input "368312 - 3 Location (Sub Area)"
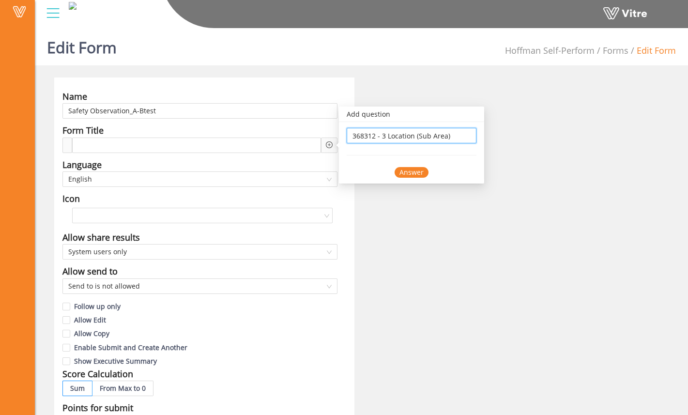
click at [408, 173] on div "Answer" at bounding box center [412, 172] width 34 height 11
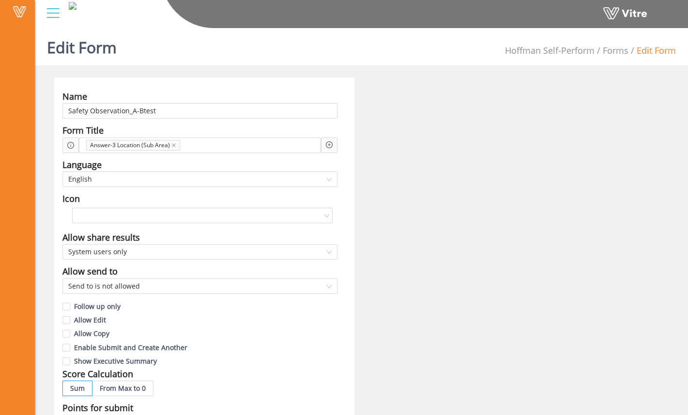
click at [327, 143] on icon "plus-circle" at bounding box center [329, 144] width 7 height 7
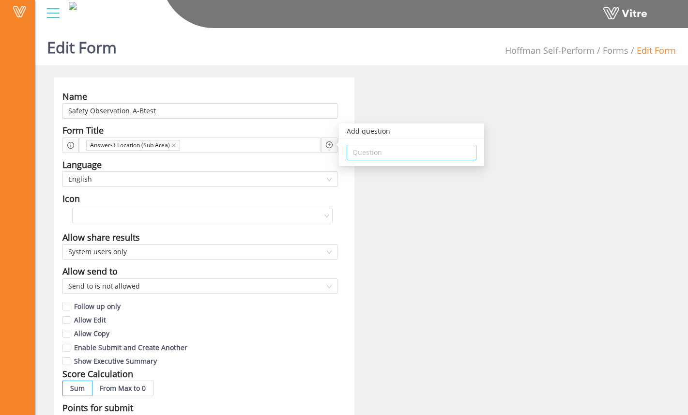
click at [391, 147] on input "search" at bounding box center [411, 152] width 118 height 15
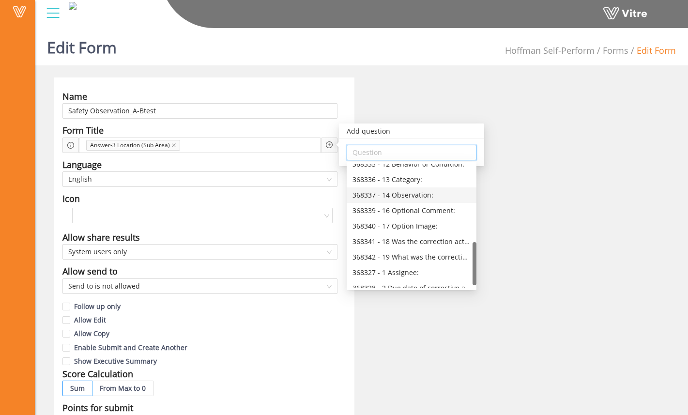
scroll to position [232, 0]
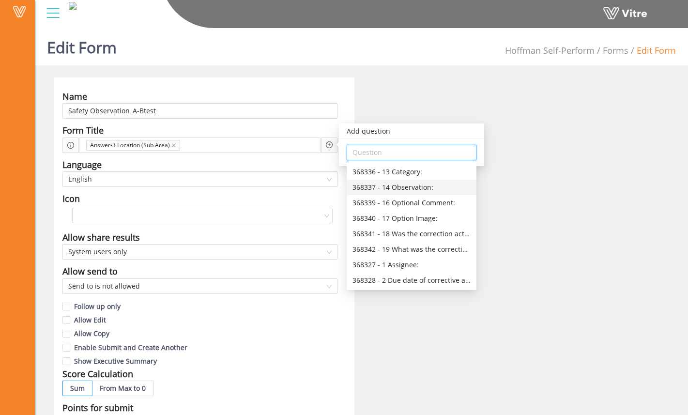
click at [433, 187] on div "368337 - 14 Observation:" at bounding box center [411, 187] width 118 height 11
type input "368337 - 14 Observation:"
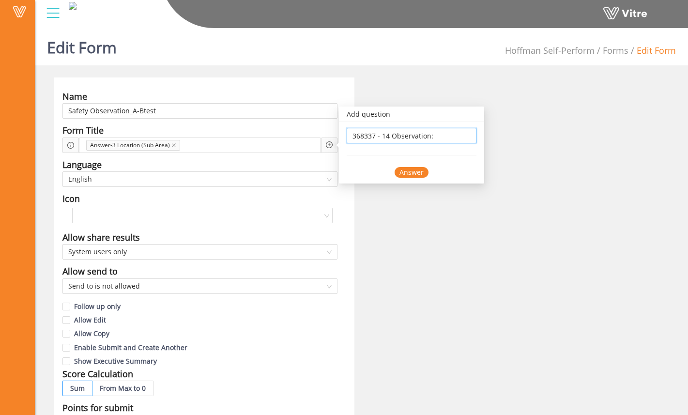
scroll to position [0, 0]
click at [420, 175] on div "Answer" at bounding box center [412, 172] width 34 height 11
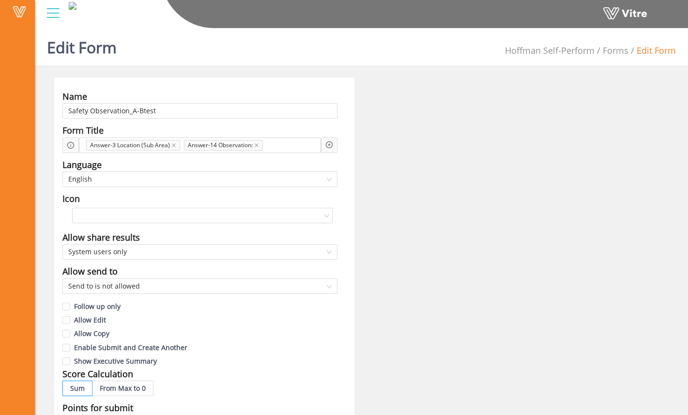
click at [330, 145] on icon "plus-circle" at bounding box center [329, 144] width 7 height 7
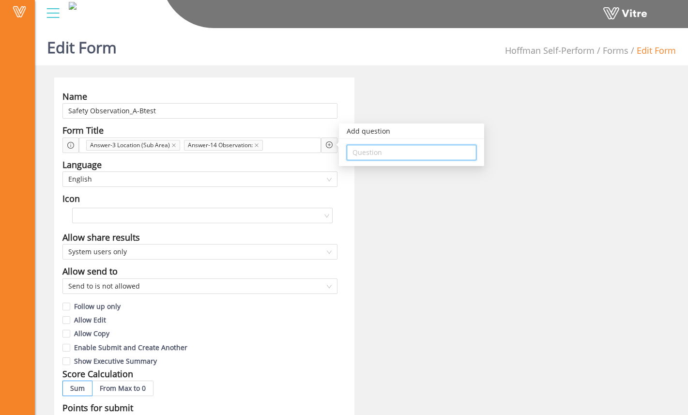
click at [370, 149] on input "search" at bounding box center [411, 152] width 118 height 15
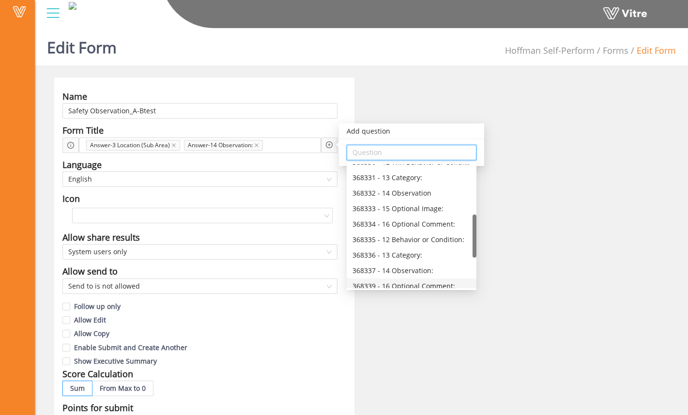
scroll to position [142, 0]
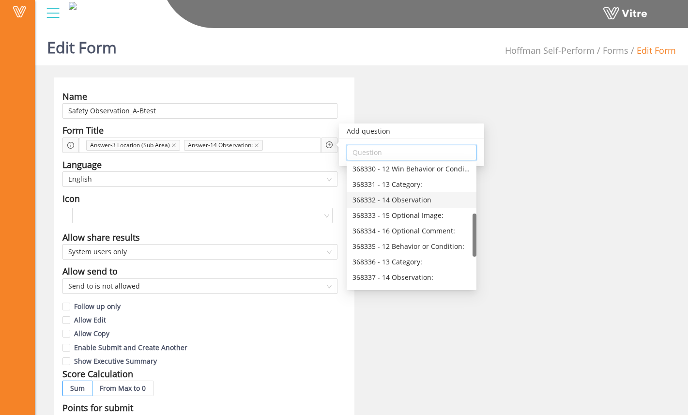
click at [422, 201] on div "368332 - 14 Observation" at bounding box center [411, 200] width 118 height 11
type input "368332 - 14 Observation"
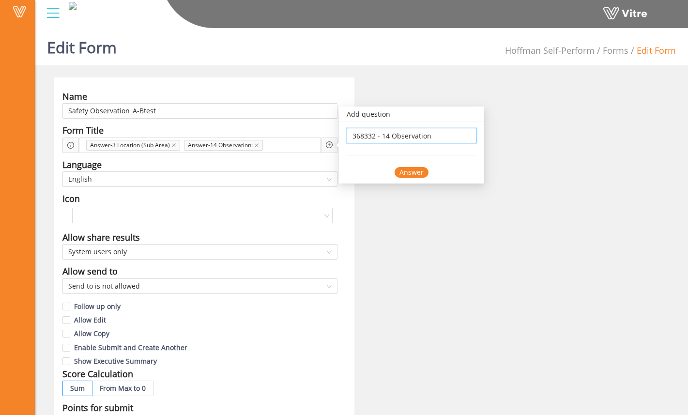
scroll to position [0, 0]
click at [416, 168] on div "Answer" at bounding box center [412, 172] width 34 height 11
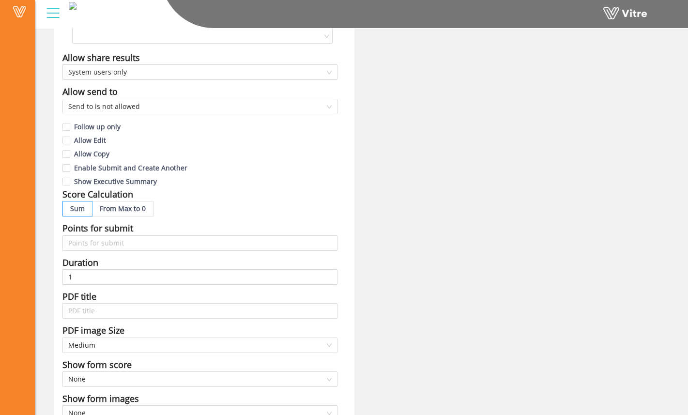
scroll to position [182, 0]
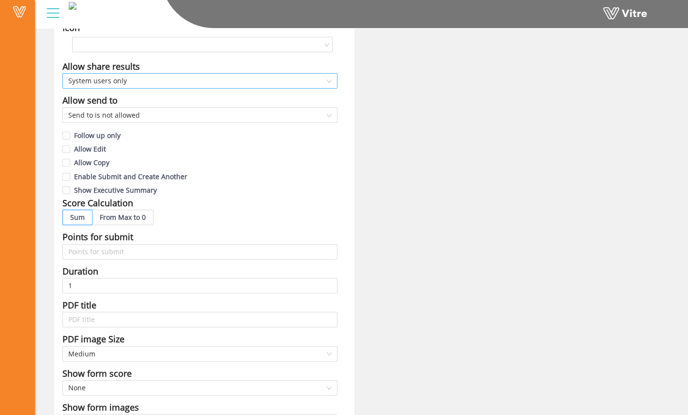
click at [244, 78] on span "System users only" at bounding box center [199, 81] width 263 height 15
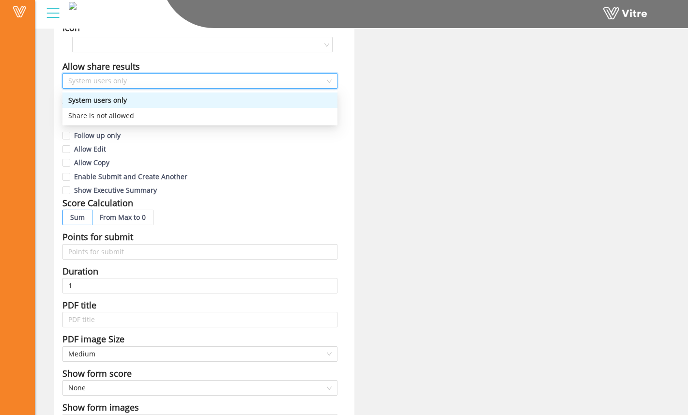
click at [244, 78] on span "System users only" at bounding box center [199, 81] width 263 height 15
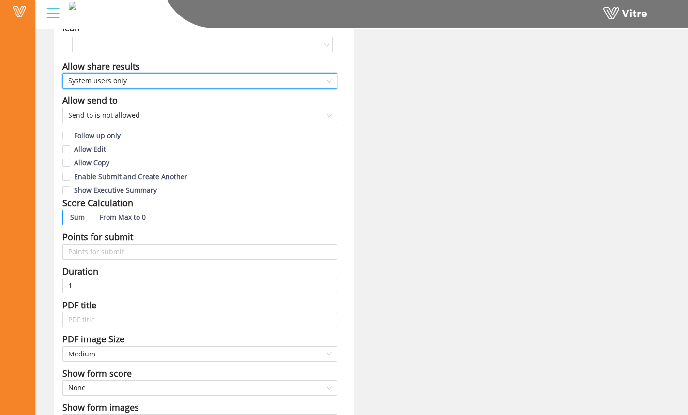
click at [396, 96] on div "Name Safety Observation_A-Btest Form Title Answer-3 Location (Sub Area) Answer-…" at bounding box center [361, 243] width 629 height 694
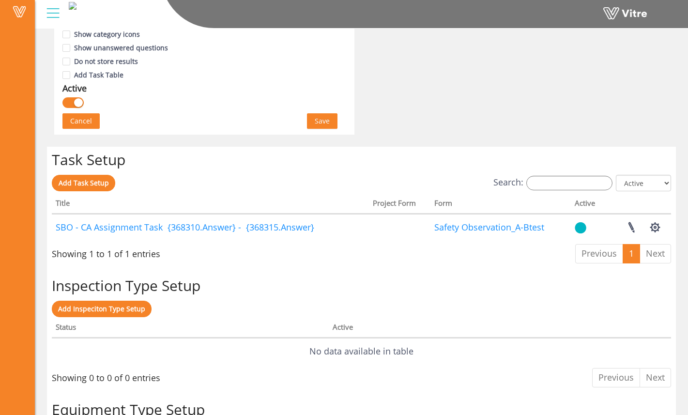
scroll to position [645, 0]
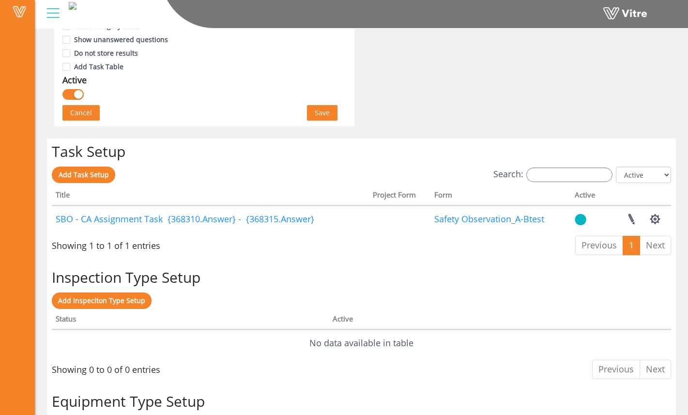
click at [325, 109] on span "Save" at bounding box center [322, 112] width 15 height 11
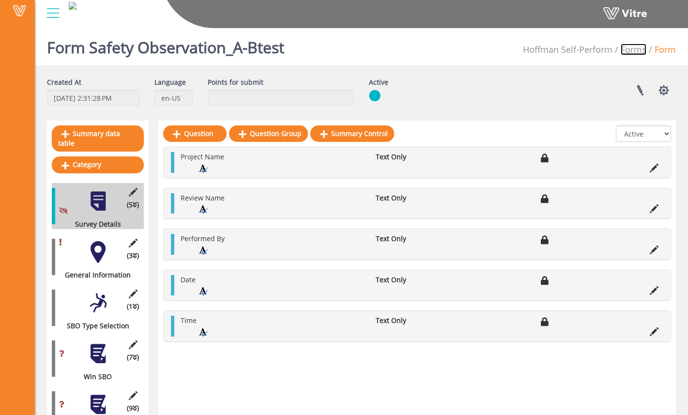
click at [639, 51] on link "Forms" at bounding box center [634, 50] width 26 height 12
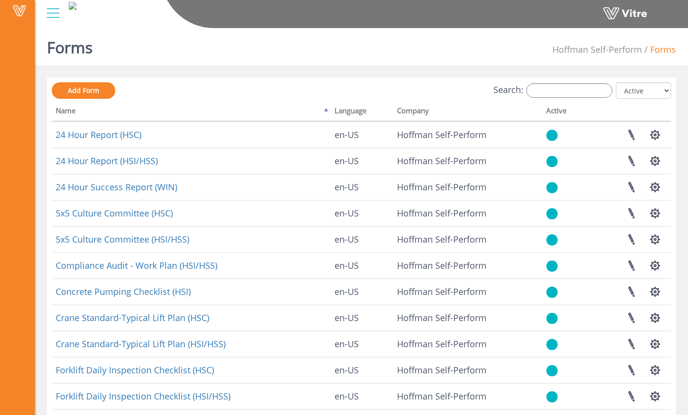
click at [609, 49] on span "Hoffman Self-Perform" at bounding box center [597, 50] width 90 height 12
click at [521, 48] on div "Forms [PERSON_NAME] Self-Perform Forms" at bounding box center [361, 44] width 653 height 41
click at [551, 98] on div "Search: All Active Not Active" at bounding box center [361, 91] width 619 height 18
click at [552, 89] on input "Search:" at bounding box center [569, 90] width 86 height 15
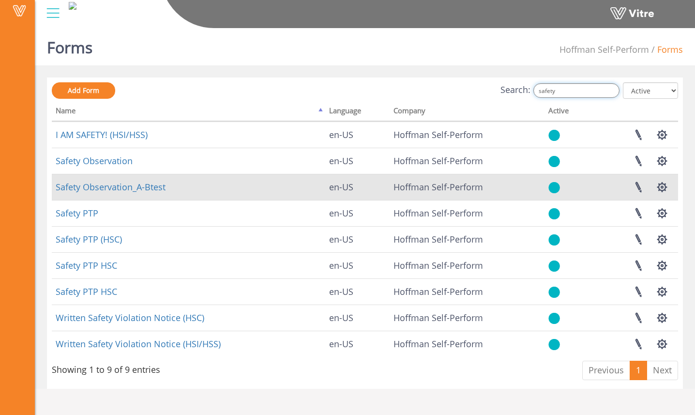
type input "safety"
drag, startPoint x: 198, startPoint y: 190, endPoint x: 52, endPoint y: 184, distance: 146.3
click at [52, 184] on td "Safety Observation_A-Btest" at bounding box center [189, 187] width 274 height 26
copy link "Safety Observation_A-Btest"
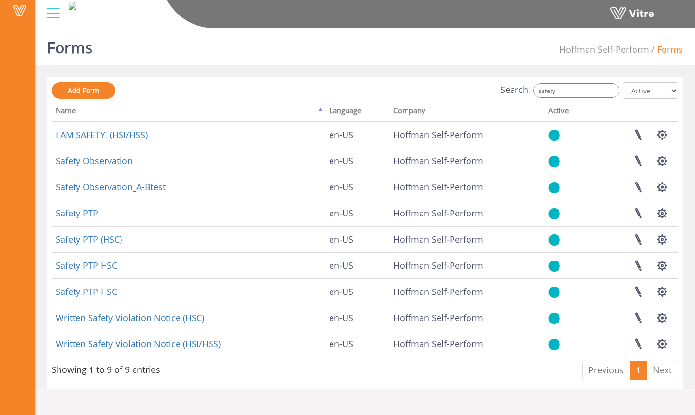
click at [276, 92] on div "Search: safety All Active Not Active" at bounding box center [365, 91] width 626 height 18
click at [503, 50] on div "Forms [PERSON_NAME] Self-Perform Forms" at bounding box center [365, 44] width 660 height 41
click at [53, 11] on div at bounding box center [53, 13] width 22 height 26
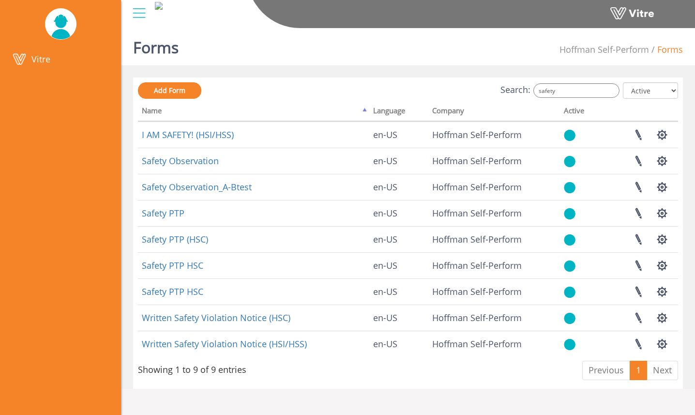
click at [605, 50] on span "Hoffman Self-Perform" at bounding box center [605, 50] width 90 height 12
click at [632, 48] on span "Hoffman Self-Perform" at bounding box center [605, 50] width 90 height 12
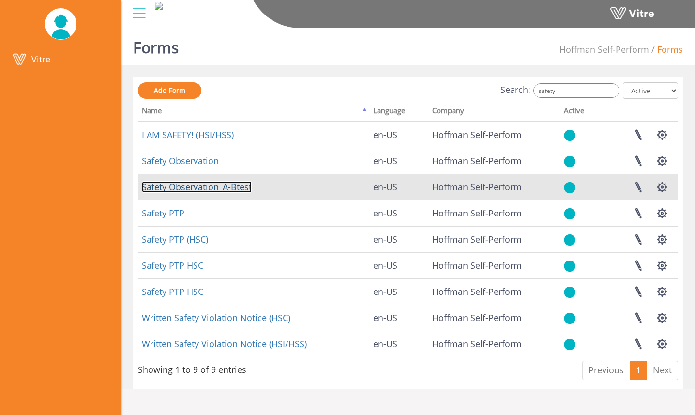
click at [215, 184] on link "Safety Observation_A-Btest" at bounding box center [197, 187] width 110 height 12
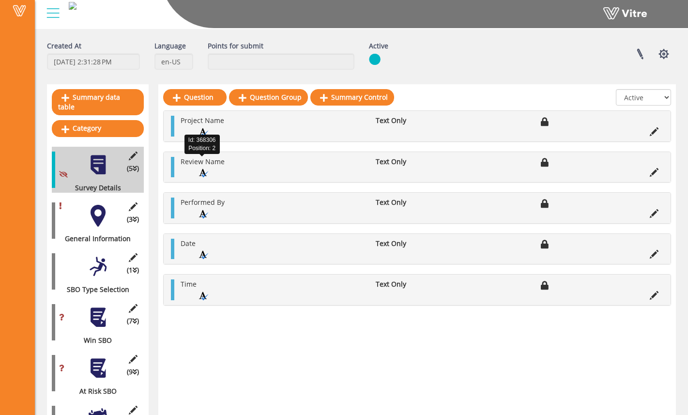
scroll to position [57, 0]
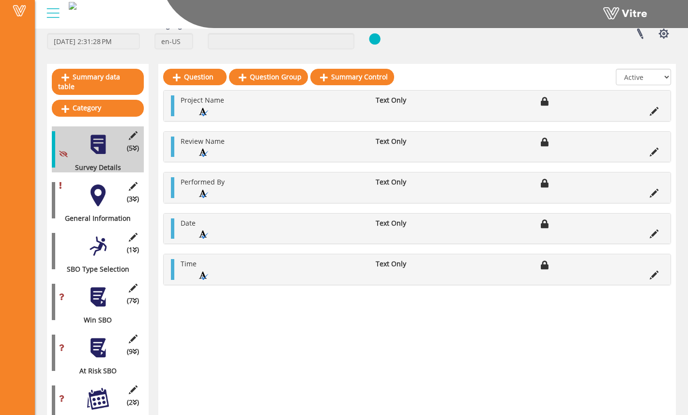
click at [97, 194] on div at bounding box center [98, 195] width 22 height 22
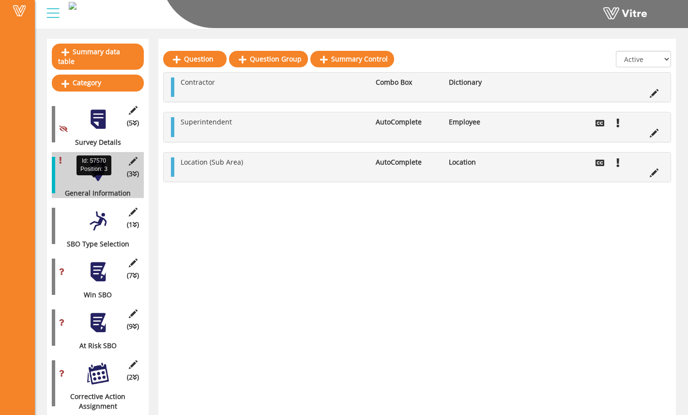
scroll to position [90, 0]
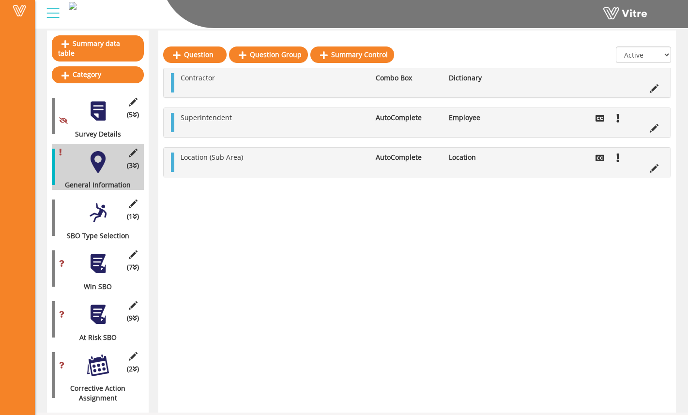
click at [99, 212] on div at bounding box center [98, 213] width 22 height 22
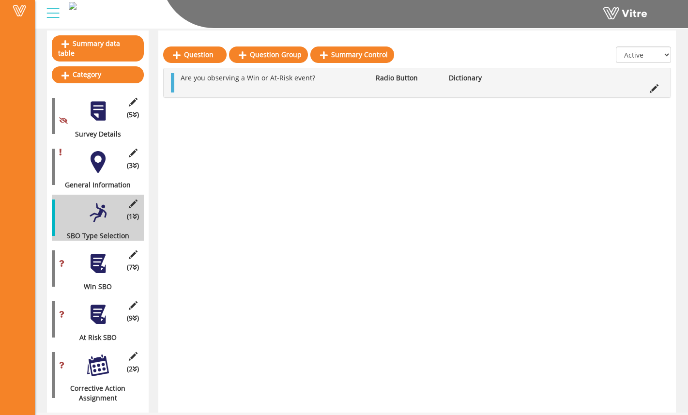
click at [98, 253] on div at bounding box center [98, 264] width 22 height 22
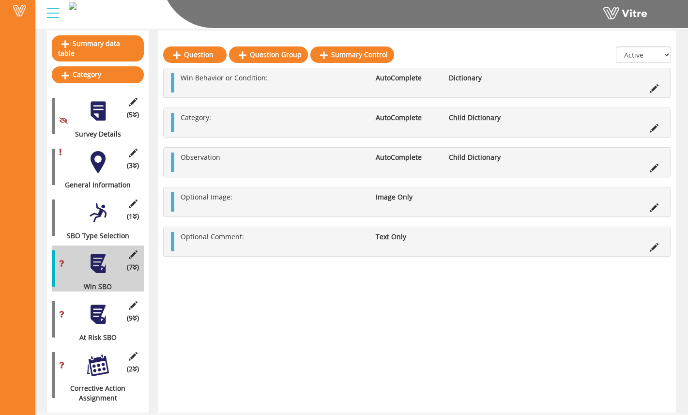
click at [103, 306] on div at bounding box center [98, 315] width 22 height 22
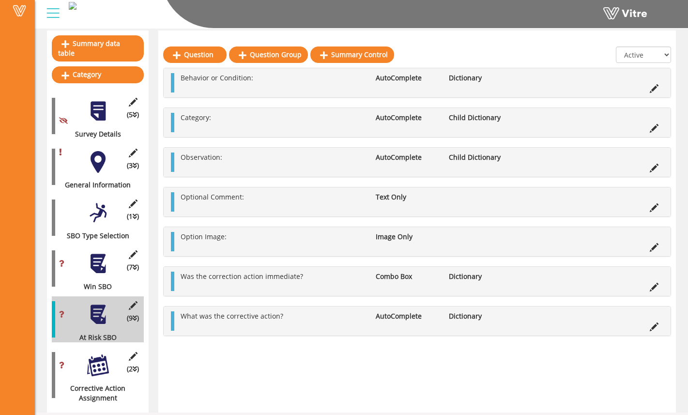
click at [105, 264] on div at bounding box center [98, 264] width 22 height 22
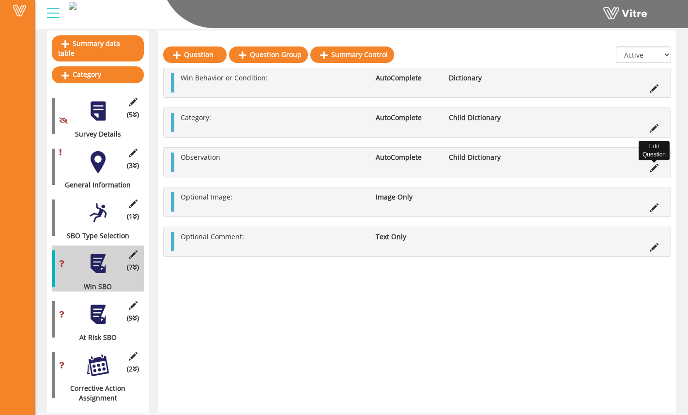
click at [654, 168] on icon at bounding box center [654, 168] width 9 height 9
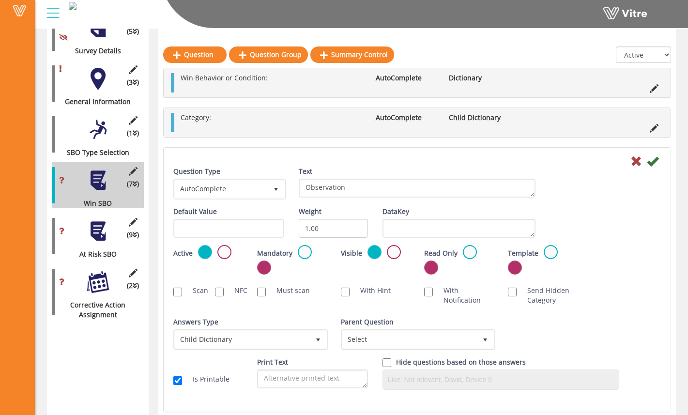
scroll to position [164, 0]
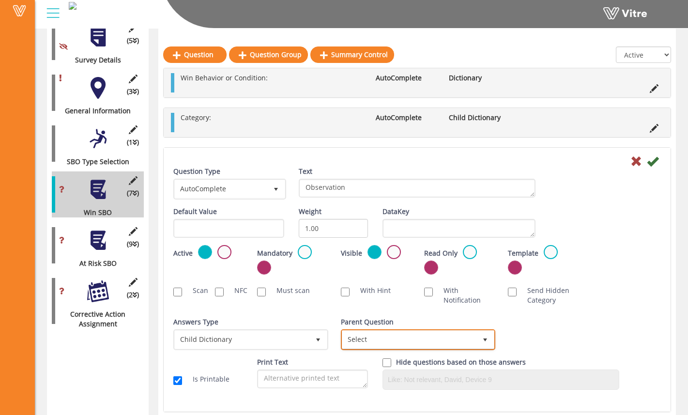
click at [426, 341] on span "Select" at bounding box center [409, 339] width 135 height 17
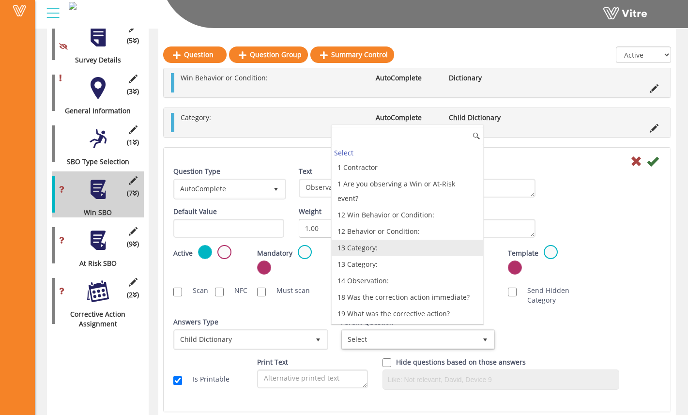
click at [412, 240] on li "13 Category:" at bounding box center [408, 248] width 152 height 16
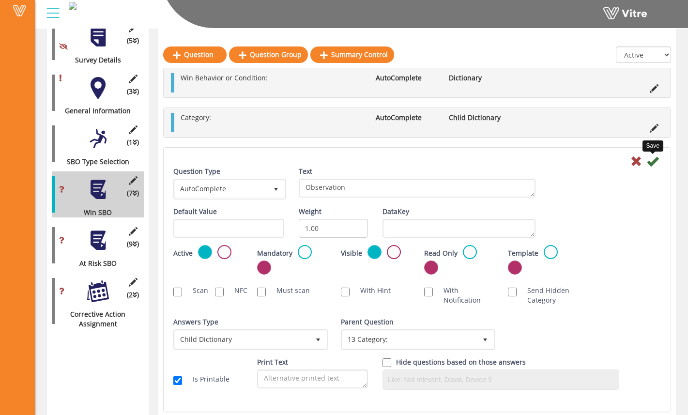
click at [653, 161] on icon at bounding box center [653, 161] width 12 height 12
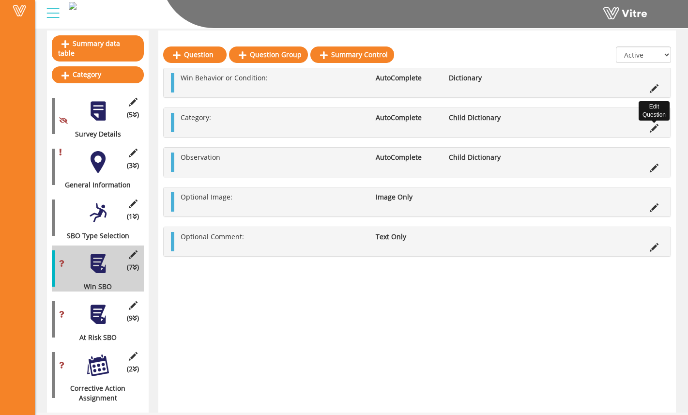
click at [648, 130] on li "Edit Question" at bounding box center [654, 127] width 18 height 10
click at [654, 128] on icon at bounding box center [654, 128] width 9 height 9
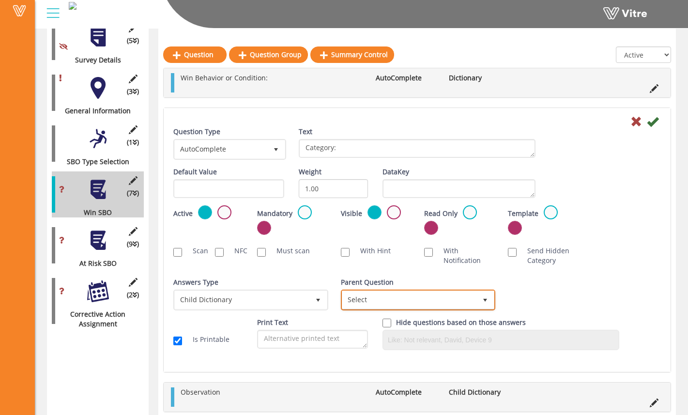
click at [478, 295] on span "select" at bounding box center [484, 299] width 17 height 17
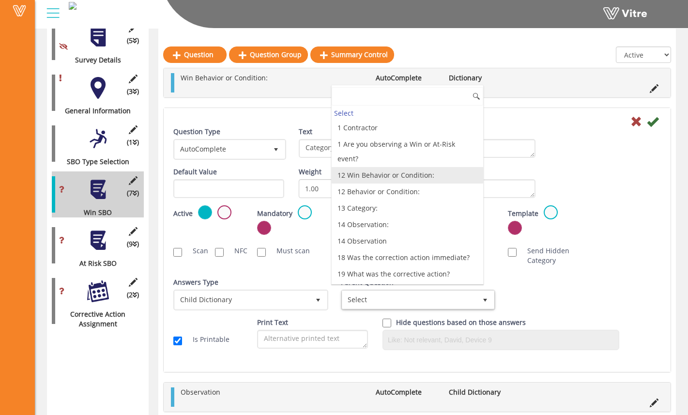
click at [409, 167] on li "12 Win Behavior or Condition:" at bounding box center [408, 175] width 152 height 16
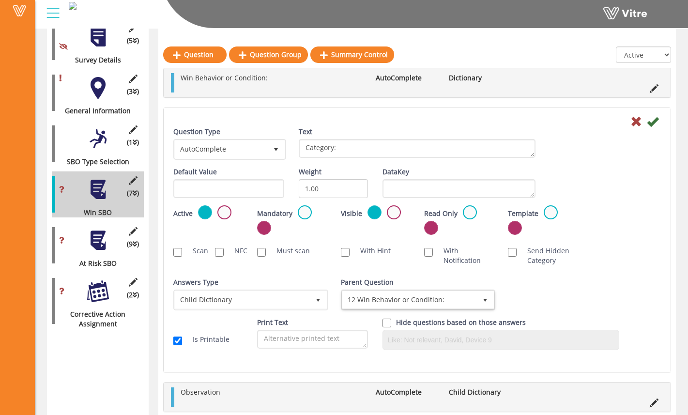
click at [635, 137] on div "Question Type AutoComplete 11 Text Category:" at bounding box center [417, 147] width 502 height 40
click at [654, 125] on icon at bounding box center [653, 122] width 12 height 12
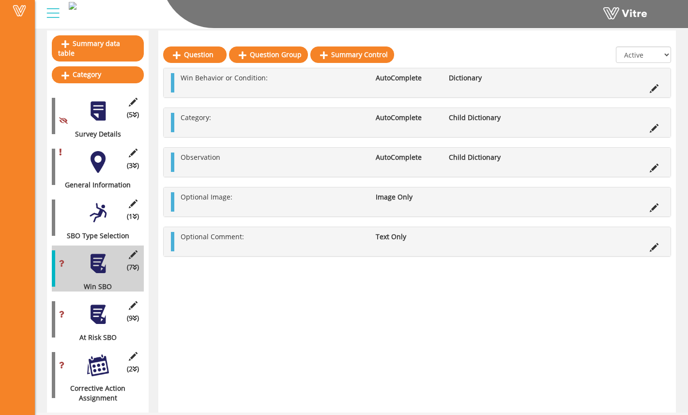
click at [100, 315] on div at bounding box center [98, 315] width 22 height 22
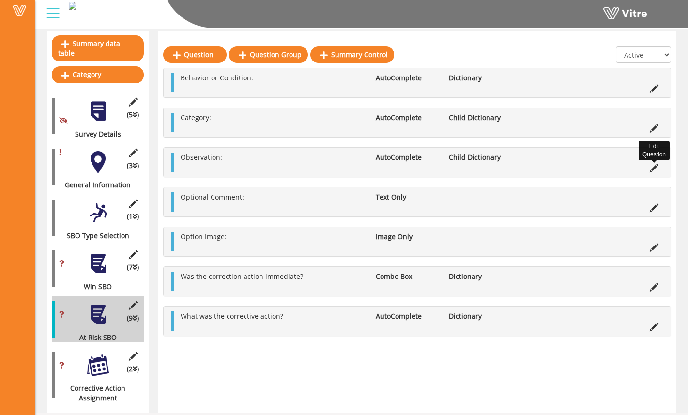
click at [656, 167] on icon at bounding box center [654, 168] width 9 height 9
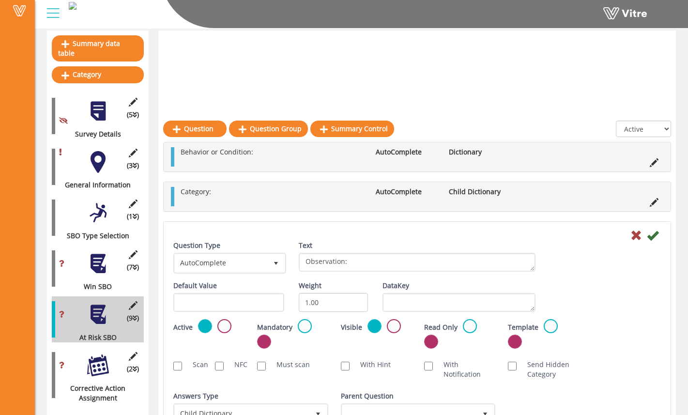
scroll to position [164, 0]
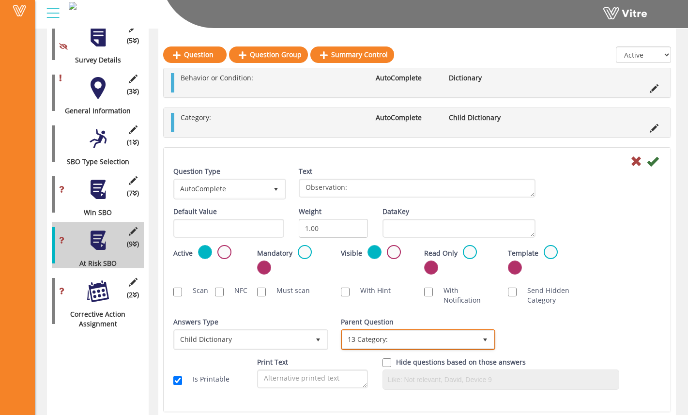
click at [405, 342] on span "13 Category:" at bounding box center [409, 339] width 135 height 17
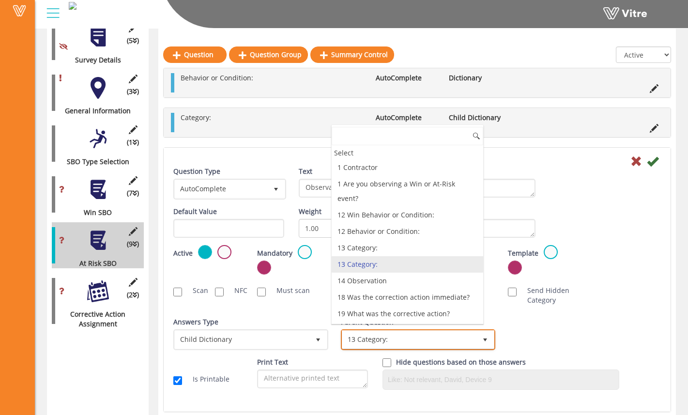
click at [405, 342] on span "13 Category:" at bounding box center [409, 339] width 135 height 17
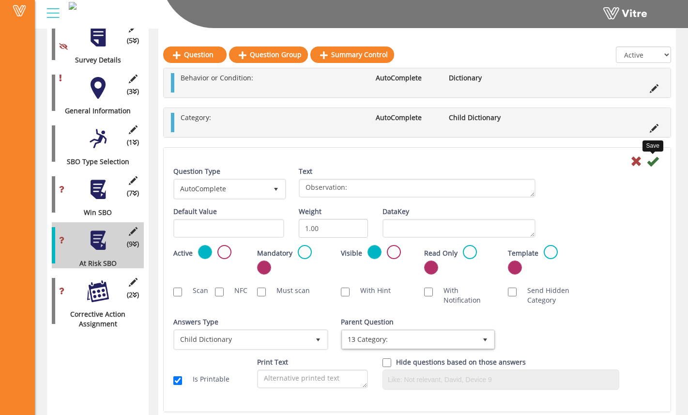
click at [652, 159] on icon at bounding box center [653, 161] width 12 height 12
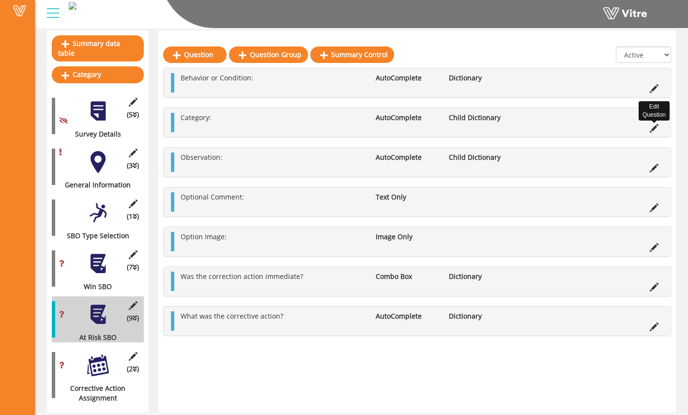
click at [658, 133] on icon at bounding box center [654, 128] width 9 height 9
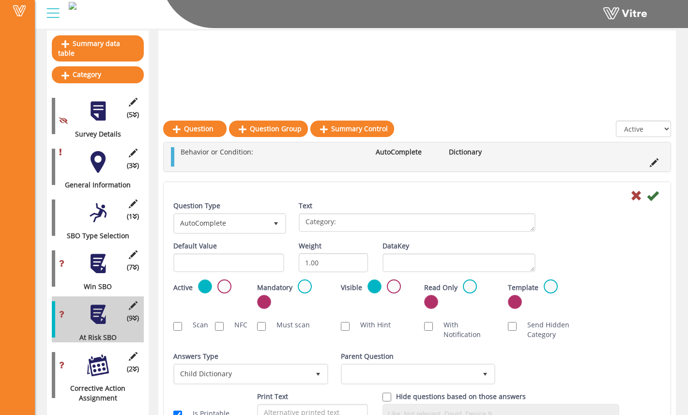
scroll to position [164, 0]
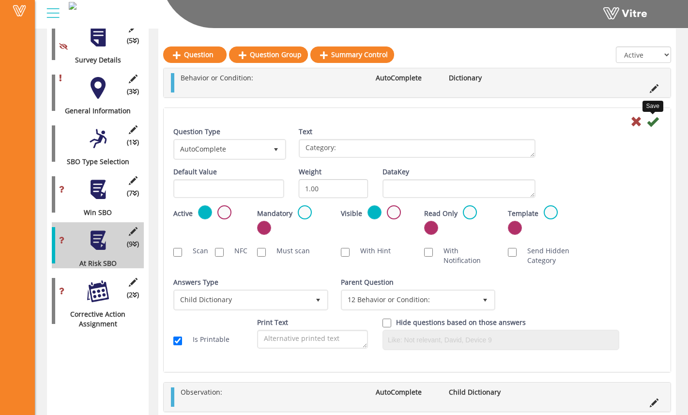
click at [655, 120] on icon at bounding box center [653, 122] width 12 height 12
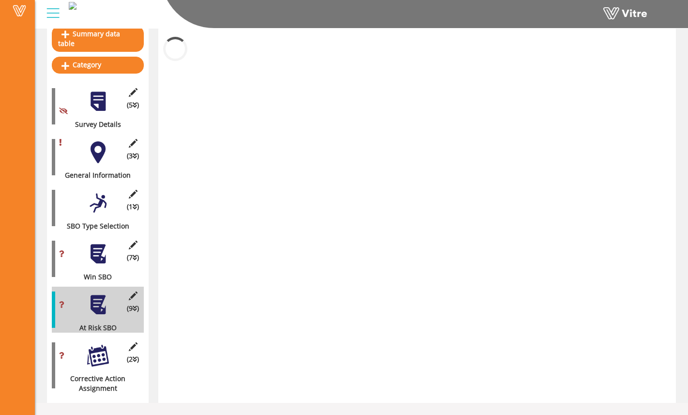
scroll to position [90, 0]
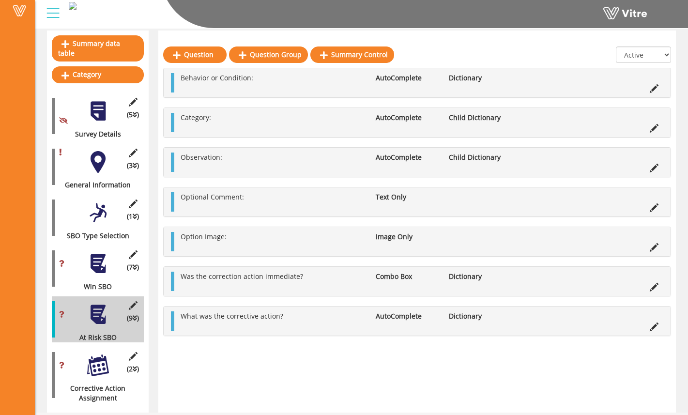
click at [100, 259] on div at bounding box center [98, 264] width 22 height 22
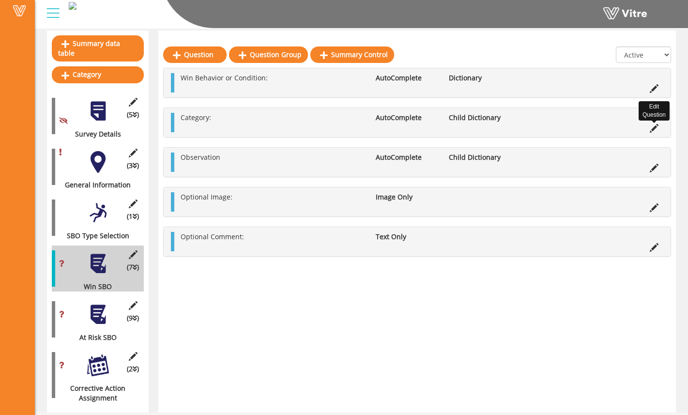
click at [654, 129] on icon at bounding box center [654, 128] width 9 height 9
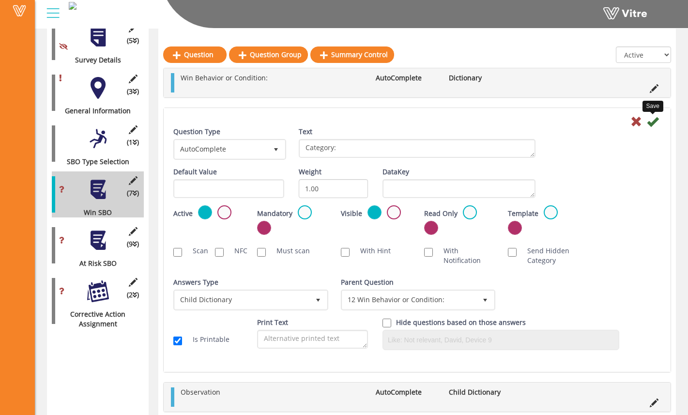
click at [653, 121] on icon at bounding box center [653, 122] width 12 height 12
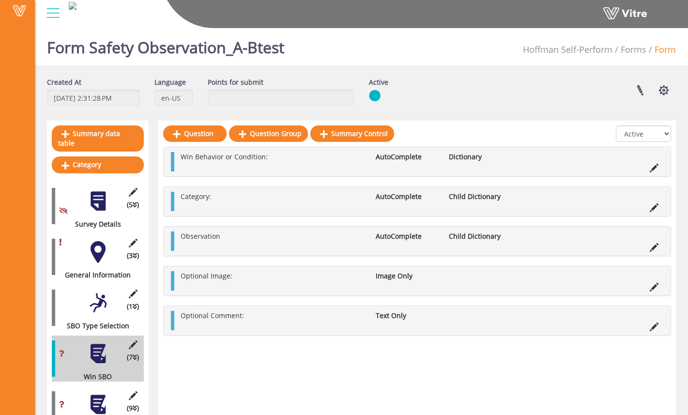
scroll to position [28, 0]
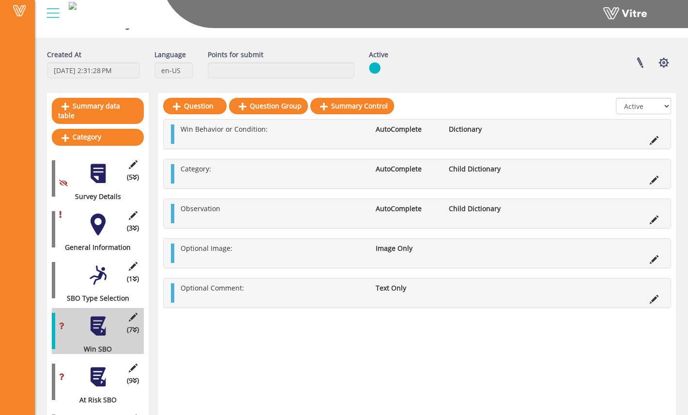
click at [101, 366] on div at bounding box center [98, 377] width 22 height 22
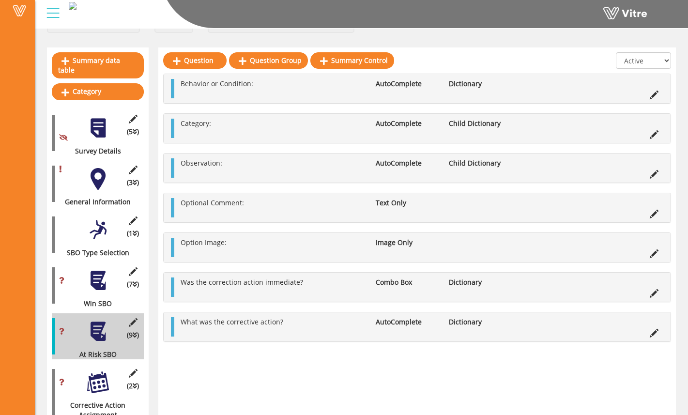
scroll to position [90, 0]
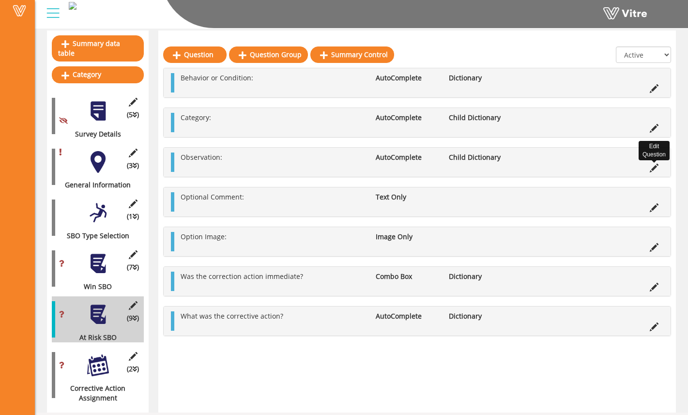
click at [654, 167] on icon at bounding box center [654, 168] width 9 height 9
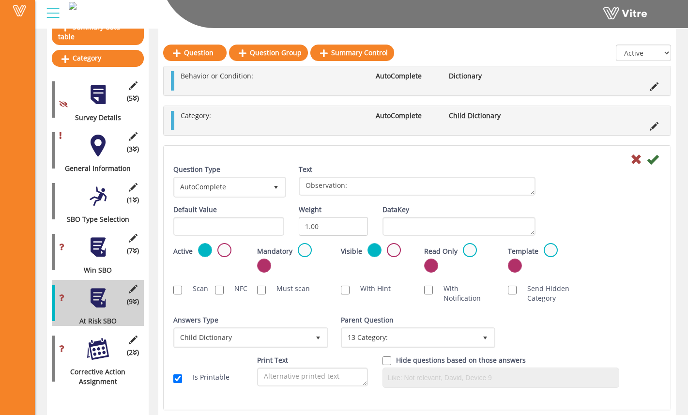
scroll to position [119, 0]
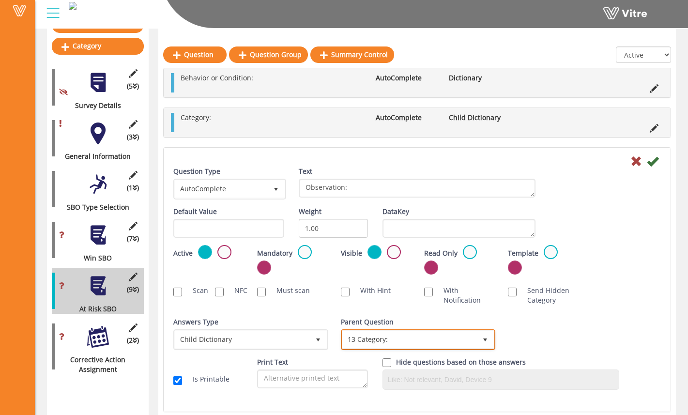
click at [490, 342] on span "select" at bounding box center [484, 339] width 17 height 17
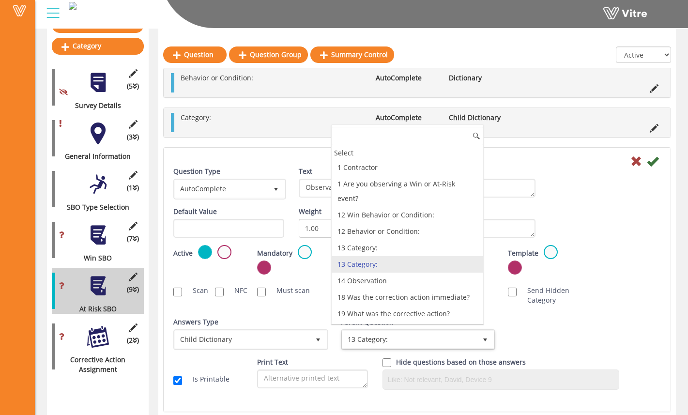
click at [443, 256] on li "13 Category:" at bounding box center [408, 264] width 152 height 16
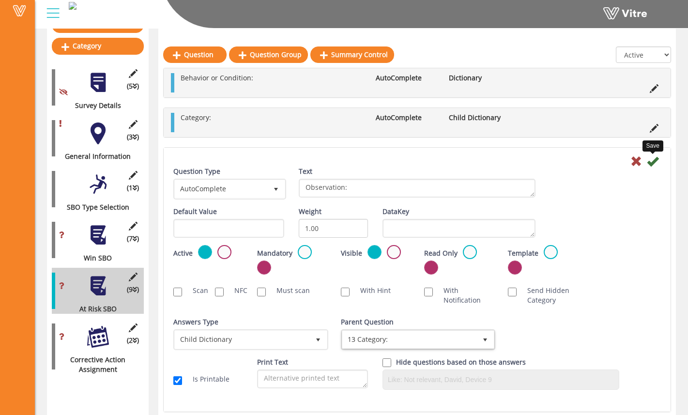
click at [654, 160] on icon at bounding box center [653, 161] width 12 height 12
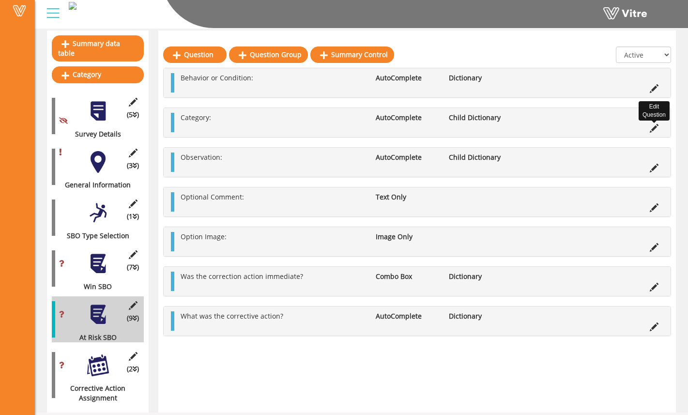
click at [654, 127] on icon at bounding box center [654, 128] width 9 height 9
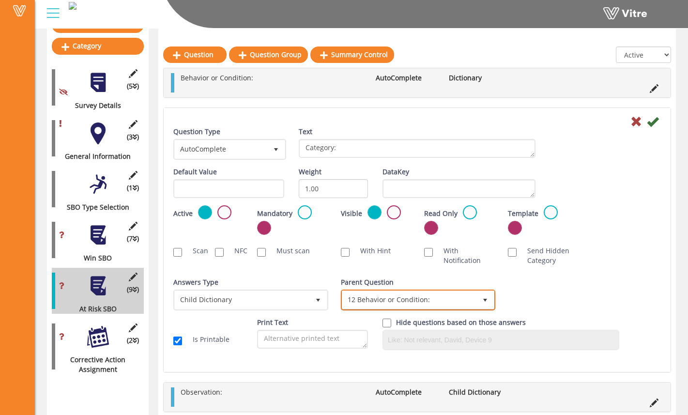
click at [471, 303] on span "12 Behavior or Condition:" at bounding box center [409, 299] width 135 height 17
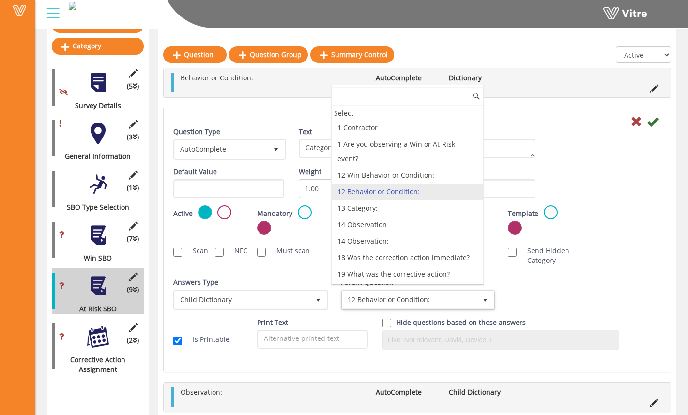
click at [454, 183] on li "12 Behavior or Condition:" at bounding box center [408, 191] width 152 height 16
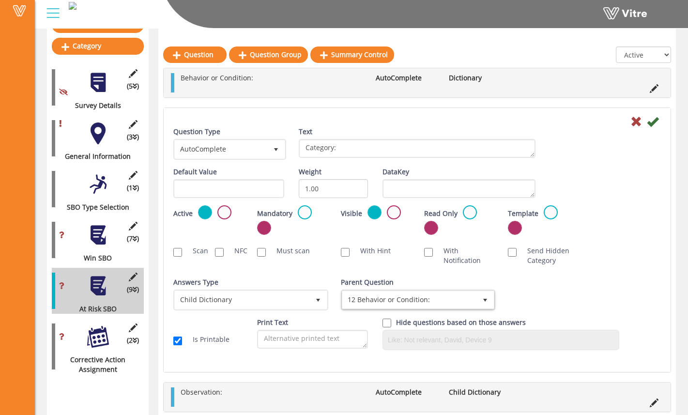
click at [652, 118] on icon at bounding box center [653, 122] width 12 height 12
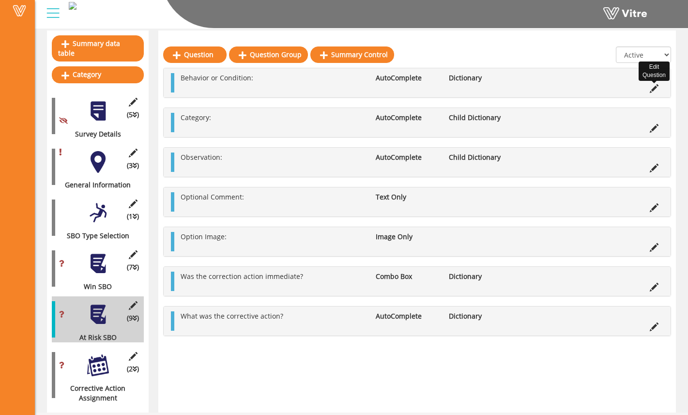
click at [654, 91] on icon at bounding box center [654, 88] width 9 height 9
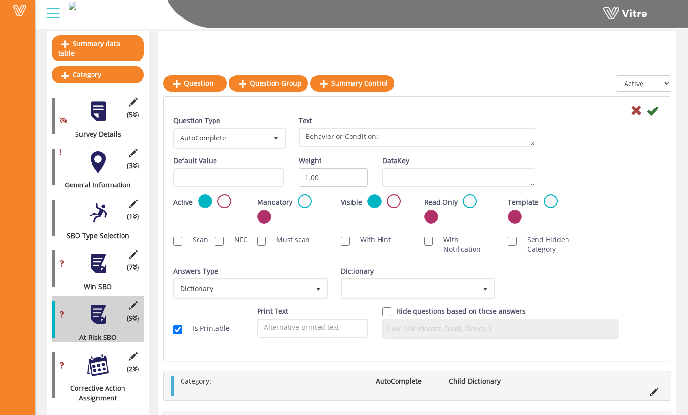
scroll to position [119, 0]
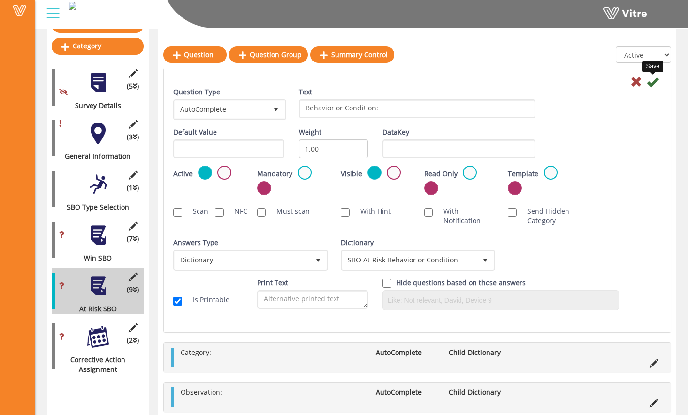
click at [652, 82] on icon at bounding box center [653, 82] width 12 height 12
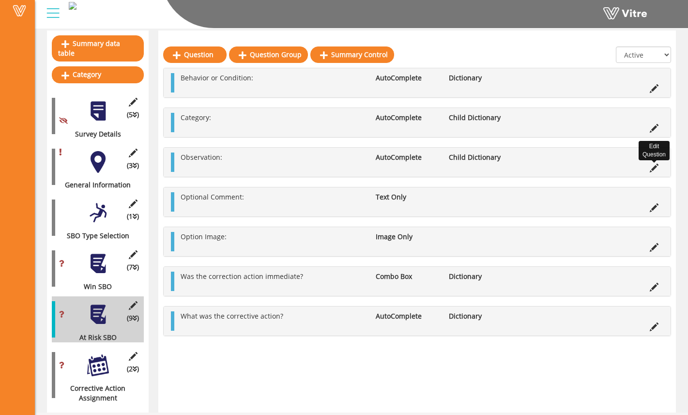
click at [652, 165] on icon at bounding box center [654, 168] width 9 height 9
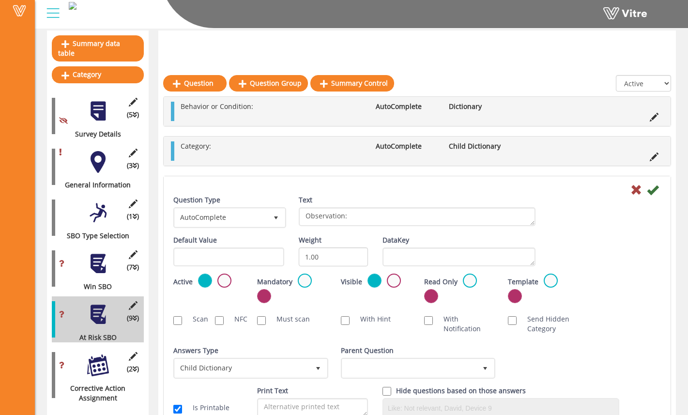
scroll to position [119, 0]
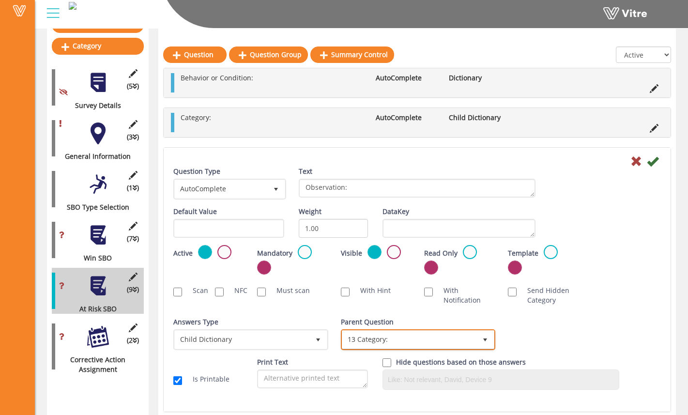
click at [403, 341] on span "13 Category:" at bounding box center [409, 339] width 135 height 17
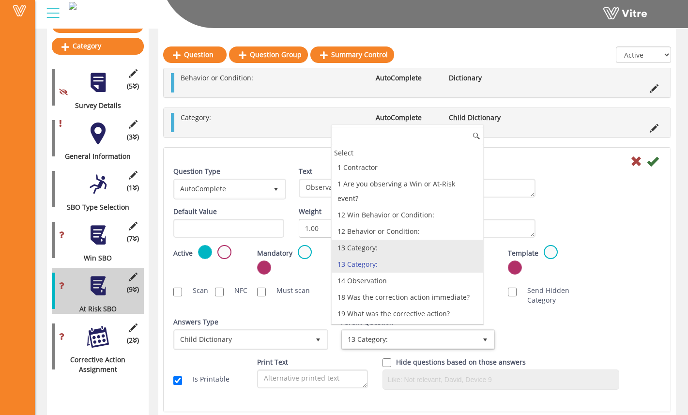
click at [382, 240] on li "13 Category:" at bounding box center [408, 248] width 152 height 16
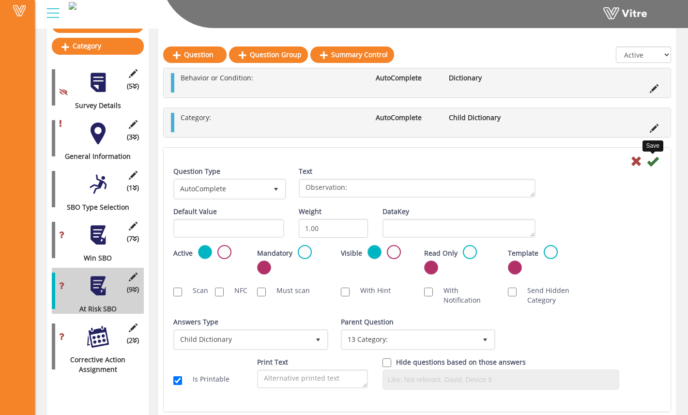
click at [655, 161] on icon at bounding box center [653, 161] width 12 height 12
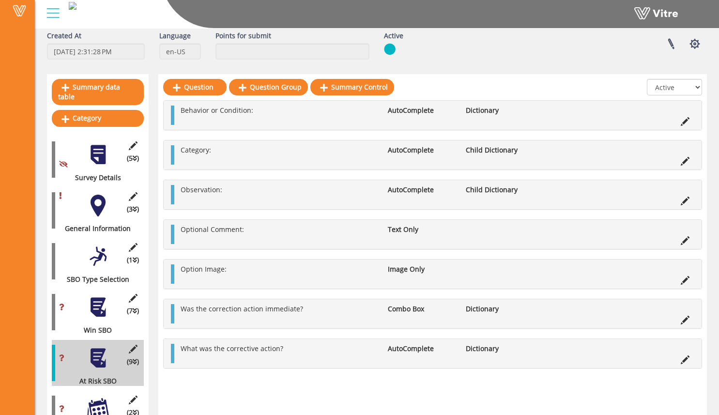
scroll to position [46, 0]
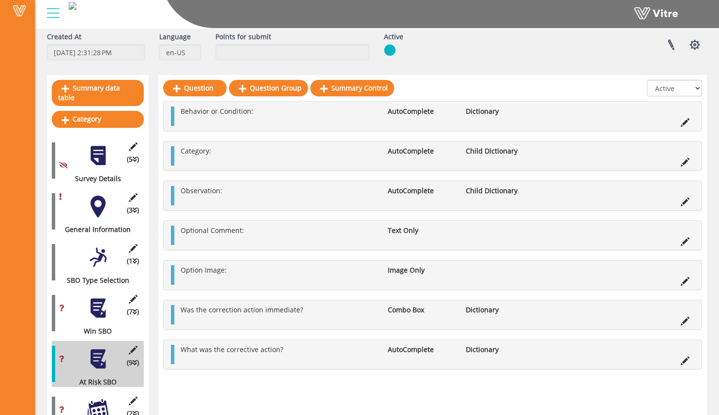
drag, startPoint x: 409, startPoint y: 84, endPoint x: 462, endPoint y: 96, distance: 55.0
click at [462, 96] on div at bounding box center [432, 90] width 539 height 21
click at [151, 87] on div "Summary data table Category (5 ) Survey Details (1 ) Audit (3 ) General Informa…" at bounding box center [377, 266] width 660 height 382
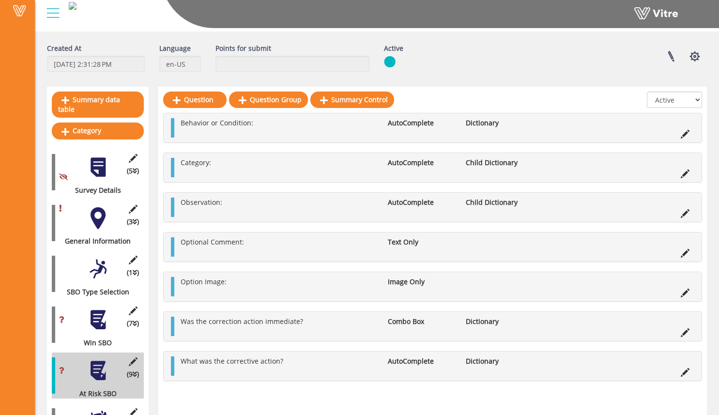
scroll to position [38, 0]
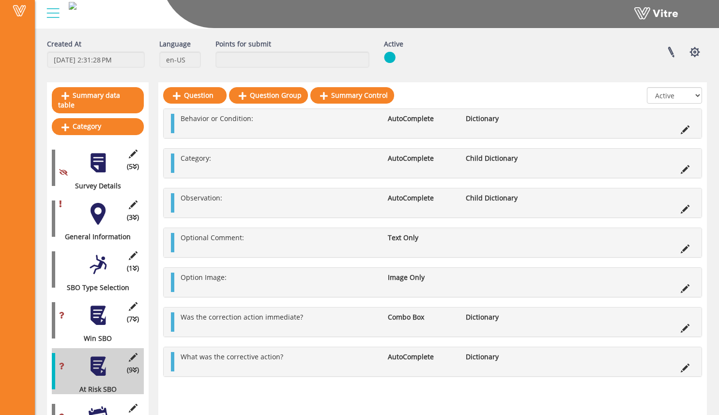
click at [153, 73] on div "Language en-US" at bounding box center [180, 57] width 56 height 36
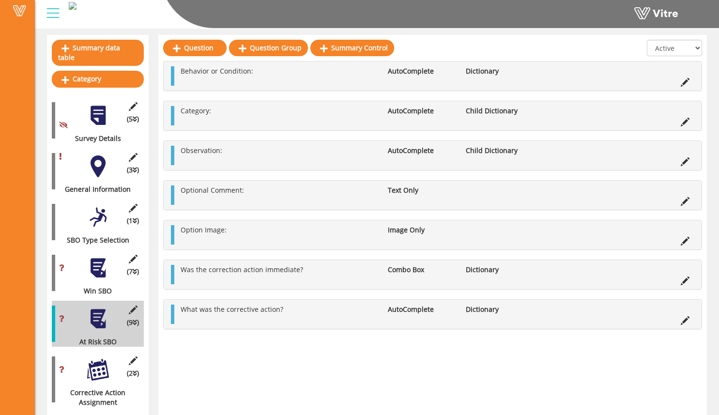
scroll to position [90, 0]
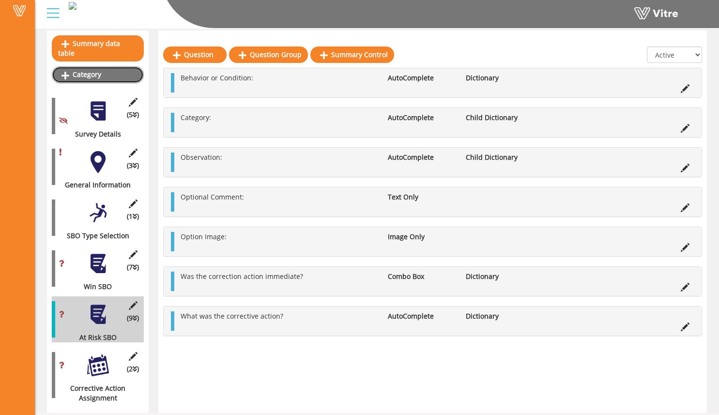
click at [132, 66] on link "Category" at bounding box center [98, 74] width 92 height 16
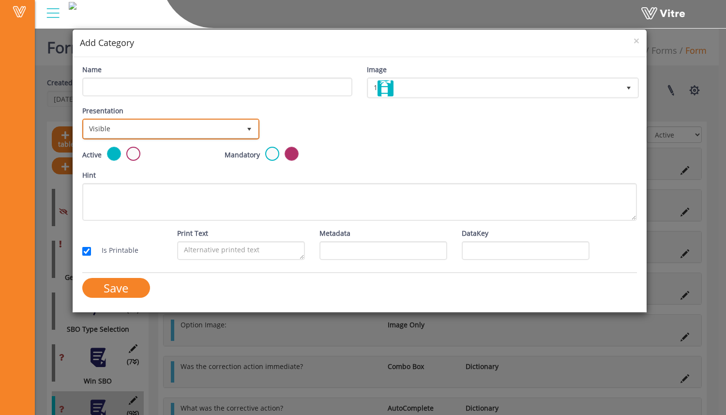
click at [212, 130] on span "Visible" at bounding box center [162, 128] width 157 height 17
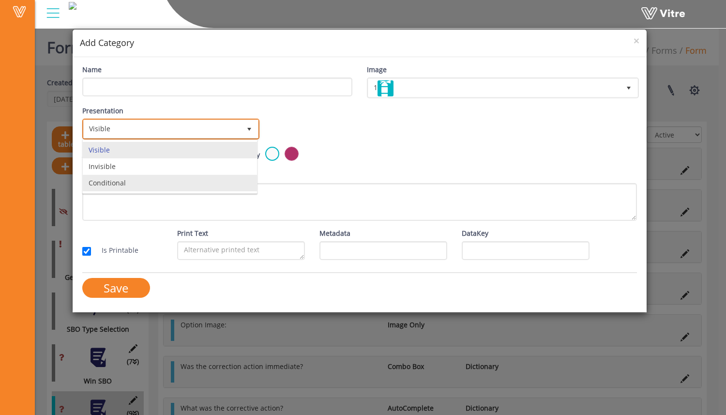
click at [203, 175] on li "Conditional" at bounding box center [170, 183] width 174 height 16
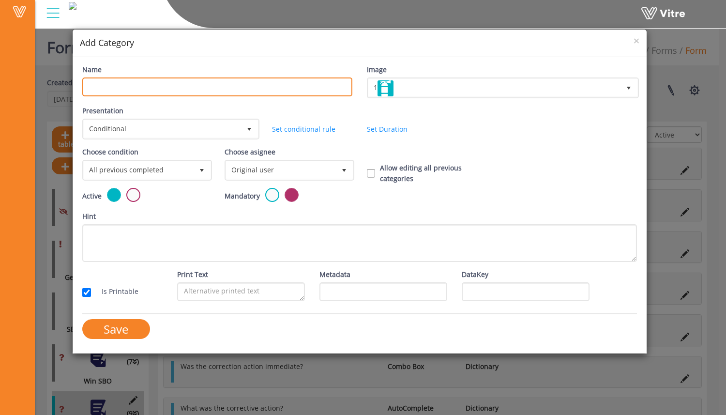
click at [199, 90] on input "Name" at bounding box center [217, 86] width 270 height 19
type input "cdd"
click at [240, 110] on div "Presentation Conditional 5" at bounding box center [169, 123] width 175 height 34
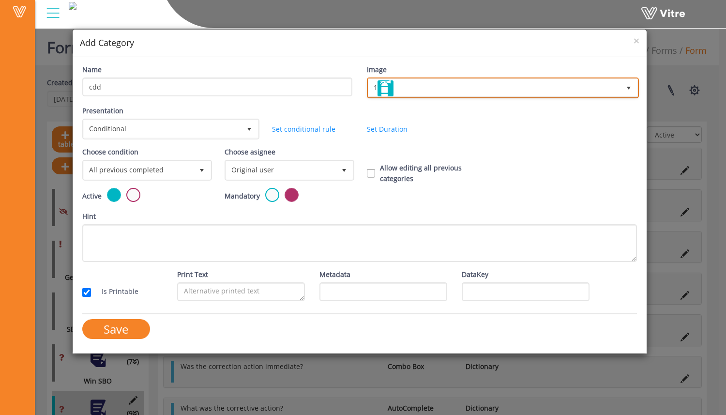
click at [441, 86] on span "1" at bounding box center [494, 87] width 252 height 17
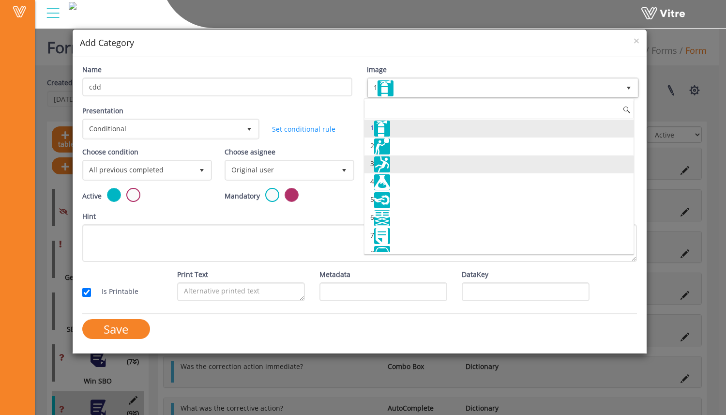
click at [425, 167] on li "3" at bounding box center [499, 164] width 269 height 18
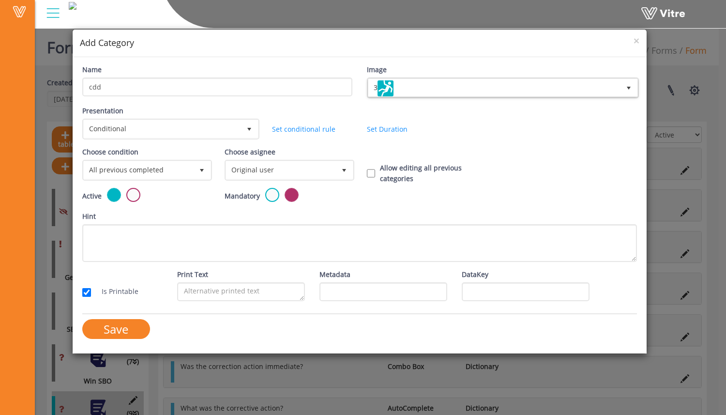
click at [276, 222] on div "Hint" at bounding box center [359, 236] width 555 height 51
click at [184, 131] on span "Conditional" at bounding box center [162, 128] width 157 height 17
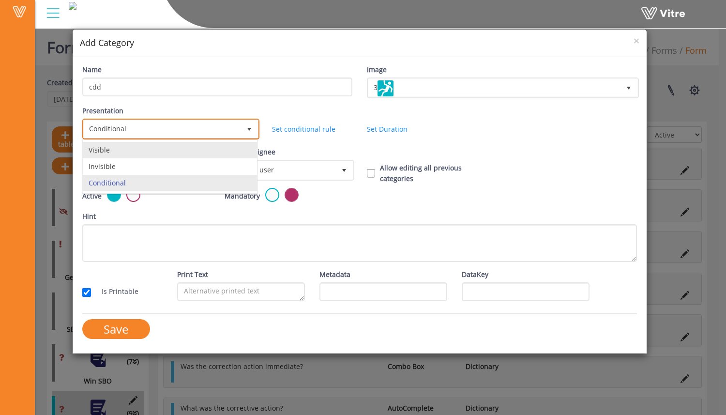
click at [181, 148] on li "Visible" at bounding box center [170, 150] width 174 height 16
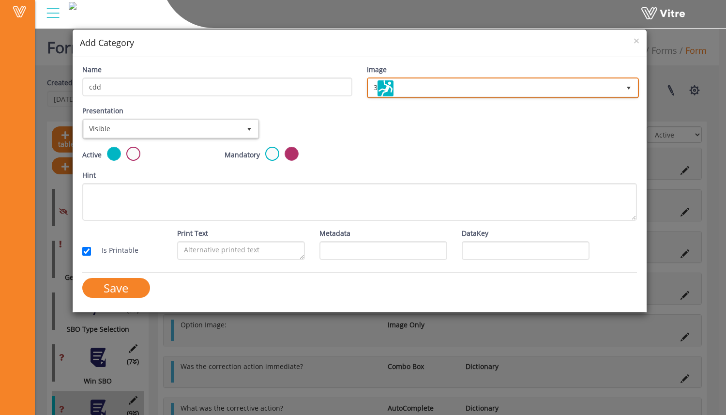
click at [419, 93] on span "3" at bounding box center [494, 87] width 252 height 17
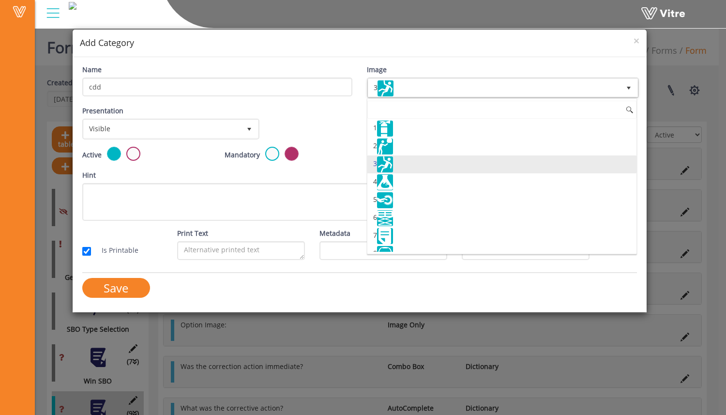
click at [415, 160] on li "3" at bounding box center [501, 164] width 269 height 18
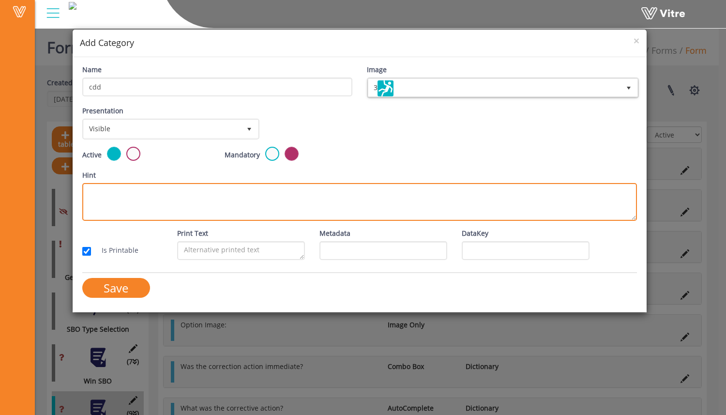
click at [313, 208] on textarea "Hint" at bounding box center [359, 202] width 555 height 38
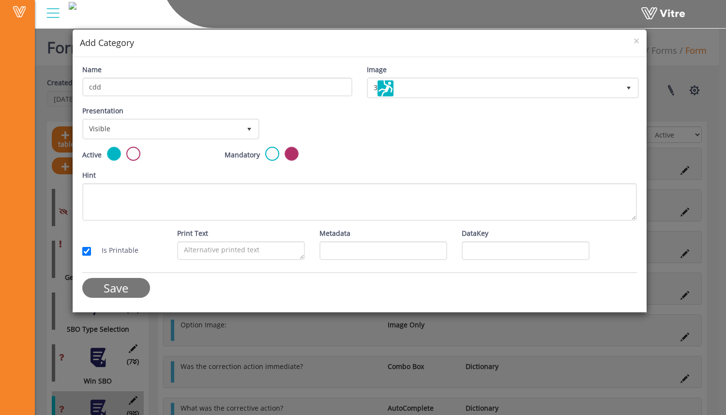
click at [128, 290] on input "Save" at bounding box center [116, 288] width 68 height 20
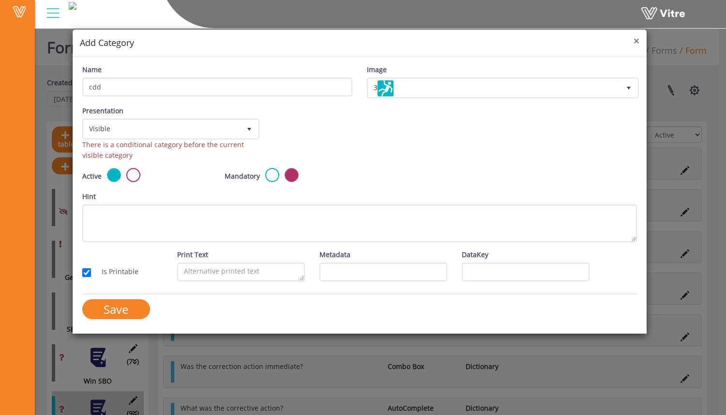
click at [637, 44] on span "×" at bounding box center [637, 41] width 6 height 14
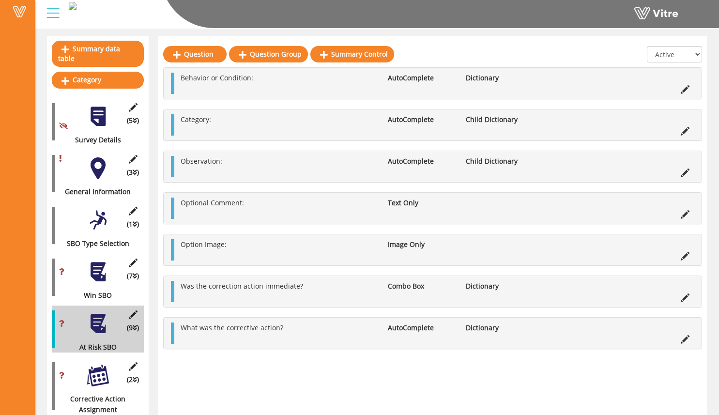
scroll to position [85, 0]
click at [153, 159] on div "Summary data table Category (5 ) Survey Details (1 ) Audit (3 ) General Informa…" at bounding box center [377, 230] width 660 height 389
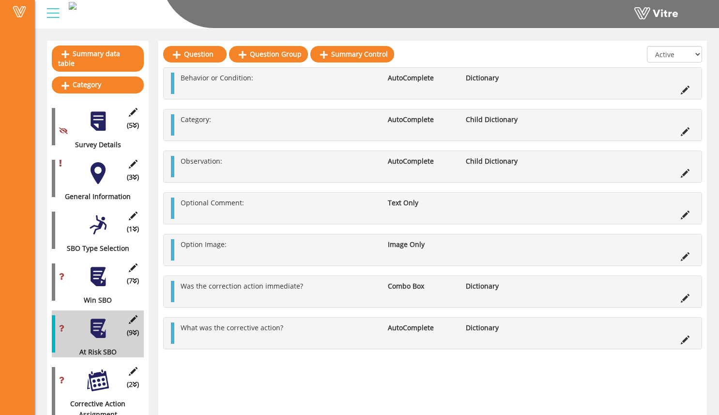
scroll to position [86, 0]
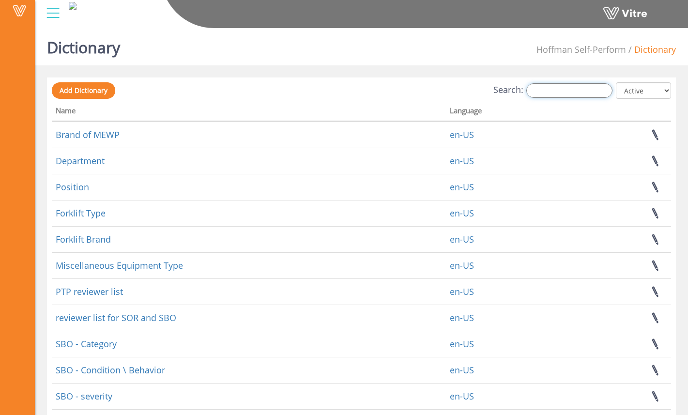
click at [553, 91] on input "Search:" at bounding box center [569, 90] width 86 height 15
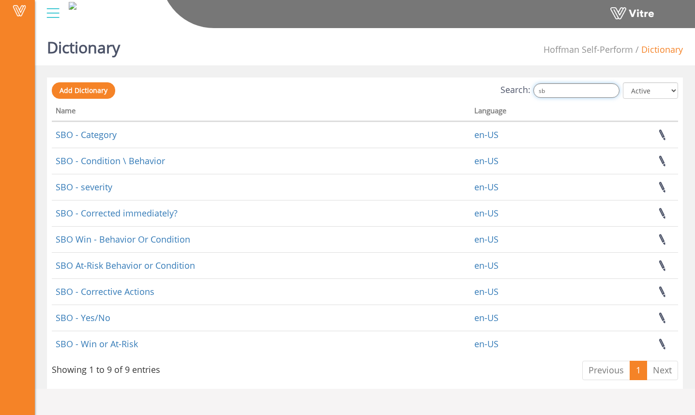
type input "s"
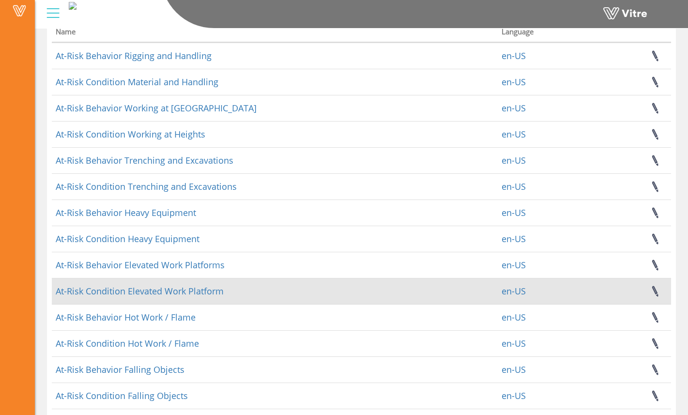
scroll to position [143, 0]
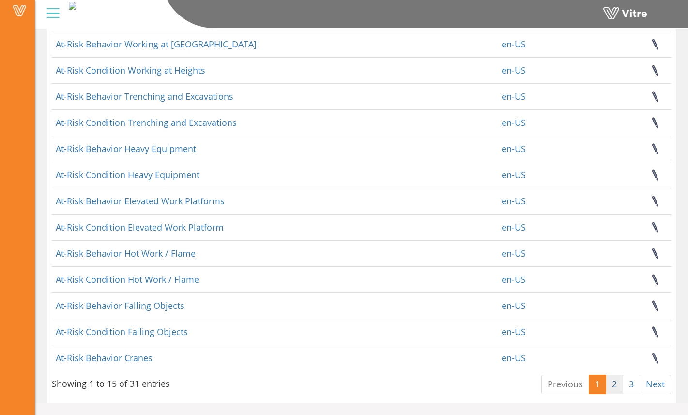
type input "at-risk"
click at [615, 385] on link "2" at bounding box center [614, 384] width 17 height 19
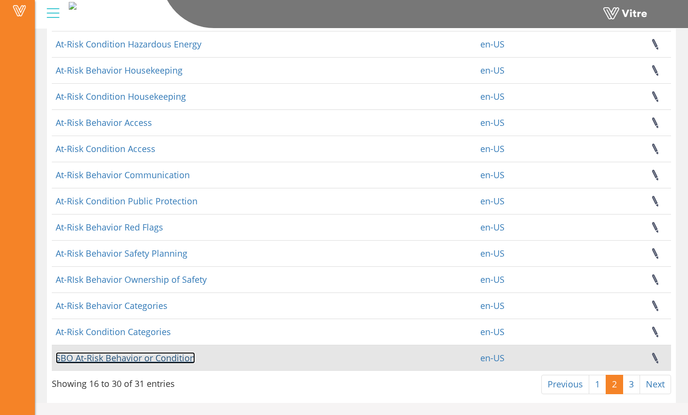
click at [171, 358] on link "SBO At-Risk Behavior or Condition" at bounding box center [125, 358] width 139 height 12
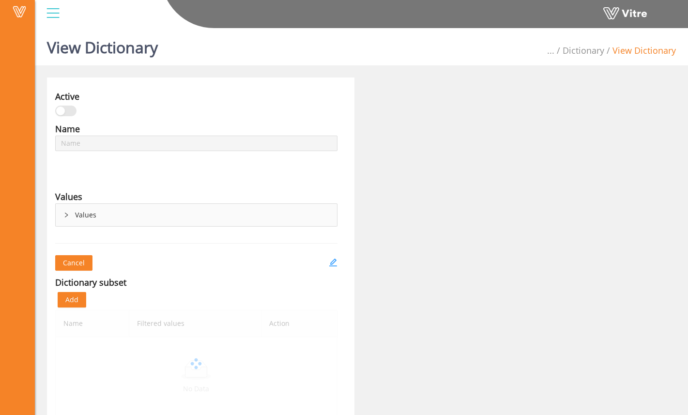
click at [64, 210] on div "Values" at bounding box center [196, 215] width 281 height 22
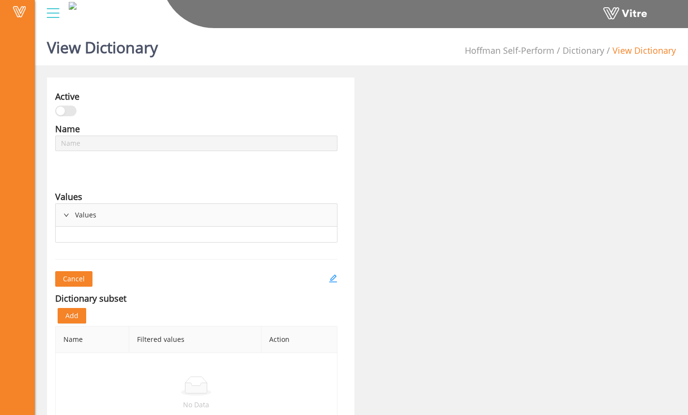
type input "SBO At-Risk Behavior or Condition"
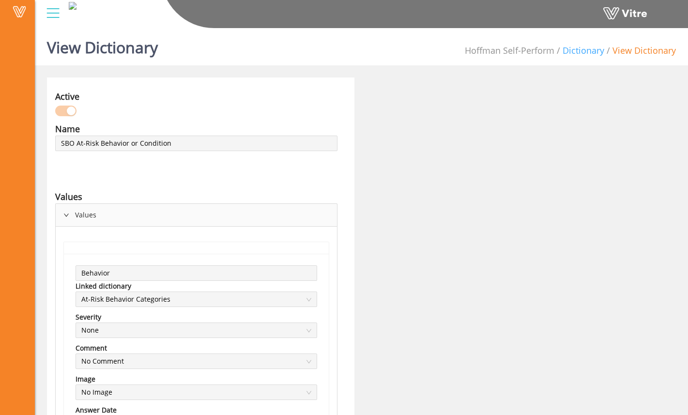
click at [579, 49] on link "Dictionary" at bounding box center [584, 51] width 42 height 12
